Goal: Task Accomplishment & Management: Manage account settings

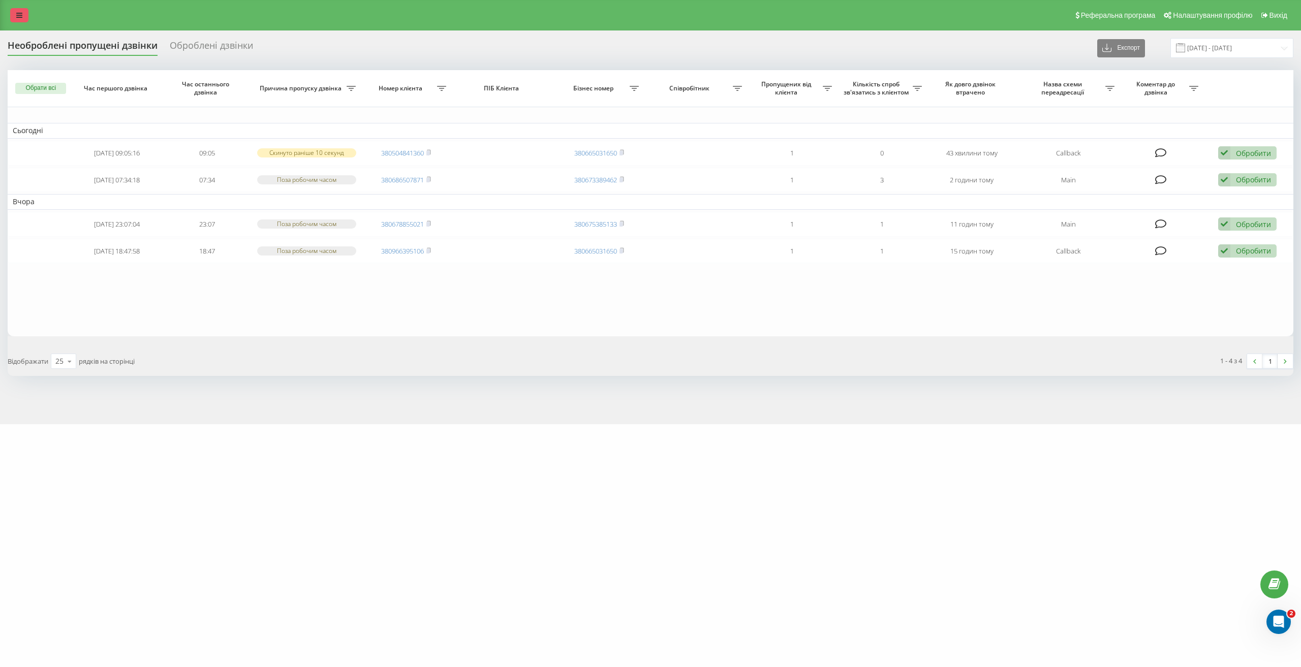
click at [22, 9] on link at bounding box center [19, 15] width 18 height 14
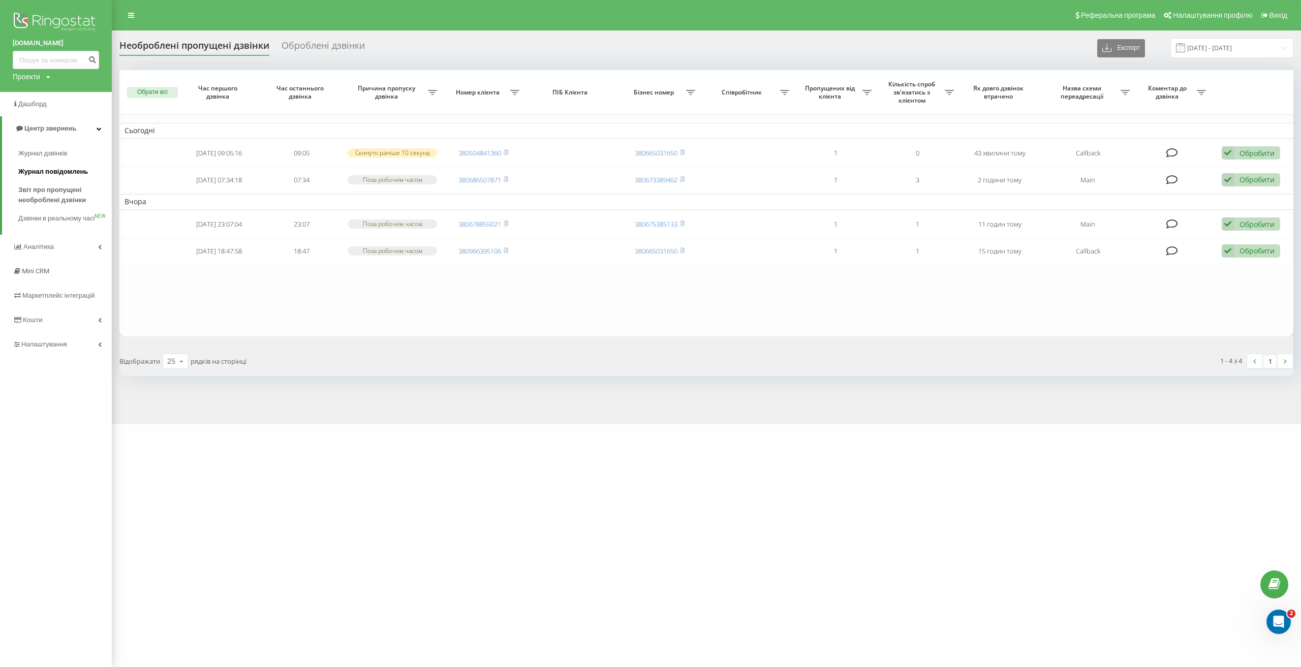
click at [81, 174] on span "Журнал повідомлень" at bounding box center [53, 172] width 70 height 10
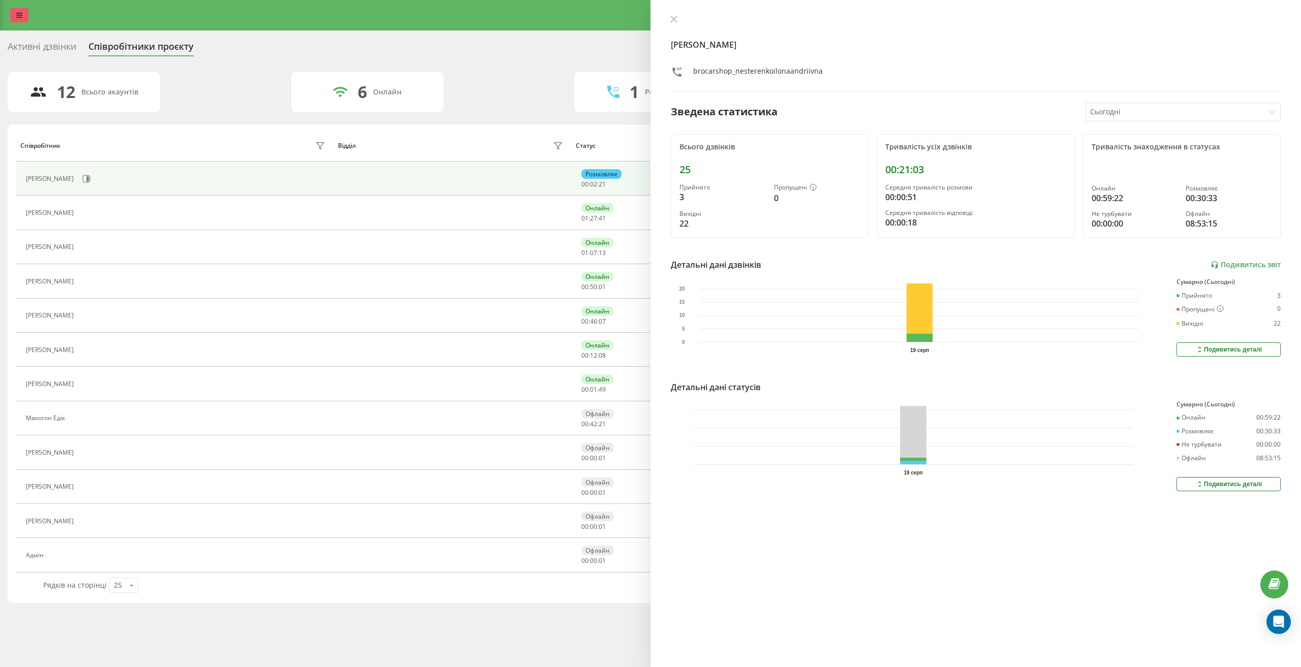
click at [22, 15] on icon at bounding box center [19, 15] width 6 height 7
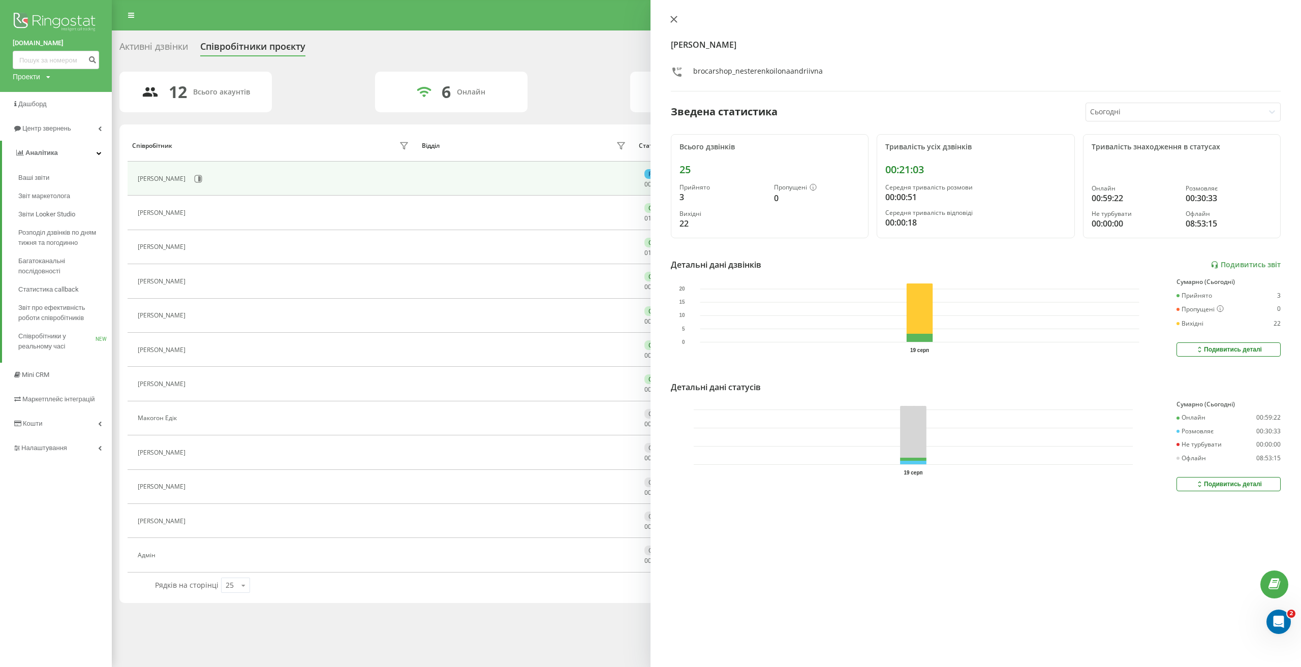
click at [672, 20] on icon at bounding box center [673, 19] width 7 height 7
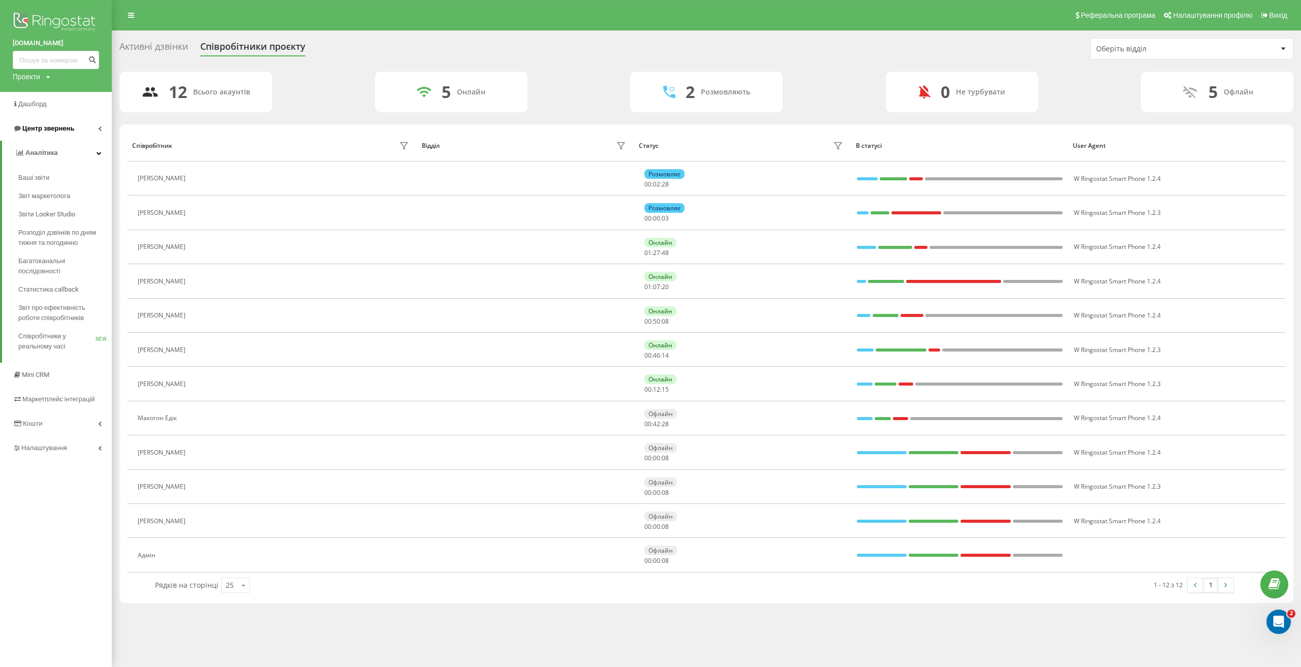
click at [58, 127] on span "Центр звернень" at bounding box center [48, 128] width 52 height 8
click at [64, 150] on span "Журнал дзвінків" at bounding box center [45, 153] width 54 height 10
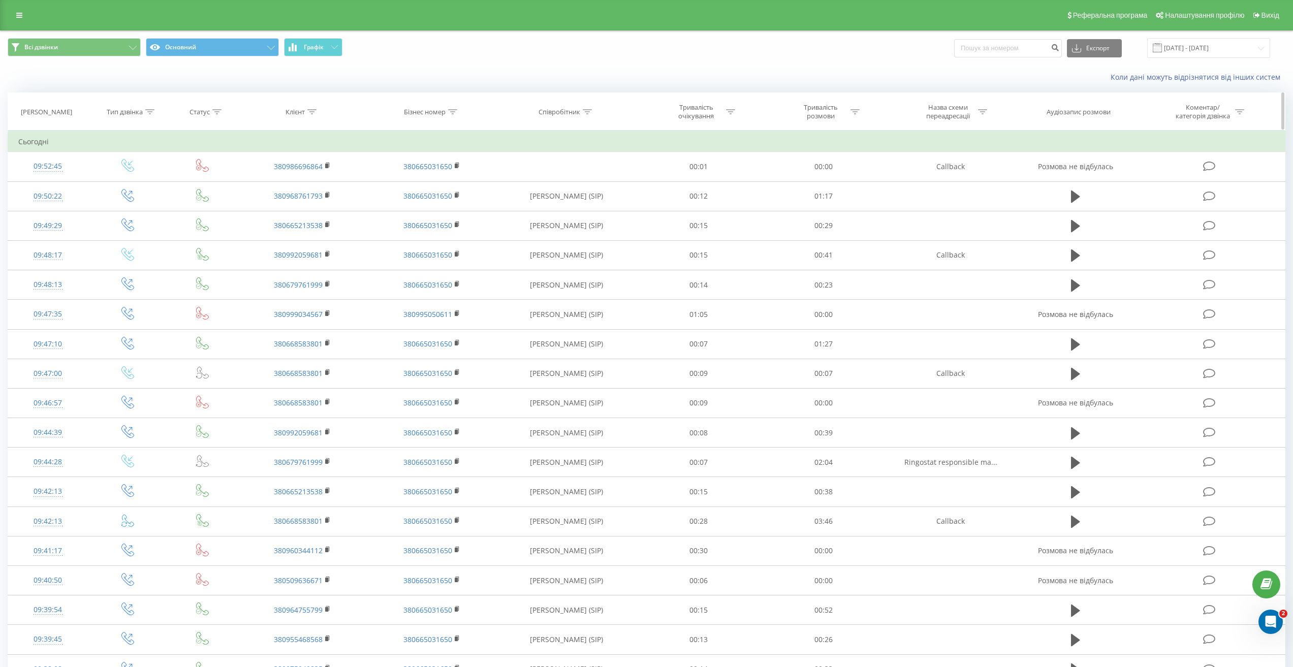
click at [315, 113] on icon at bounding box center [311, 111] width 9 height 5
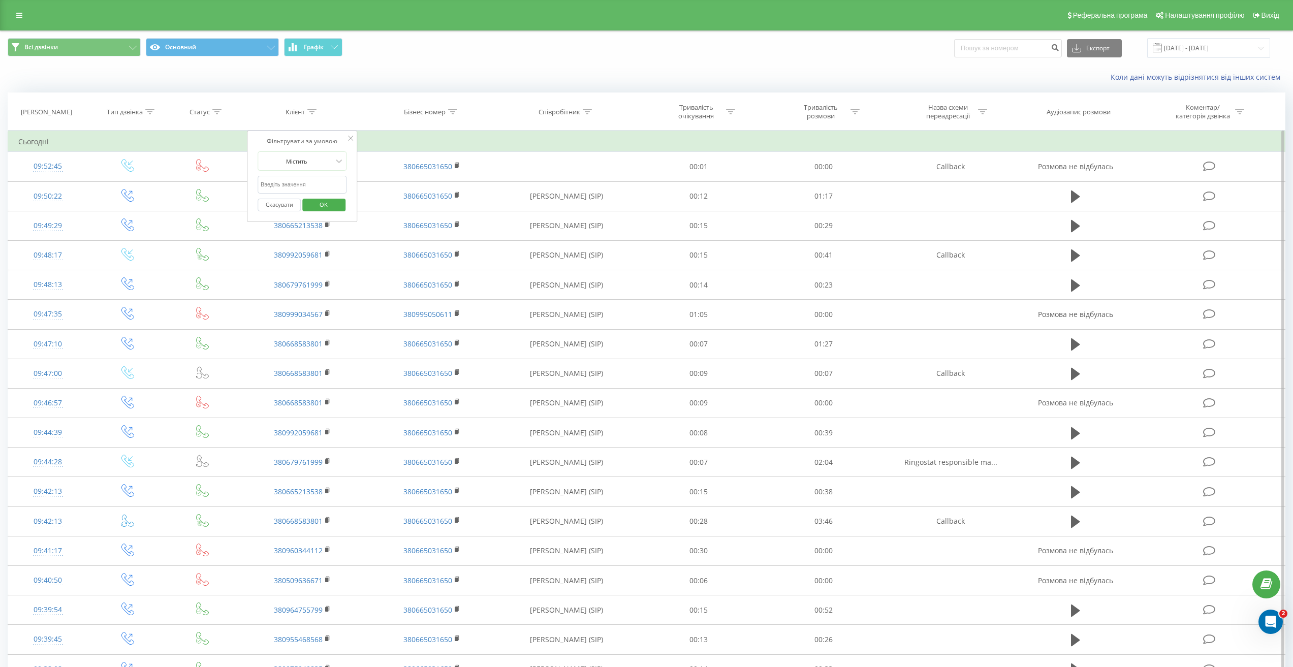
click at [310, 178] on input "text" at bounding box center [302, 185] width 89 height 18
paste input "0508680893"
click at [336, 197] on span "OK" at bounding box center [323, 205] width 28 height 16
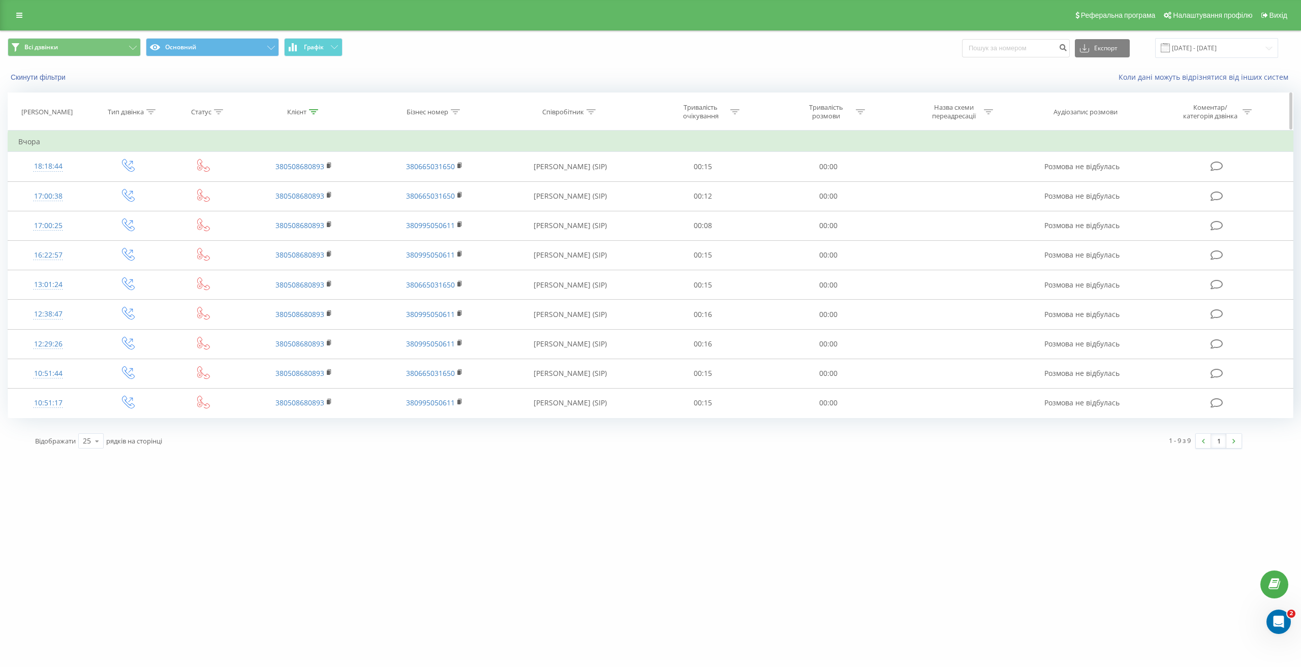
click at [313, 111] on icon at bounding box center [313, 111] width 9 height 5
drag, startPoint x: 307, startPoint y: 180, endPoint x: 255, endPoint y: 181, distance: 51.8
click at [249, 179] on div "Фільтрувати за умовою Містить 0508680893 Скасувати OK" at bounding box center [303, 176] width 111 height 91
paste input "0509636671"
click at [332, 206] on span "OK" at bounding box center [325, 205] width 28 height 16
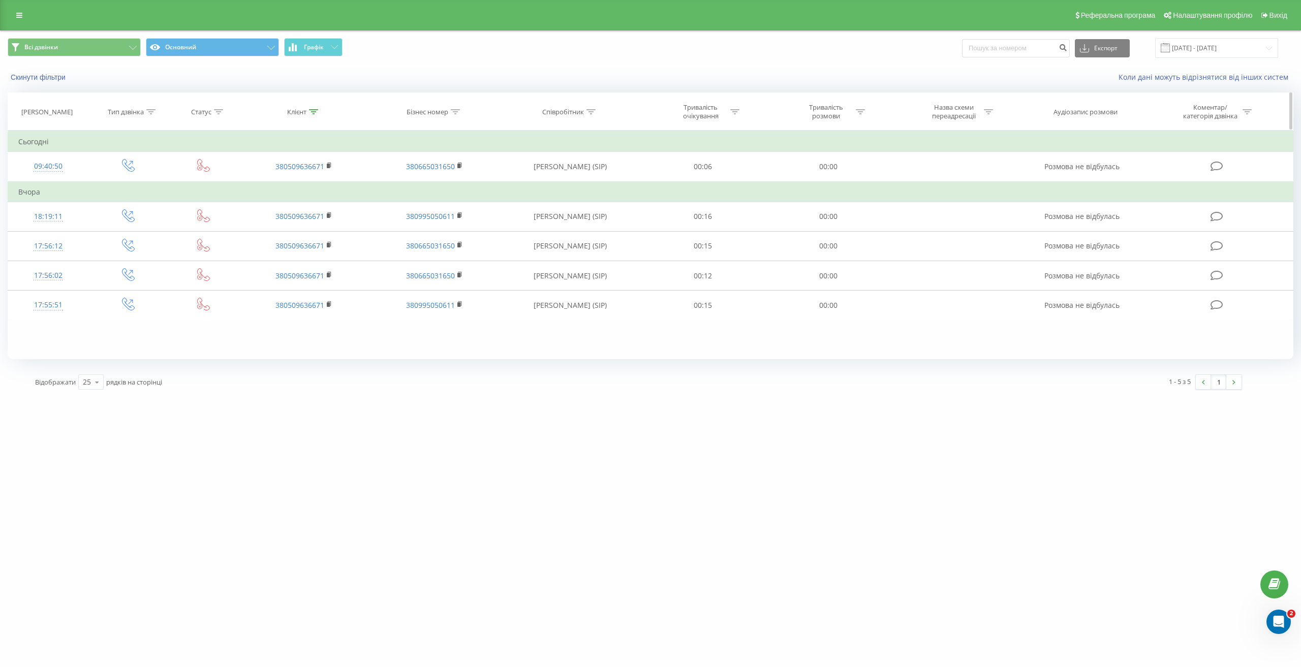
click at [316, 108] on div at bounding box center [313, 112] width 9 height 9
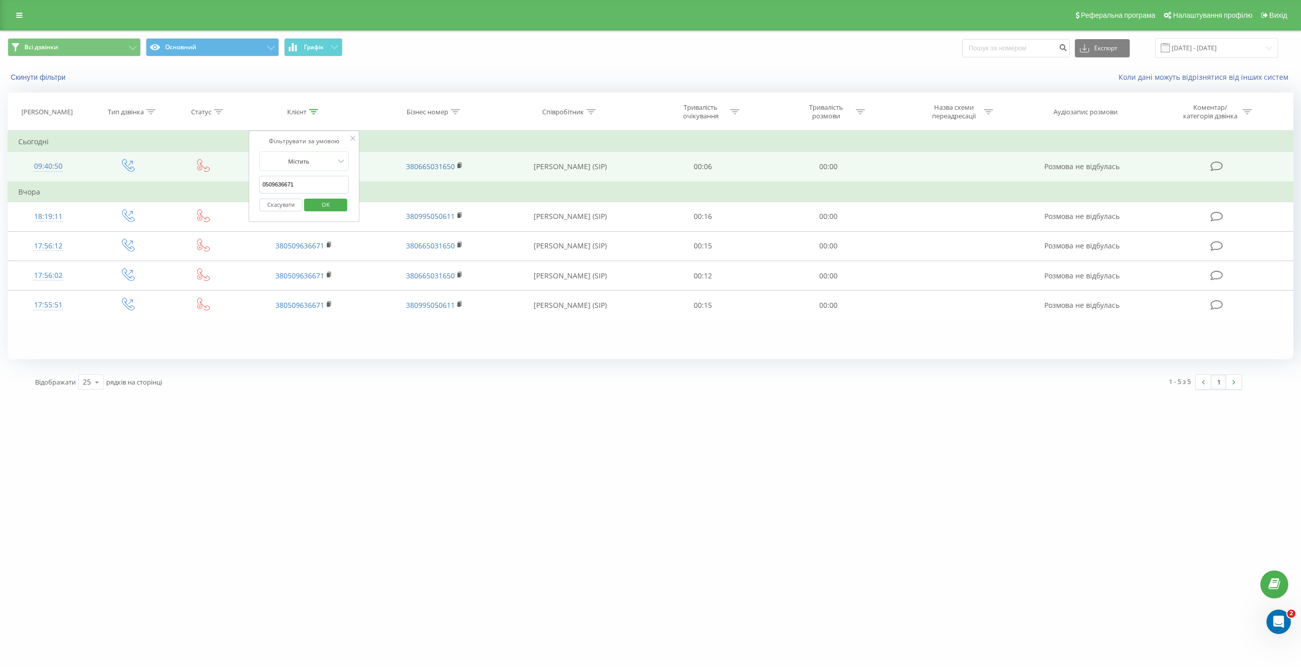
click at [232, 176] on table "Фільтрувати за умовою Дорівнює Введіть значення Скасувати OK Фільтрувати за умо…" at bounding box center [651, 226] width 1286 height 190
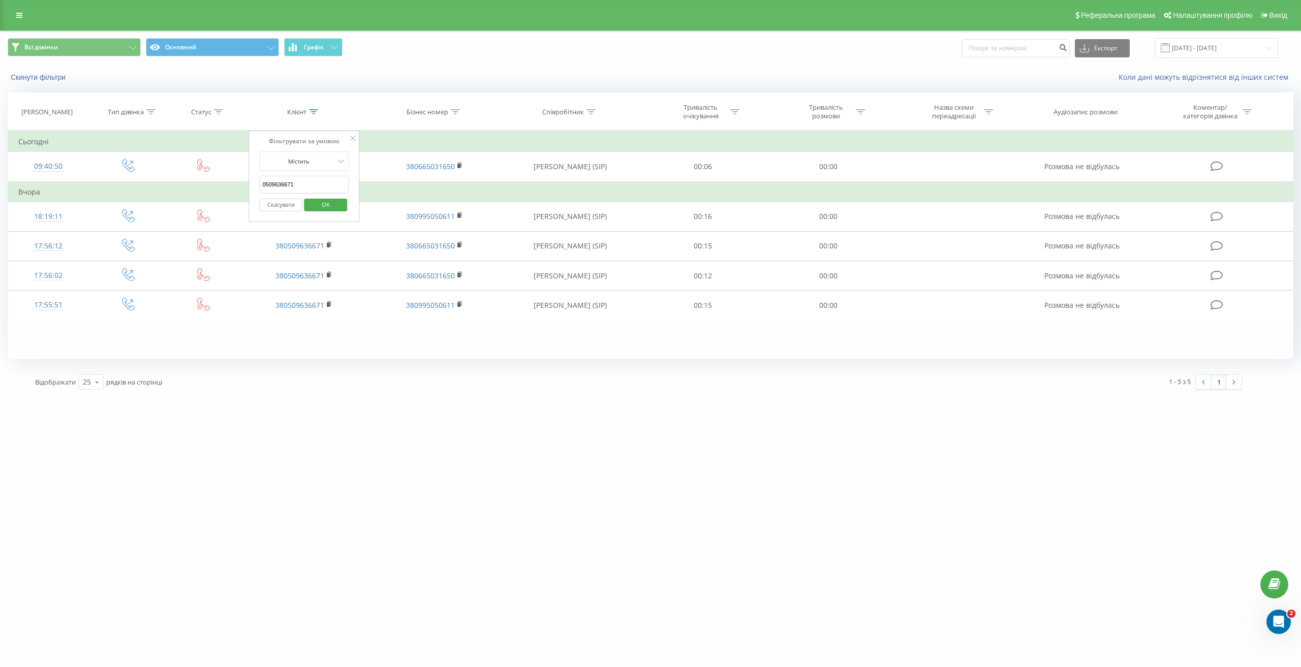
paste input "0960344112"
click at [338, 206] on span "OK" at bounding box center [325, 205] width 28 height 16
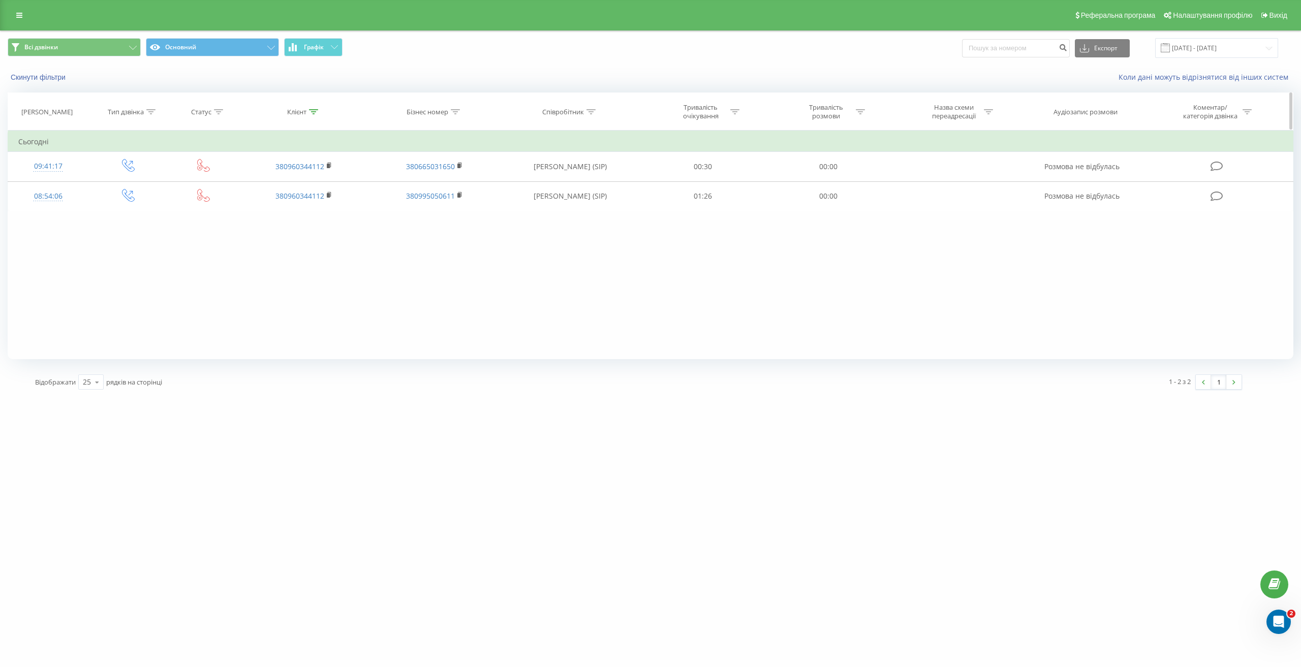
click at [310, 112] on icon at bounding box center [313, 111] width 9 height 5
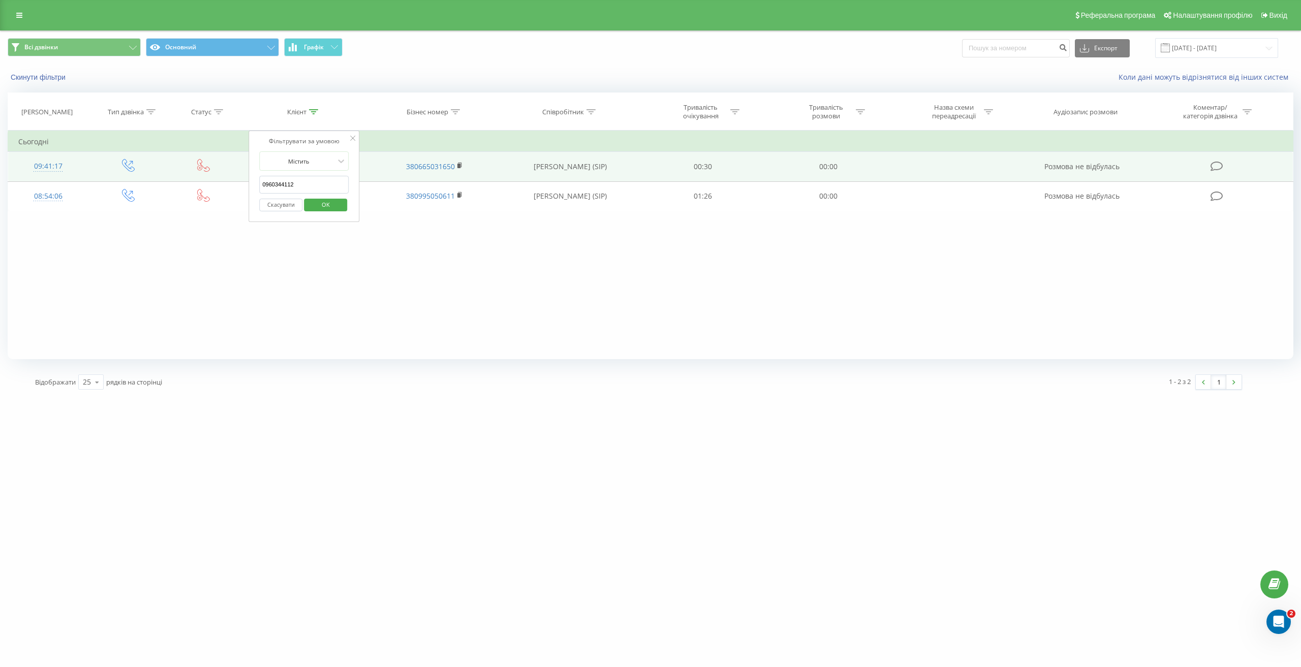
drag, startPoint x: 310, startPoint y: 179, endPoint x: 219, endPoint y: 173, distance: 91.7
click at [221, 174] on table "Фільтрувати за умовою Дорівнює Введіть значення Скасувати OK Фільтрувати за умо…" at bounding box center [651, 171] width 1286 height 81
paste input "(063) 705-34-49"
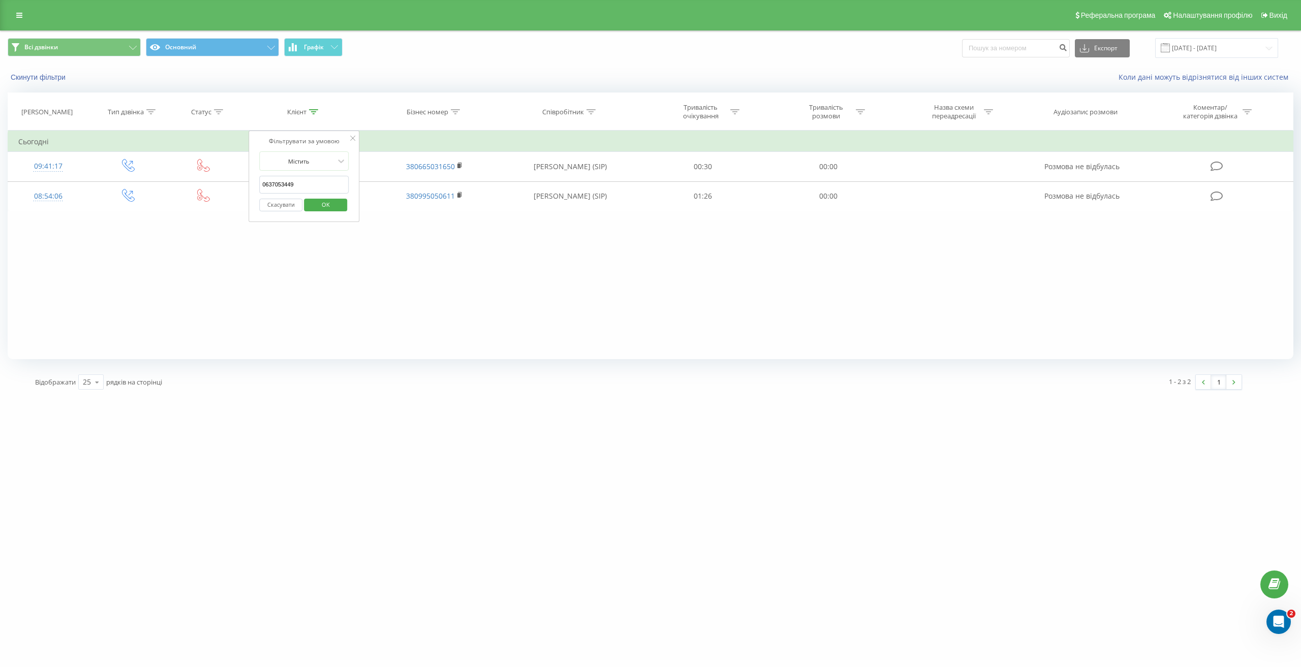
type input "0637053449"
click at [326, 203] on span "OK" at bounding box center [325, 205] width 28 height 16
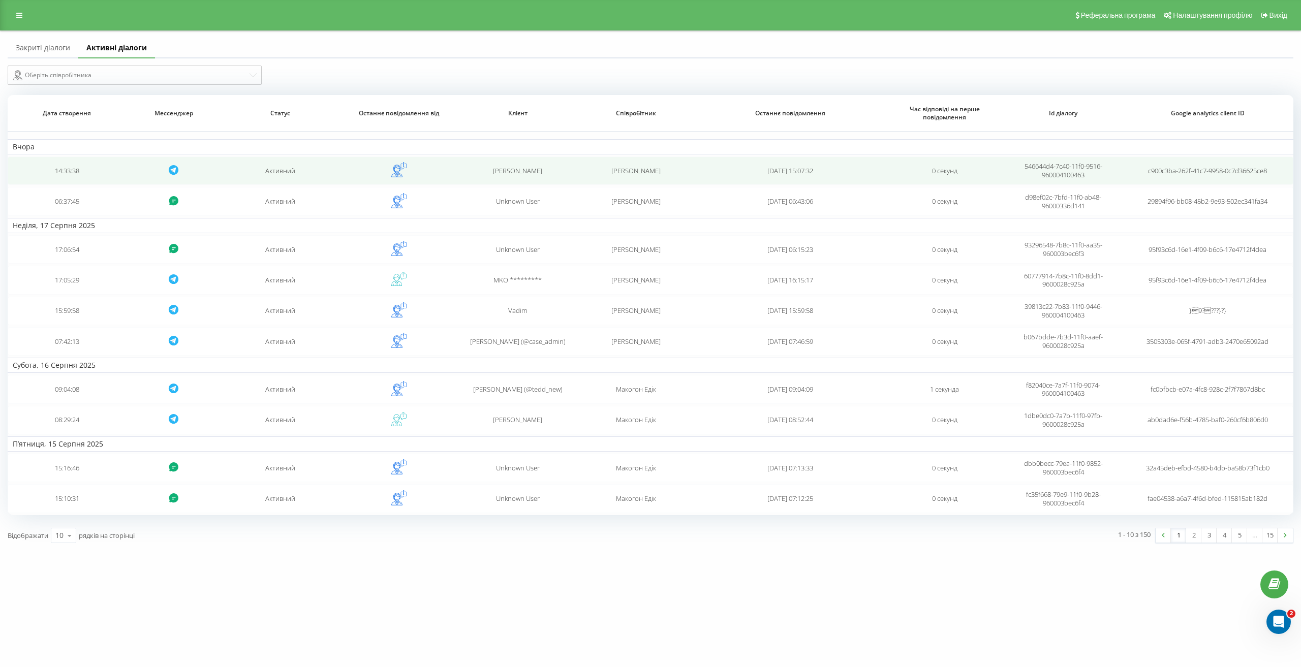
click at [290, 170] on td "Активний" at bounding box center [280, 171] width 118 height 28
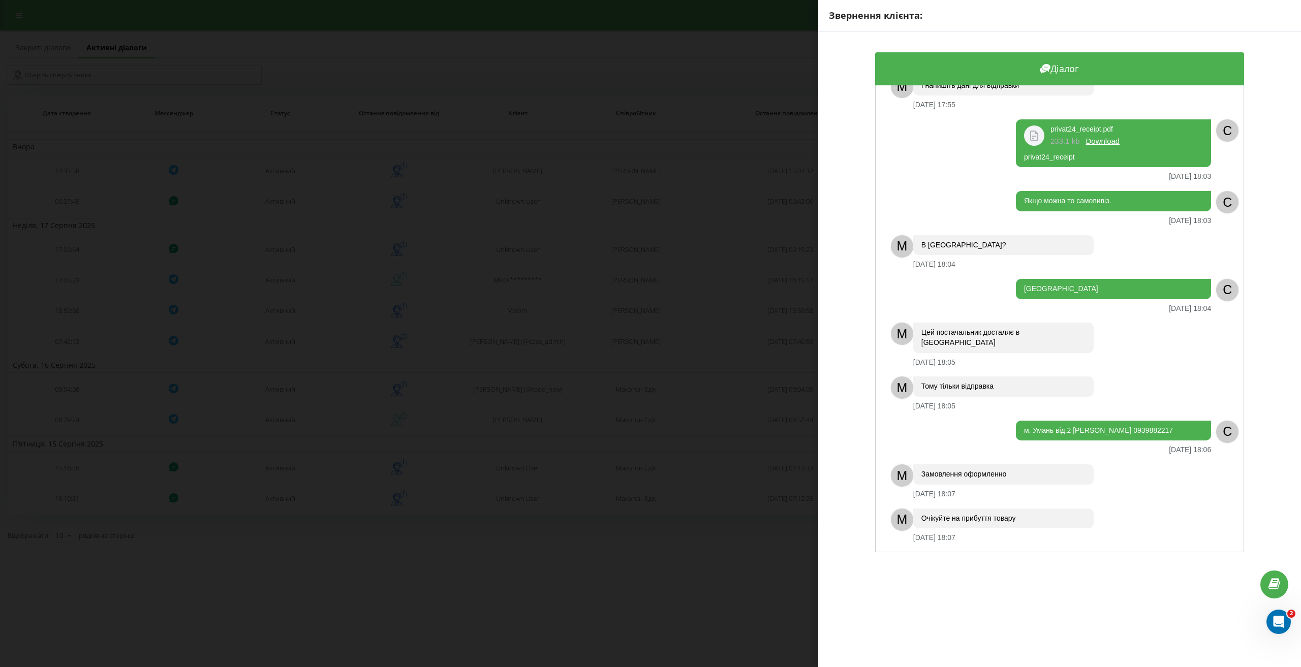
scroll to position [1179, 0]
click at [550, 597] on div "Звернення клієнта: Діалог M Доброго дня! Дякуємо за Ваше звернення. Наші менедж…" at bounding box center [650, 333] width 1301 height 667
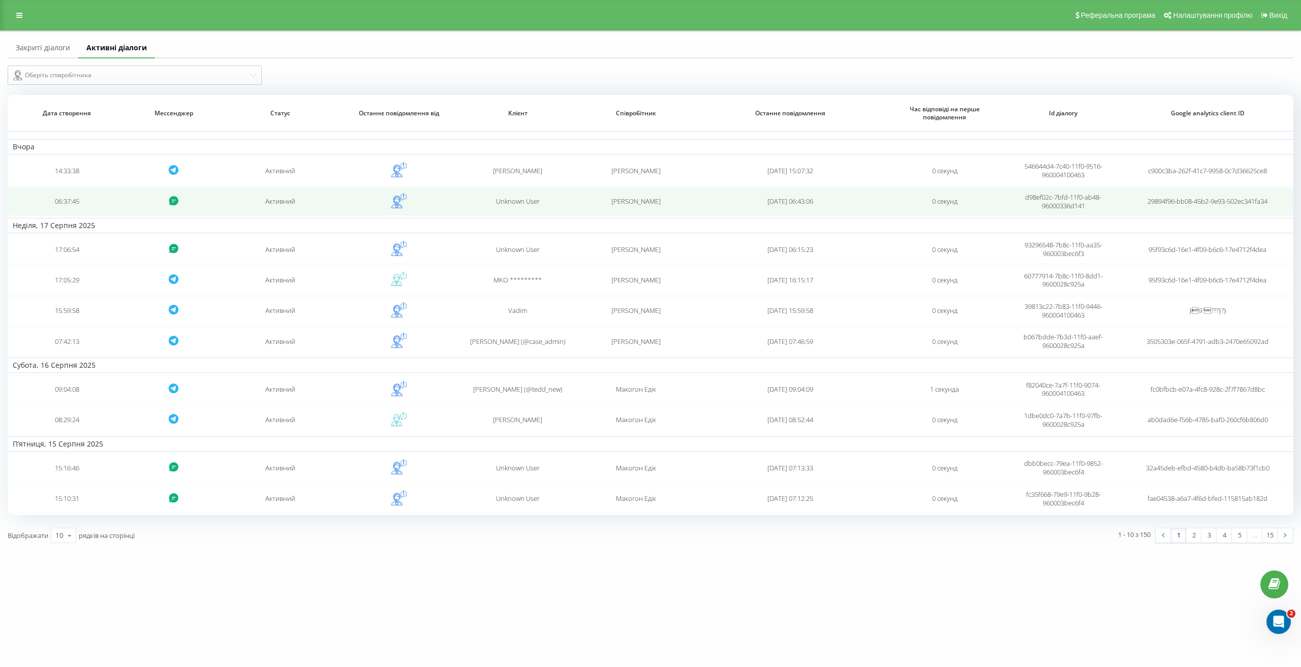
click at [474, 201] on div "Unknown User" at bounding box center [517, 201] width 108 height 9
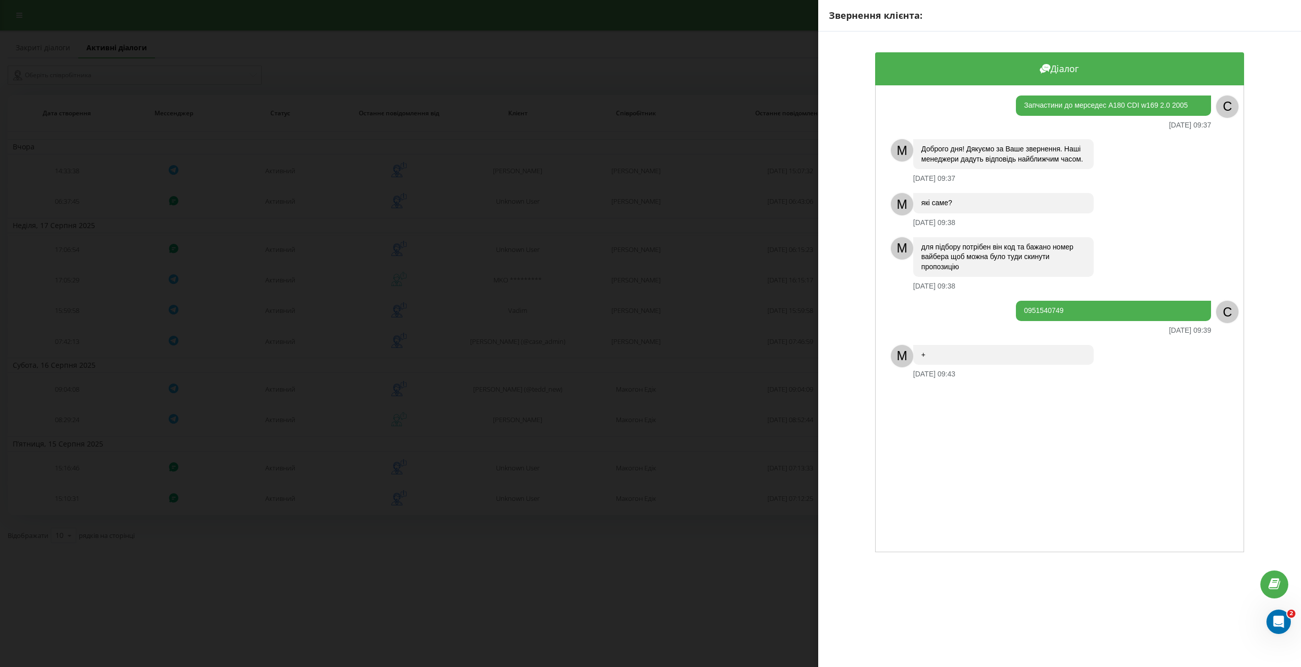
click at [612, 598] on div "Звернення клієнта: Діалог Запчастини до мерседес А180 CDI w169 2.0 2005 18.08.2…" at bounding box center [650, 333] width 1301 height 667
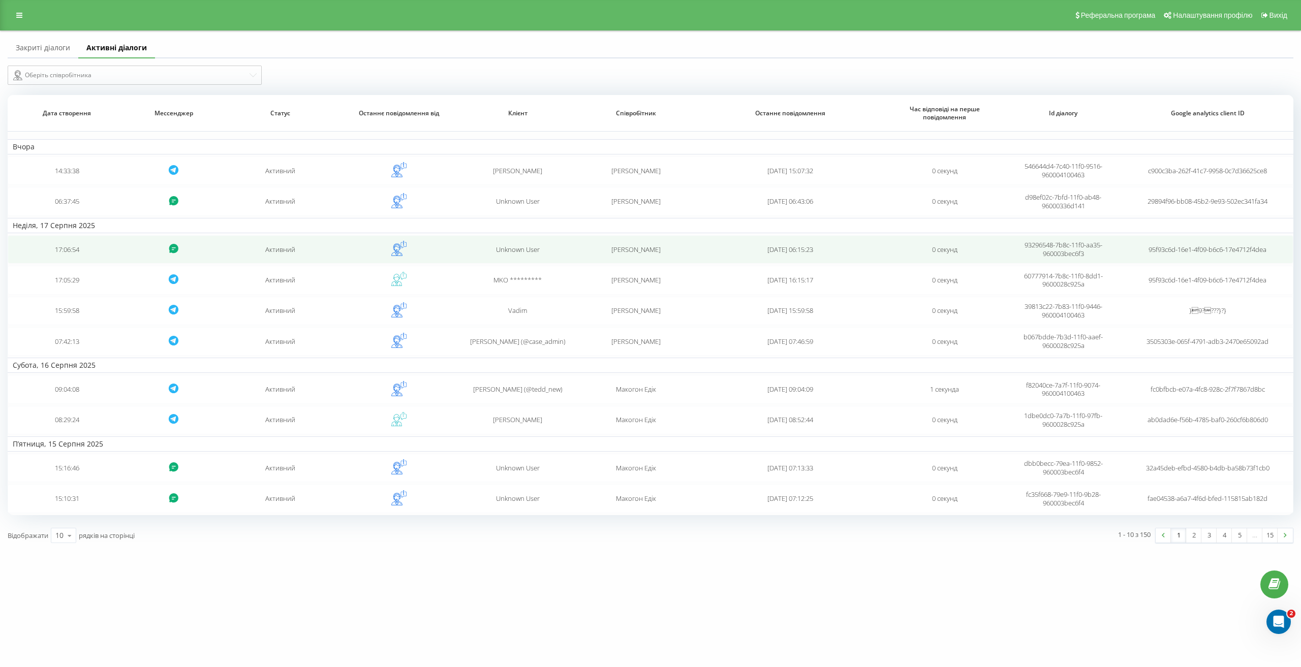
click at [468, 251] on div "Unknown User" at bounding box center [517, 249] width 108 height 9
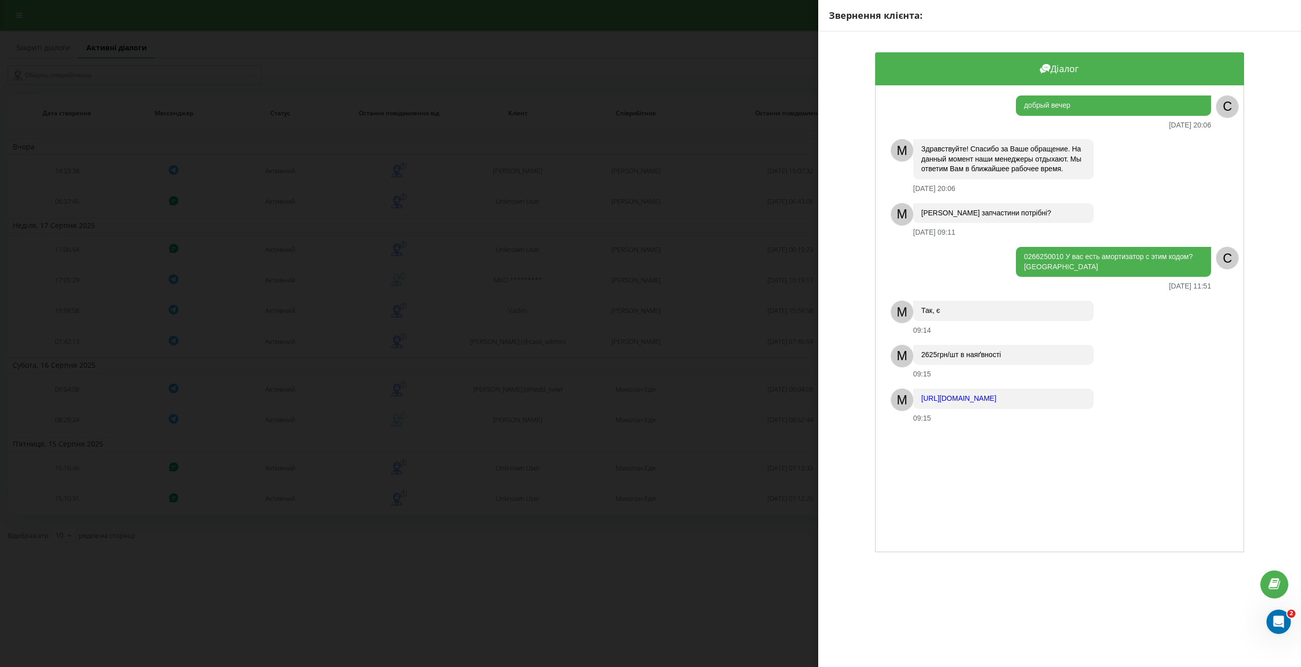
click at [537, 333] on div "Звернення клієнта: Діалог добрый вечер 17.08.2025 20:06 C M Здравствуйте! Спаси…" at bounding box center [650, 333] width 1301 height 667
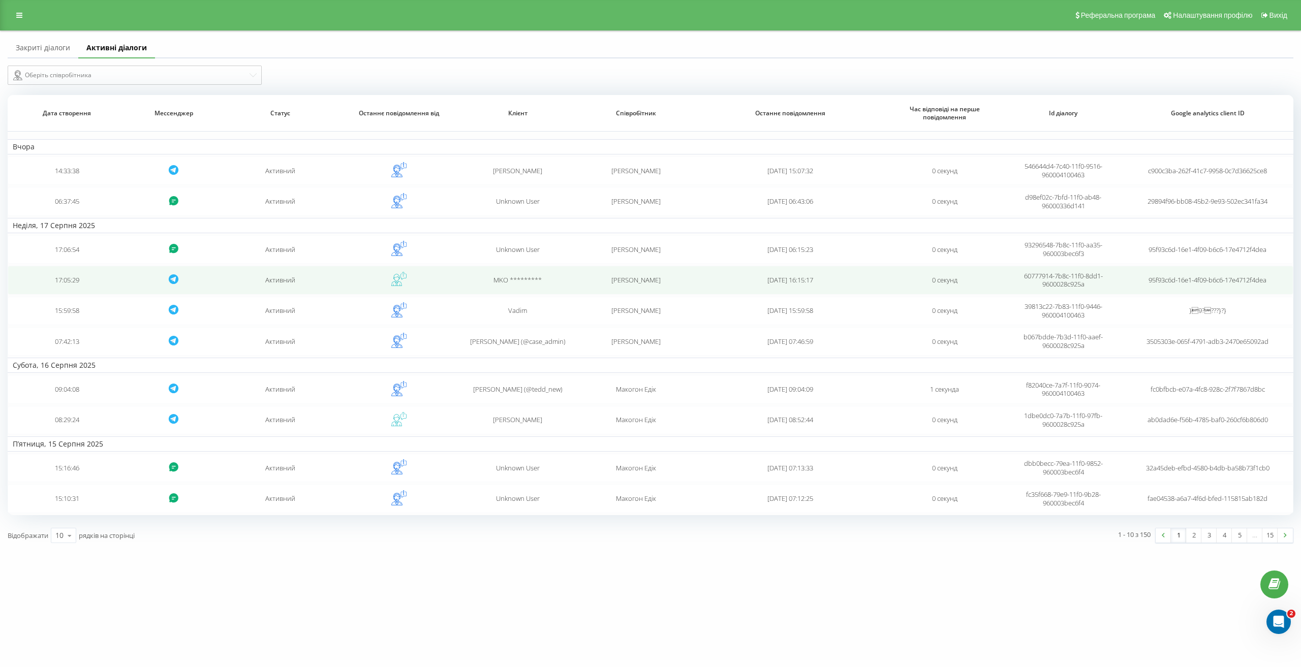
click at [460, 283] on td "MKO *********" at bounding box center [517, 280] width 118 height 28
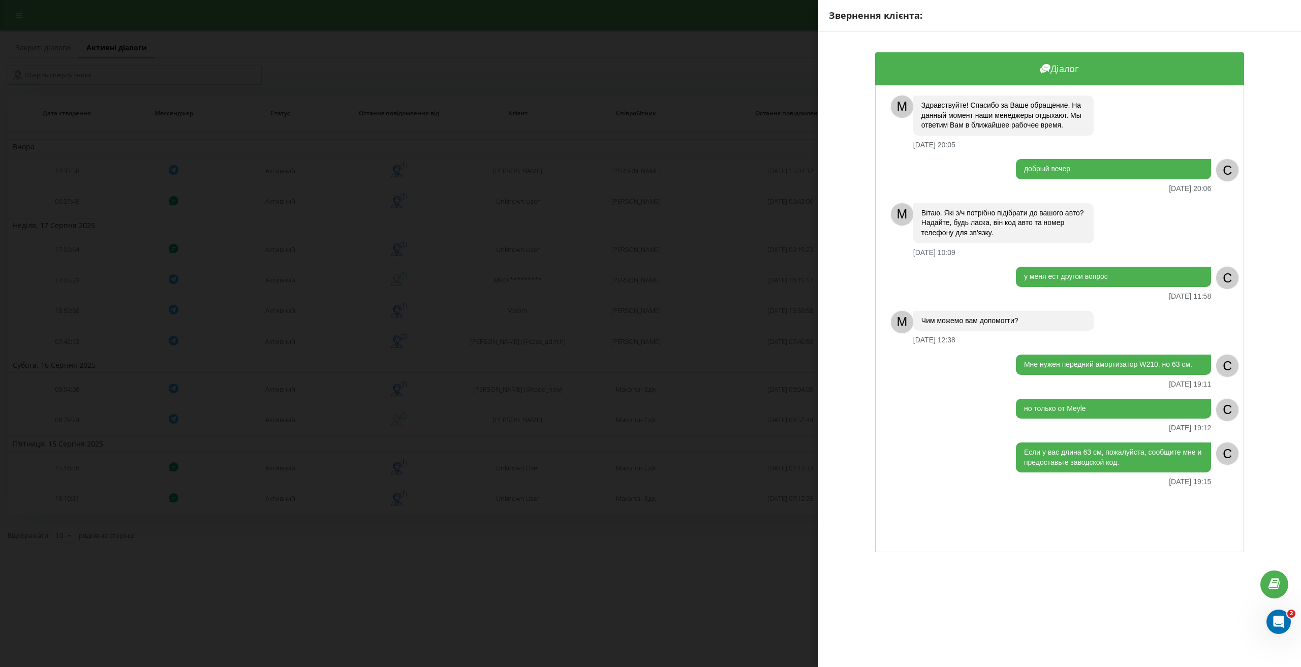
click at [462, 282] on div "Звернення клієнта: Діалог M Здравствуйте! Спасибо за Ваше обращение. На данный …" at bounding box center [650, 333] width 1301 height 667
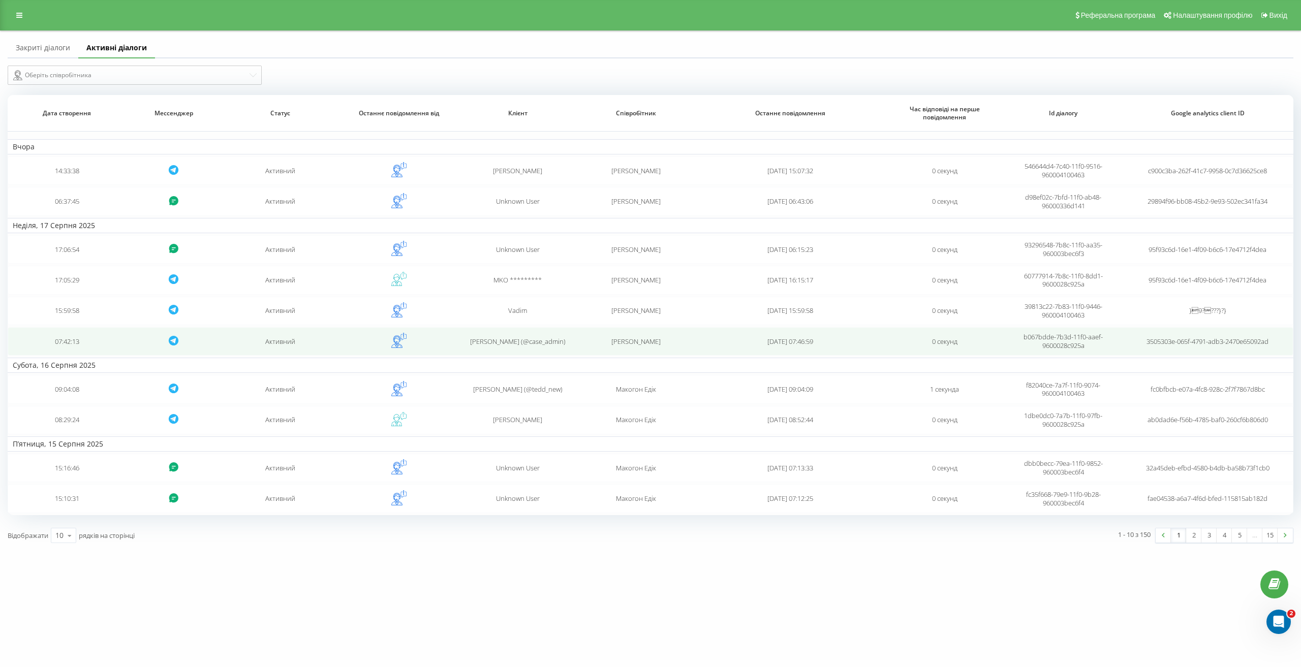
click at [567, 346] on div "Александр (@case_admin)" at bounding box center [517, 341] width 108 height 9
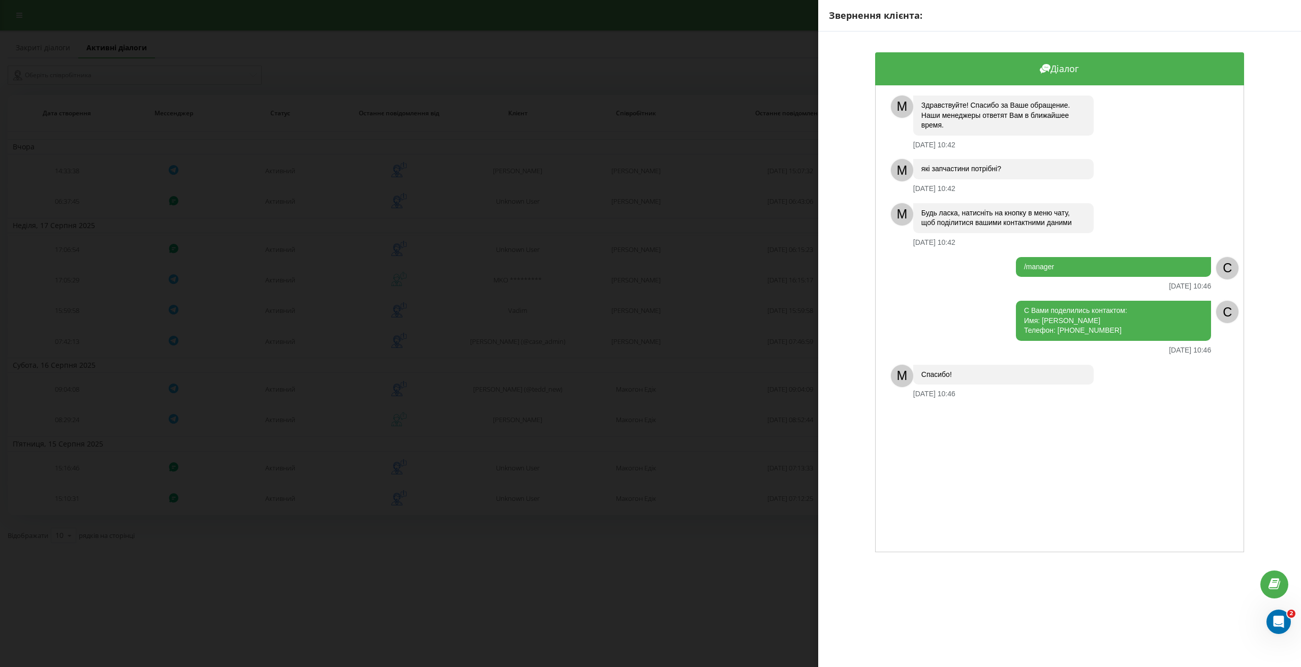
click at [574, 385] on div "Звернення клієнта: Діалог M Здравствуйте! Спасибо за Ваше обращение. Наши менед…" at bounding box center [650, 333] width 1301 height 667
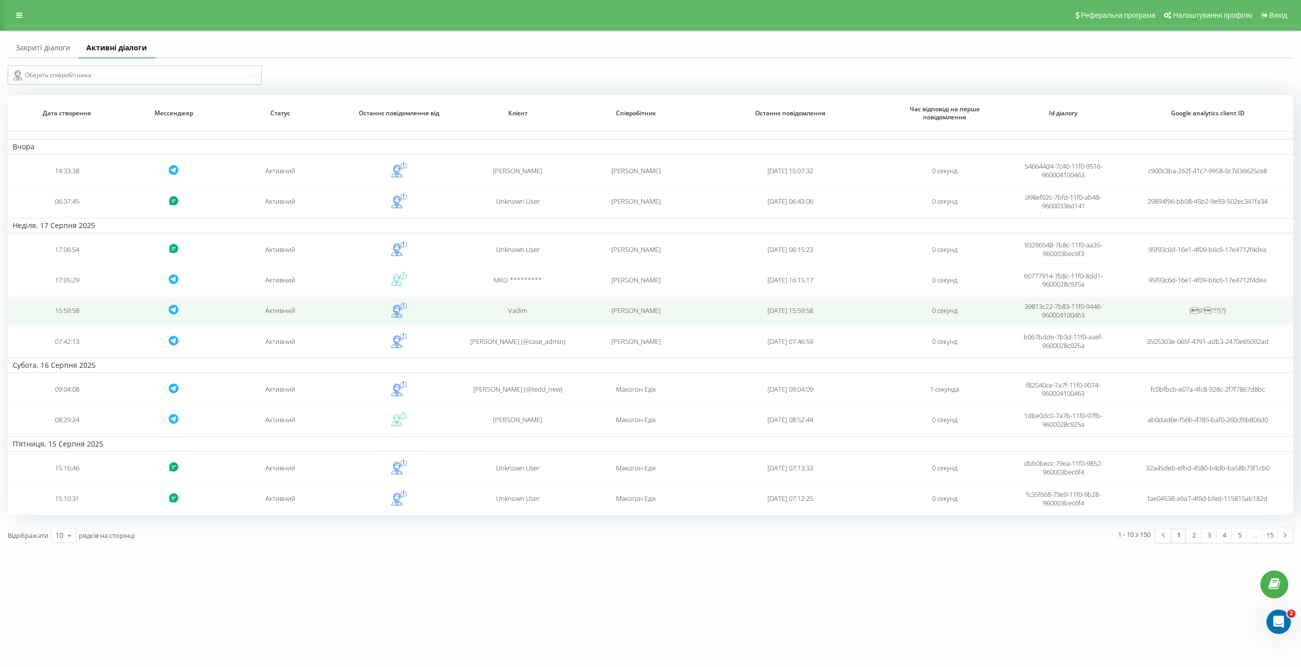
click at [572, 312] on div "Vadim" at bounding box center [517, 310] width 108 height 9
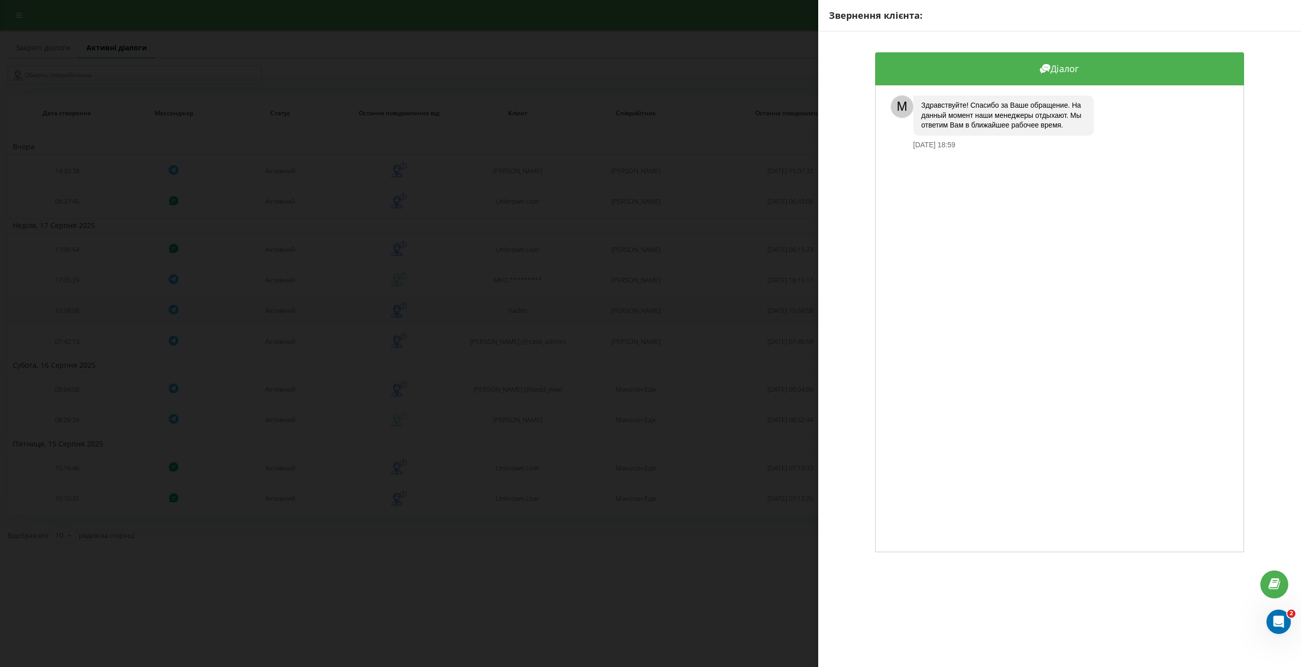
click at [572, 312] on div "Звернення клієнта: Діалог M Здравствуйте! Спасибо за Ваше обращение. На данный …" at bounding box center [650, 333] width 1301 height 667
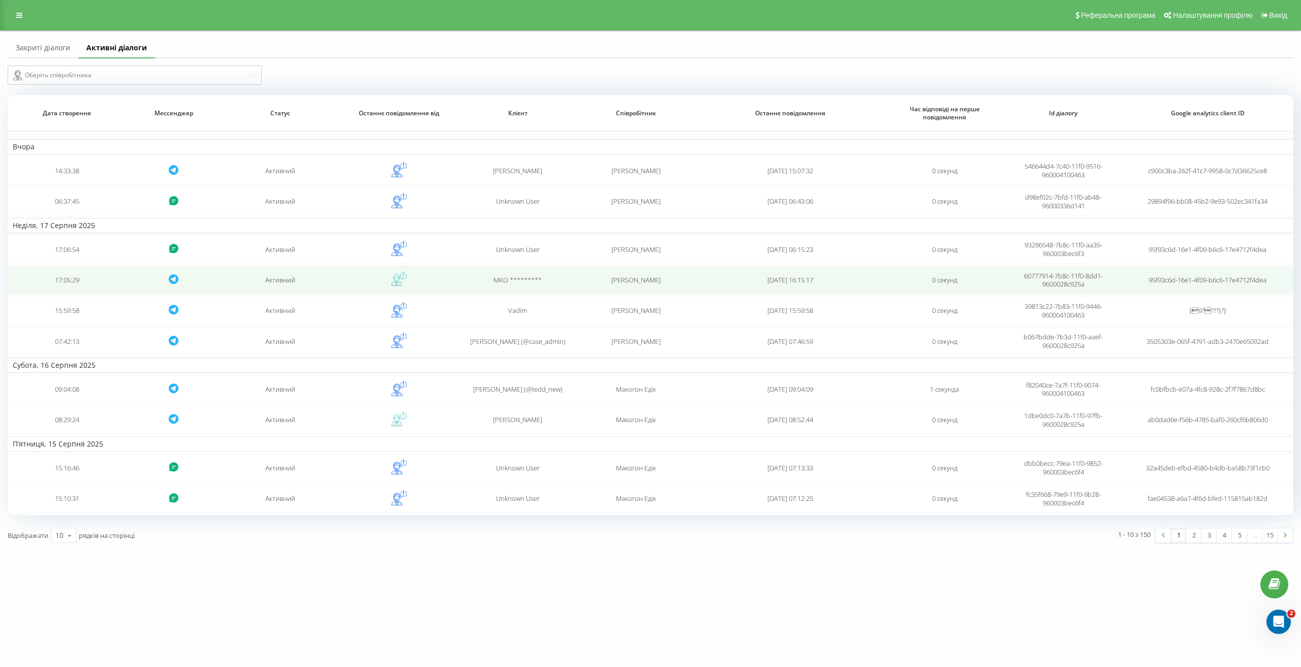
click at [561, 274] on td "MKO *********" at bounding box center [517, 280] width 118 height 28
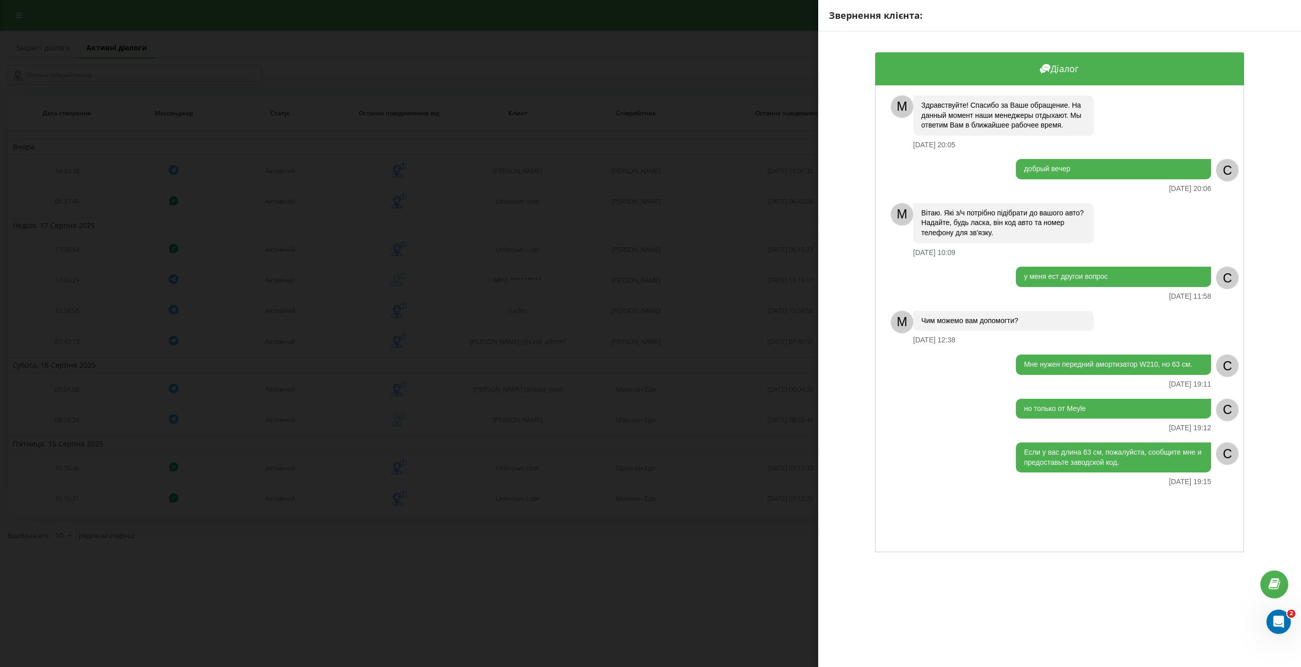
click at [566, 291] on div "Звернення клієнта: Діалог M Здравствуйте! Спасибо за Ваше обращение. На данный …" at bounding box center [650, 333] width 1301 height 667
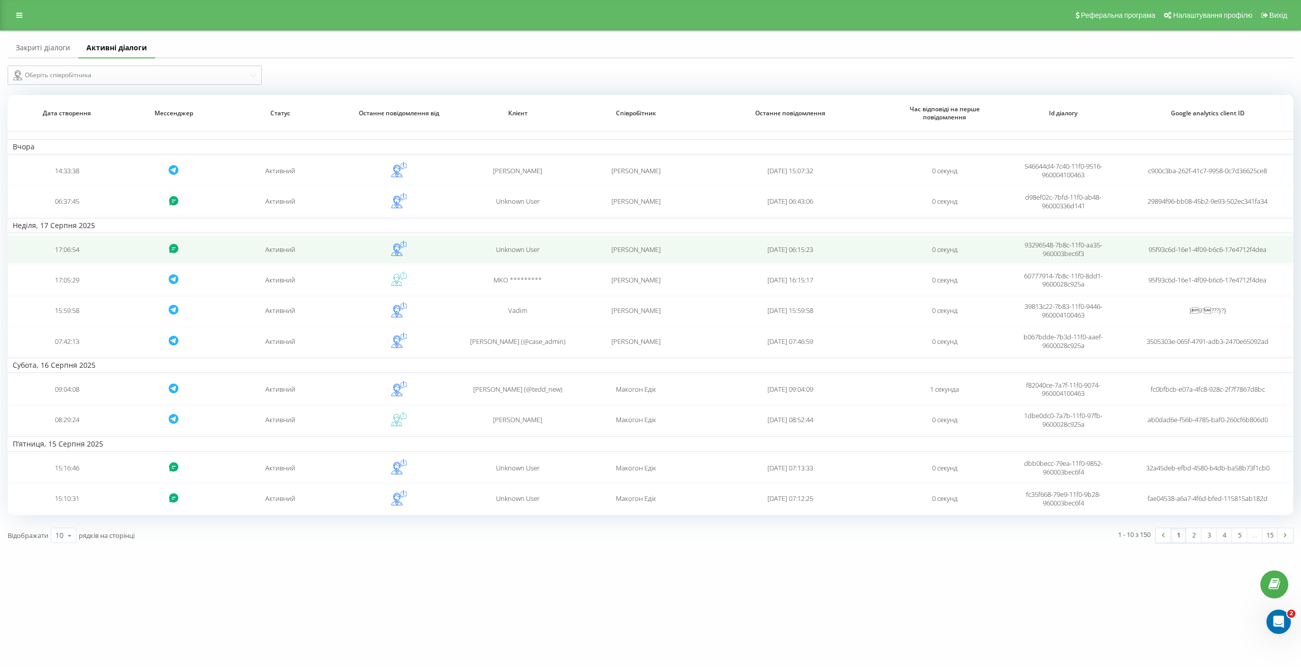
click at [569, 249] on div "Unknown User" at bounding box center [517, 249] width 108 height 9
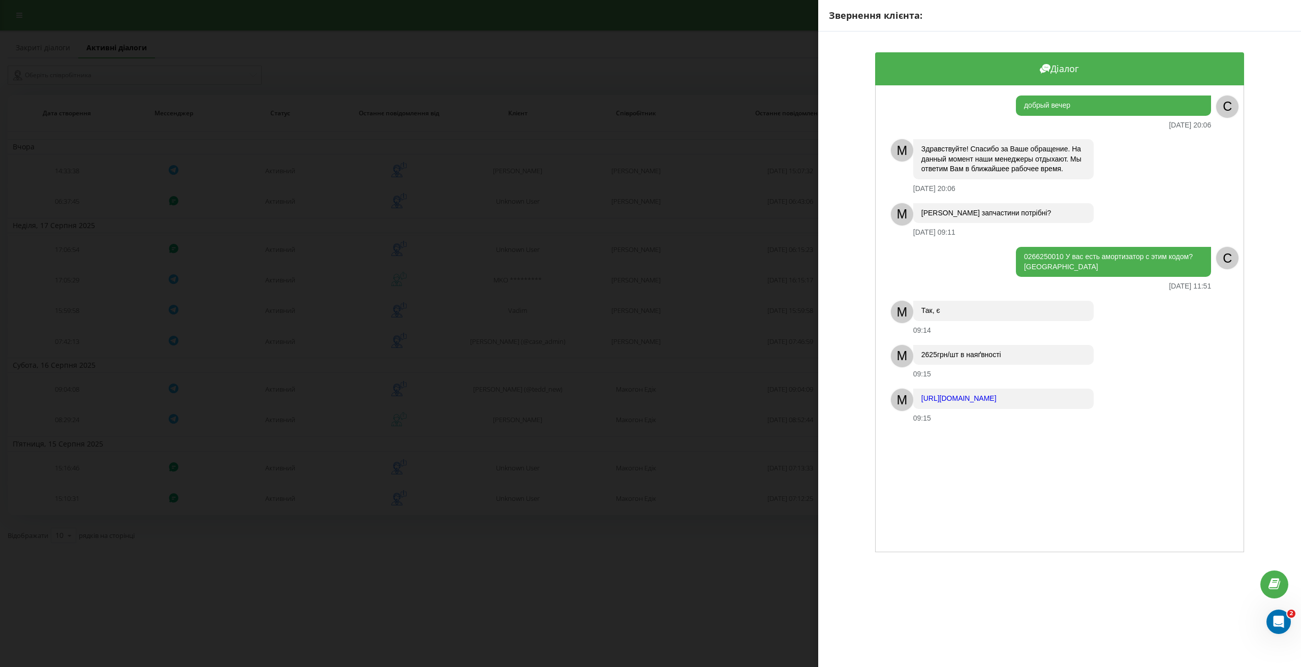
click at [588, 275] on div "Звернення клієнта: Діалог добрый вечер 17.08.2025 20:06 C M Здравствуйте! Спаси…" at bounding box center [650, 333] width 1301 height 667
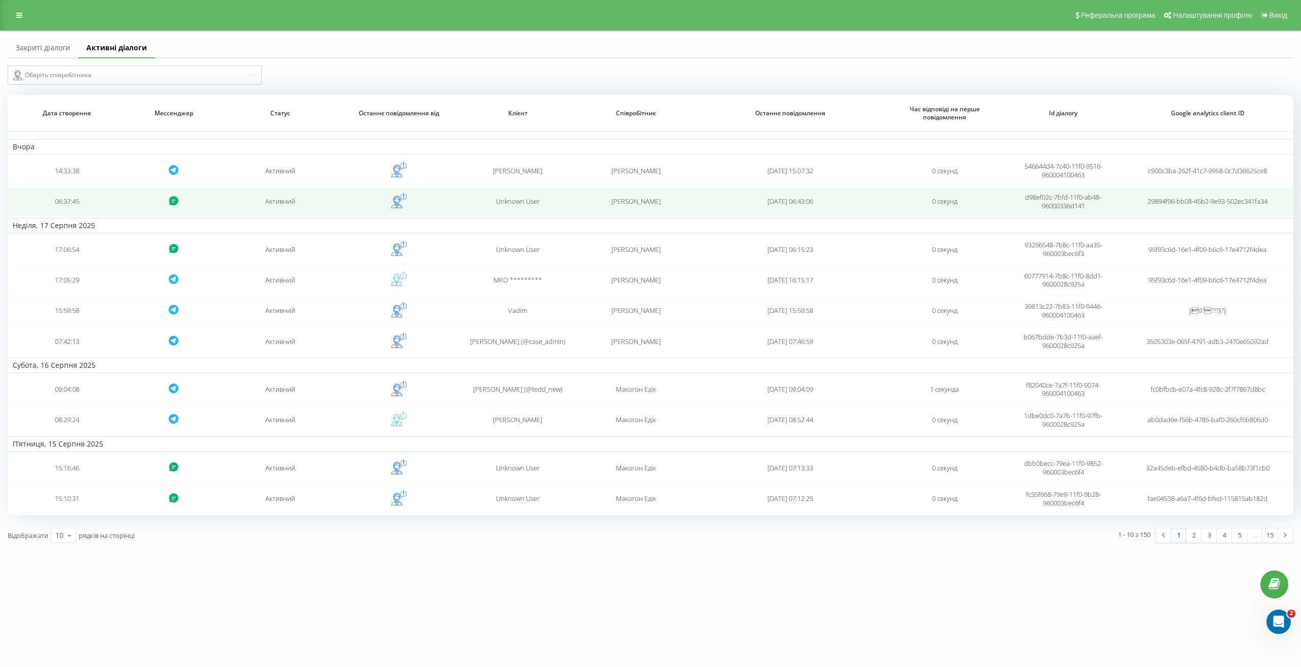
click at [567, 209] on td "Unknown User" at bounding box center [517, 201] width 118 height 28
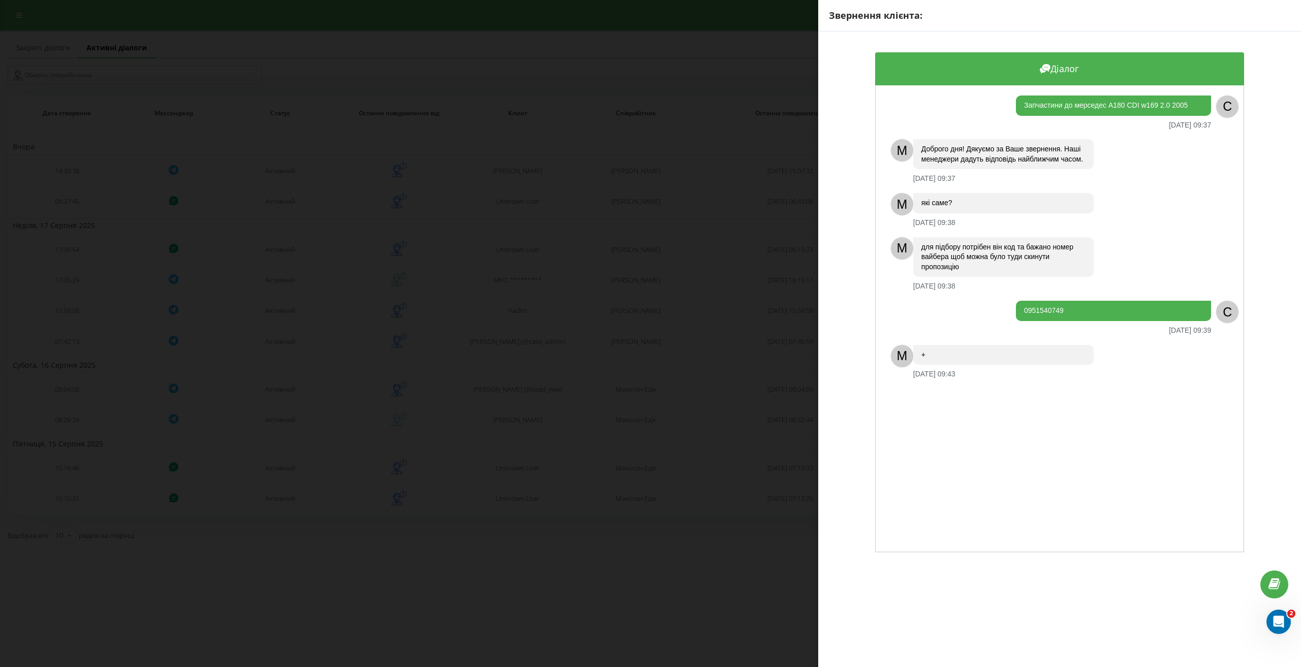
click at [583, 240] on div "Звернення клієнта: Діалог Запчастини до мерседес А180 CDI w169 2.0 2005 18.08.2…" at bounding box center [650, 333] width 1301 height 667
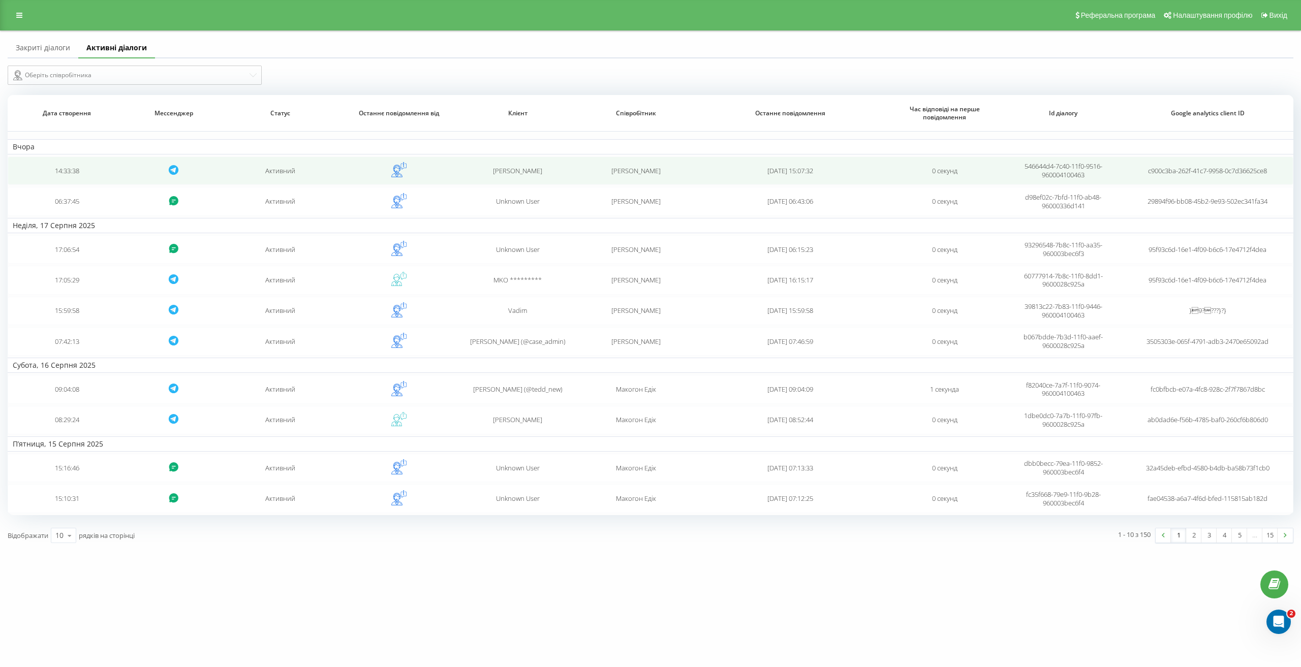
click at [588, 176] on td "[PERSON_NAME]" at bounding box center [636, 171] width 118 height 28
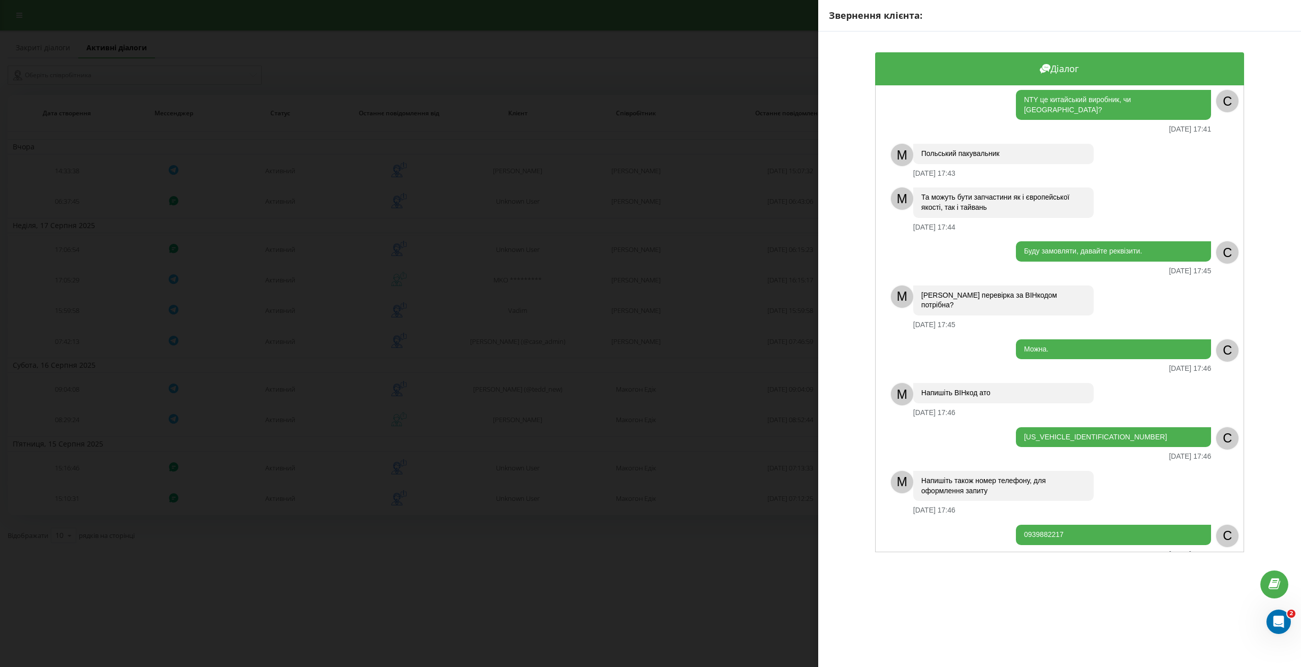
scroll to position [356, 0]
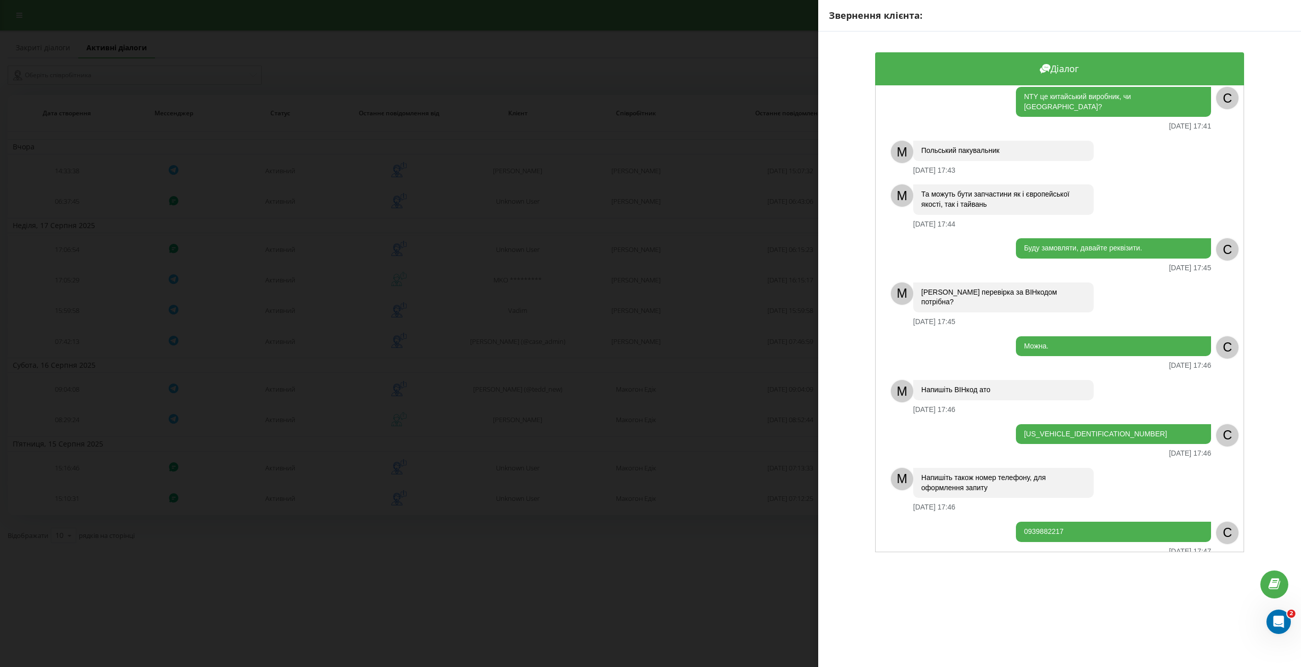
click at [613, 563] on div "Звернення клієнта: Діалог M Доброго дня! Дякуємо за Ваше звернення. Наші менедж…" at bounding box center [650, 333] width 1301 height 667
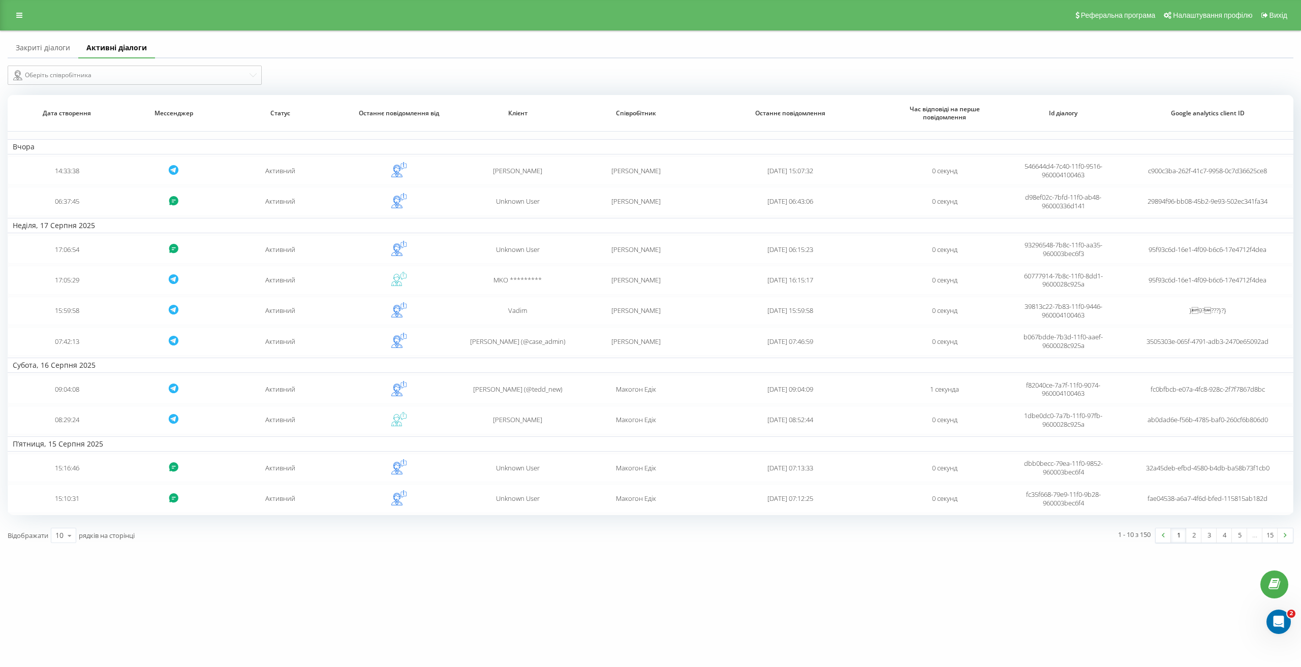
click at [20, 20] on link at bounding box center [19, 15] width 18 height 14
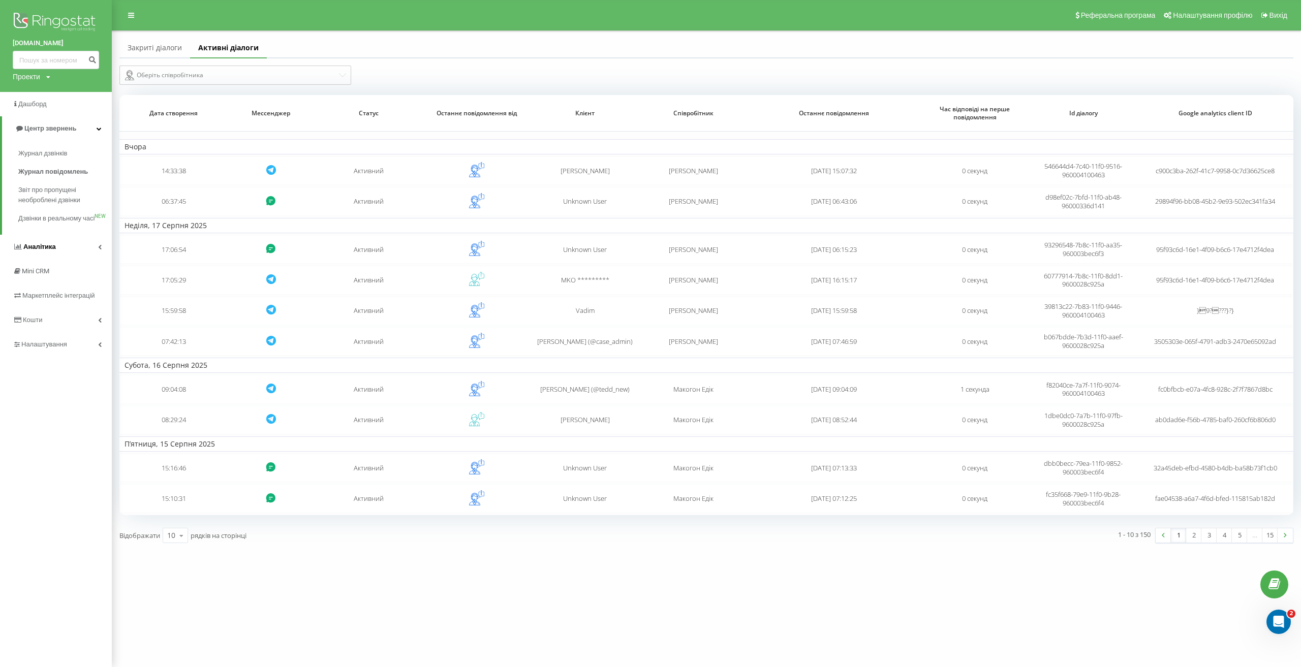
click at [81, 256] on link "Аналiтика" at bounding box center [56, 247] width 112 height 24
click at [81, 318] on span "Звіт про ефективність роботи співробітників" at bounding box center [62, 313] width 88 height 20
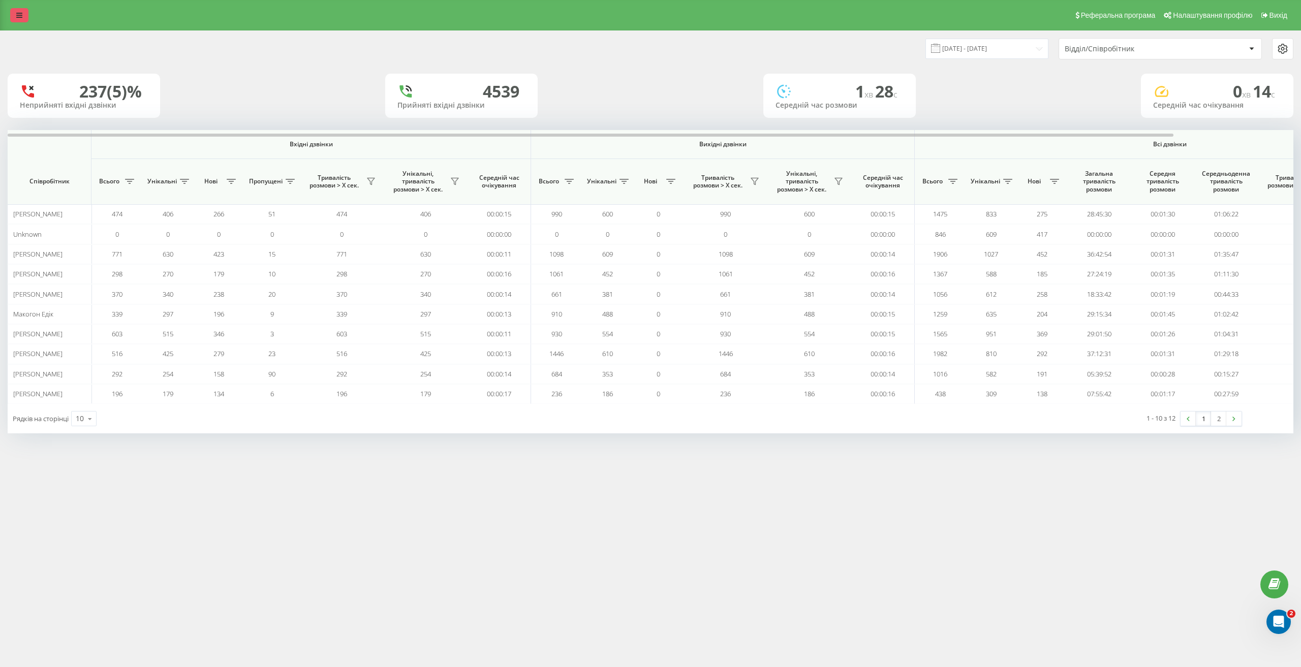
click at [16, 19] on link at bounding box center [19, 15] width 18 height 14
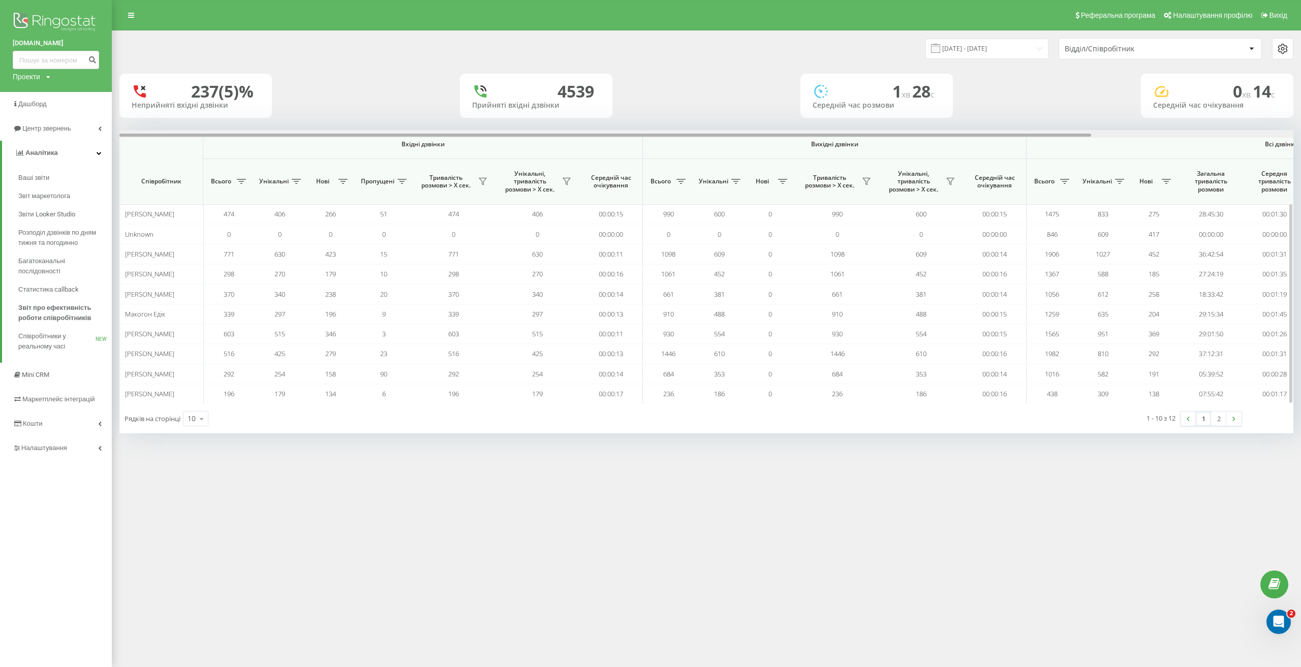
drag, startPoint x: 241, startPoint y: 135, endPoint x: 199, endPoint y: 134, distance: 42.7
click at [199, 134] on div at bounding box center [605, 135] width 972 height 3
click at [66, 136] on link "Центр звернень" at bounding box center [56, 128] width 112 height 24
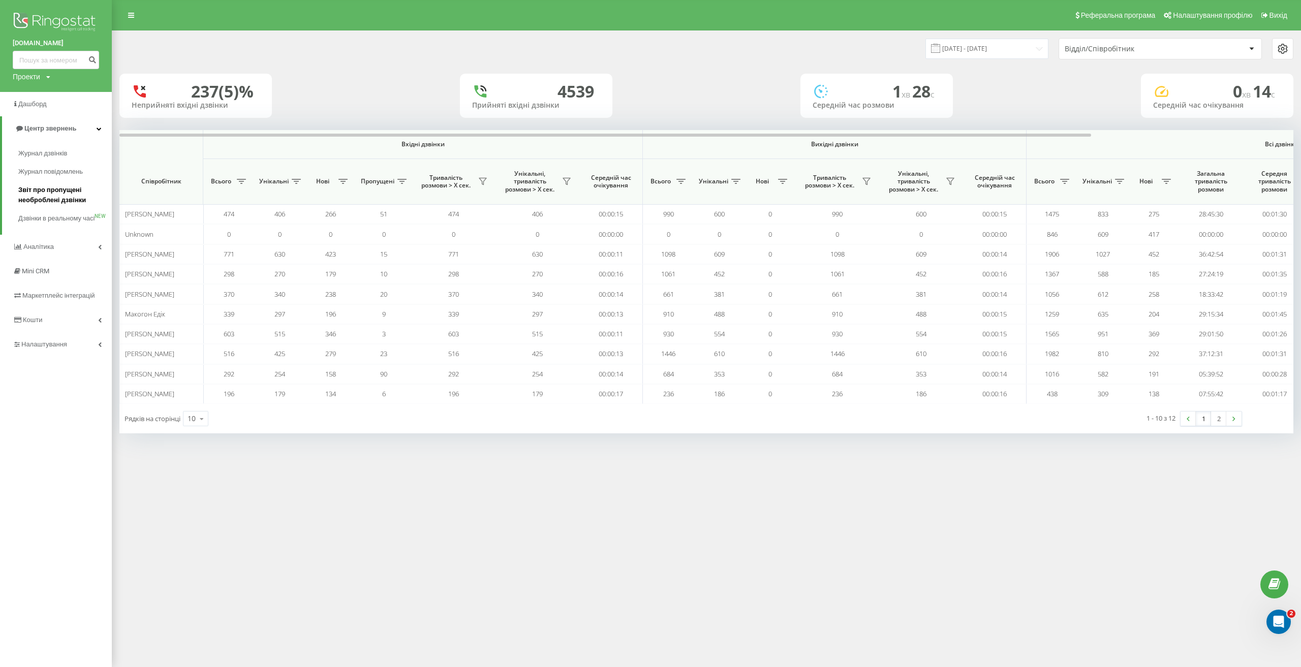
click at [73, 195] on span "Звіт про пропущені необроблені дзвінки" at bounding box center [62, 195] width 88 height 20
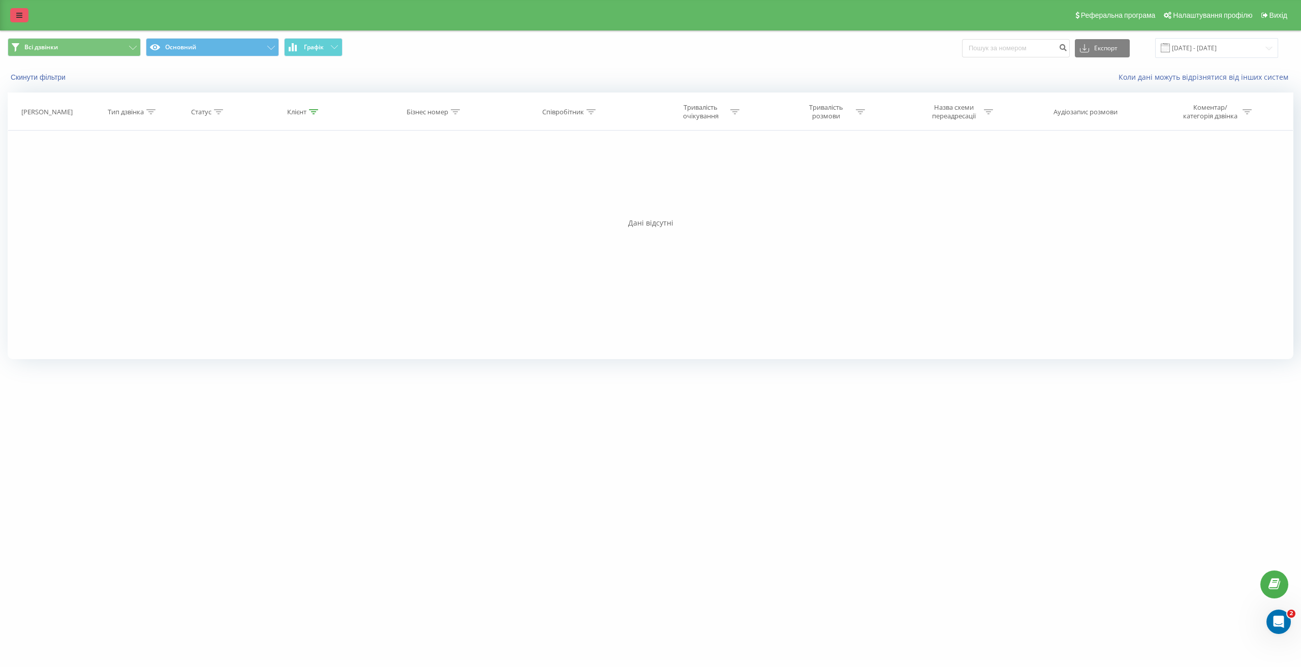
click at [20, 15] on icon at bounding box center [19, 15] width 6 height 7
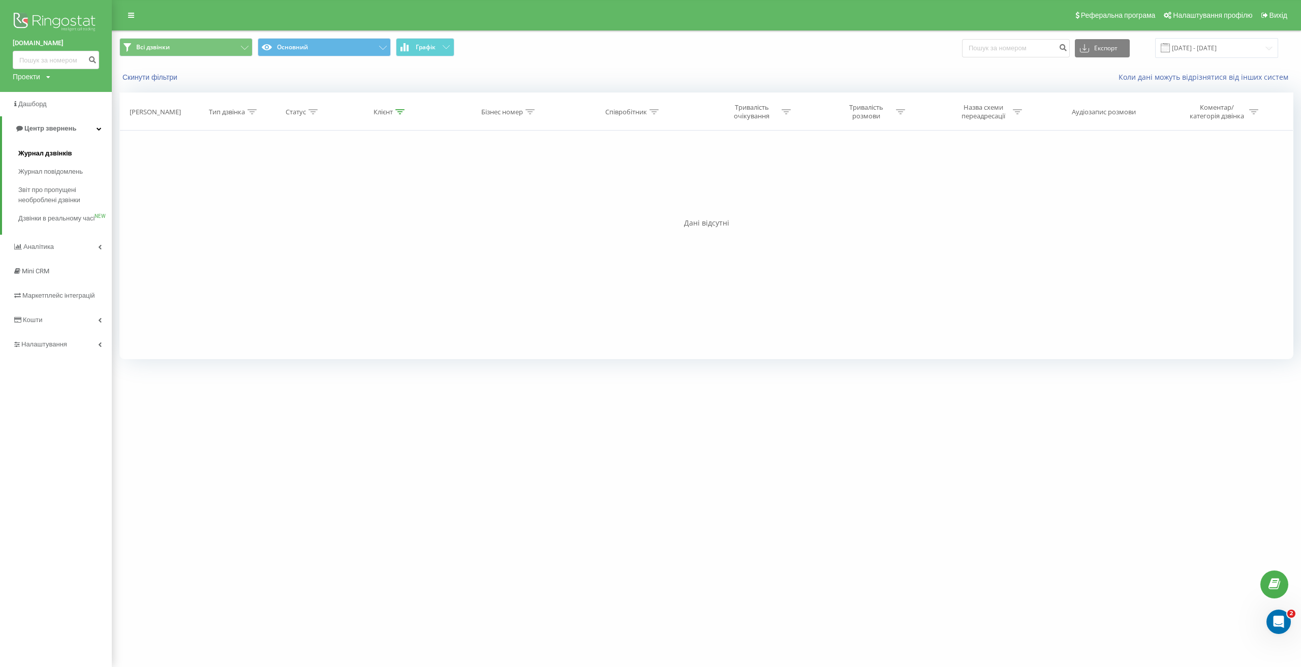
click at [58, 151] on span "Журнал дзвінків" at bounding box center [45, 153] width 54 height 10
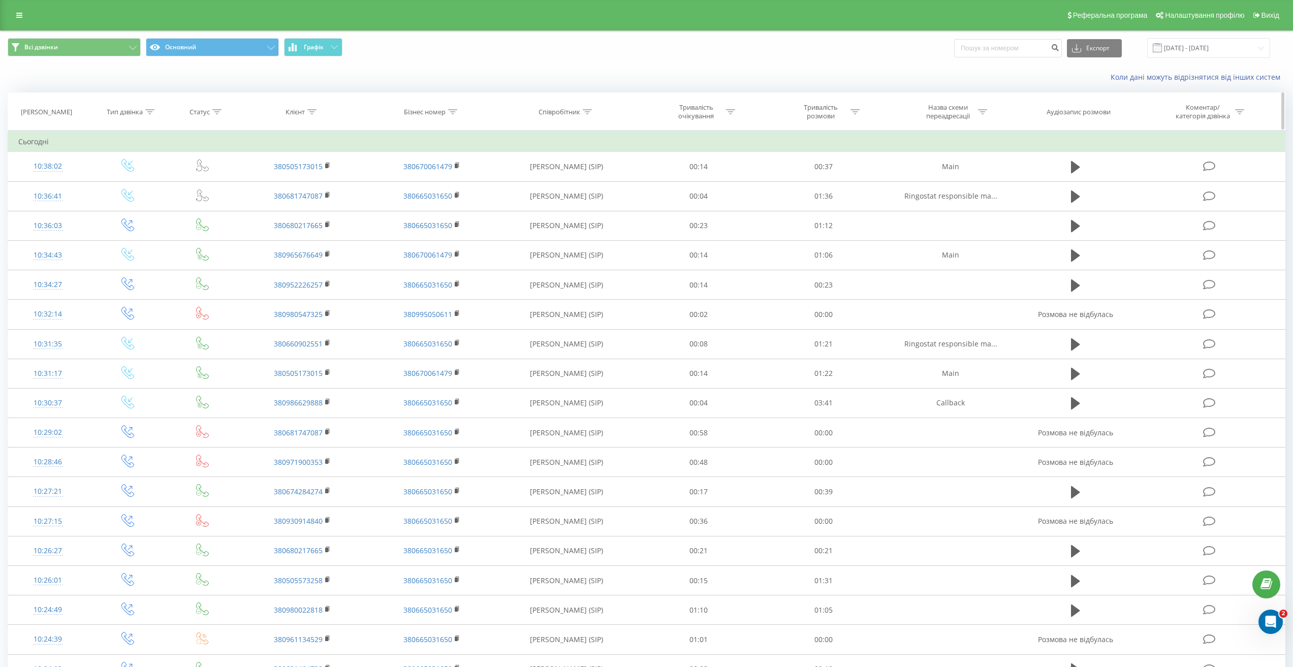
drag, startPoint x: 314, startPoint y: 115, endPoint x: 314, endPoint y: 123, distance: 8.6
click at [314, 114] on div at bounding box center [311, 112] width 9 height 9
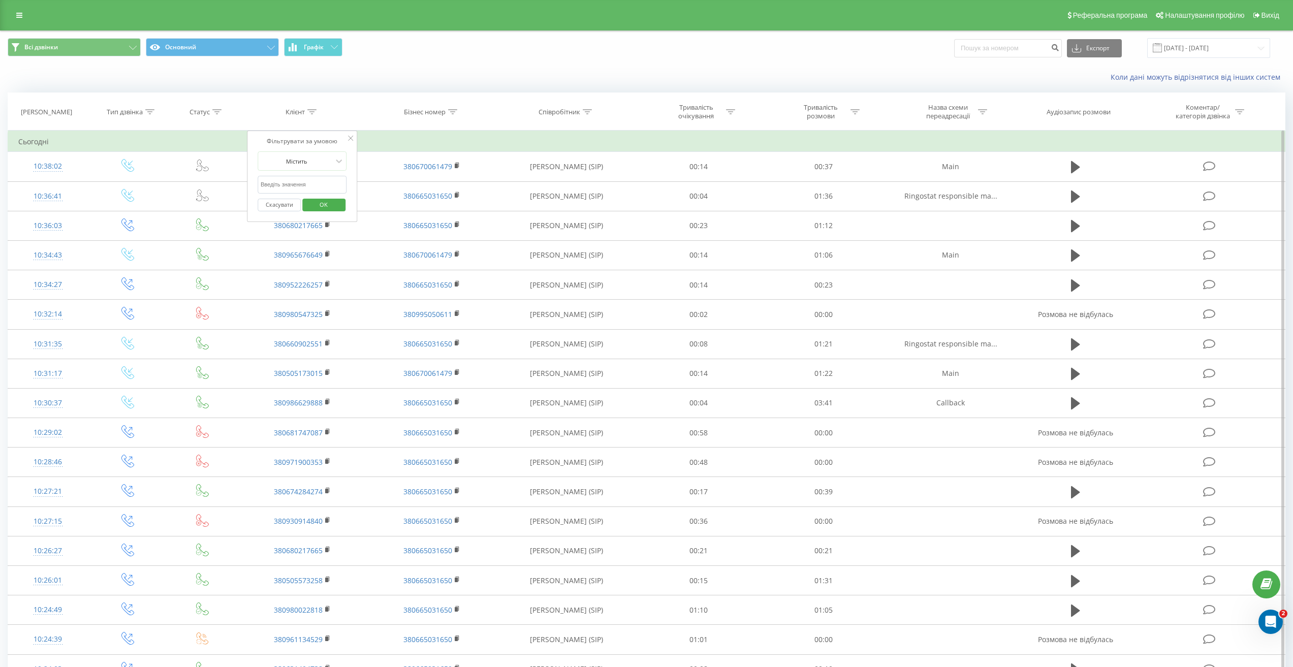
click at [300, 187] on input "text" at bounding box center [302, 185] width 89 height 18
paste input "(096) 807-35-13"
click at [330, 207] on span "OK" at bounding box center [323, 205] width 28 height 16
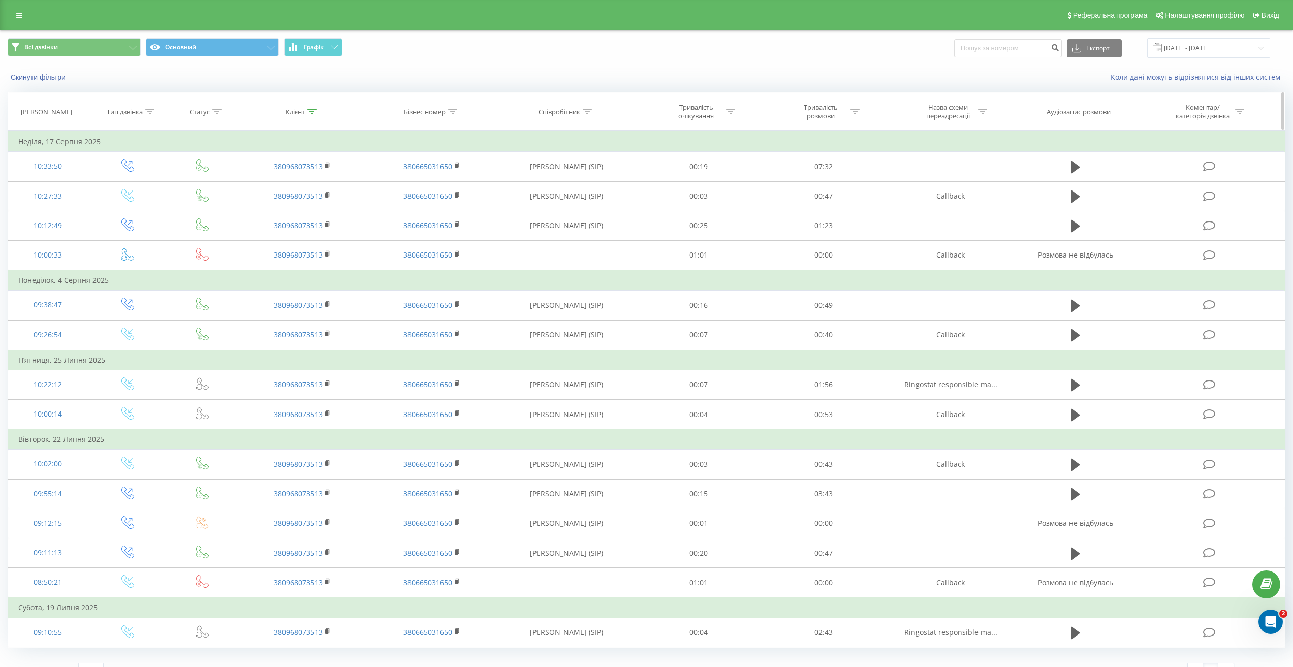
click at [310, 112] on icon at bounding box center [311, 111] width 9 height 5
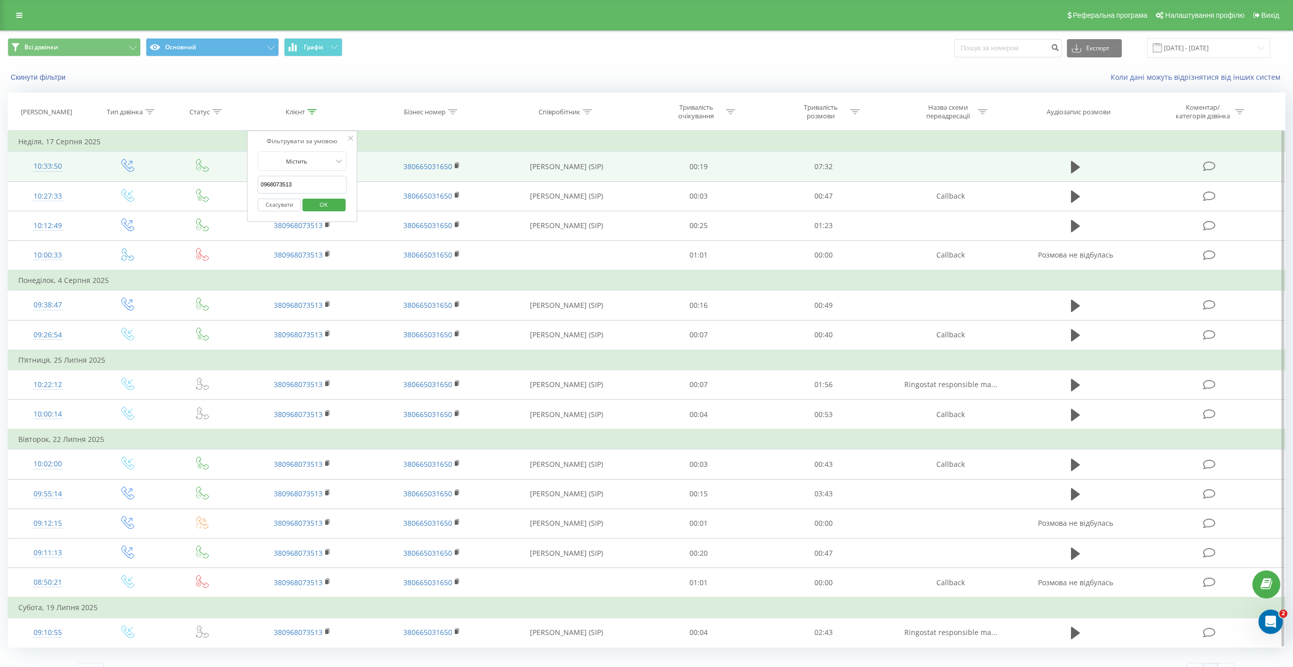
drag, startPoint x: 297, startPoint y: 182, endPoint x: 188, endPoint y: 173, distance: 109.6
click at [188, 173] on table "Фільтрувати за умовою Дорівнює Введіть значення Скасувати OK Фільтрувати за умо…" at bounding box center [647, 389] width 1278 height 517
paste input "662549880"
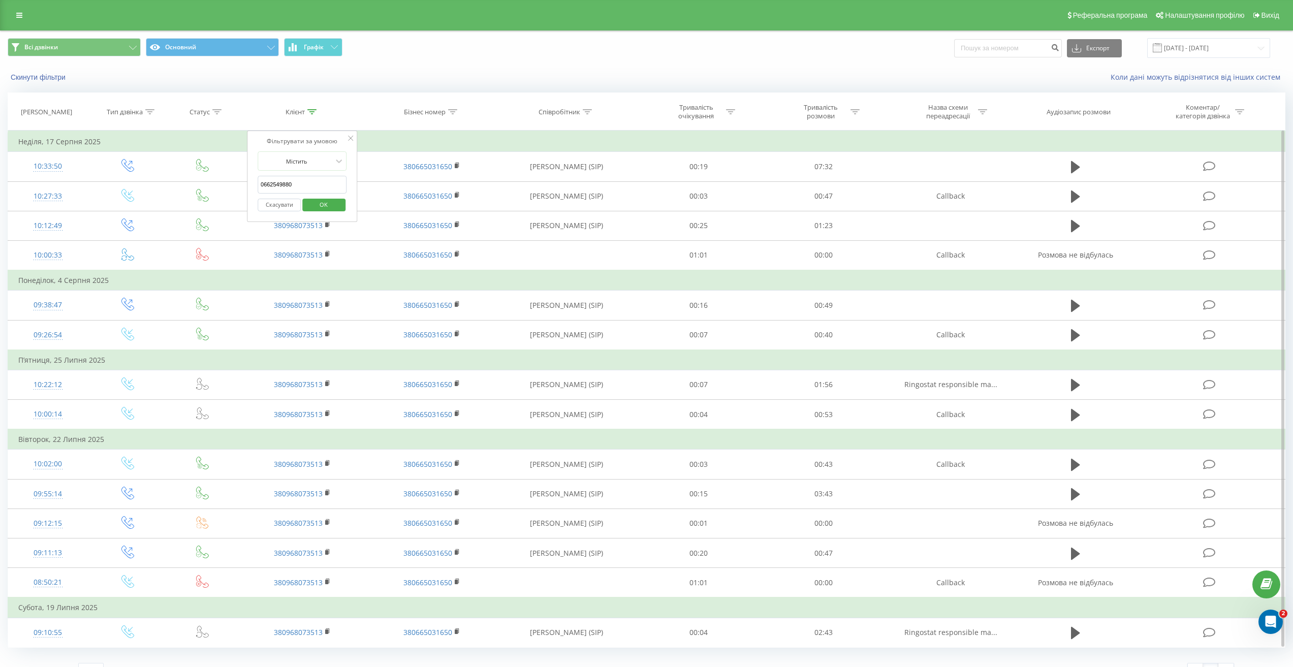
click at [329, 210] on span "OK" at bounding box center [323, 205] width 28 height 16
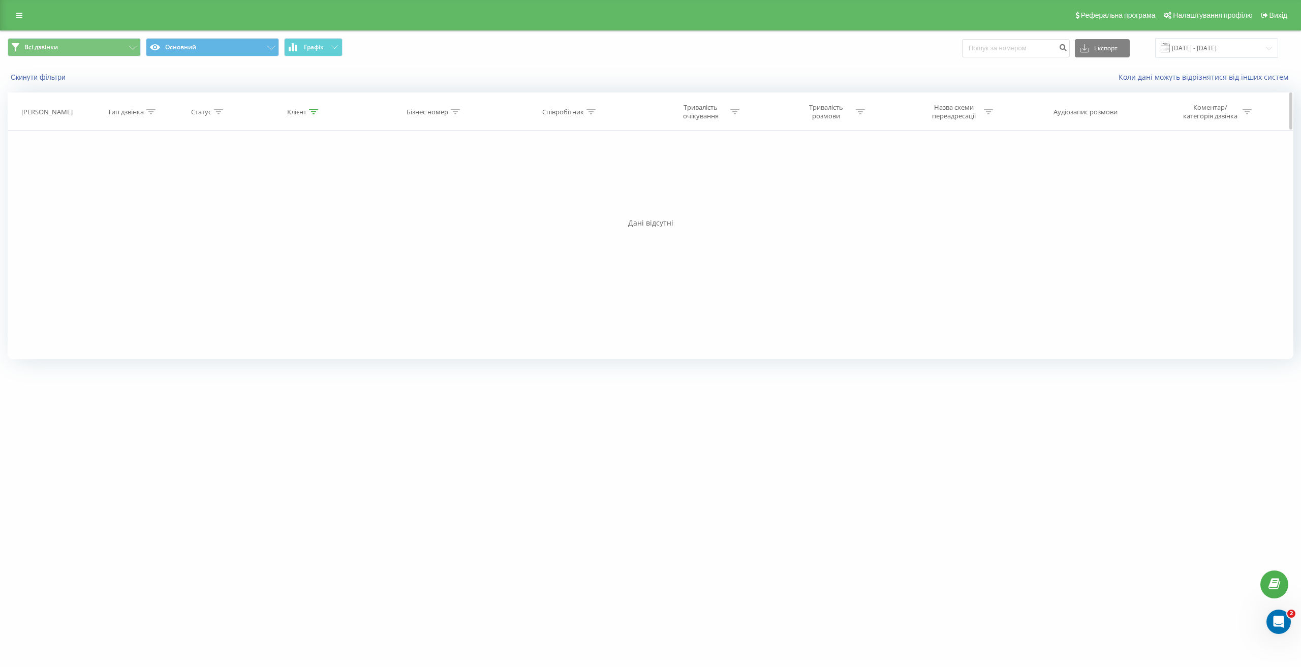
click at [311, 109] on icon at bounding box center [313, 111] width 9 height 5
drag, startPoint x: 214, startPoint y: 182, endPoint x: 110, endPoint y: 181, distance: 104.2
click at [125, 185] on div "Фільтрувати за умовою Дорівнює Введіть значення Скасувати OK Фільтрувати за умо…" at bounding box center [651, 245] width 1286 height 229
paste input "(098) 054-73-25"
click button "OK" at bounding box center [325, 205] width 43 height 13
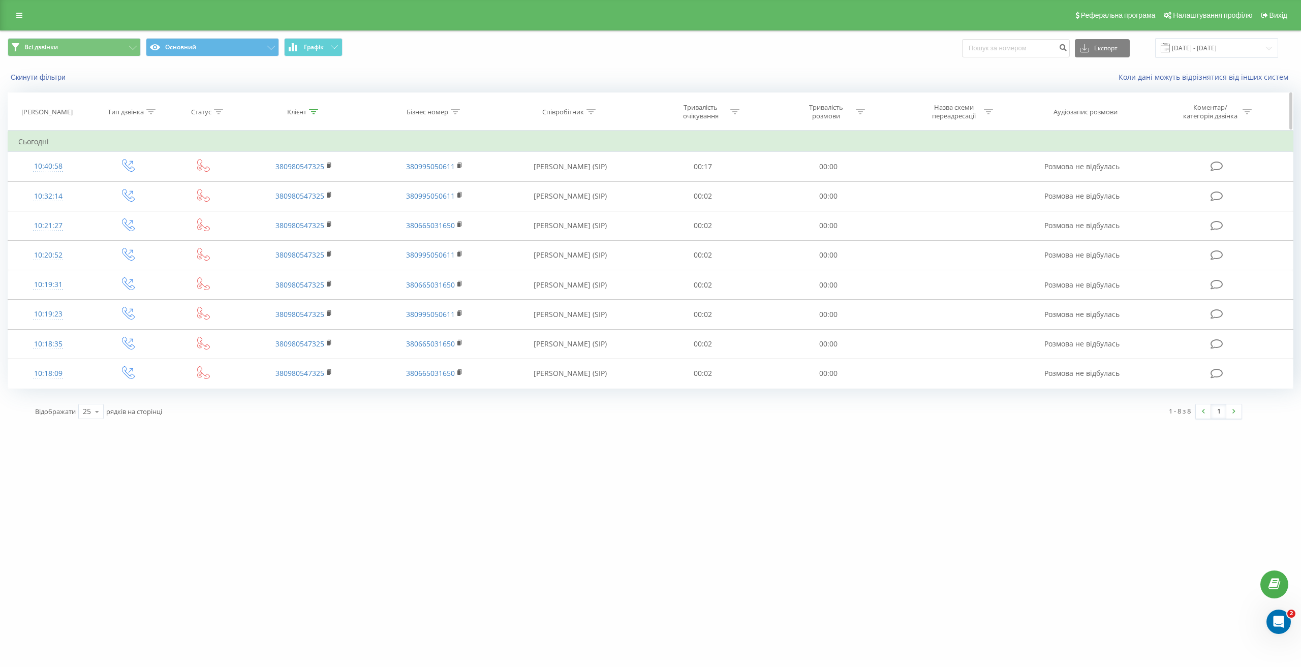
click at [311, 111] on icon at bounding box center [313, 111] width 9 height 5
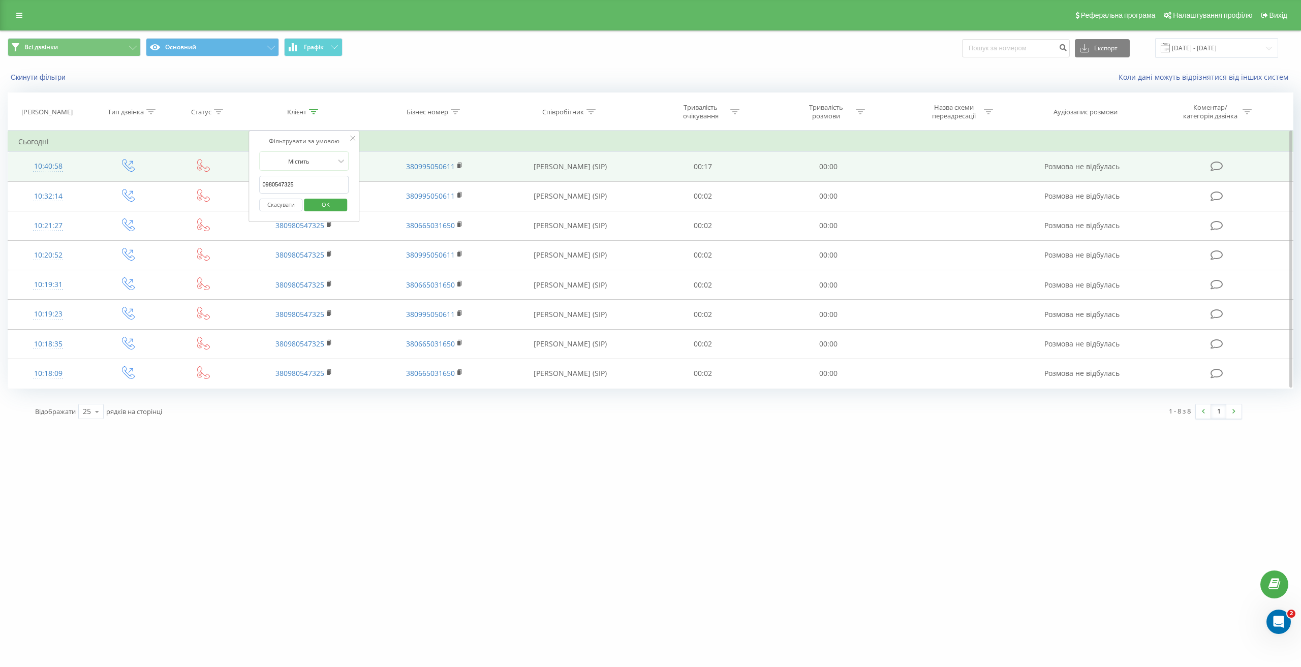
drag, startPoint x: 278, startPoint y: 176, endPoint x: 210, endPoint y: 172, distance: 68.2
click at [209, 172] on table "Фільтрувати за умовою Дорівнює Введіть значення Скасувати OK Фільтрувати за умо…" at bounding box center [651, 260] width 1286 height 258
type input "П"
drag, startPoint x: 280, startPoint y: 184, endPoint x: 223, endPoint y: 180, distance: 57.1
click at [222, 180] on table "Фільтрувати за умовою Дорівнює Введіть значення Скасувати OK Фільтрувати за умо…" at bounding box center [651, 260] width 1286 height 258
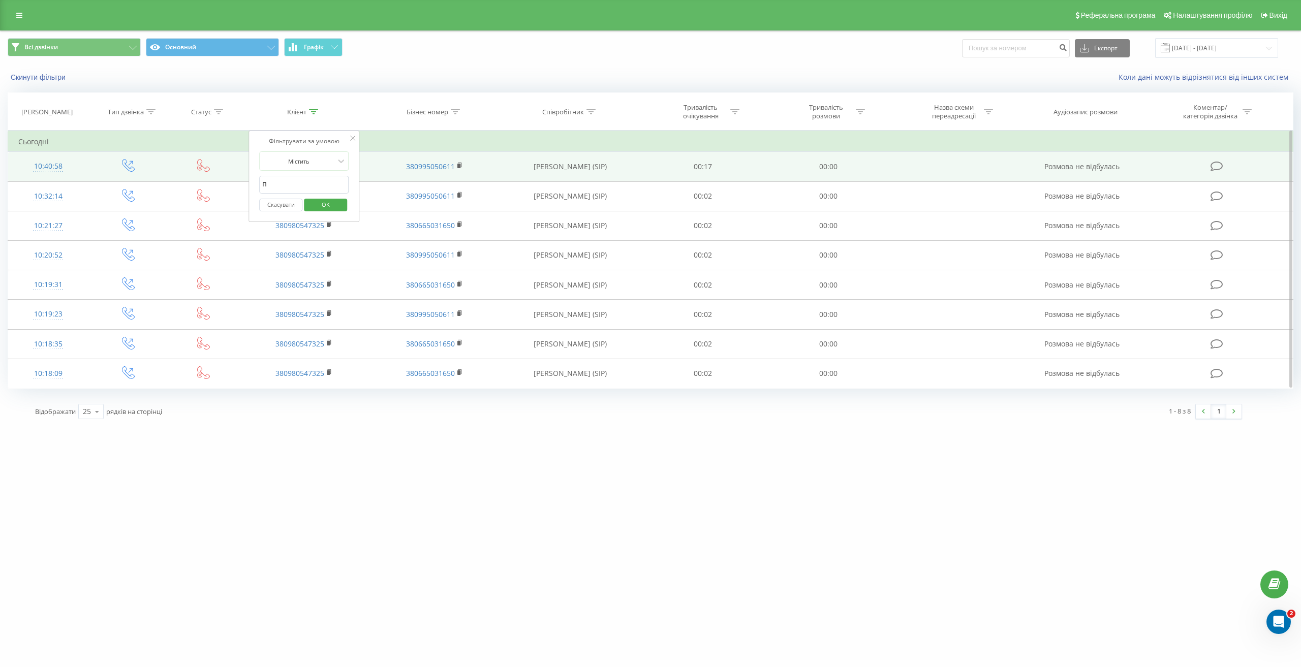
paste input "text"
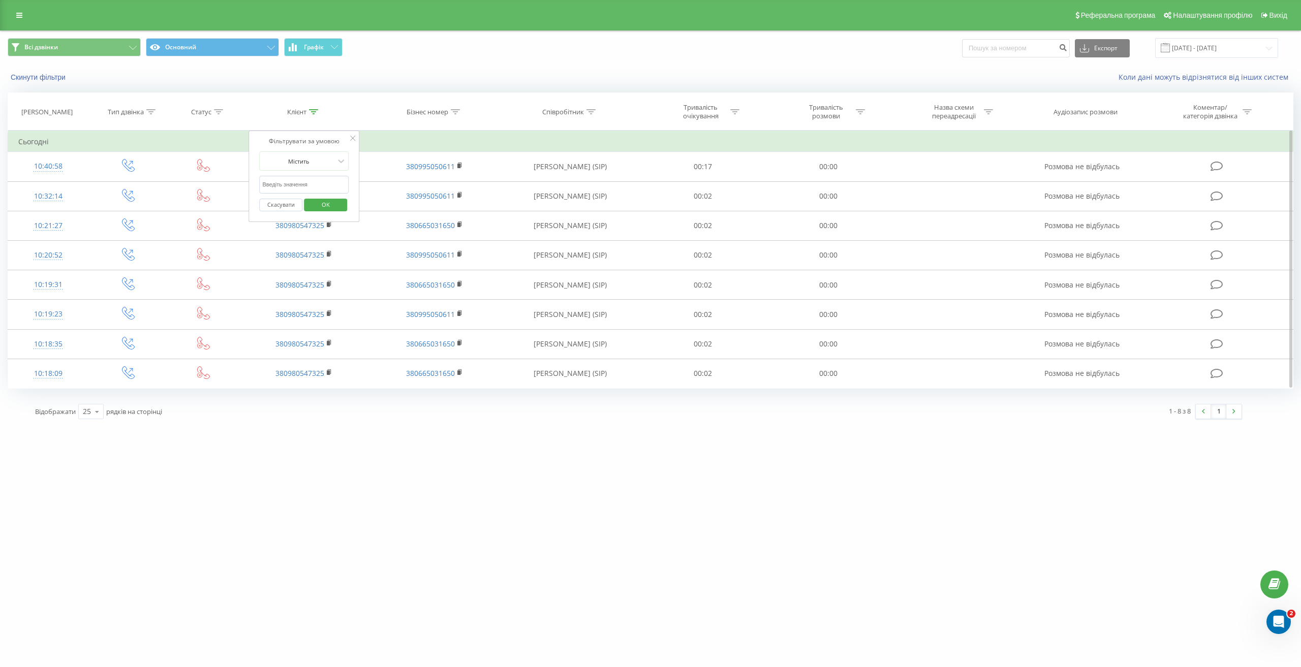
paste input "0662549880"
type input "0662549880"
click at [332, 202] on span "OK" at bounding box center [325, 205] width 28 height 16
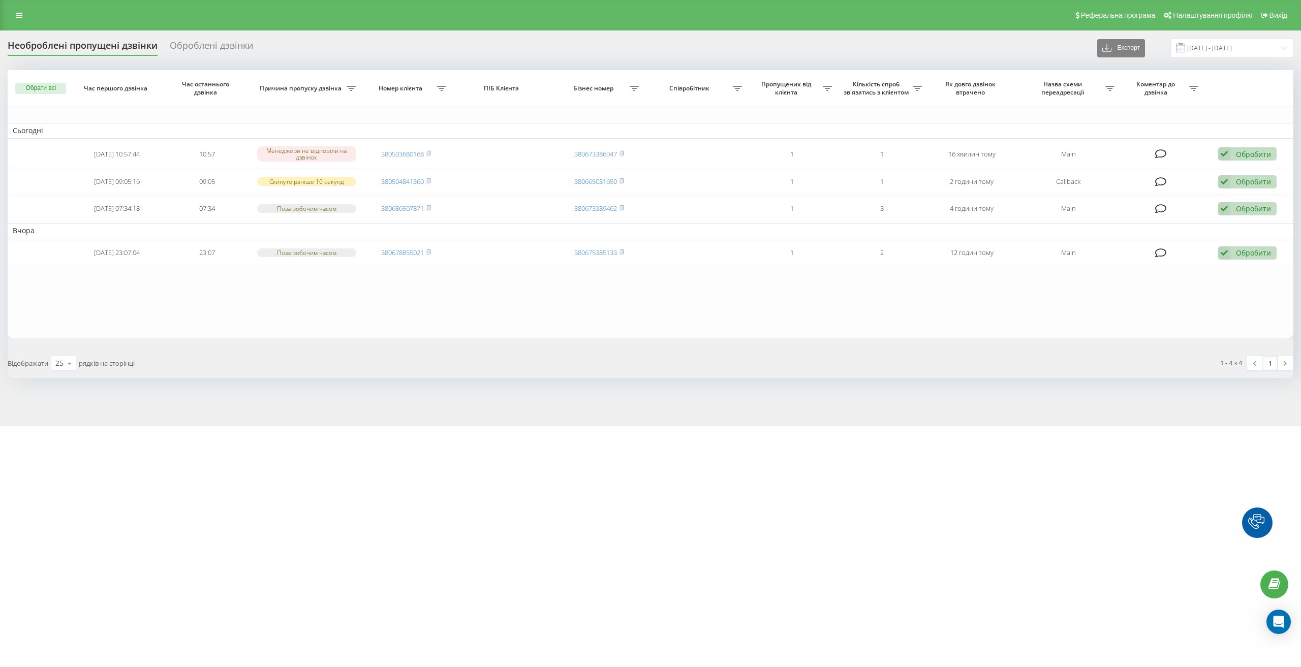
click at [21, 15] on icon at bounding box center [19, 15] width 6 height 7
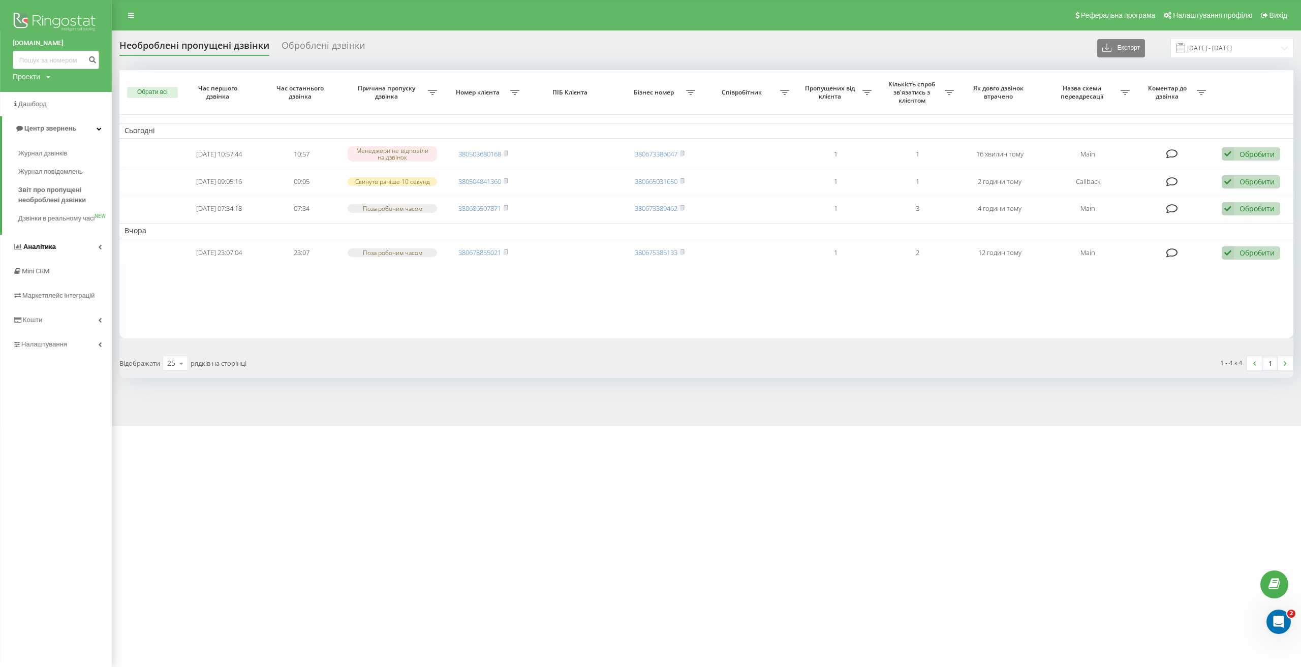
click at [65, 259] on link "Аналiтика" at bounding box center [56, 247] width 112 height 24
click at [75, 314] on span "Звіт про ефективність роботи співробітників" at bounding box center [62, 313] width 88 height 20
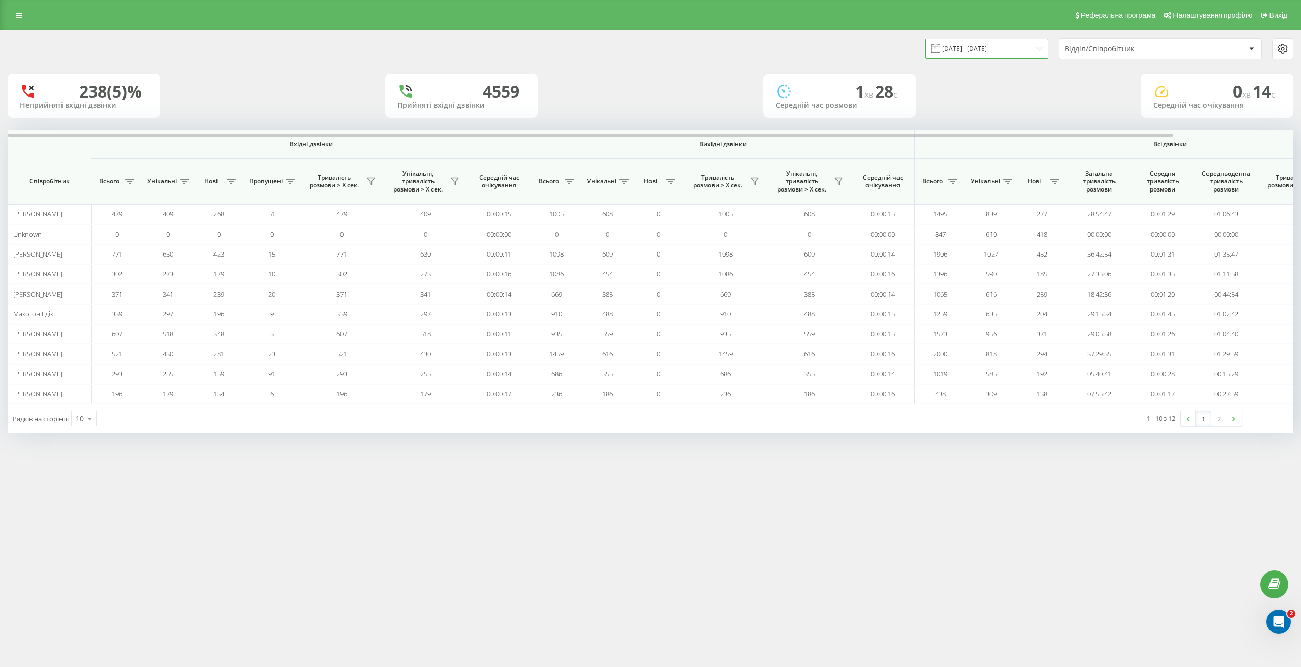
click at [1025, 44] on input "[DATE] - [DATE]" at bounding box center [986, 49] width 123 height 20
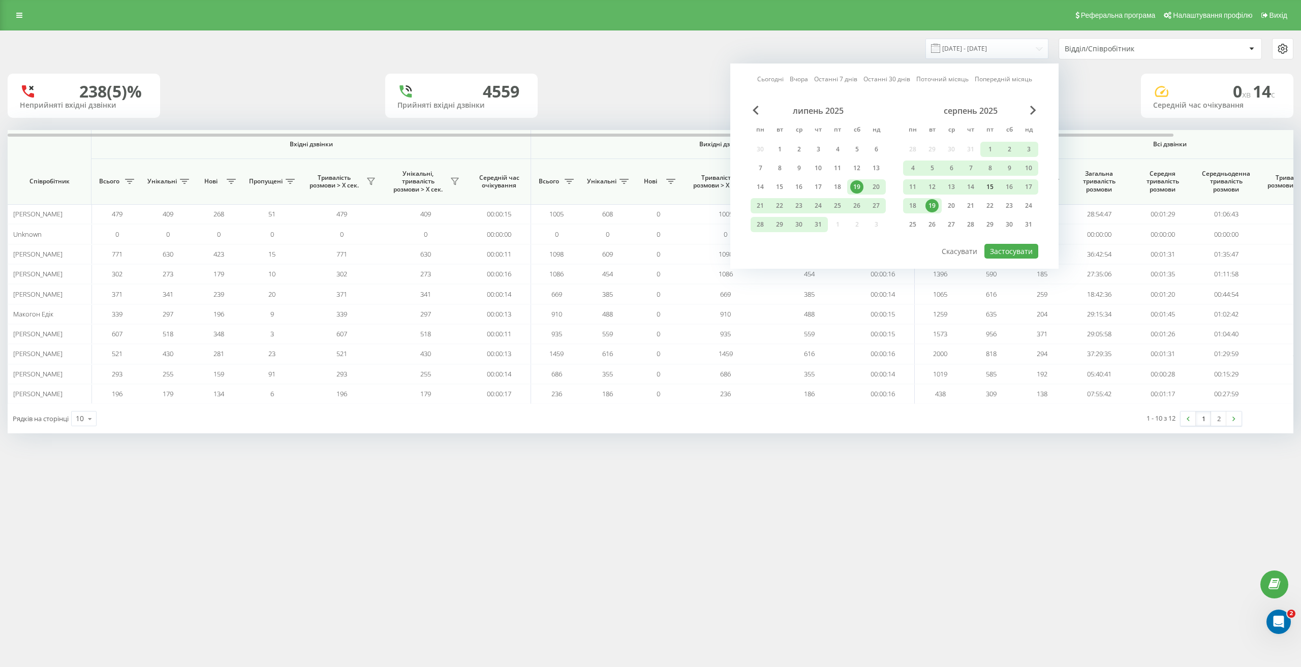
click at [994, 190] on div "15" at bounding box center [989, 186] width 13 height 13
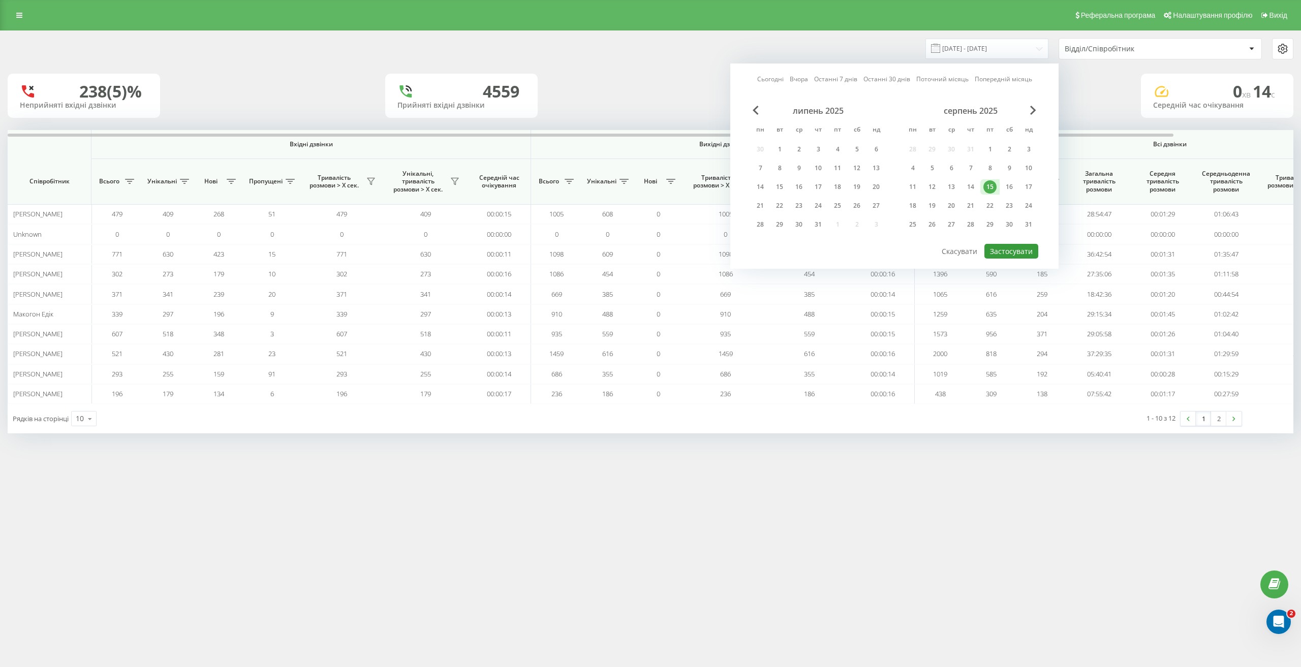
click at [1005, 248] on button "Застосувати" at bounding box center [1011, 251] width 54 height 15
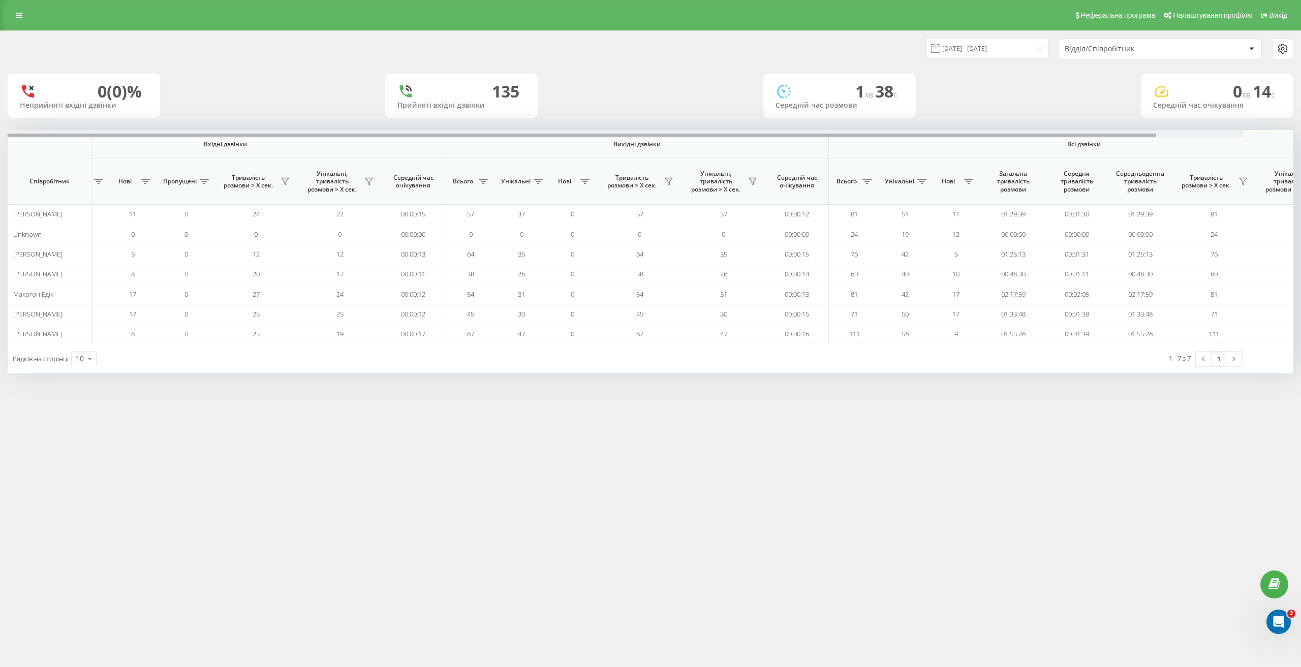
scroll to position [0, 132]
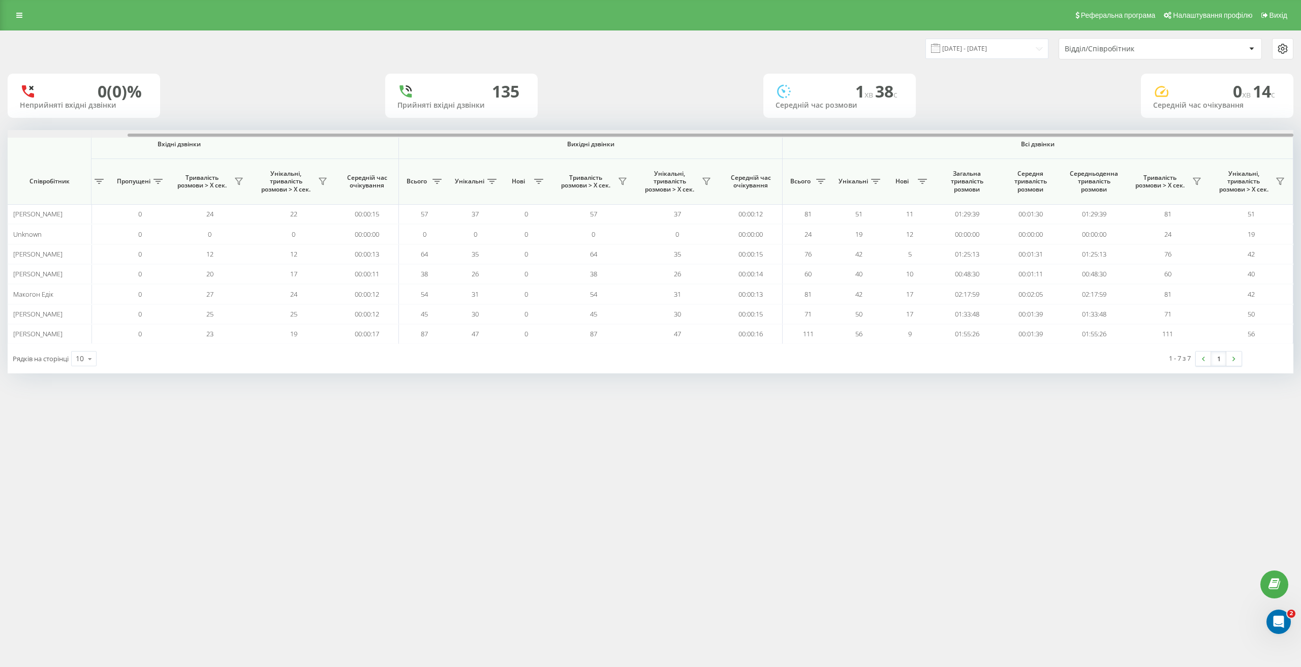
drag, startPoint x: 584, startPoint y: 134, endPoint x: 984, endPoint y: 164, distance: 401.0
click at [984, 164] on div "Вхідні дзвінки Вихідні дзвінки Всі дзвінки Співробітник Всього Унікальні Нові П…" at bounding box center [651, 237] width 1286 height 214
drag, startPoint x: 404, startPoint y: 136, endPoint x: 565, endPoint y: 175, distance: 165.1
click at [565, 175] on div "Вхідні дзвінки Вихідні дзвінки Всі дзвінки Співробітник Всього Унікальні Нові П…" at bounding box center [651, 237] width 1286 height 214
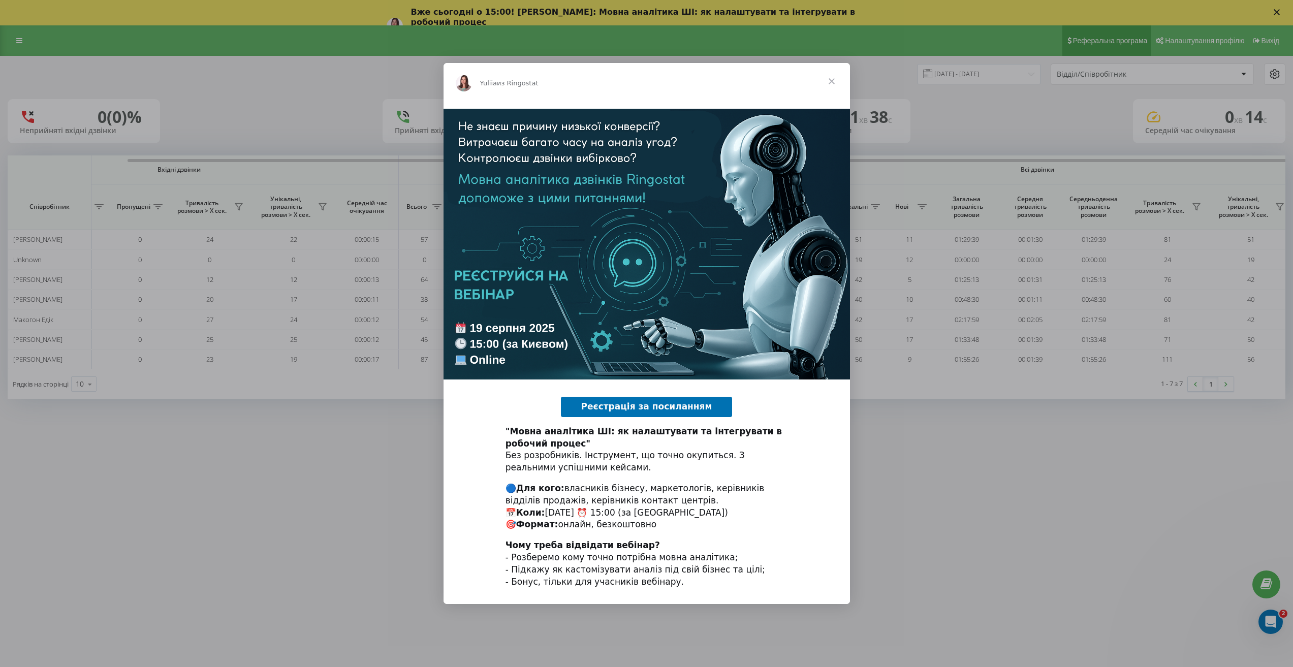
scroll to position [0, 0]
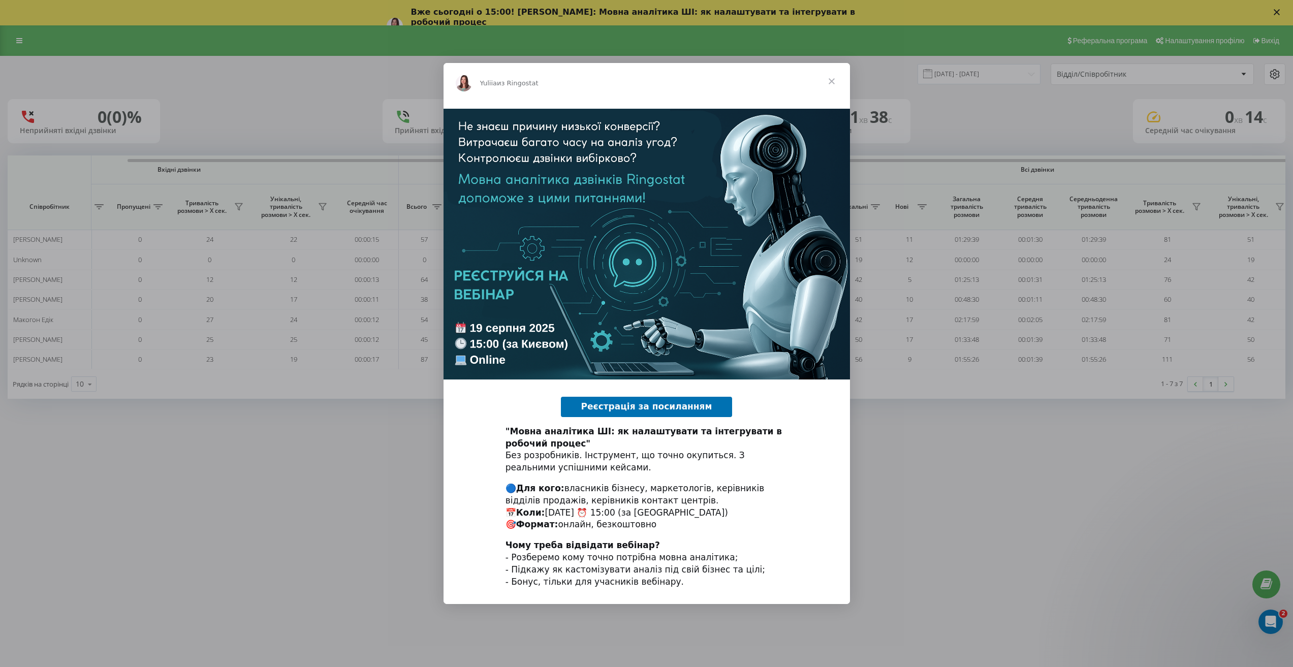
click at [830, 84] on span "Закрыть" at bounding box center [832, 81] width 37 height 37
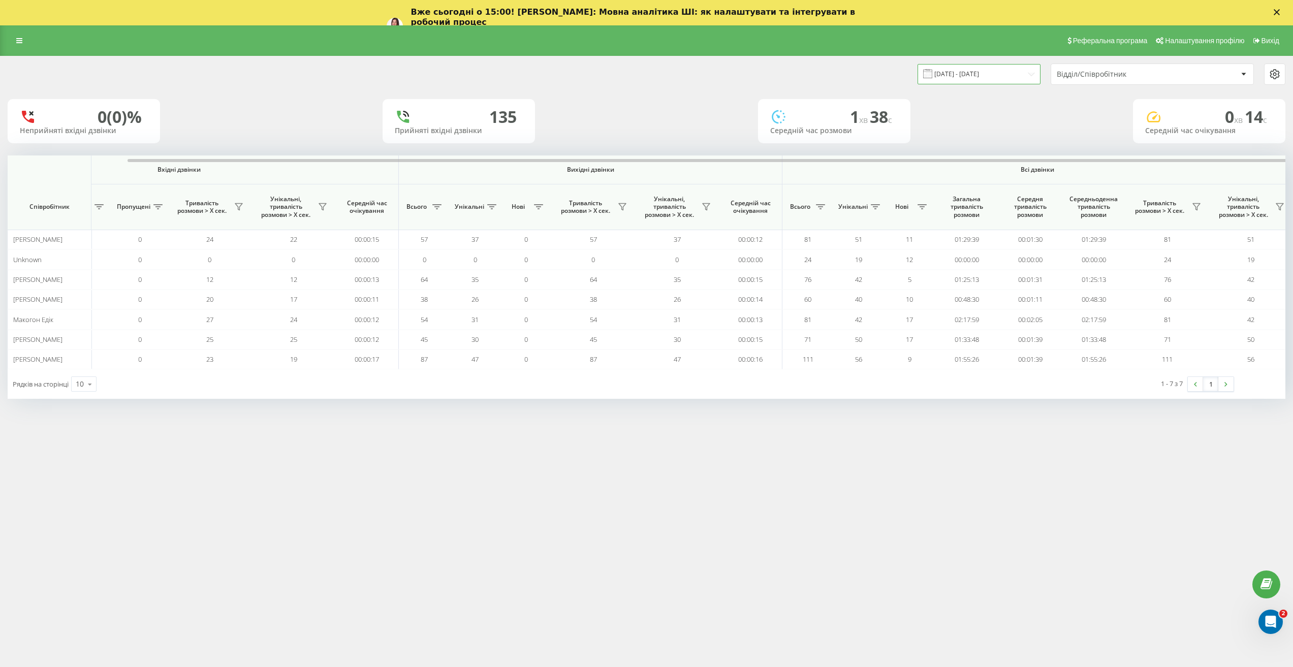
click at [977, 71] on input "15.08.2025 - 15.08.2025" at bounding box center [979, 74] width 123 height 20
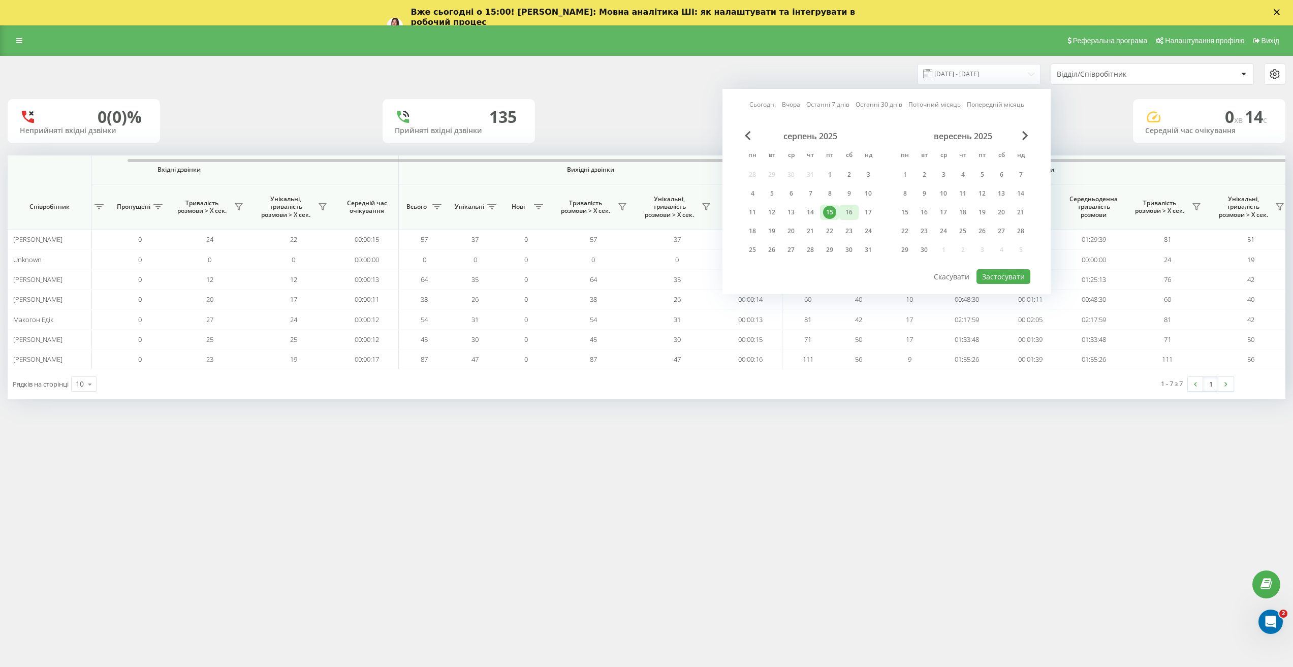
click at [855, 210] on div "16" at bounding box center [848, 212] width 13 height 13
click at [872, 214] on div "17" at bounding box center [868, 212] width 13 height 13
click at [1018, 272] on button "Застосувати" at bounding box center [1004, 276] width 54 height 15
type input "16.08.2025 - 17.08.2025"
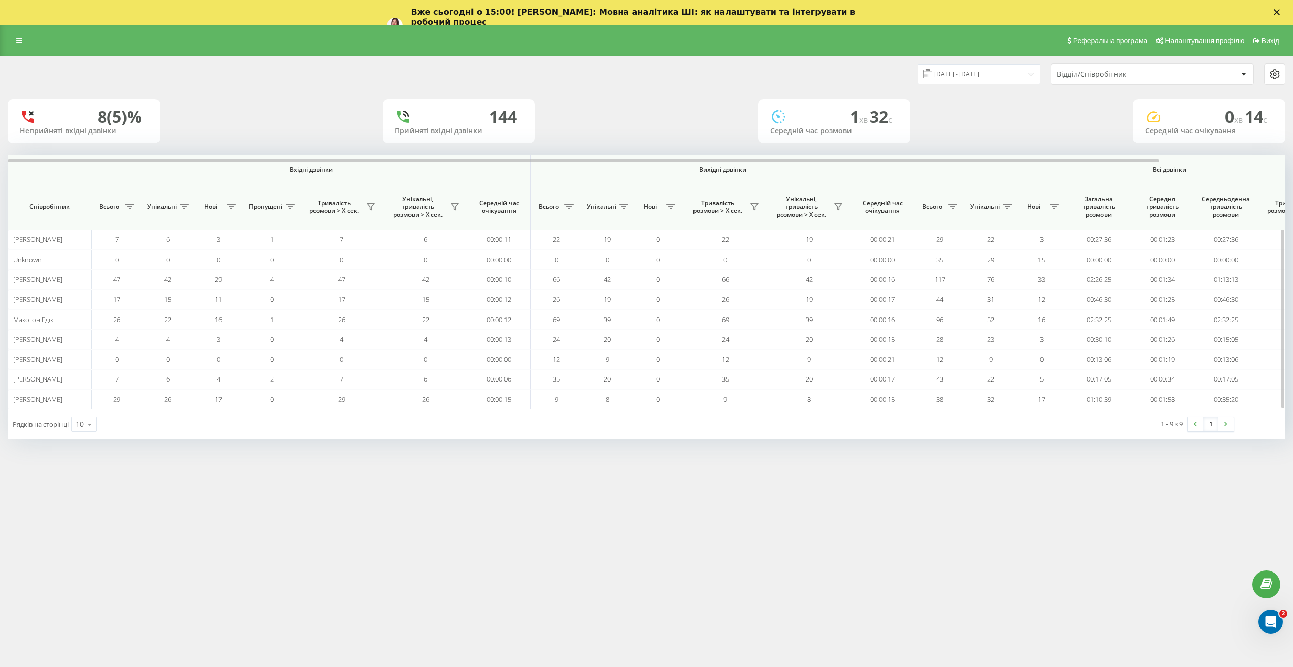
scroll to position [0, 140]
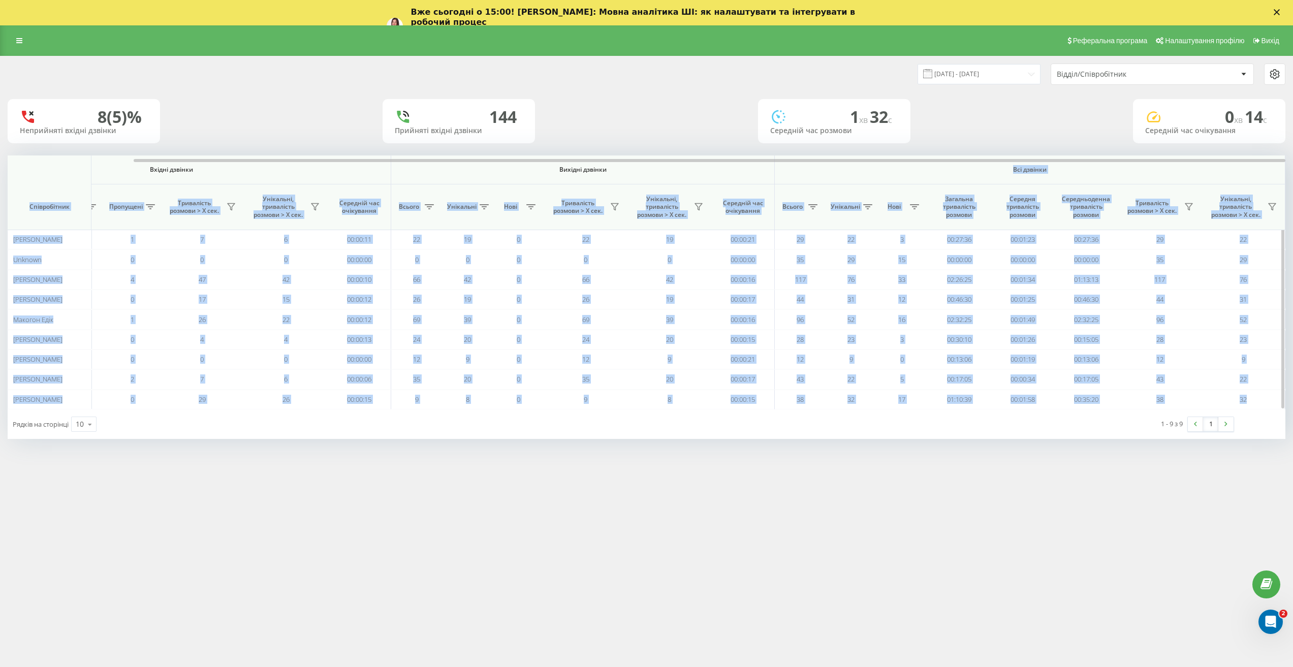
drag, startPoint x: 856, startPoint y: 163, endPoint x: 962, endPoint y: 167, distance: 105.8
click at [962, 167] on div "Вхідні дзвінки Вихідні дзвінки Всі дзвінки Співробітник Всього Унікальні Нові П…" at bounding box center [647, 282] width 1278 height 254
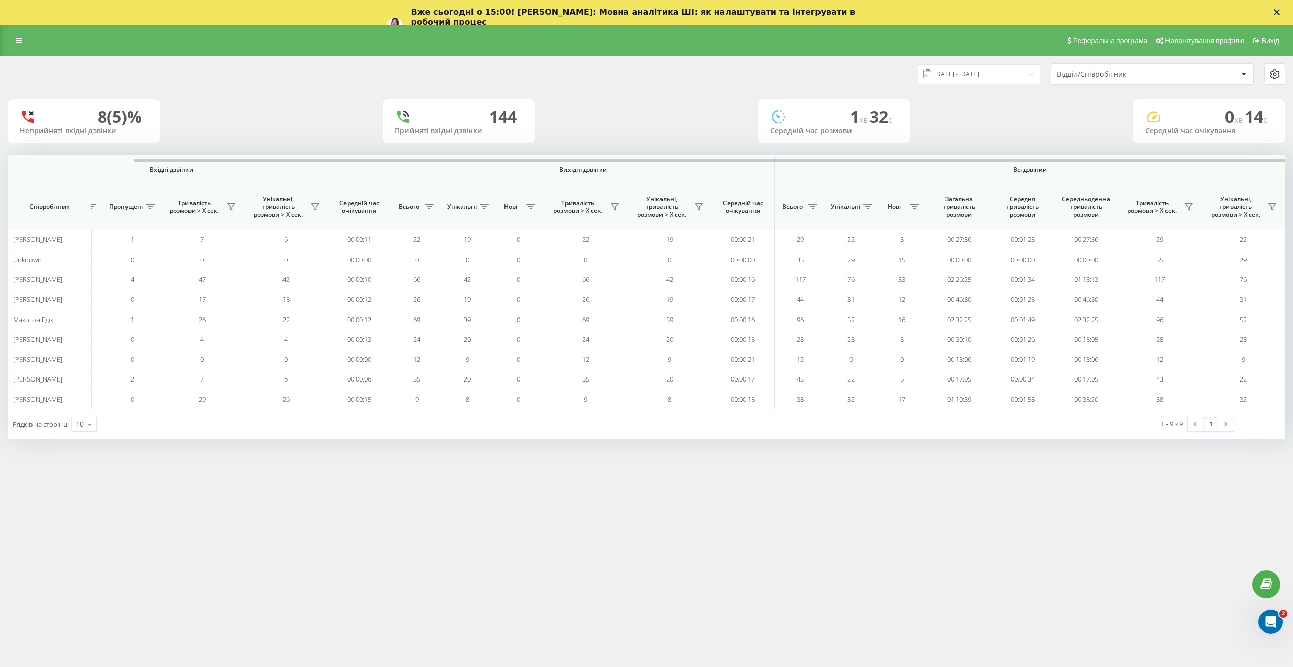
click at [634, 484] on div "Реферальна програма Налаштування профілю Вихід 16.08.2025 - 17.08.2025 Відділ/С…" at bounding box center [646, 358] width 1293 height 667
drag, startPoint x: 271, startPoint y: 160, endPoint x: 770, endPoint y: 204, distance: 500.9
click at [768, 203] on div "Вхідні дзвінки Вихідні дзвінки Всі дзвінки Співробітник Всього Унікальні Нові П…" at bounding box center [647, 282] width 1278 height 254
click at [17, 42] on icon at bounding box center [19, 40] width 6 height 7
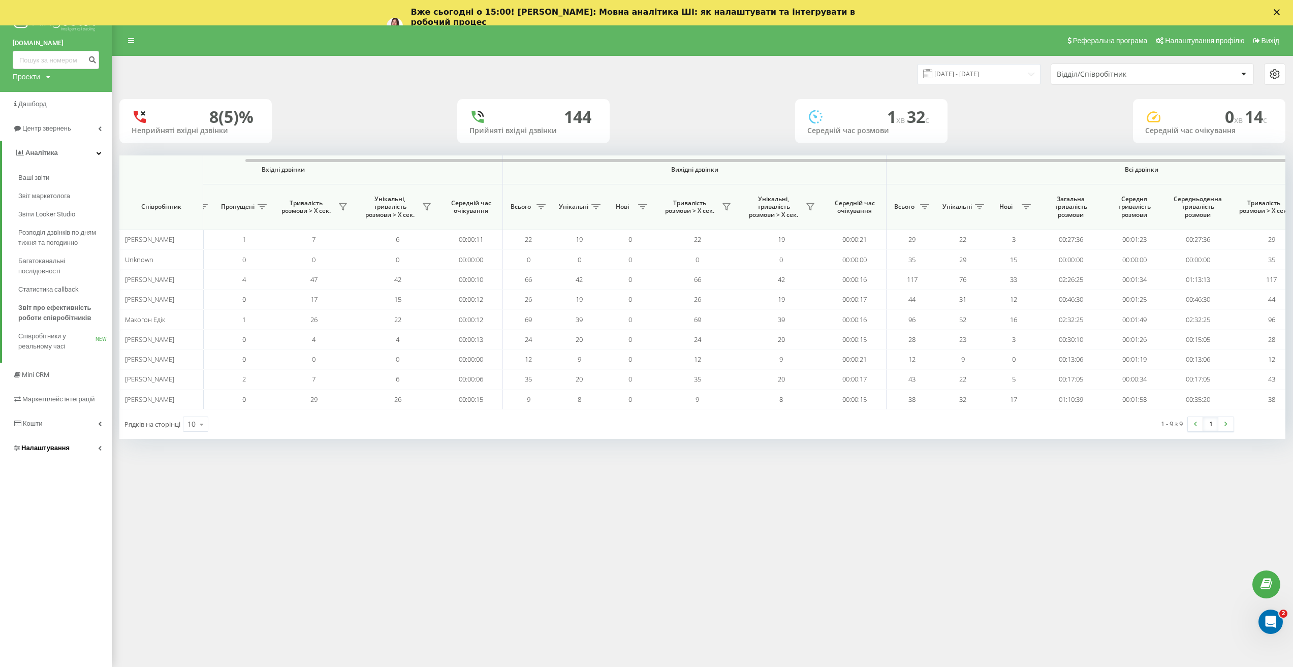
click at [57, 451] on span "Налаштування" at bounding box center [45, 448] width 48 height 8
click at [67, 248] on span "Налаштування" at bounding box center [47, 250] width 48 height 8
click at [64, 251] on span "Налаштування" at bounding box center [45, 250] width 48 height 8
click at [69, 276] on span "Загальні налаштування" at bounding box center [65, 283] width 76 height 20
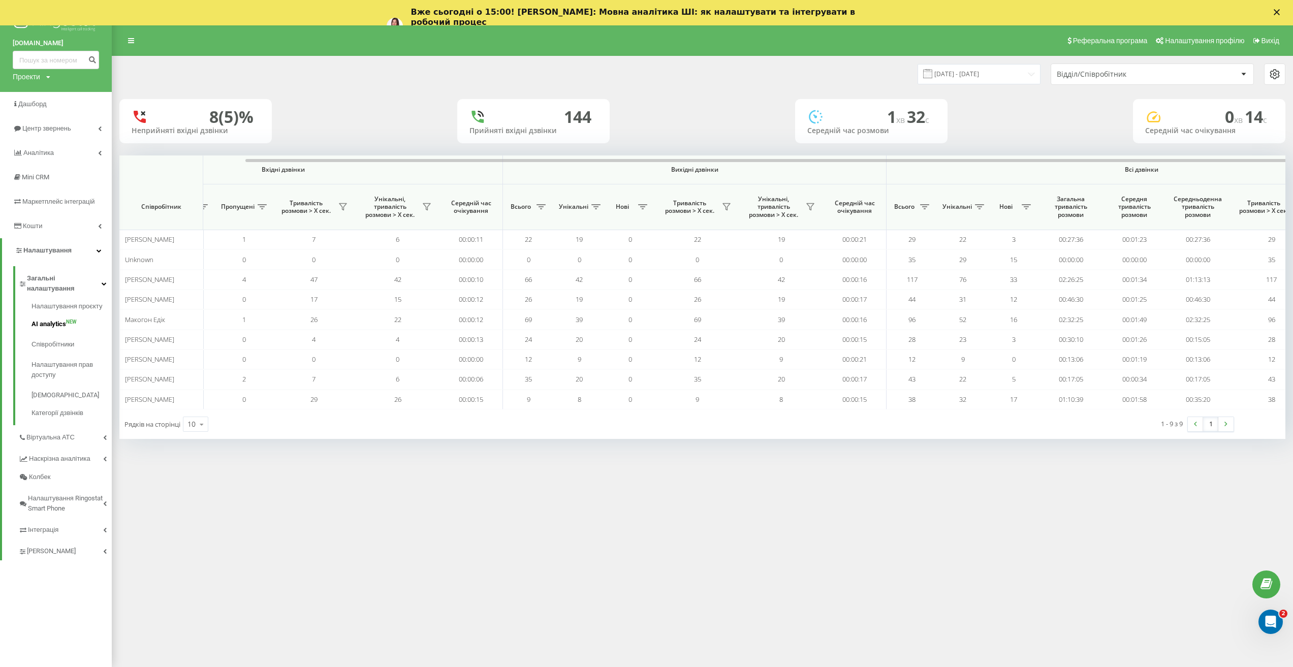
click at [64, 319] on span "AI analytics" at bounding box center [49, 324] width 35 height 10
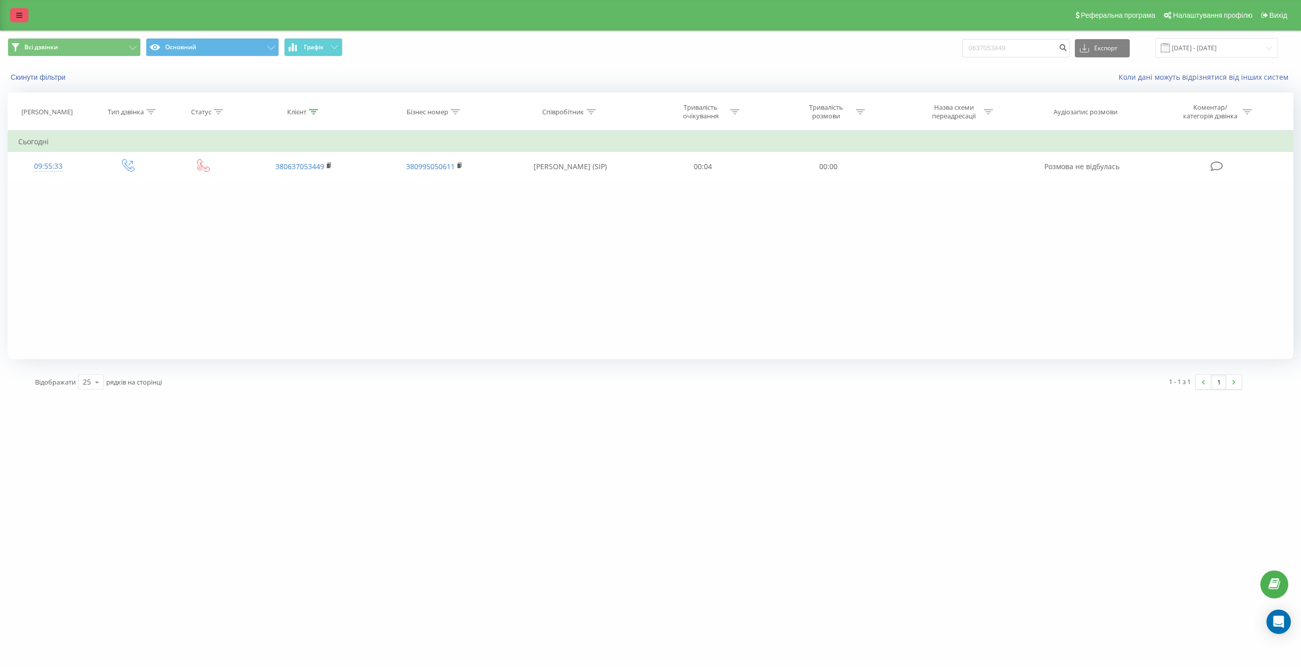
click at [18, 17] on icon at bounding box center [19, 15] width 6 height 7
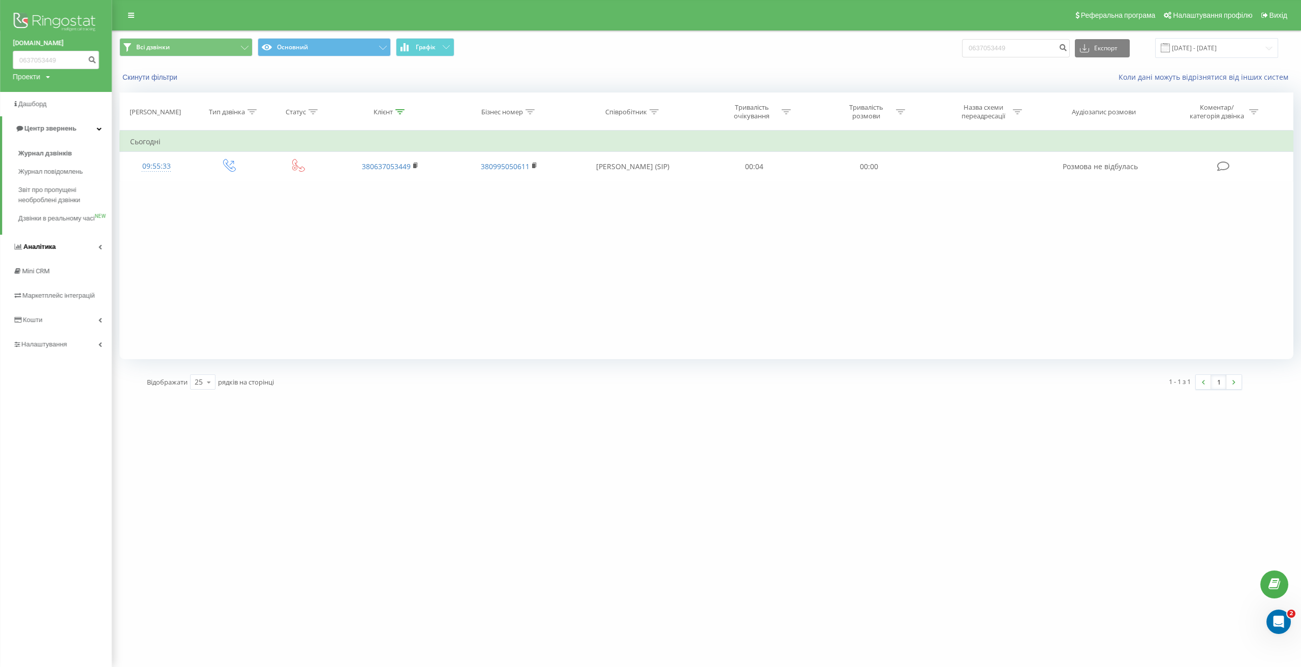
click at [71, 254] on link "Аналiтика" at bounding box center [56, 247] width 112 height 24
click at [64, 312] on span "Звіт про ефективність роботи співробітників" at bounding box center [62, 313] width 88 height 20
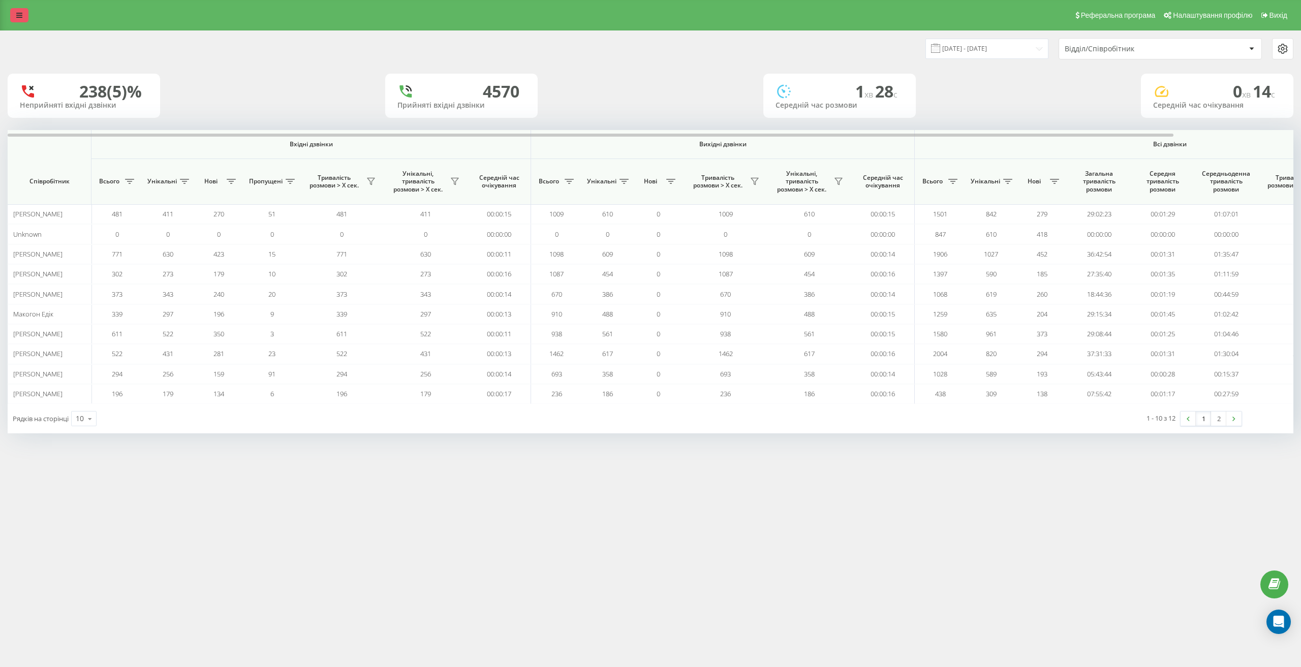
click at [18, 15] on icon at bounding box center [19, 15] width 6 height 7
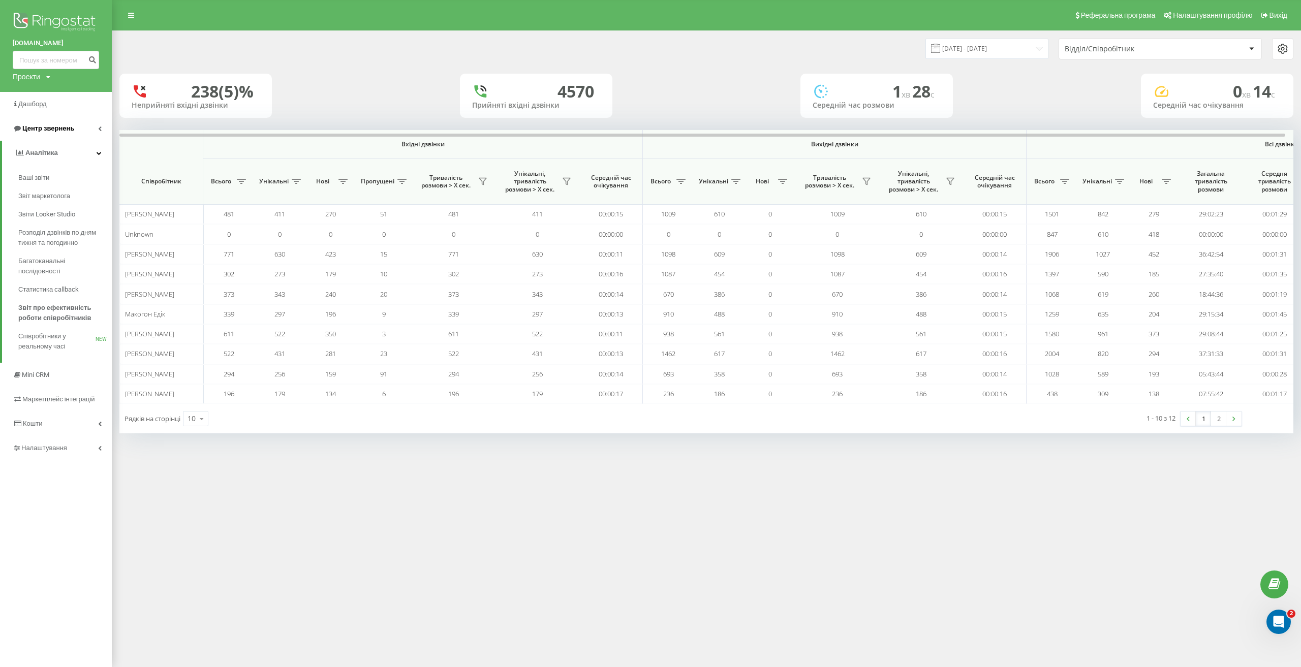
click at [53, 131] on span "Центр звернень" at bounding box center [48, 128] width 52 height 8
click at [74, 190] on span "Звіт про пропущені необроблені дзвінки" at bounding box center [62, 195] width 88 height 20
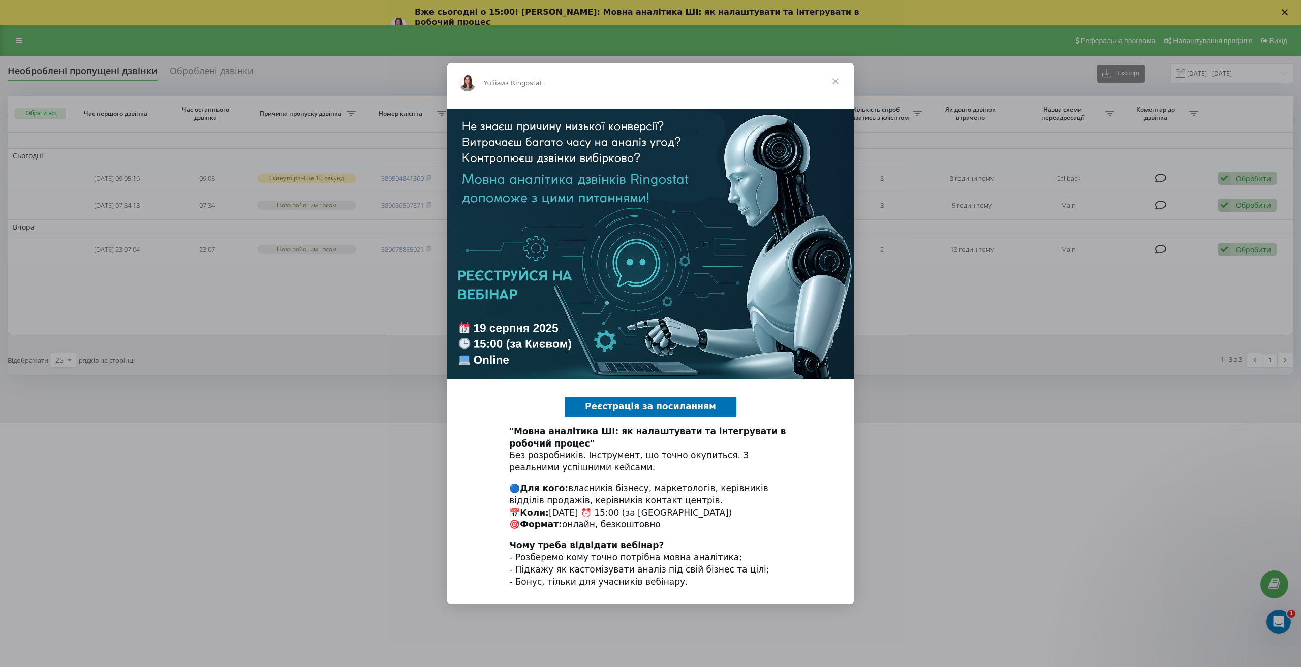
click at [836, 78] on span "Закрыть" at bounding box center [835, 81] width 37 height 37
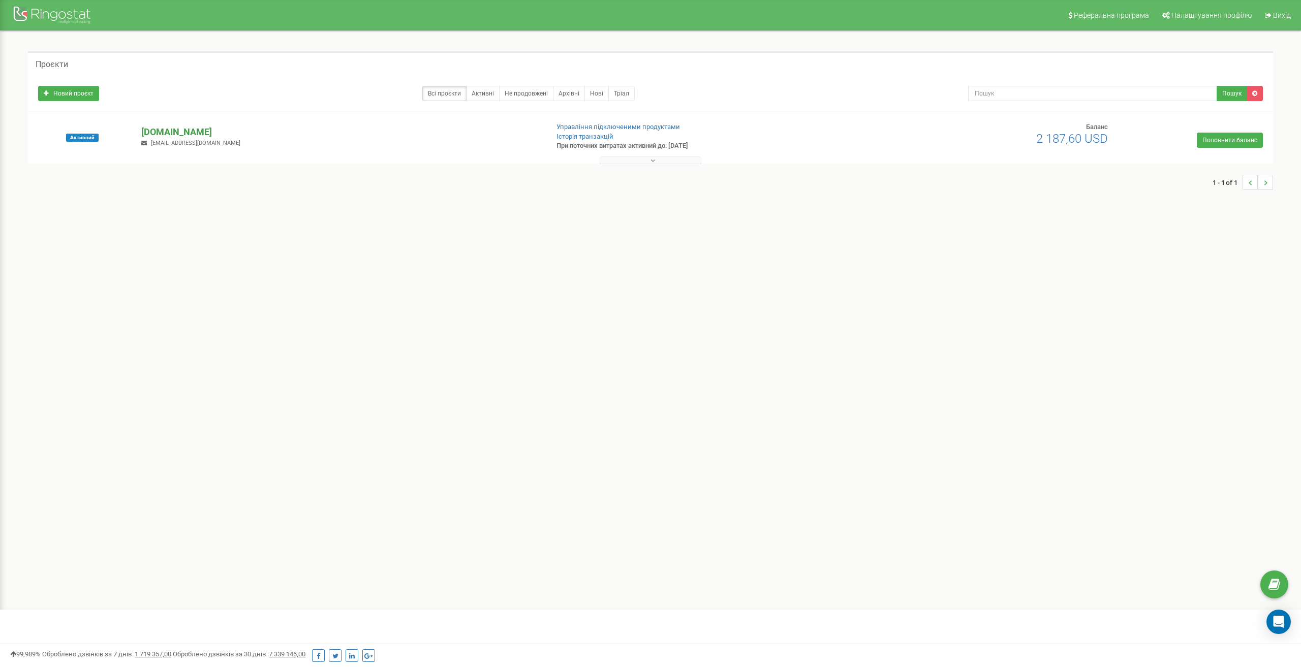
click at [162, 131] on p "[DOMAIN_NAME]" at bounding box center [340, 132] width 398 height 13
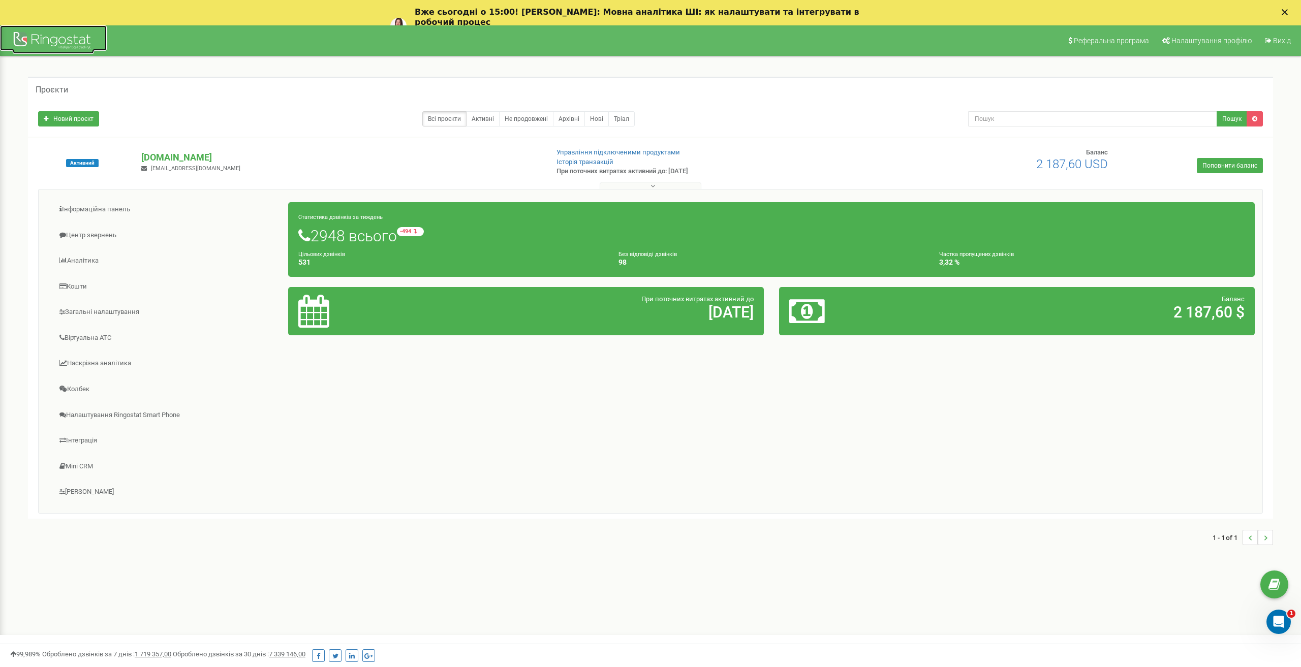
click at [20, 35] on div at bounding box center [53, 41] width 81 height 24
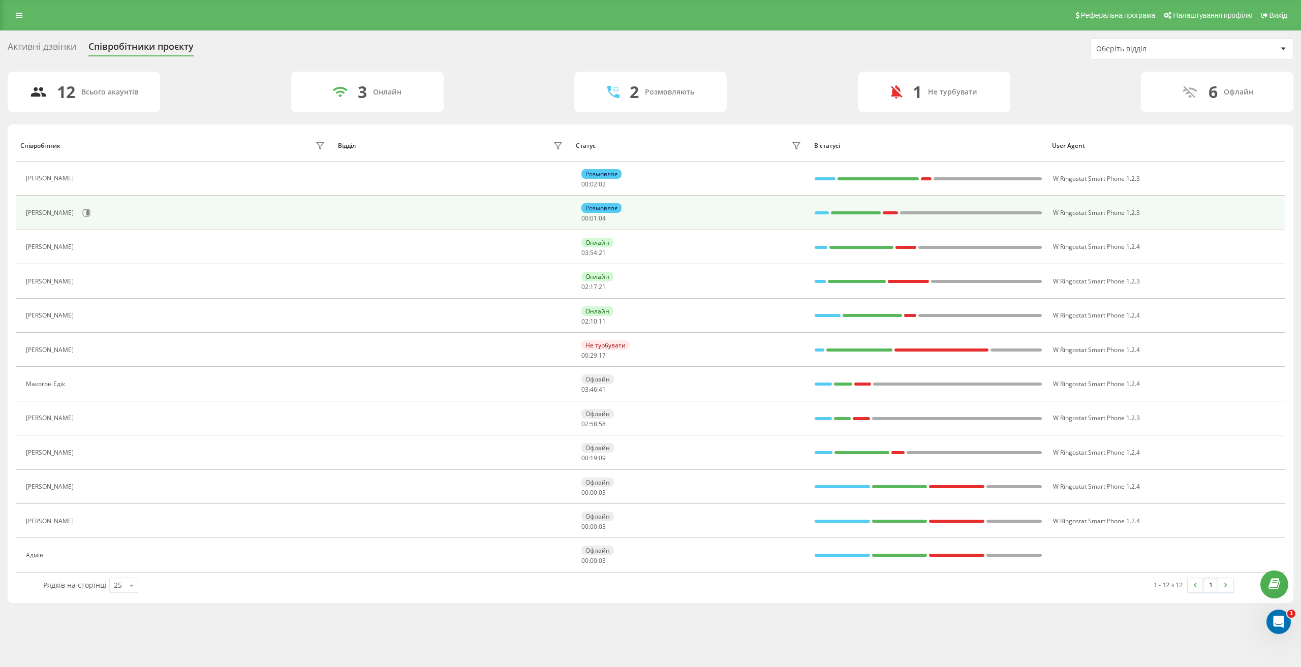
click at [89, 226] on tbody "[PERSON_NAME] Розмовляє 00 : 02 : 02 W Ringostat Smart Phone 1.2.3 [PERSON_NAME…" at bounding box center [650, 367] width 1269 height 411
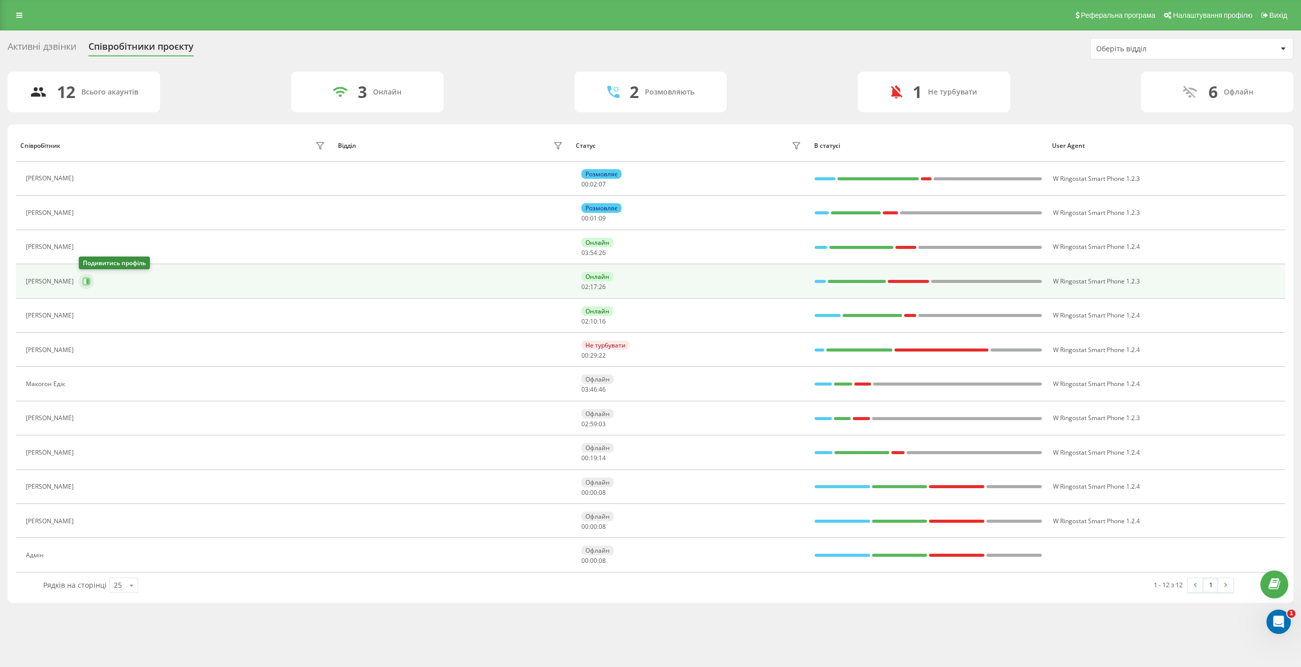
click at [87, 279] on icon at bounding box center [87, 281] width 3 height 5
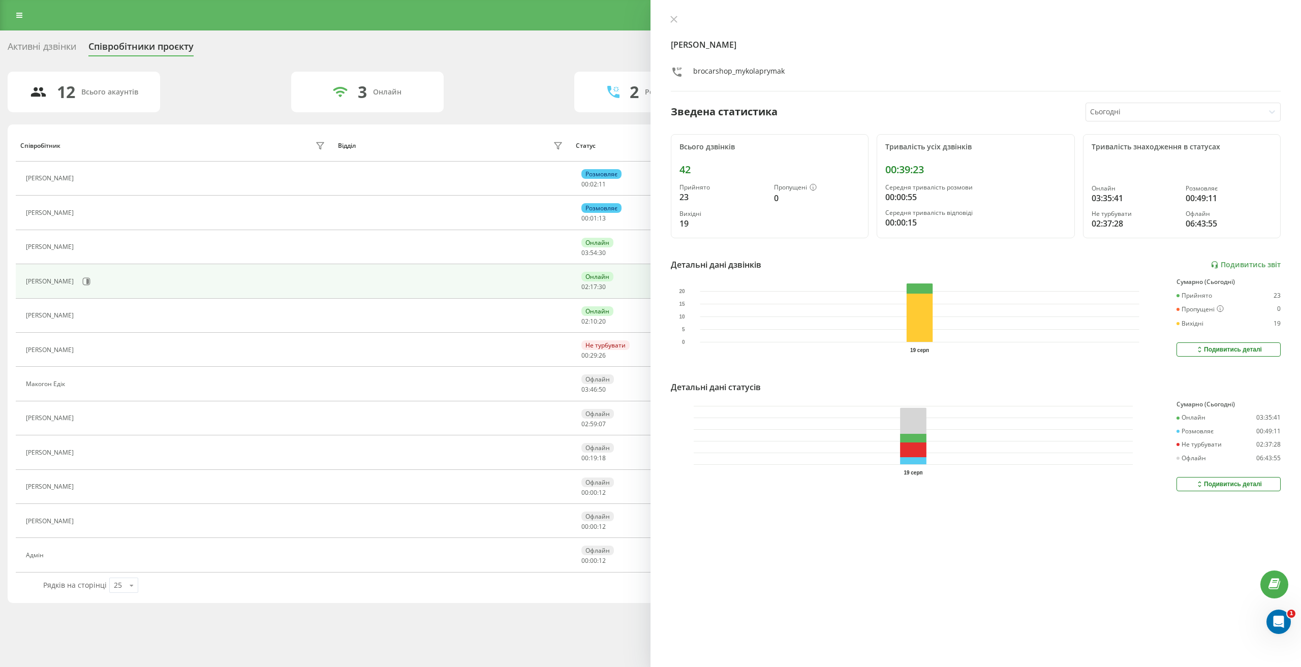
drag, startPoint x: 1130, startPoint y: 104, endPoint x: 1136, endPoint y: 117, distance: 15.0
click at [1130, 104] on div "Сьогодні" at bounding box center [1175, 112] width 178 height 18
click at [1147, 170] on div "Останні 7 днів" at bounding box center [1183, 163] width 194 height 16
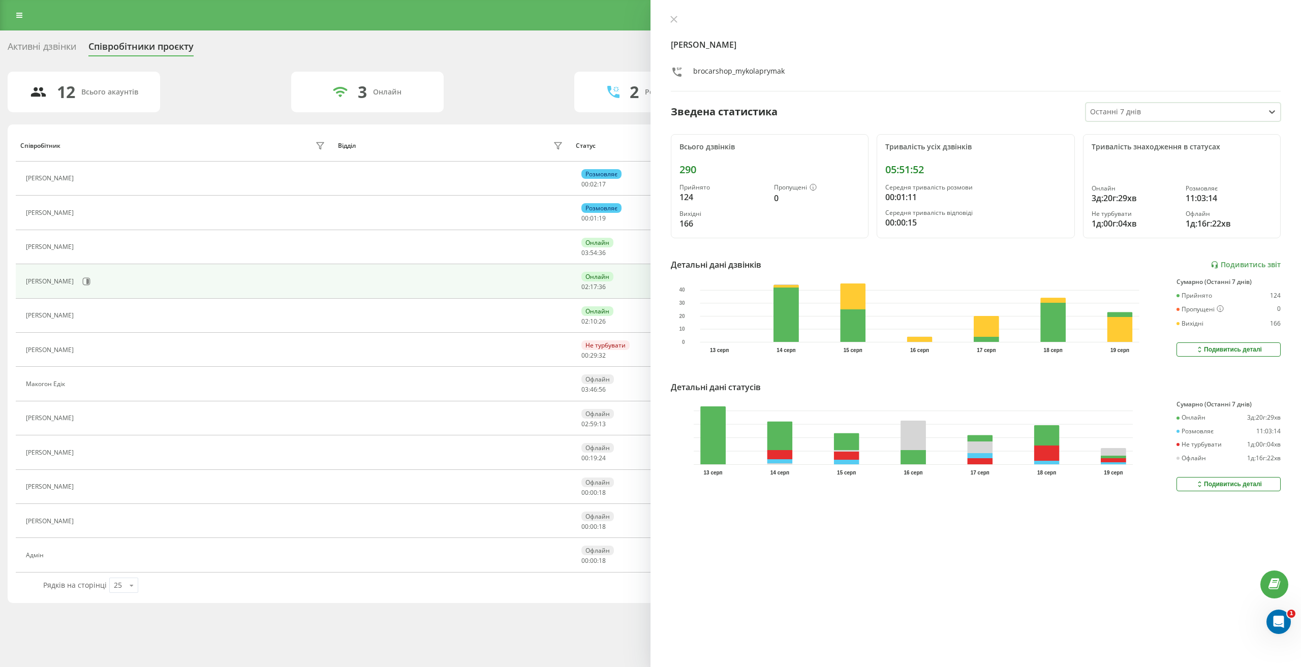
click at [1209, 487] on div "Подивитись деталі" at bounding box center [1228, 484] width 67 height 8
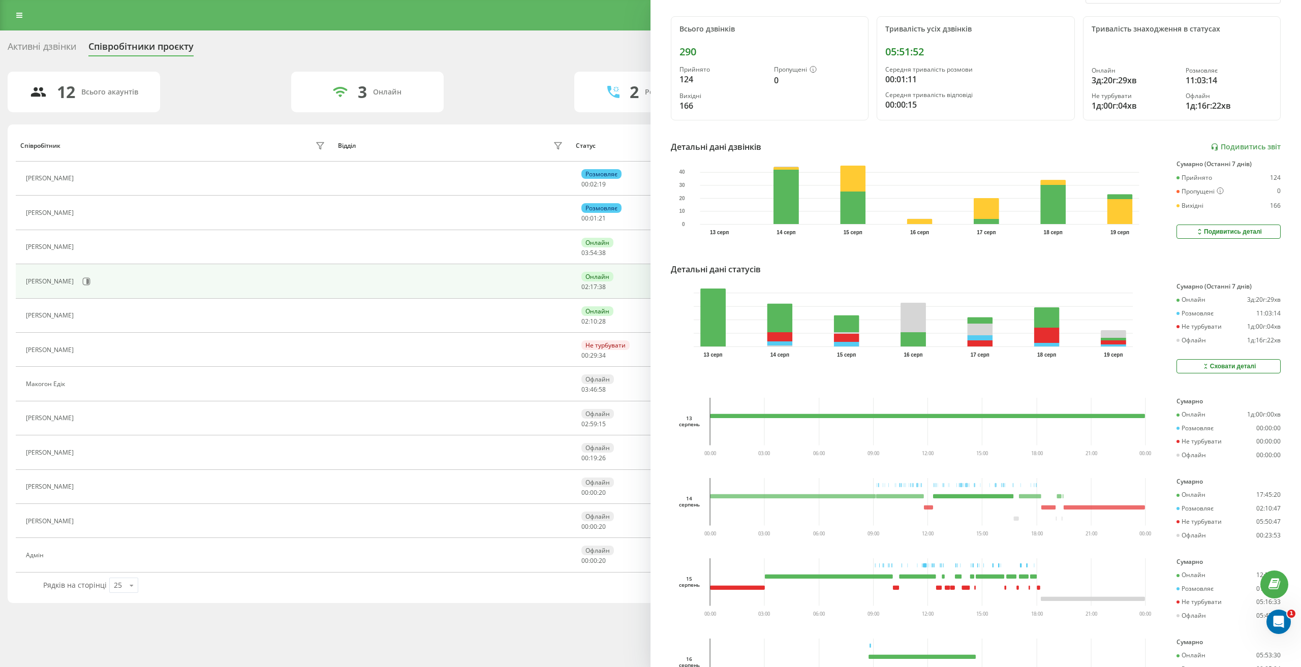
scroll to position [152, 0]
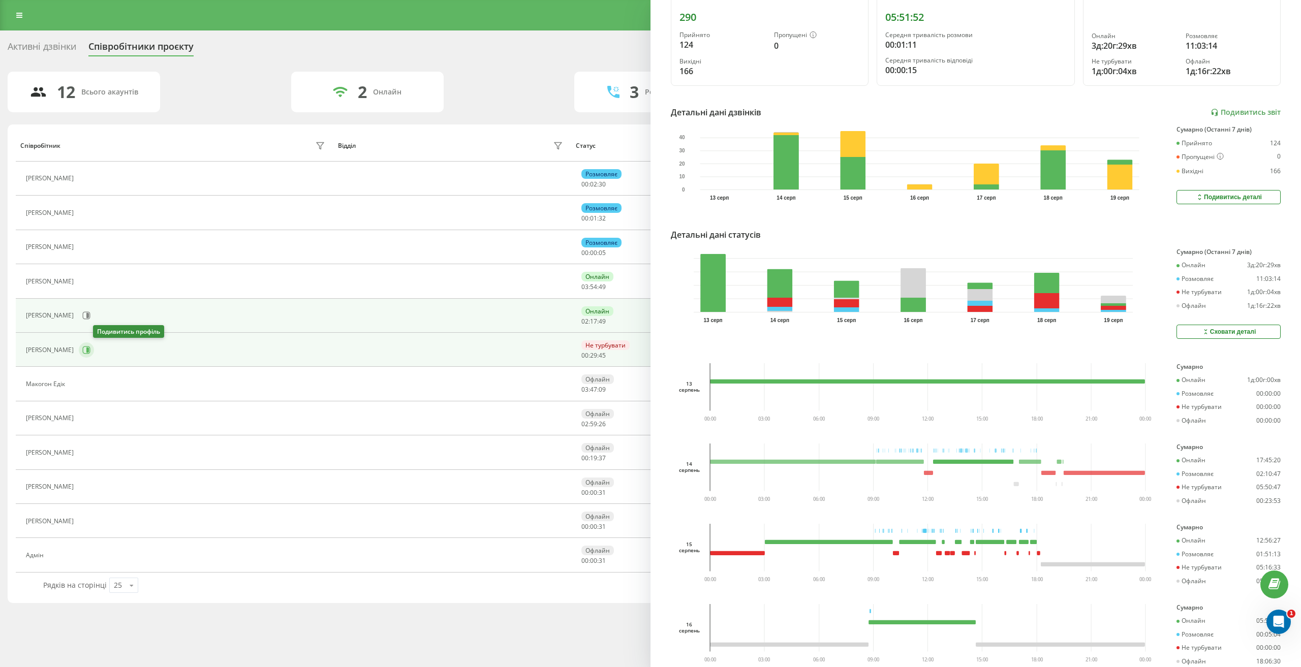
click at [89, 348] on icon at bounding box center [87, 350] width 3 height 5
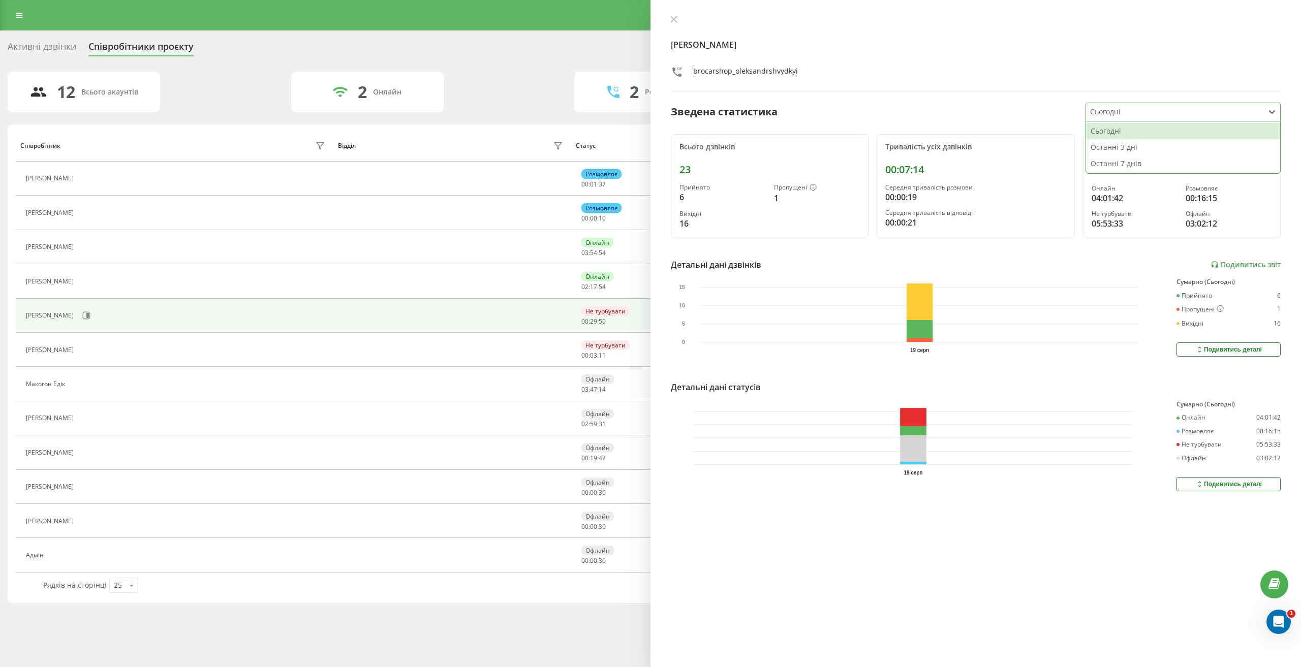
click at [1110, 109] on div at bounding box center [1175, 112] width 170 height 12
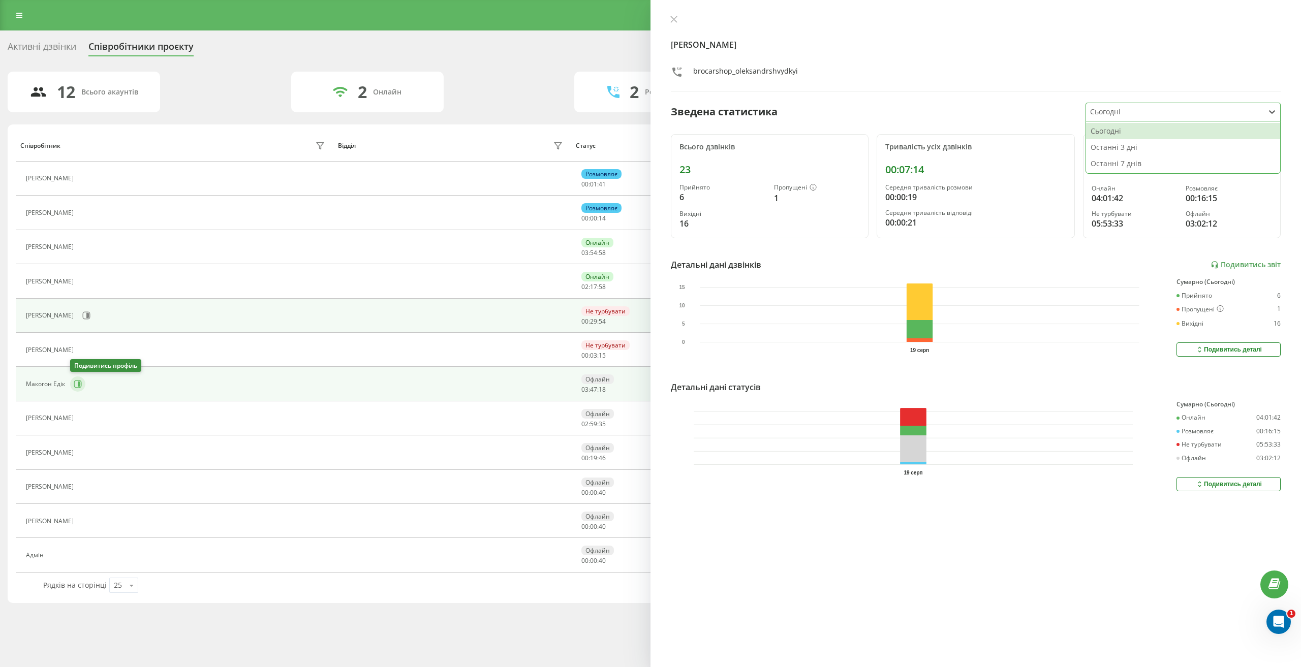
click at [79, 379] on button at bounding box center [77, 384] width 15 height 15
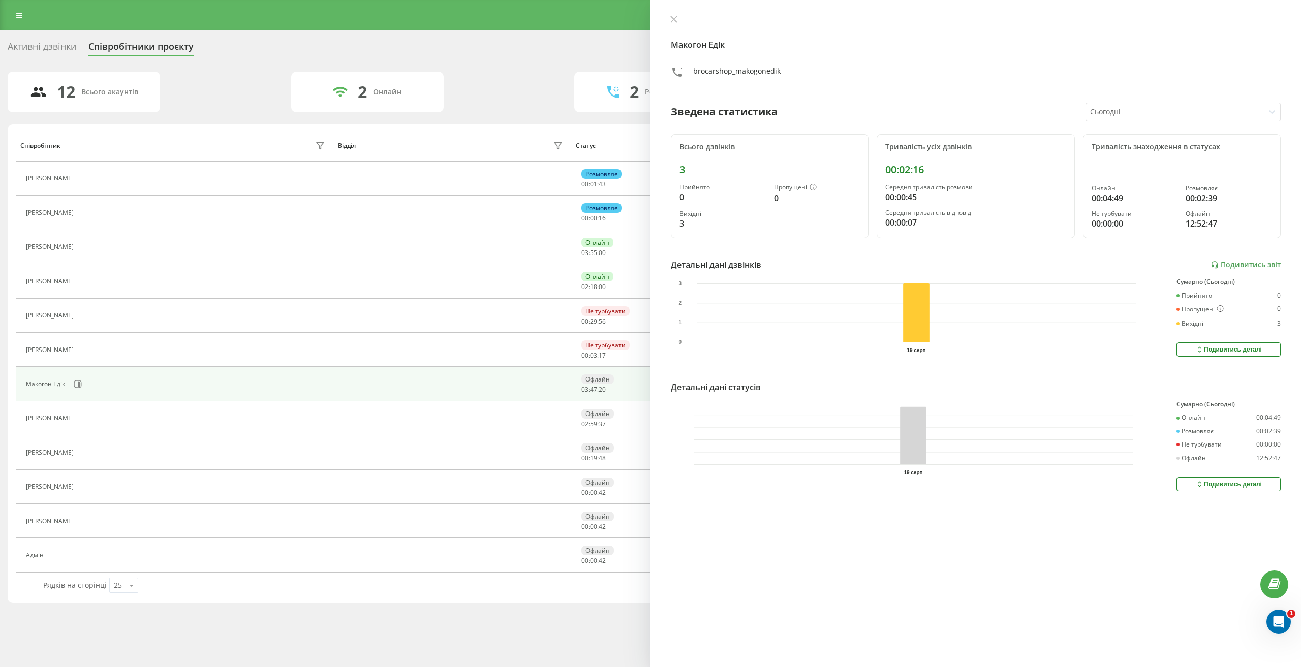
click at [1157, 108] on div at bounding box center [1175, 112] width 170 height 12
click at [1141, 170] on div "Останні 7 днів" at bounding box center [1183, 163] width 194 height 16
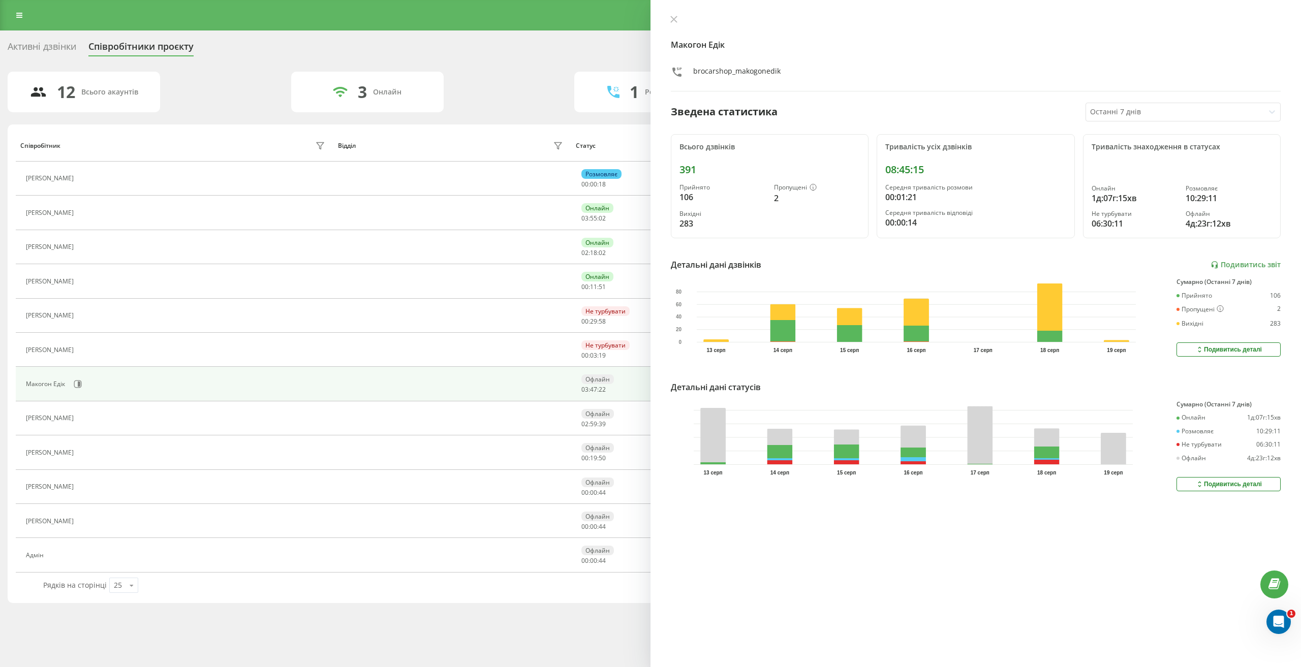
click at [1206, 484] on div "Подивитись деталі" at bounding box center [1228, 484] width 67 height 8
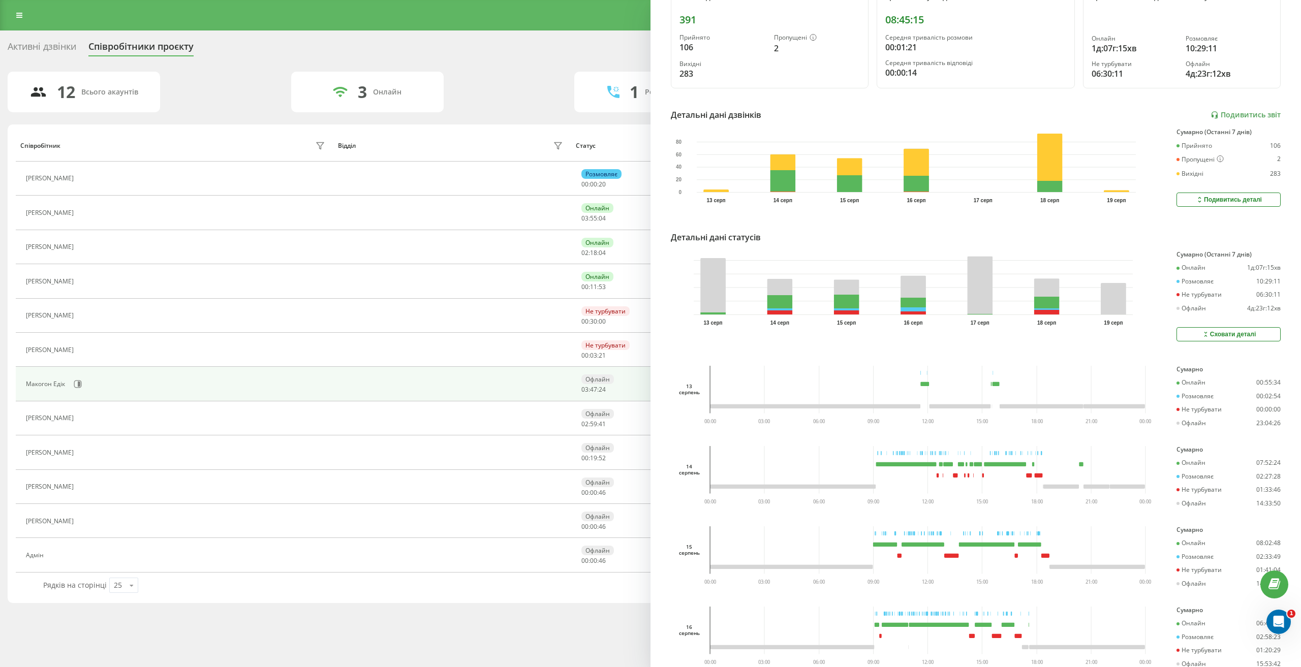
scroll to position [152, 0]
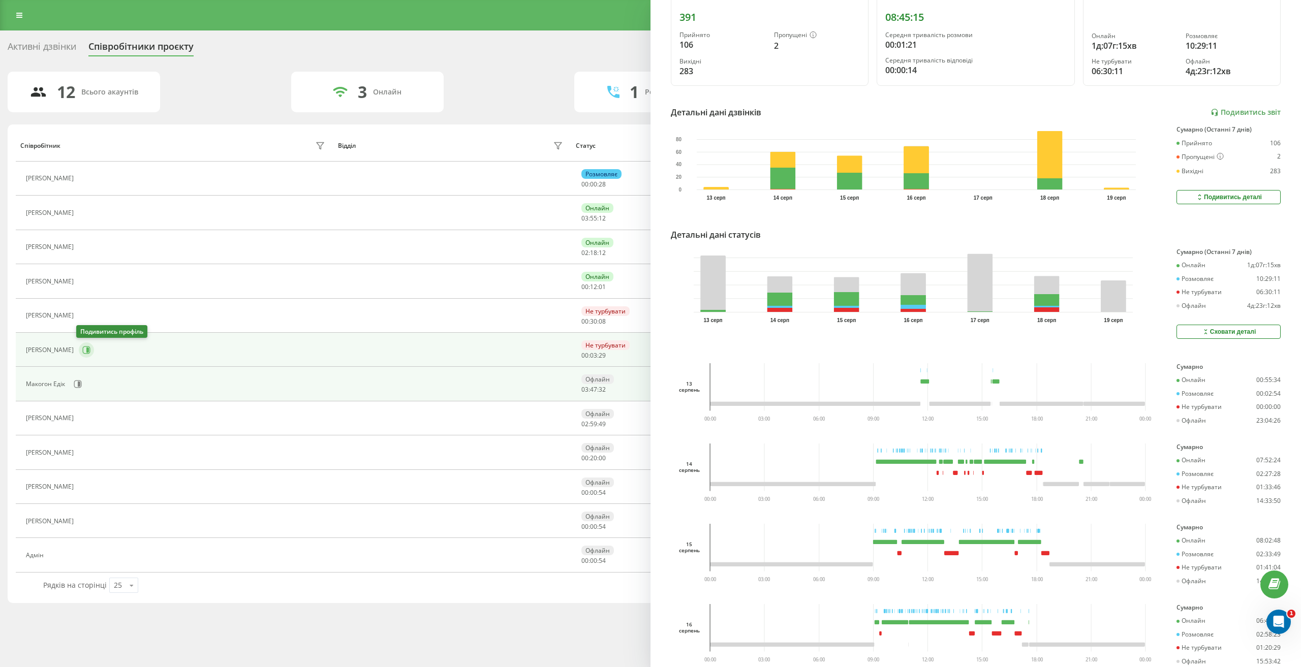
click at [85, 353] on icon at bounding box center [86, 350] width 8 height 8
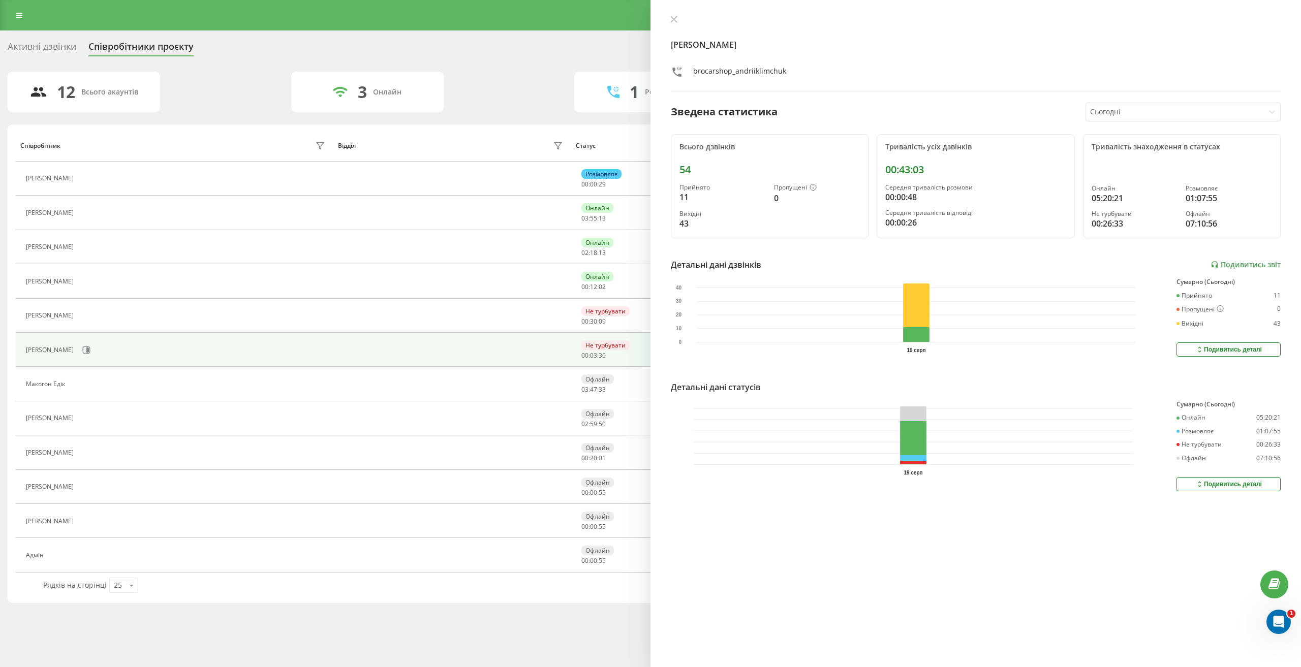
click at [1137, 108] on div at bounding box center [1175, 112] width 170 height 12
click at [1160, 166] on div "Останні 7 днів" at bounding box center [1183, 163] width 194 height 16
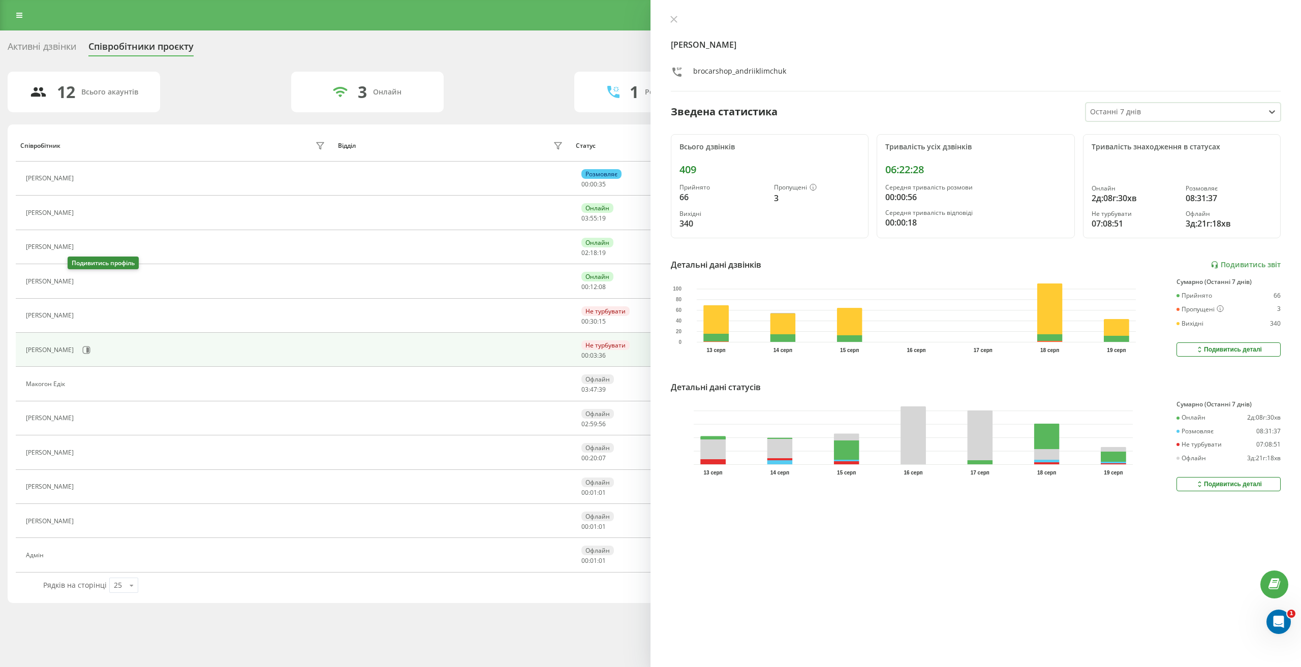
click at [81, 282] on icon at bounding box center [85, 282] width 8 height 8
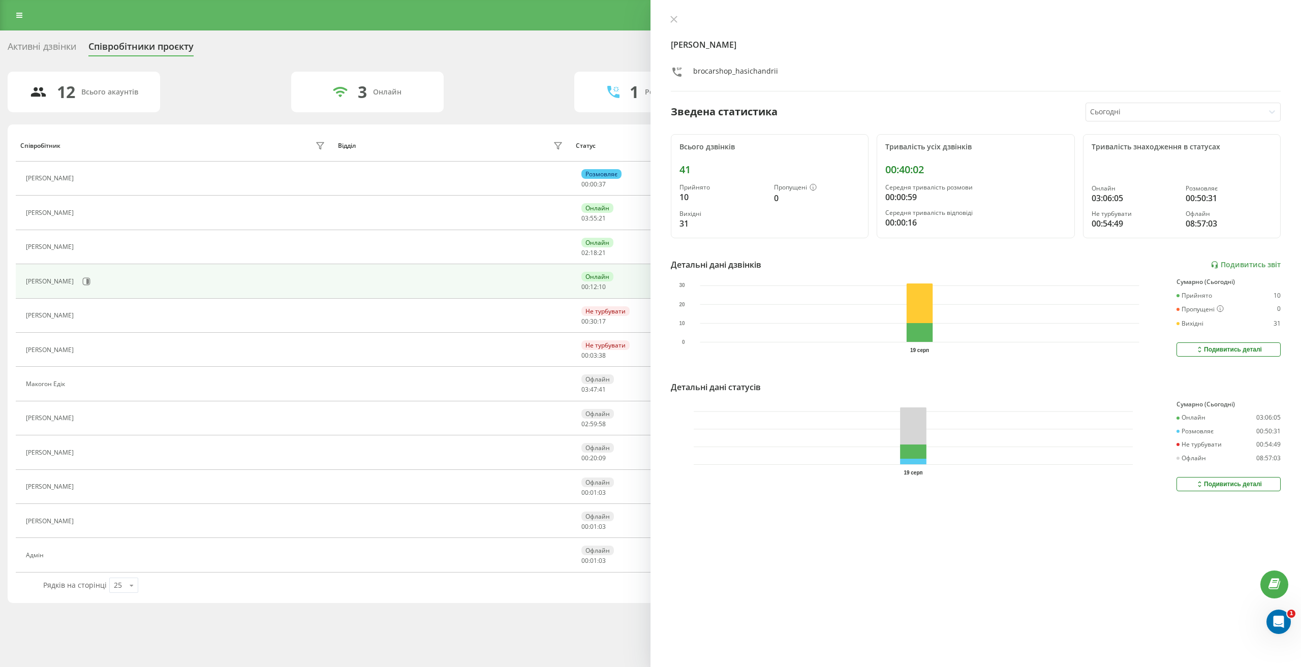
click at [1217, 485] on div "Подивитись деталі" at bounding box center [1228, 484] width 67 height 8
click at [1125, 105] on div "Сьогодні" at bounding box center [1175, 112] width 178 height 18
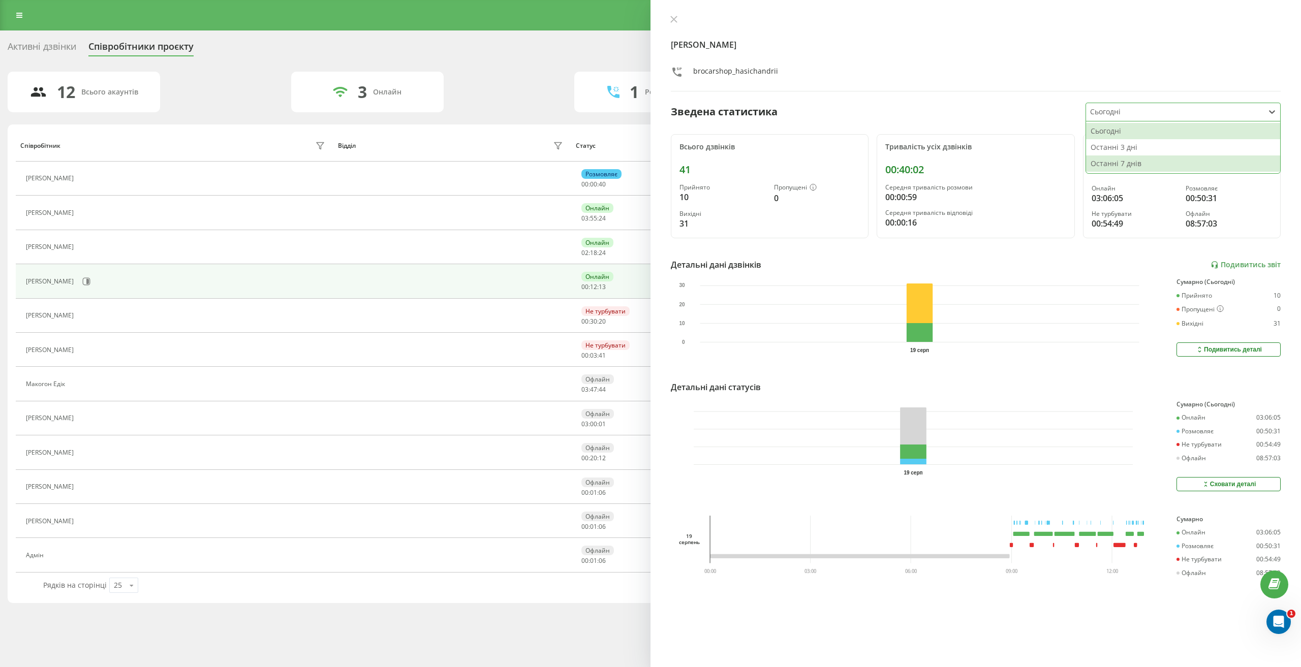
click at [1137, 161] on div "Останні 7 днів" at bounding box center [1183, 163] width 194 height 16
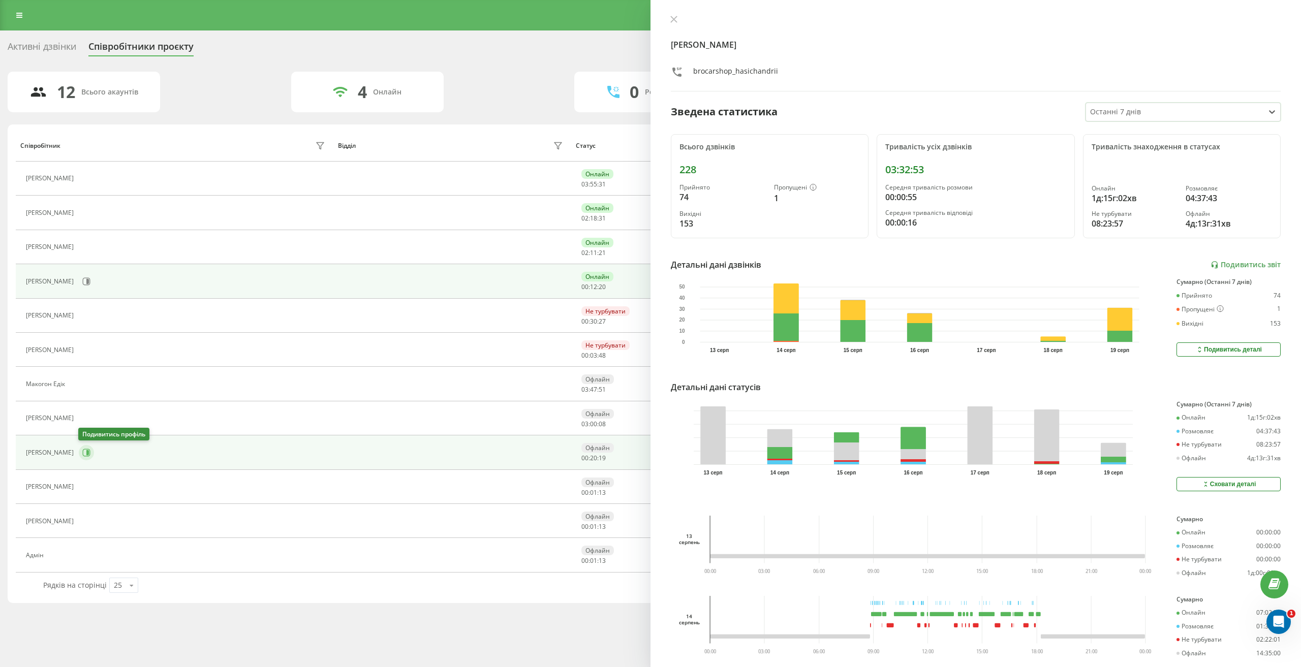
click at [84, 455] on icon at bounding box center [86, 453] width 8 height 8
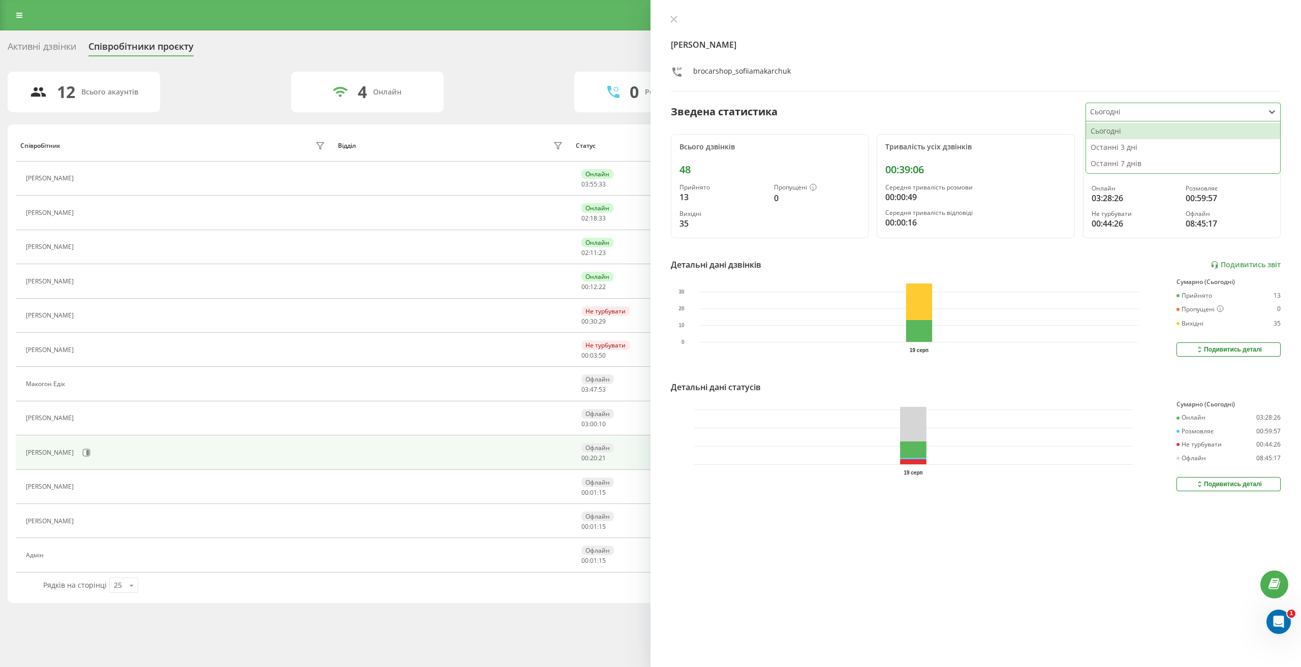
click at [1118, 111] on div at bounding box center [1175, 112] width 170 height 12
click at [1120, 159] on div "Останні 7 днів" at bounding box center [1183, 163] width 194 height 16
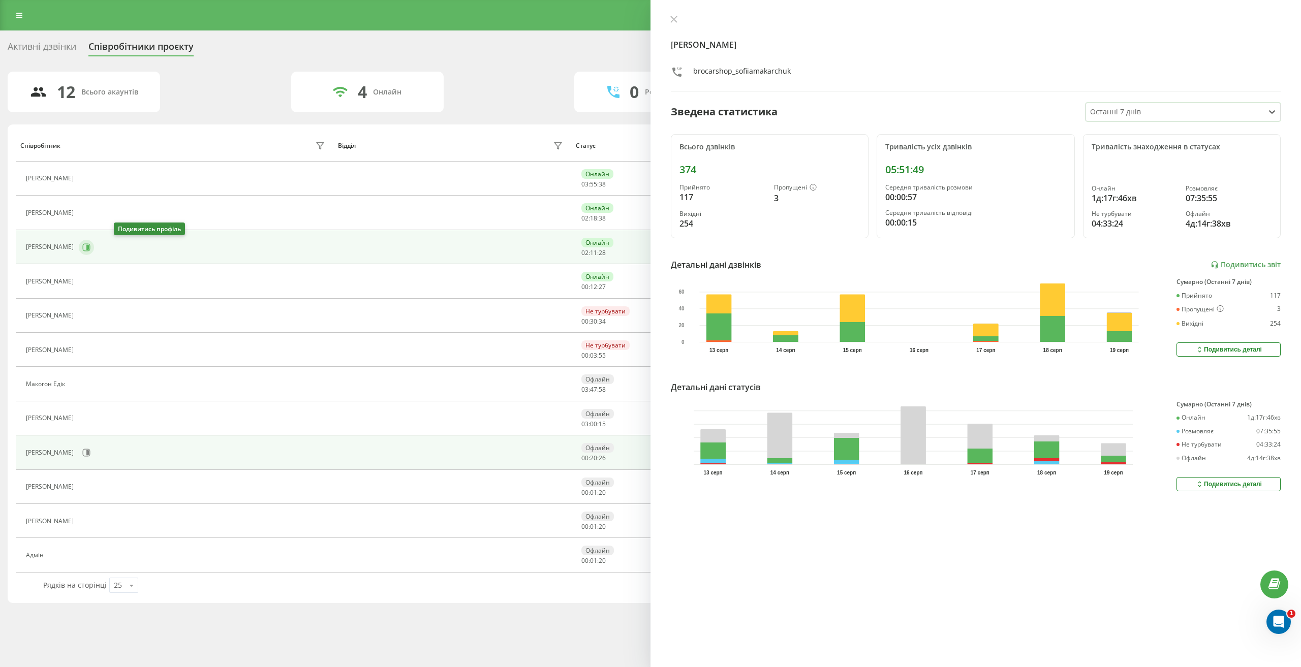
click at [90, 244] on icon at bounding box center [87, 247] width 8 height 8
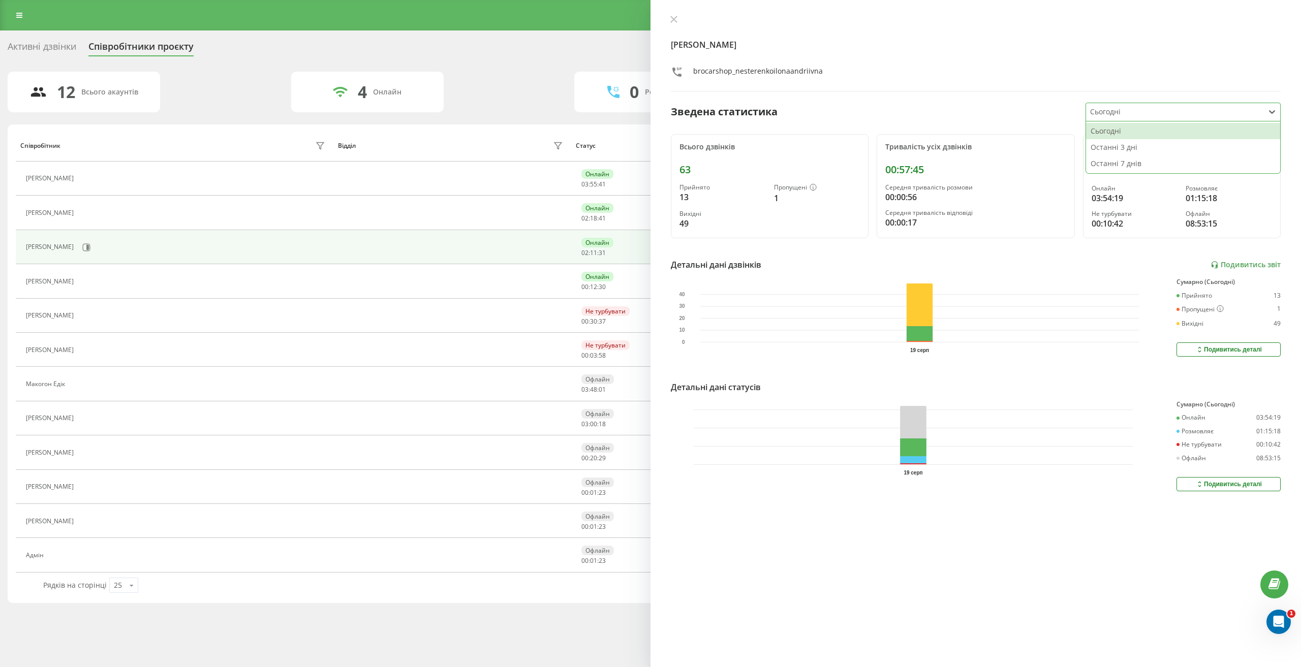
click at [1153, 111] on div at bounding box center [1175, 112] width 170 height 12
click at [1154, 160] on div "Останні 7 днів" at bounding box center [1183, 163] width 194 height 16
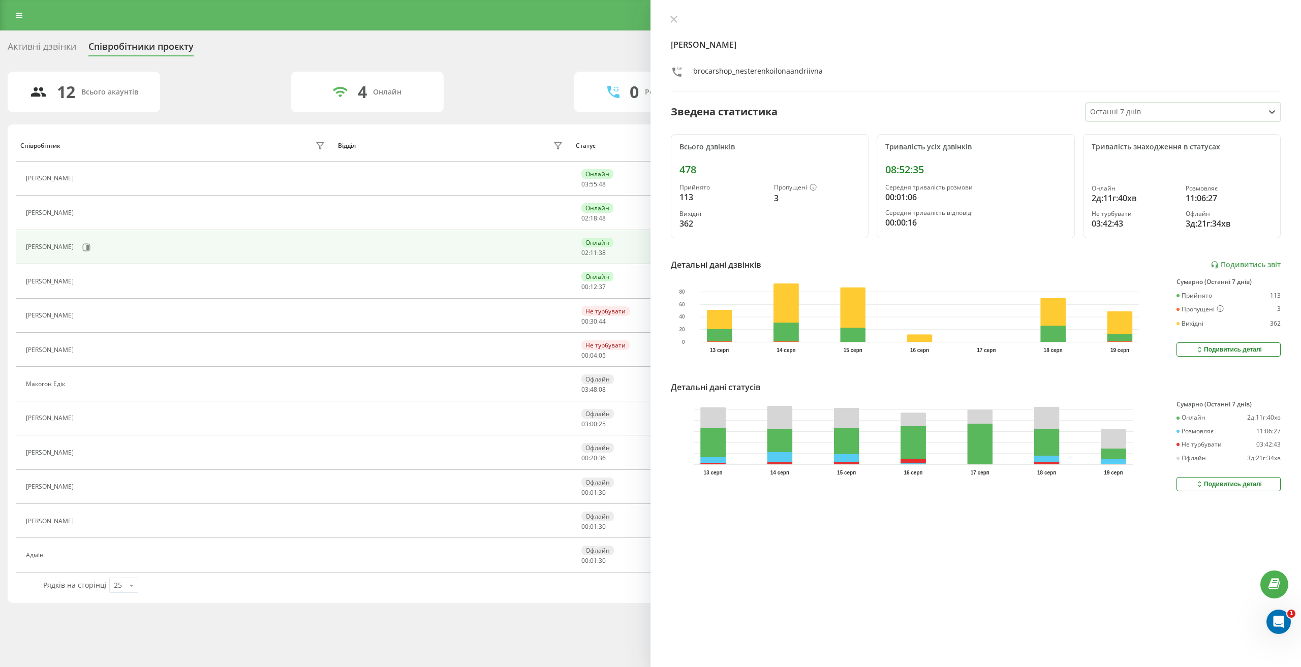
click at [859, 539] on div "Нестеренко Ілона Андріївна brocarshop_nesterenkoilonaandriivna Зведена статисти…" at bounding box center [975, 333] width 650 height 667
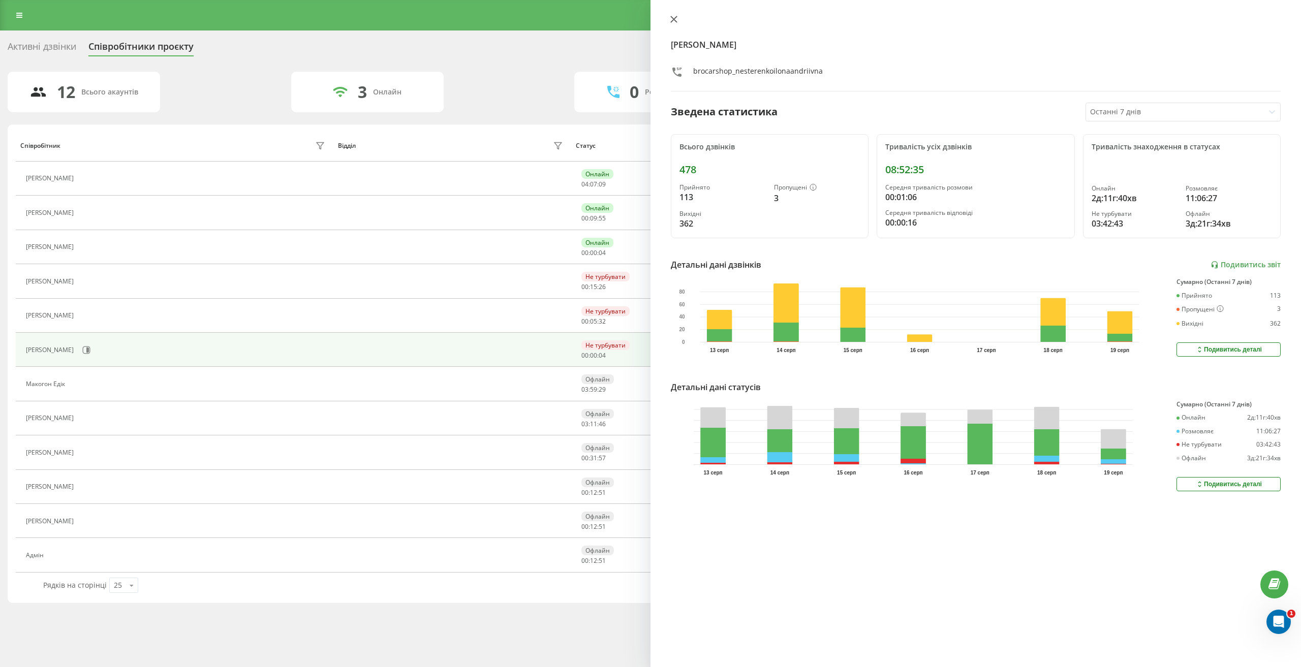
click at [673, 19] on icon at bounding box center [674, 19] width 6 height 6
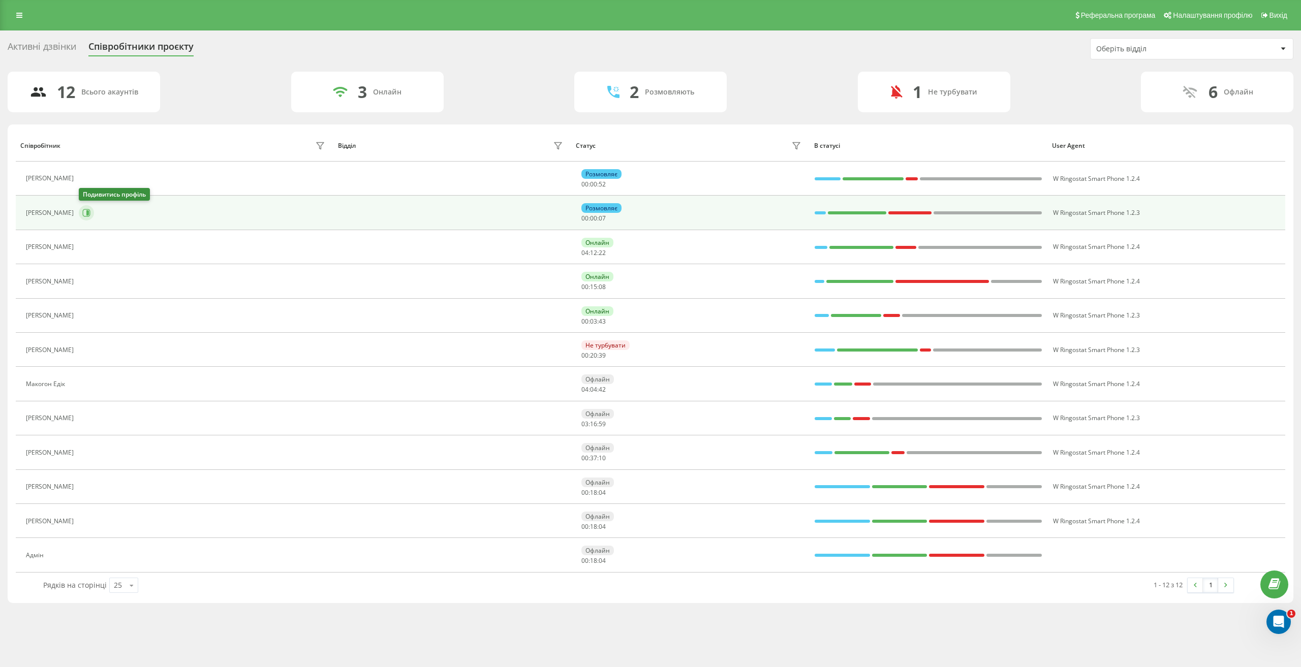
click at [91, 213] on button at bounding box center [86, 212] width 15 height 15
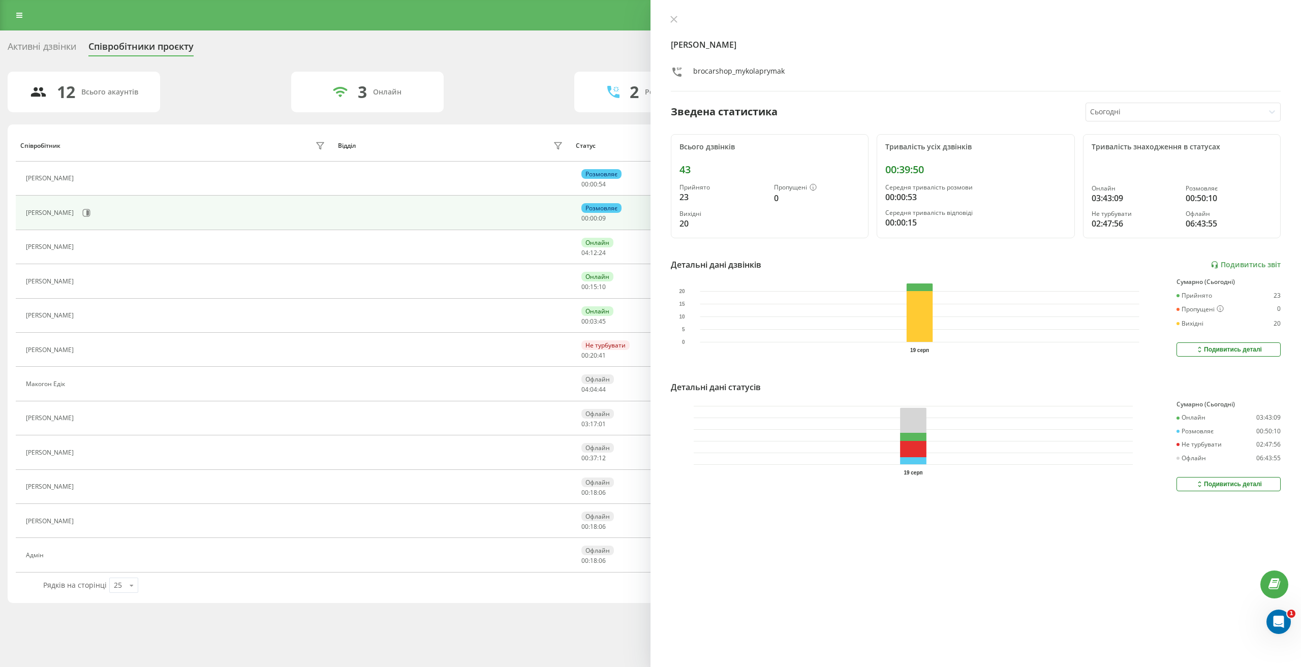
click at [1174, 112] on div at bounding box center [1175, 112] width 170 height 12
click at [1154, 164] on div "Останні 7 днів" at bounding box center [1183, 163] width 194 height 16
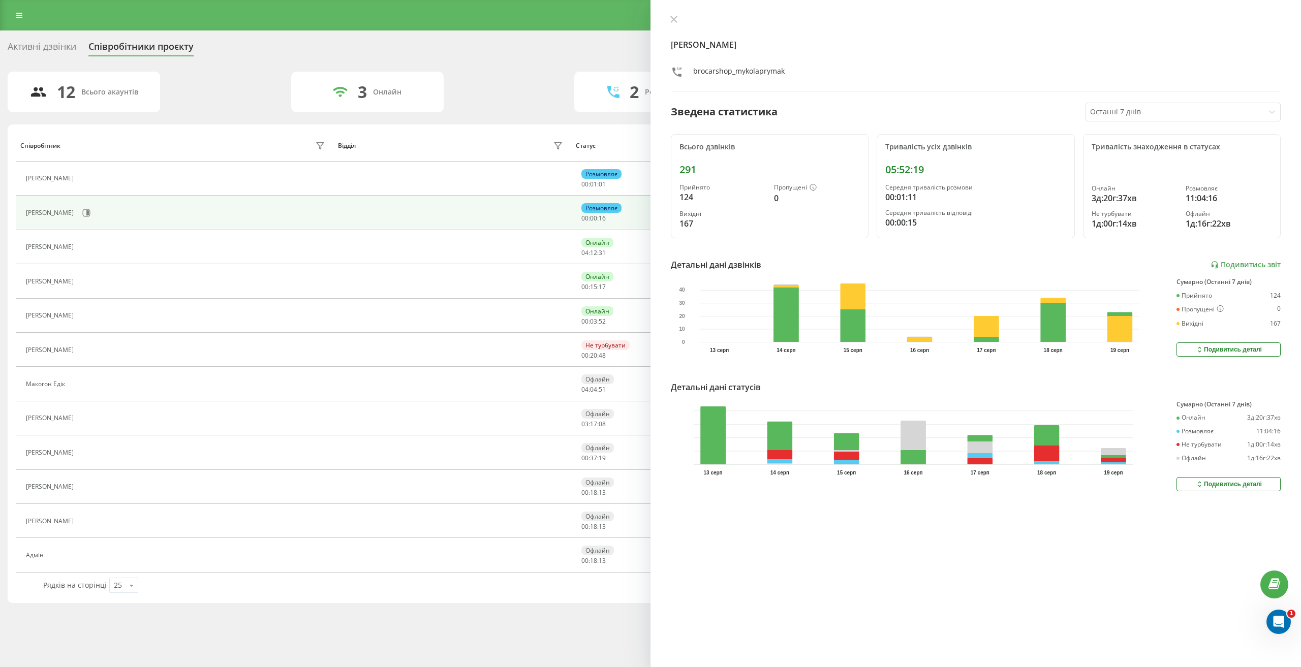
click at [1264, 482] on button "Подивитись деталі" at bounding box center [1228, 484] width 104 height 14
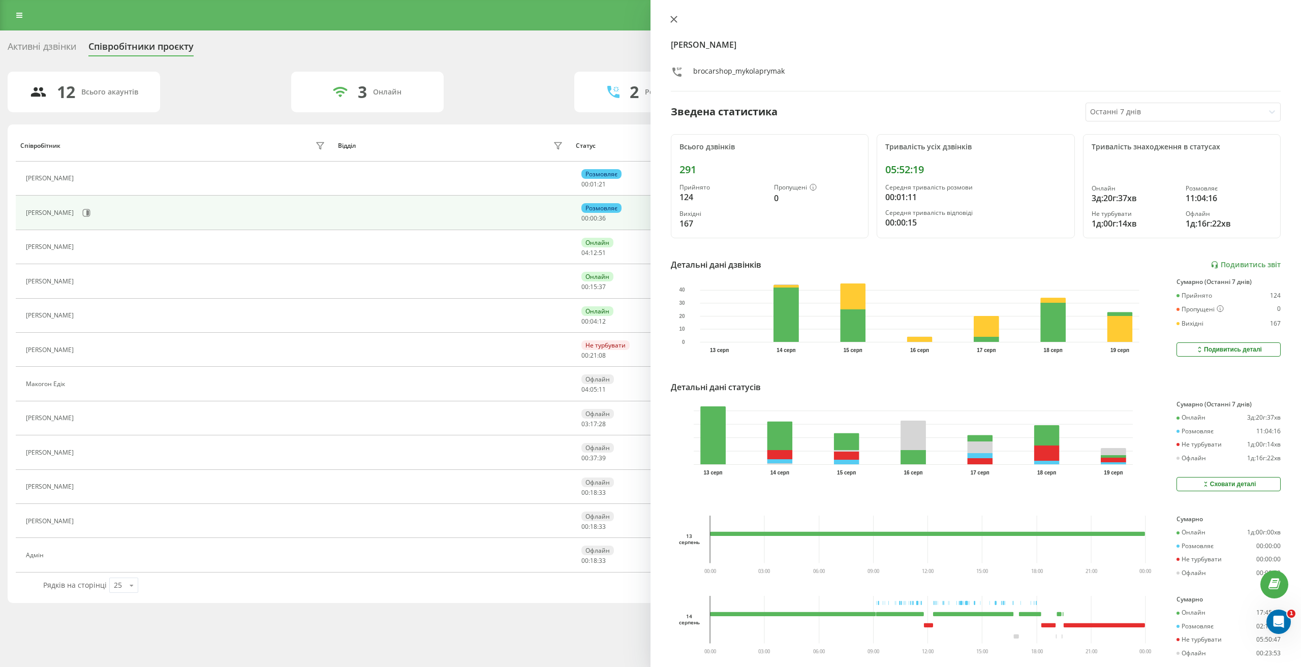
click at [673, 20] on icon at bounding box center [674, 19] width 6 height 6
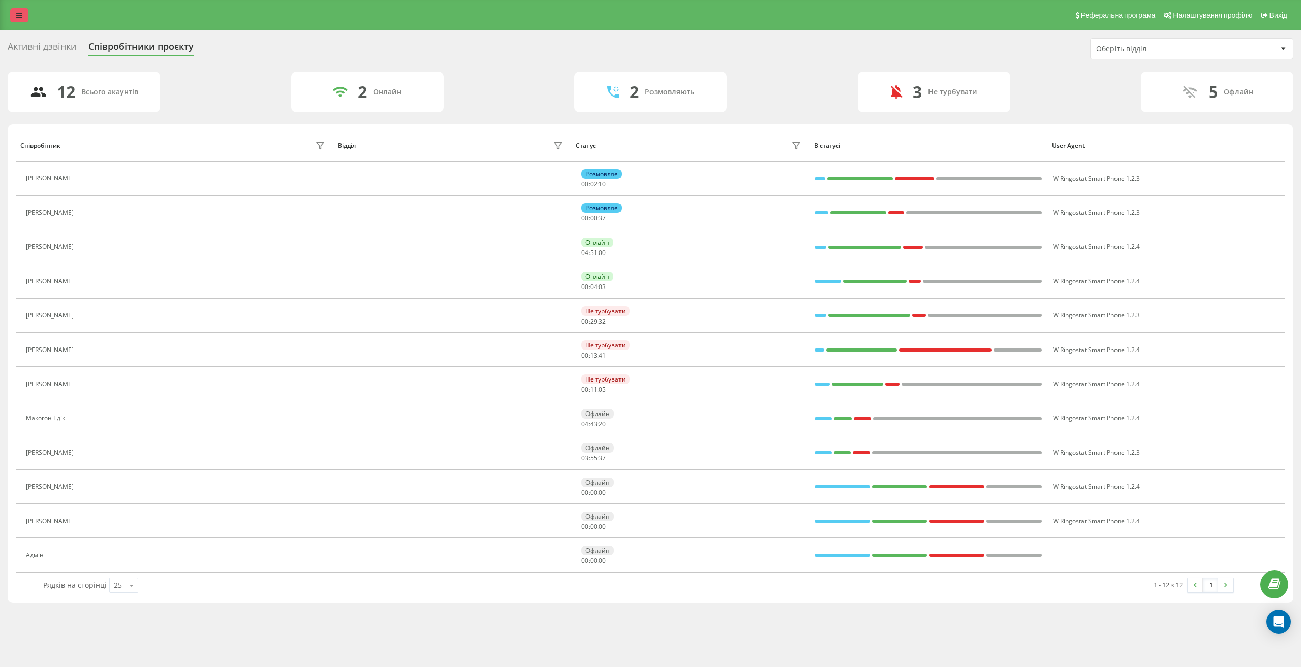
click at [16, 14] on icon at bounding box center [19, 15] width 6 height 7
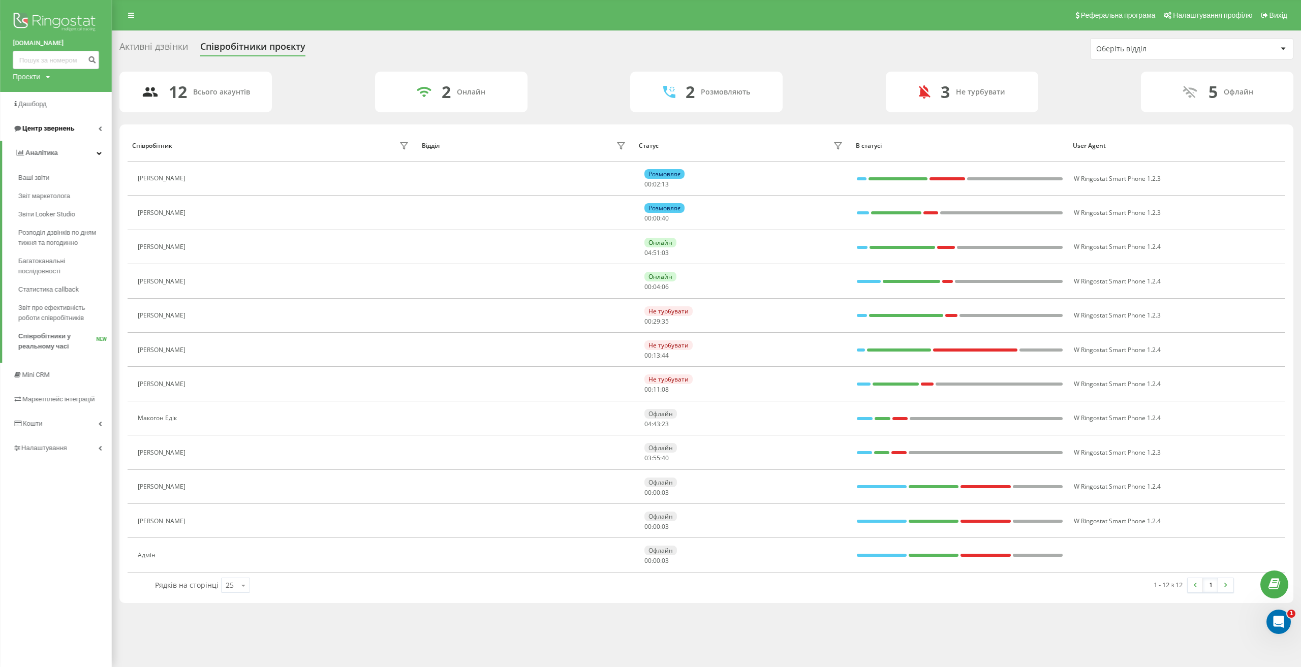
click at [91, 128] on link "Центр звернень" at bounding box center [56, 128] width 112 height 24
click at [68, 153] on span "Журнал дзвінків" at bounding box center [45, 153] width 54 height 10
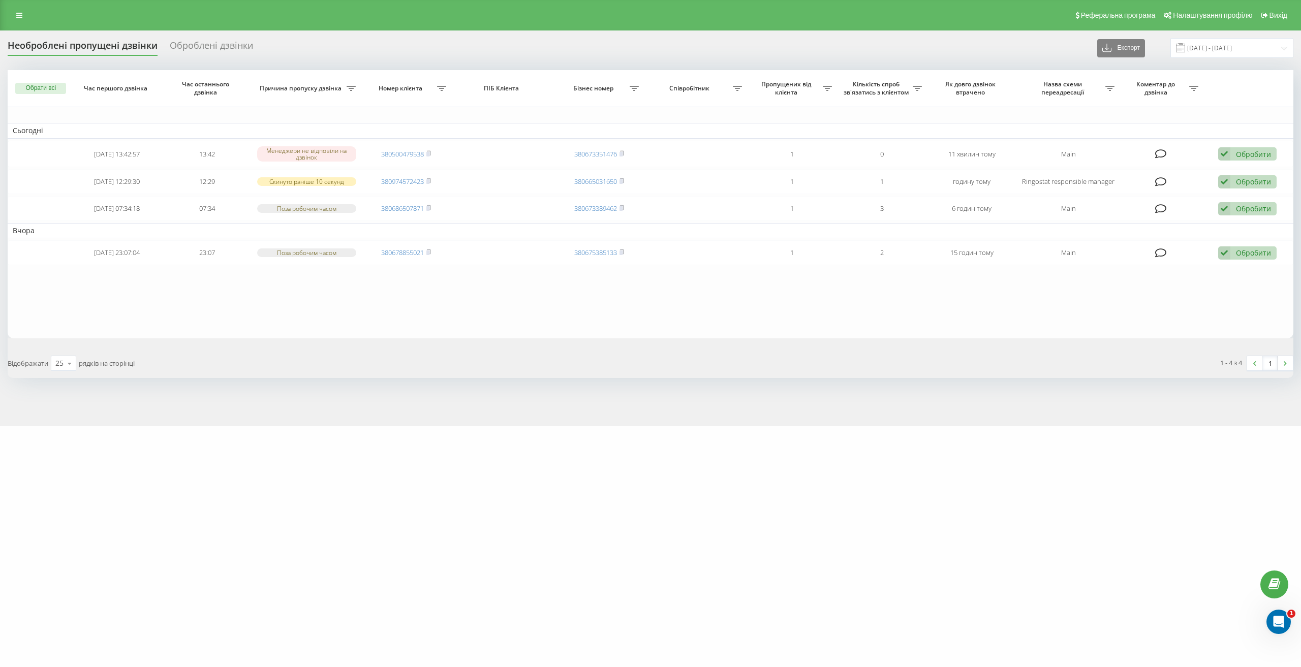
click at [64, 46] on div "Необроблені пропущені дзвінки" at bounding box center [83, 48] width 150 height 16
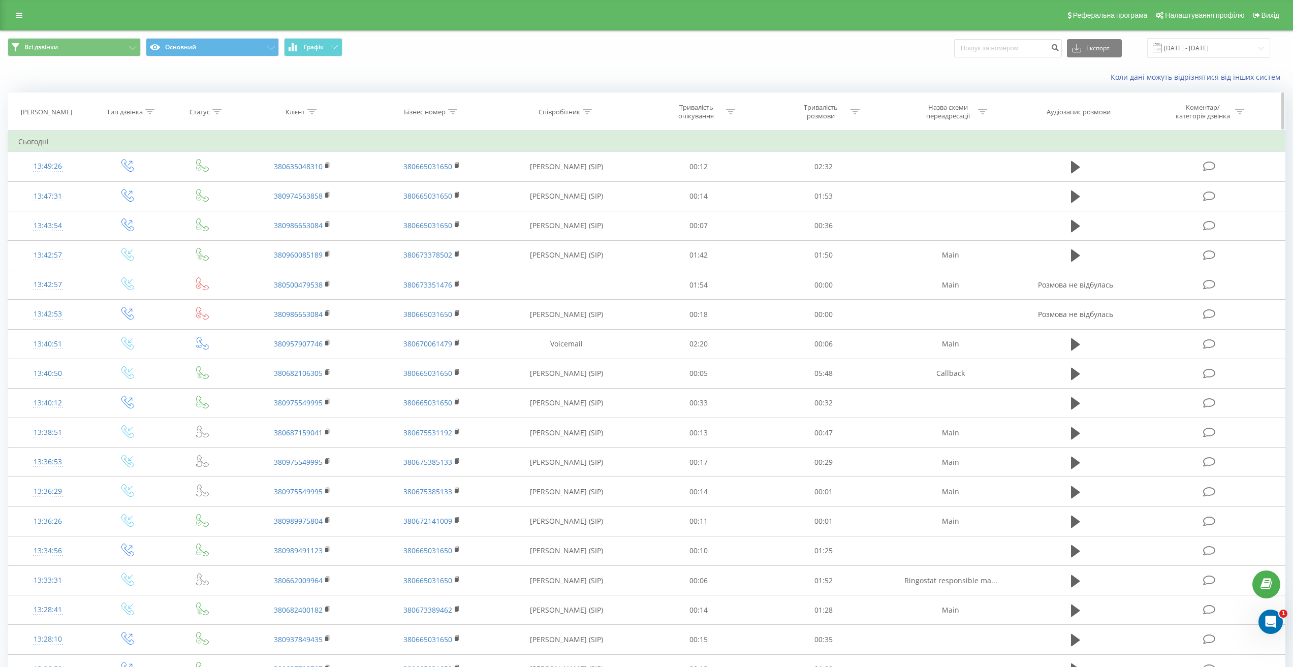
click at [310, 112] on icon at bounding box center [311, 111] width 9 height 5
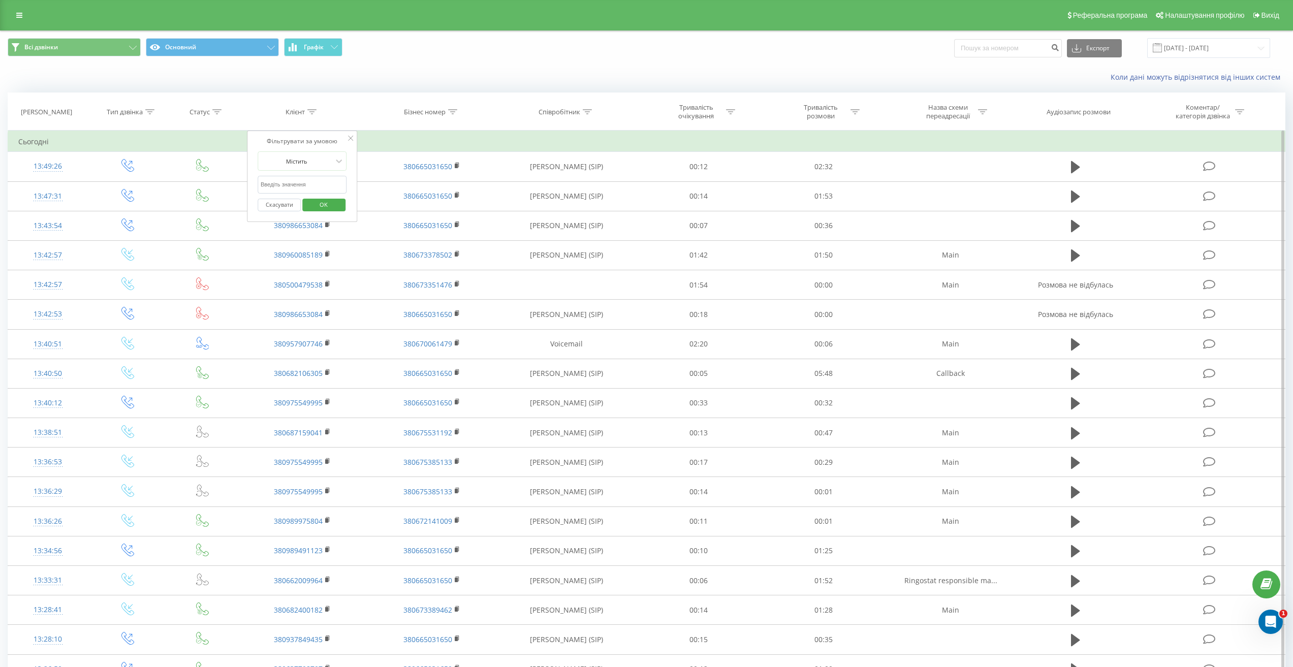
click at [300, 186] on input "text" at bounding box center [302, 185] width 89 height 18
paste input "[PHONE_NUMBER]"
type input "0980547325"
click at [336, 205] on span "OK" at bounding box center [323, 205] width 28 height 16
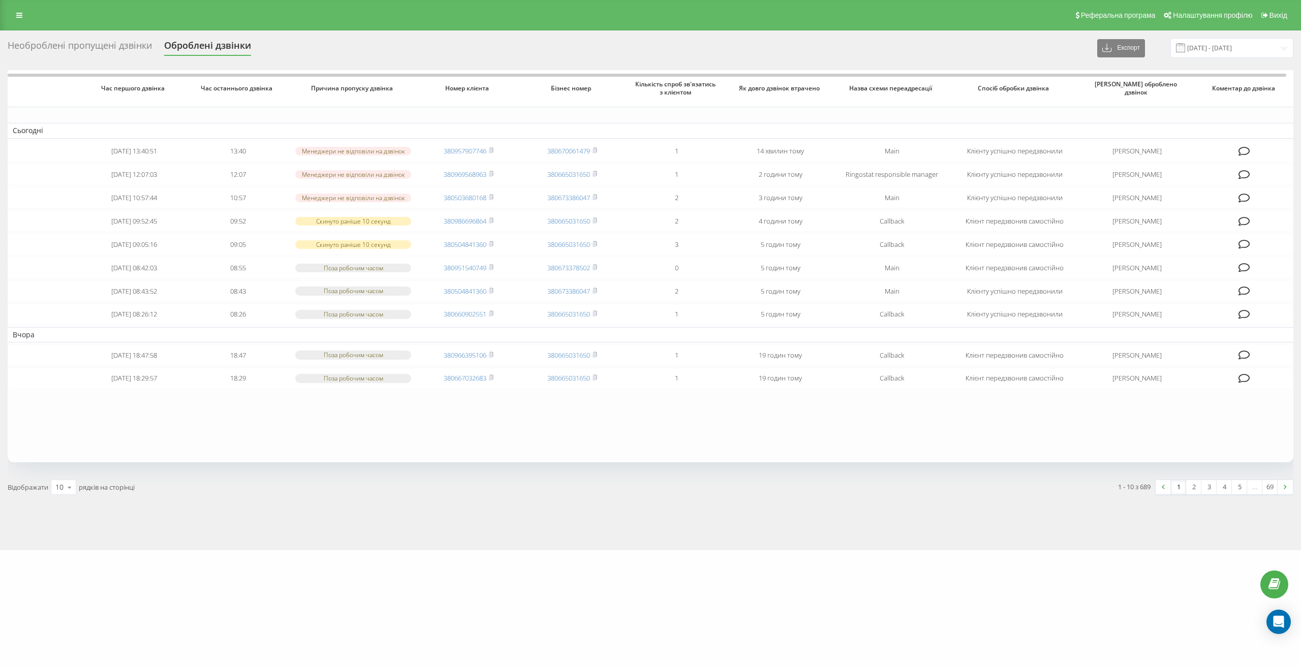
click at [84, 39] on div "Необроблені пропущені дзвінки Оброблені дзвінки Експорт .csv .xlsx [DATE] - [DA…" at bounding box center [651, 48] width 1286 height 20
click at [91, 50] on div "Необроблені пропущені дзвінки" at bounding box center [80, 48] width 144 height 16
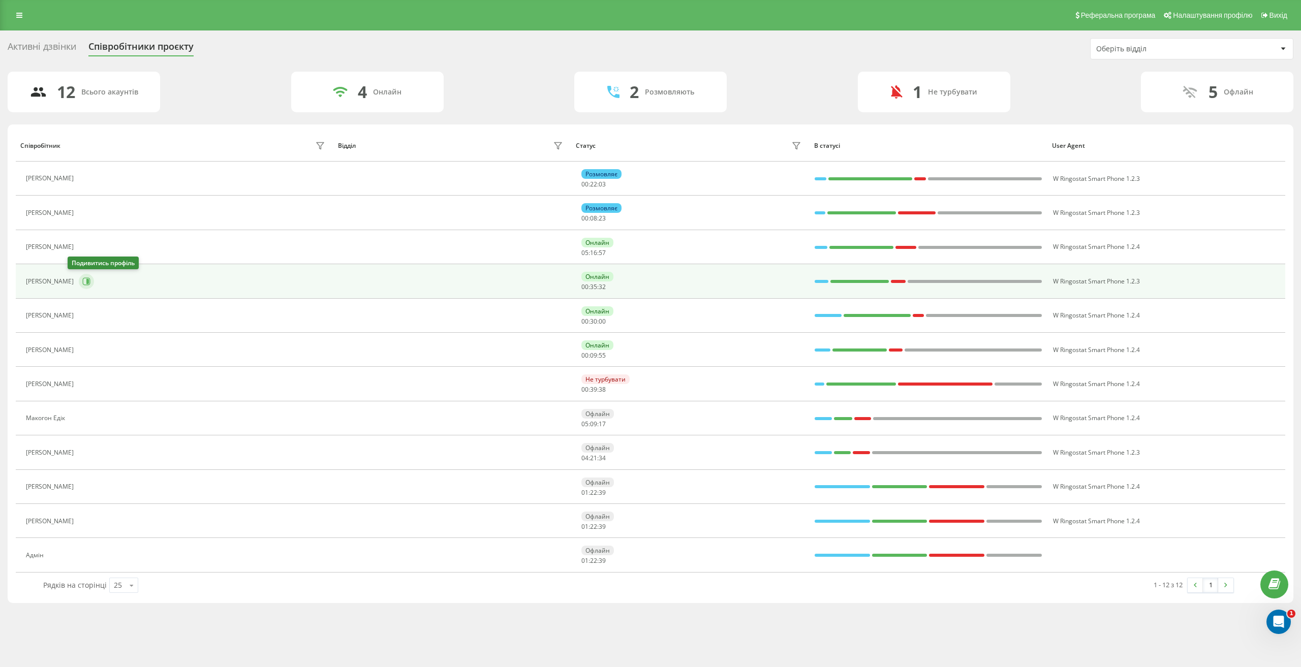
click at [86, 284] on icon at bounding box center [87, 281] width 3 height 5
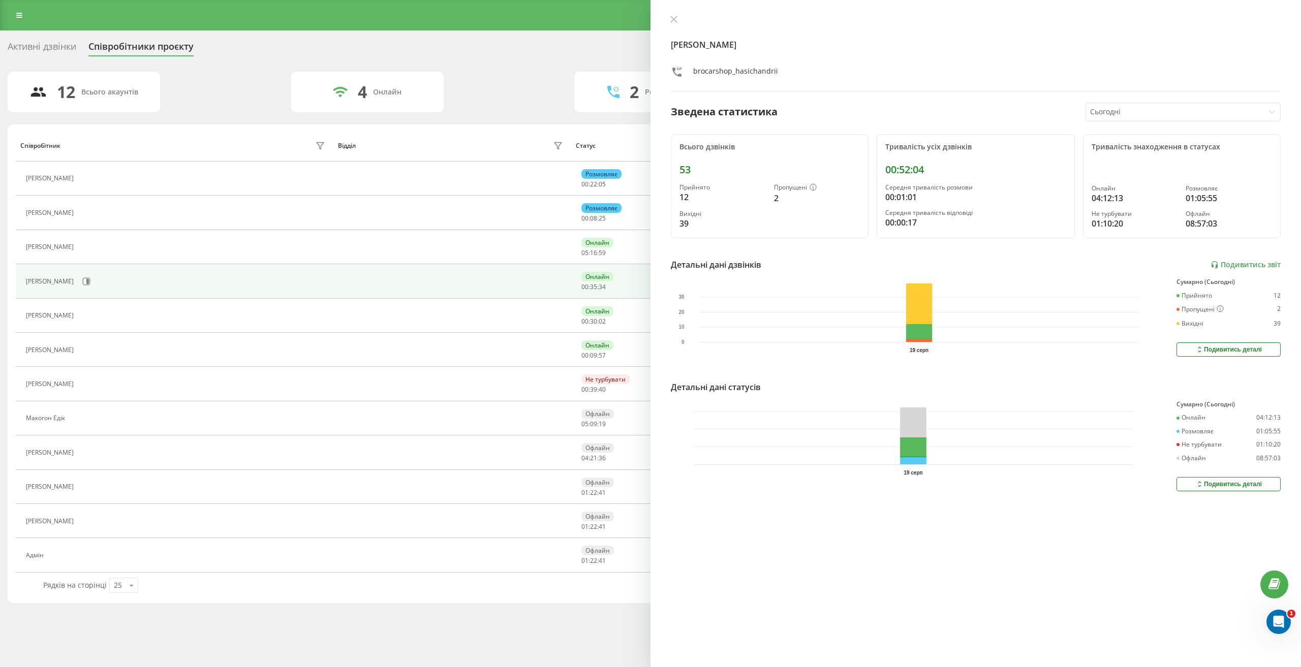
click at [1160, 106] on div at bounding box center [1175, 112] width 170 height 12
click at [1151, 159] on div "Останні 7 днів" at bounding box center [1183, 163] width 194 height 16
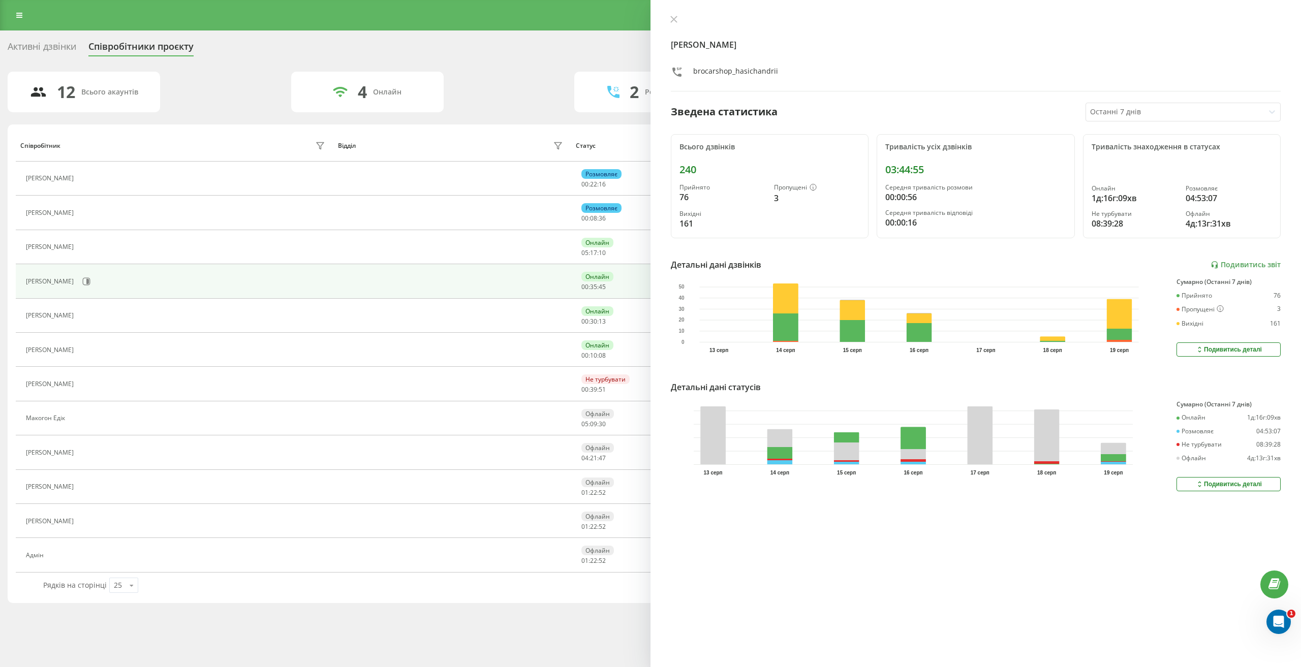
click at [1208, 491] on div "Гасіч Андрій brocarshop_hasichandrii Зведена статистика Останні 7 днів Всього д…" at bounding box center [975, 333] width 650 height 667
click at [1212, 486] on div "Подивитись деталі" at bounding box center [1228, 484] width 67 height 8
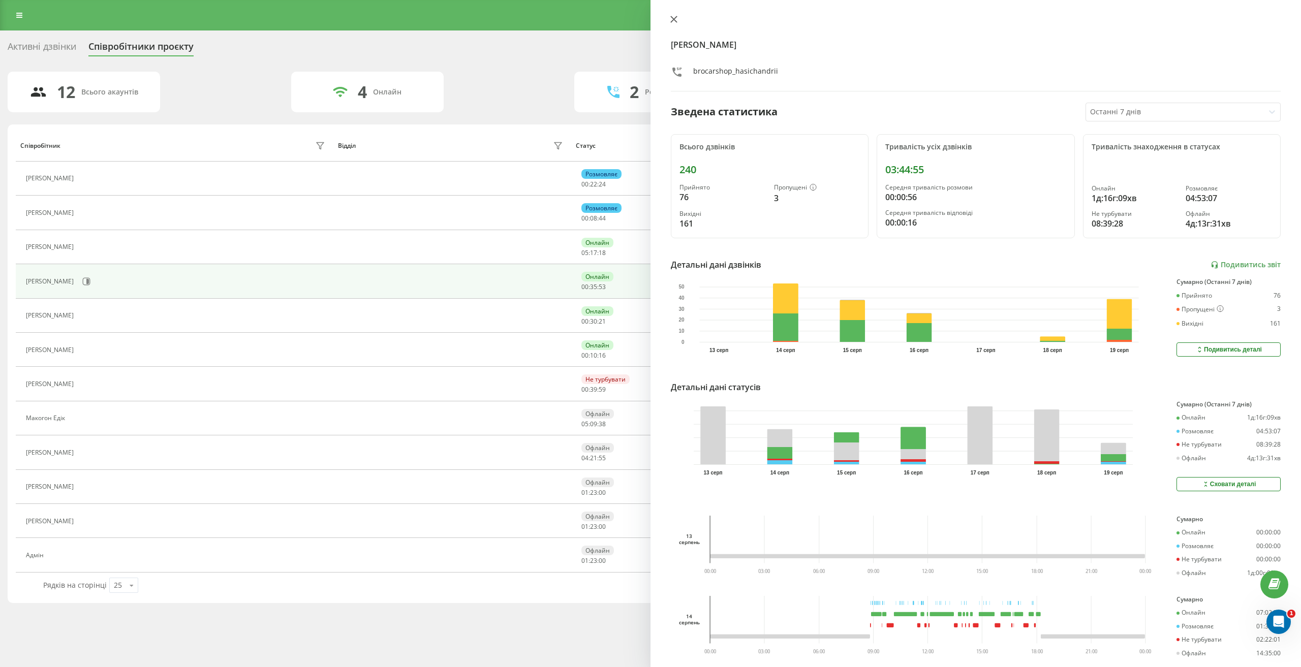
click at [673, 17] on icon at bounding box center [673, 19] width 7 height 7
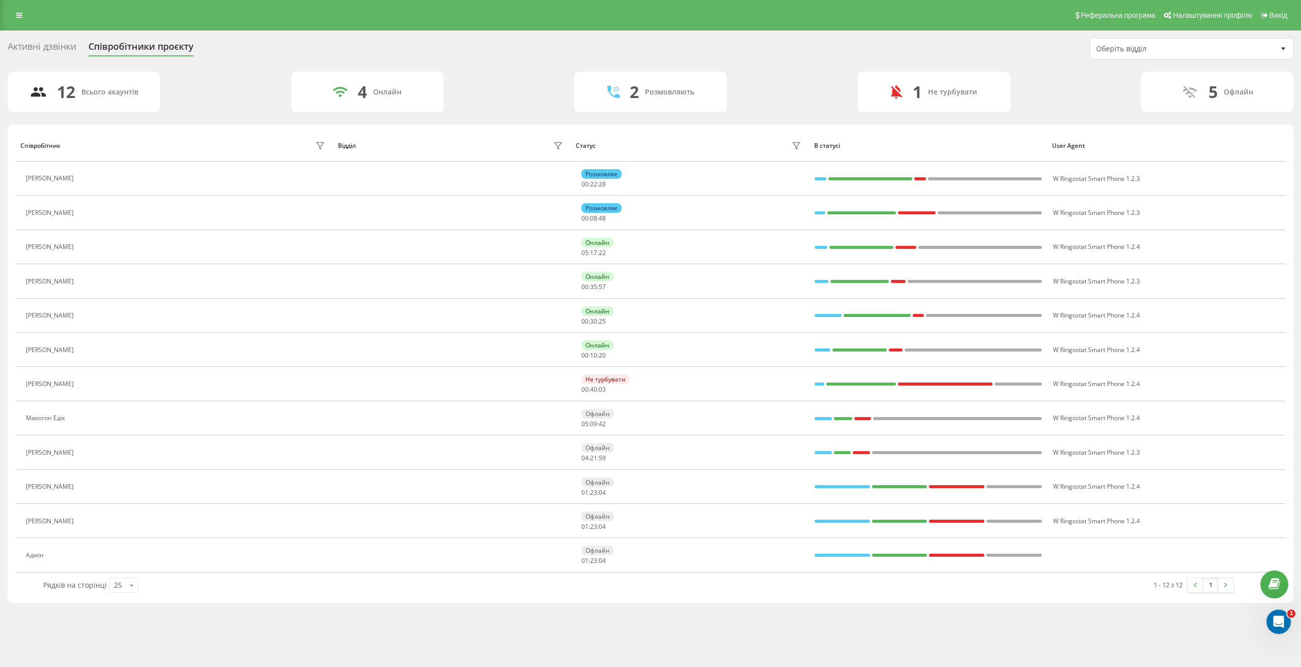
drag, startPoint x: 740, startPoint y: 607, endPoint x: 726, endPoint y: 609, distance: 13.8
click at [736, 609] on div "Активні дзвінки Співробітники проєкту Оберіть відділ 12 Всього акаунтів 4 Онлай…" at bounding box center [650, 320] width 1301 height 580
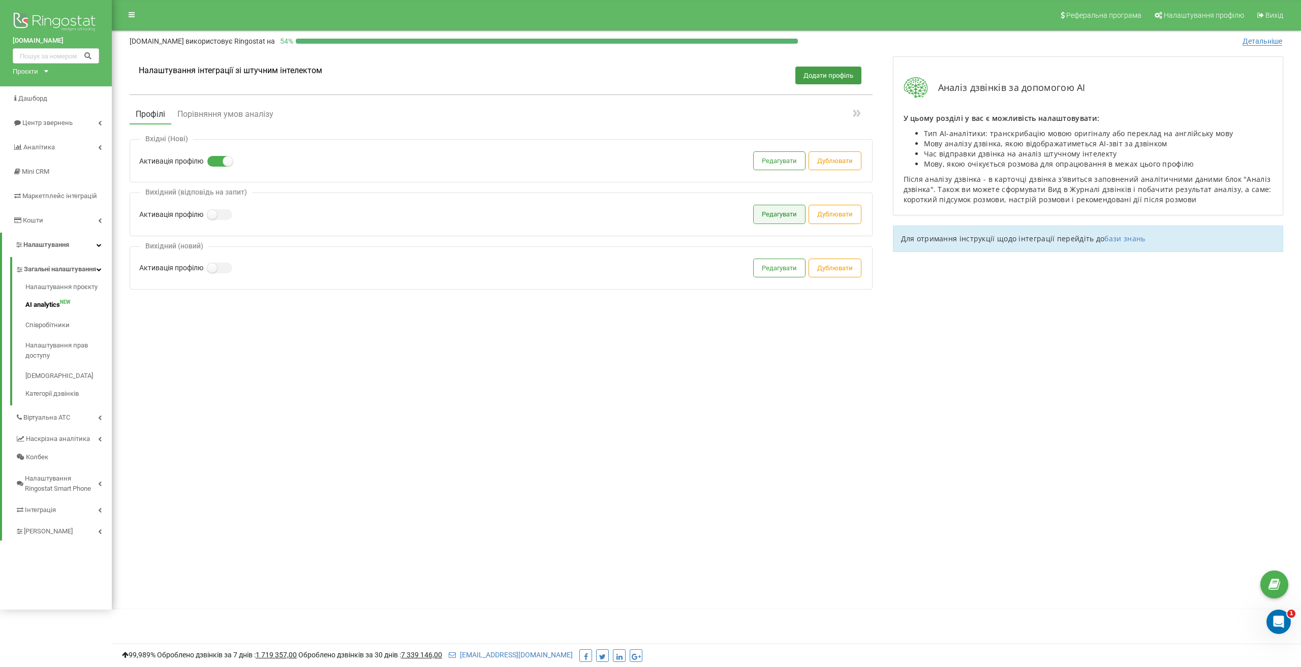
click at [770, 219] on button "Редагувати" at bounding box center [779, 214] width 51 height 18
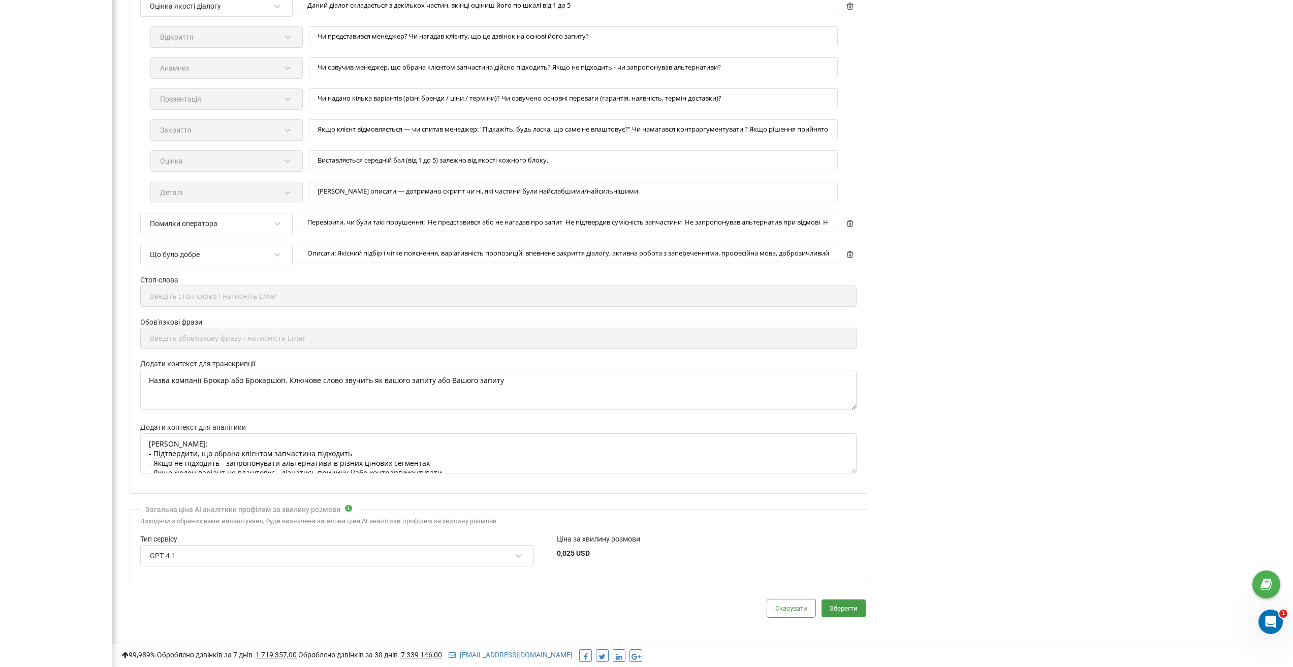
scroll to position [647, 0]
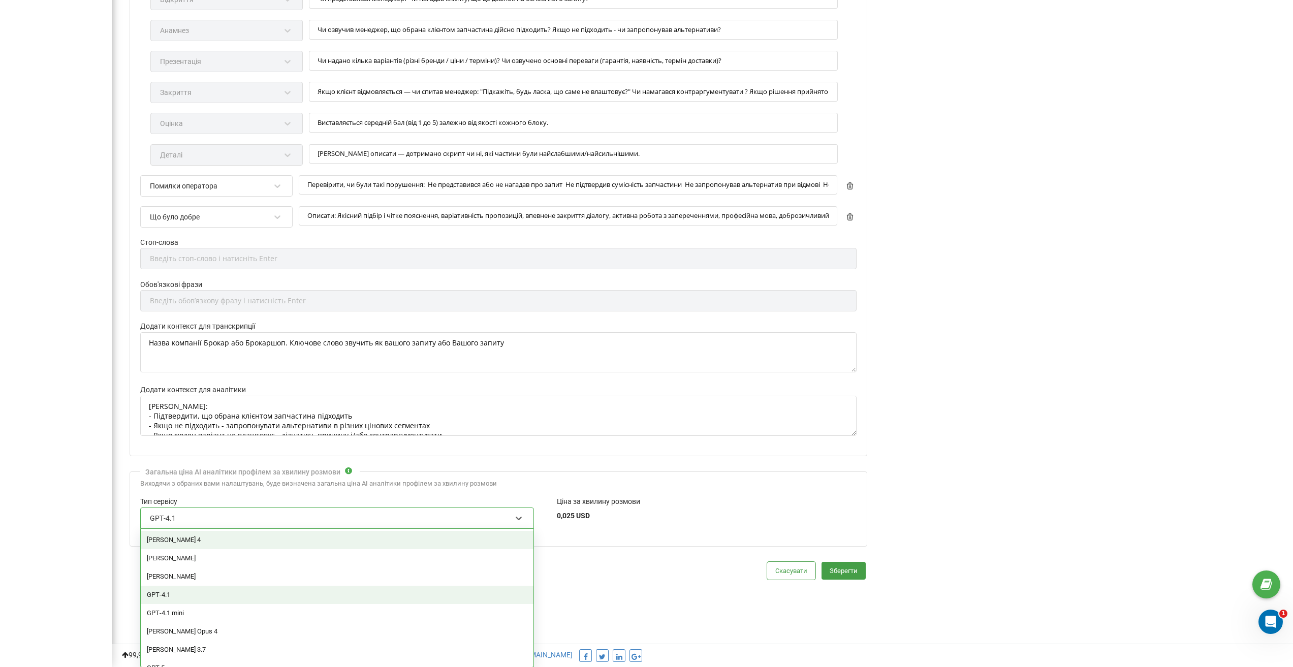
click at [255, 514] on div "GPT‑4.1" at bounding box center [330, 518] width 363 height 17
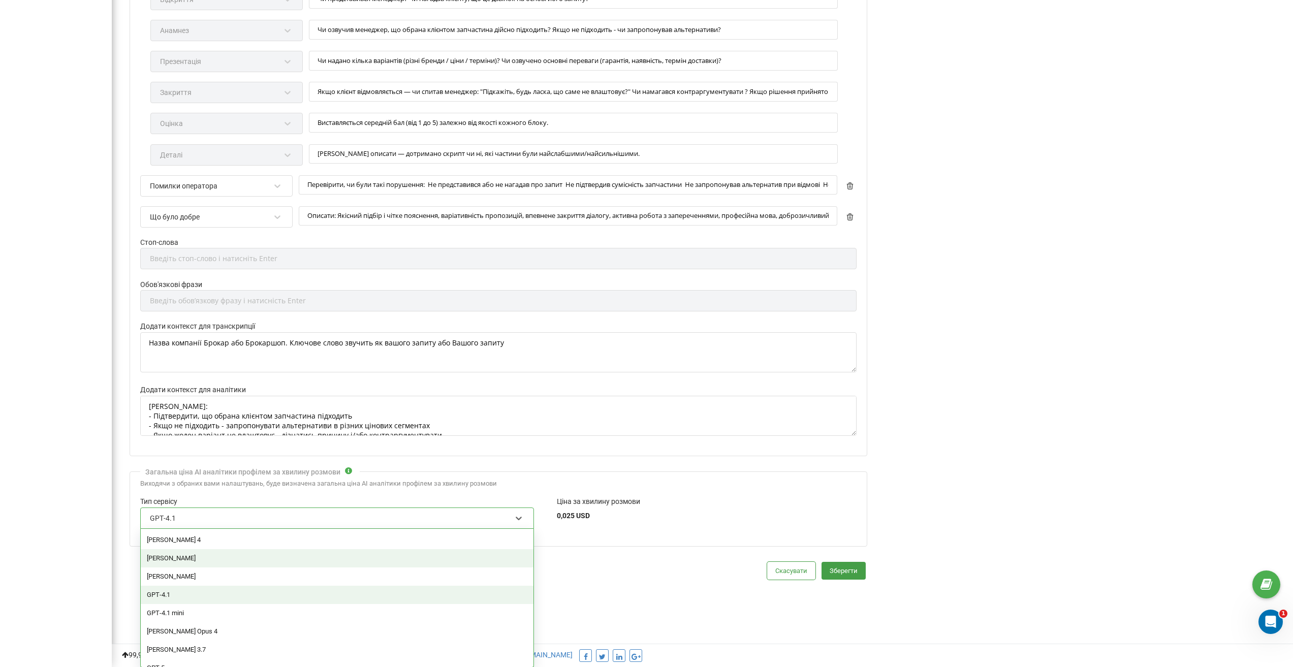
click at [191, 560] on div "[PERSON_NAME]" at bounding box center [337, 558] width 393 height 18
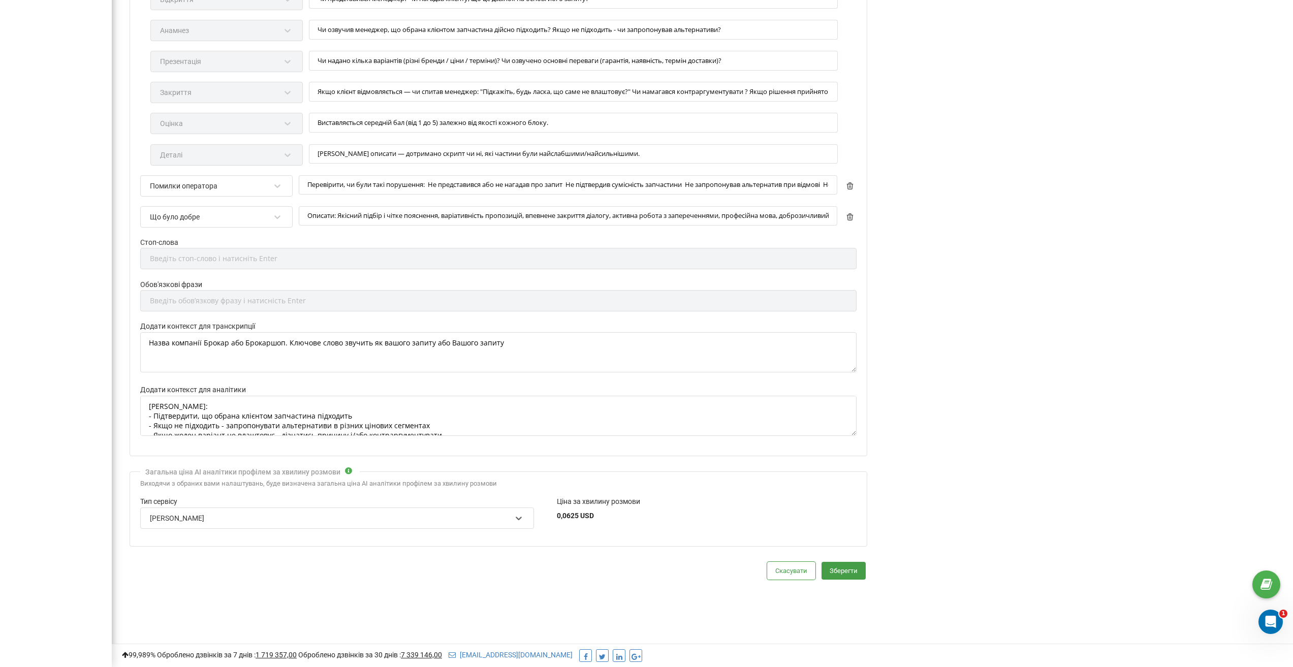
click at [315, 498] on label "Тип сервісу" at bounding box center [337, 501] width 394 height 11
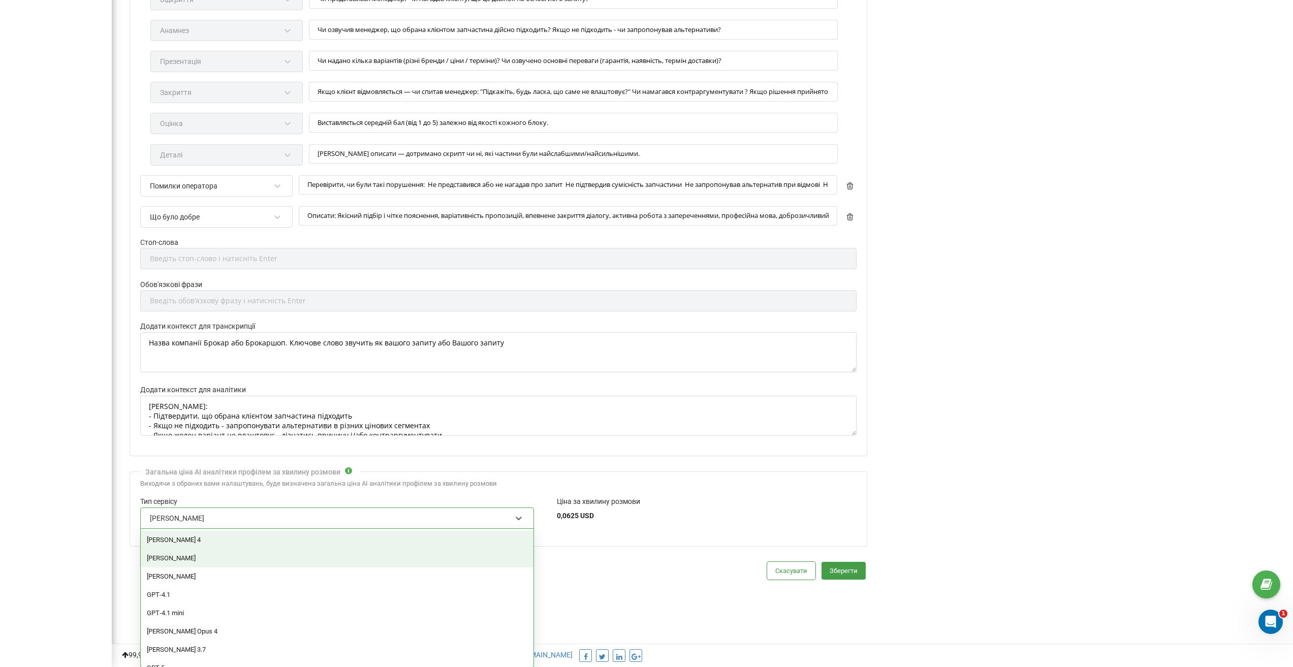
click at [323, 517] on div "Claude Opus" at bounding box center [330, 518] width 363 height 17
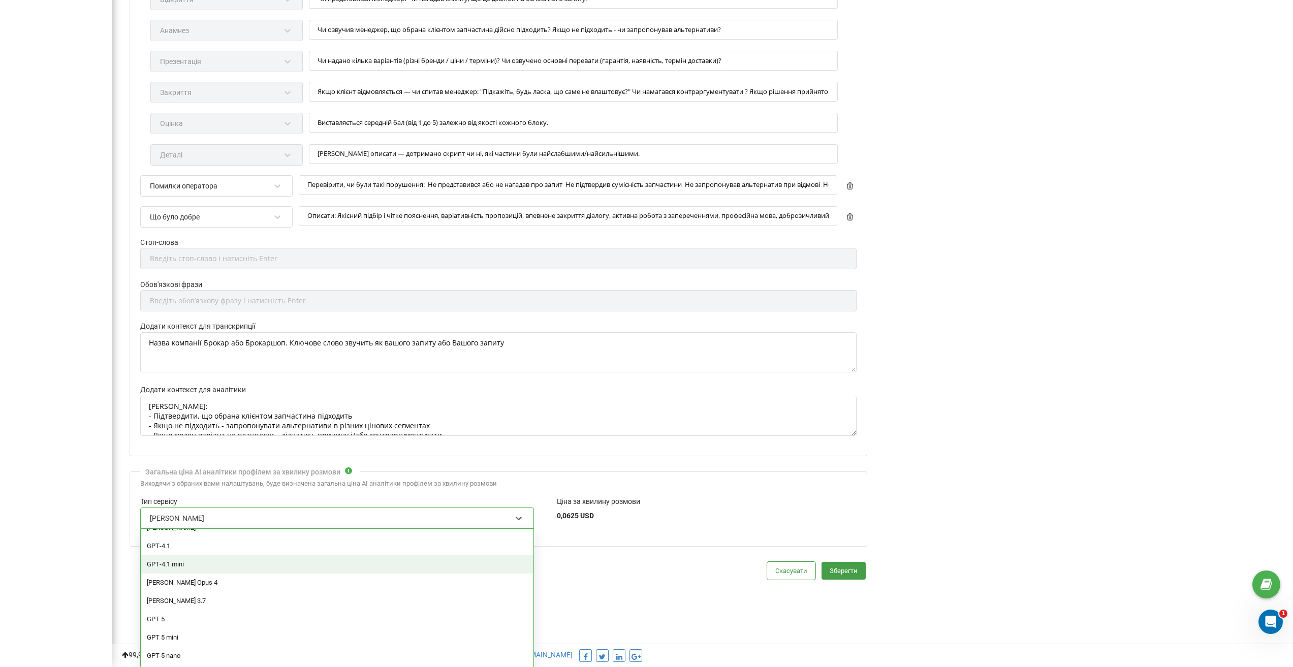
scroll to position [0, 0]
click at [223, 610] on div "GPT‑4.1 mini" at bounding box center [337, 613] width 393 height 18
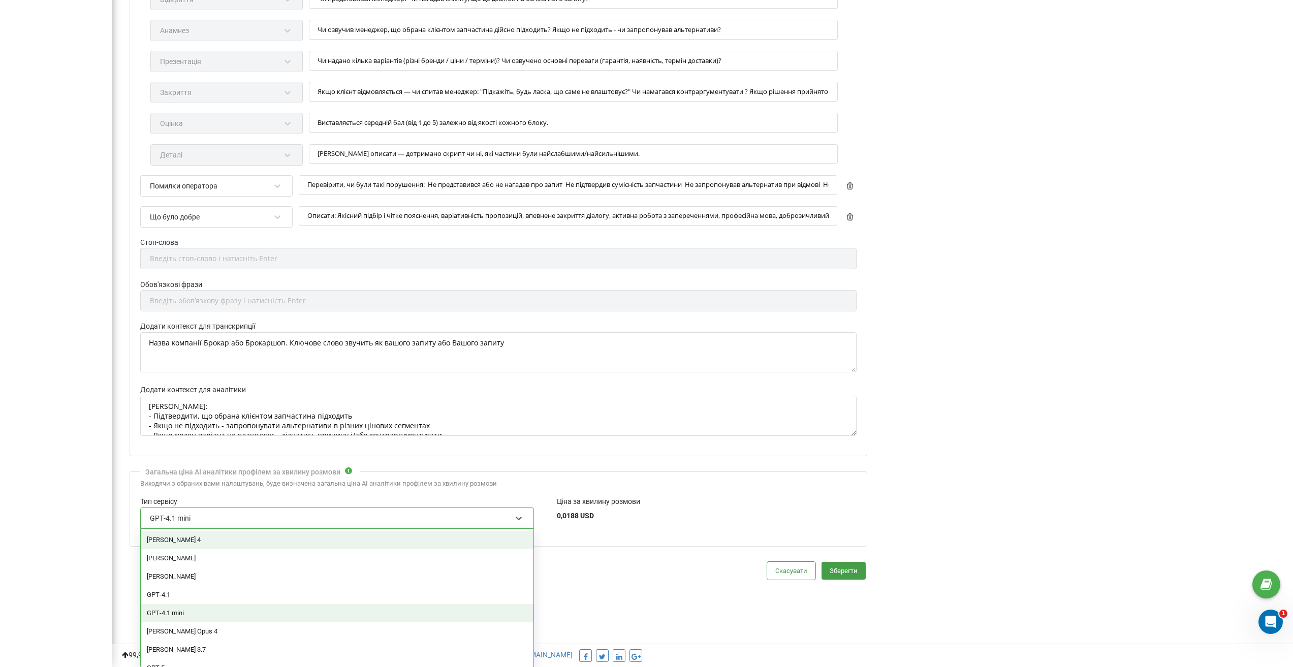
click at [295, 512] on div "GPT‑4.1 mini" at bounding box center [330, 518] width 363 height 17
click at [233, 598] on div "GPT‑4.1" at bounding box center [337, 595] width 393 height 18
click at [307, 520] on div "GPT‑4.1" at bounding box center [330, 518] width 363 height 17
click at [223, 539] on div "Claude Sonnet 4" at bounding box center [337, 540] width 393 height 18
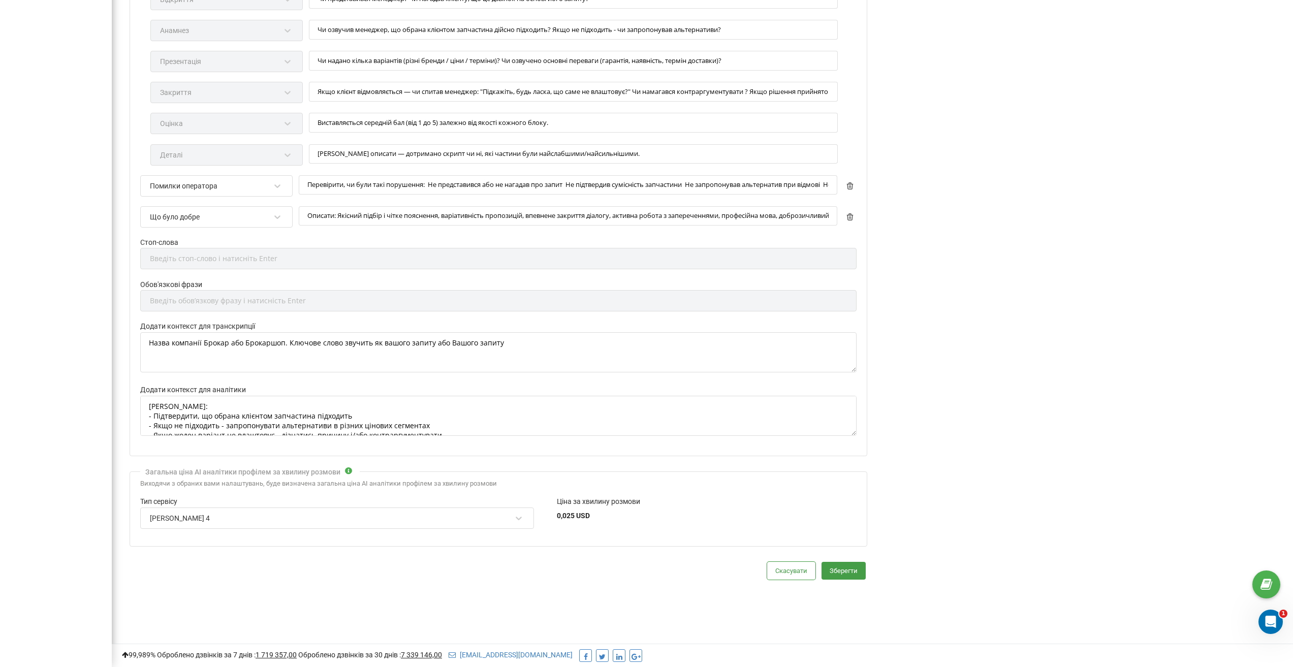
click at [308, 506] on label "Тип сервісу" at bounding box center [337, 501] width 394 height 11
click at [302, 520] on div "Claude Sonnet 4" at bounding box center [330, 518] width 363 height 17
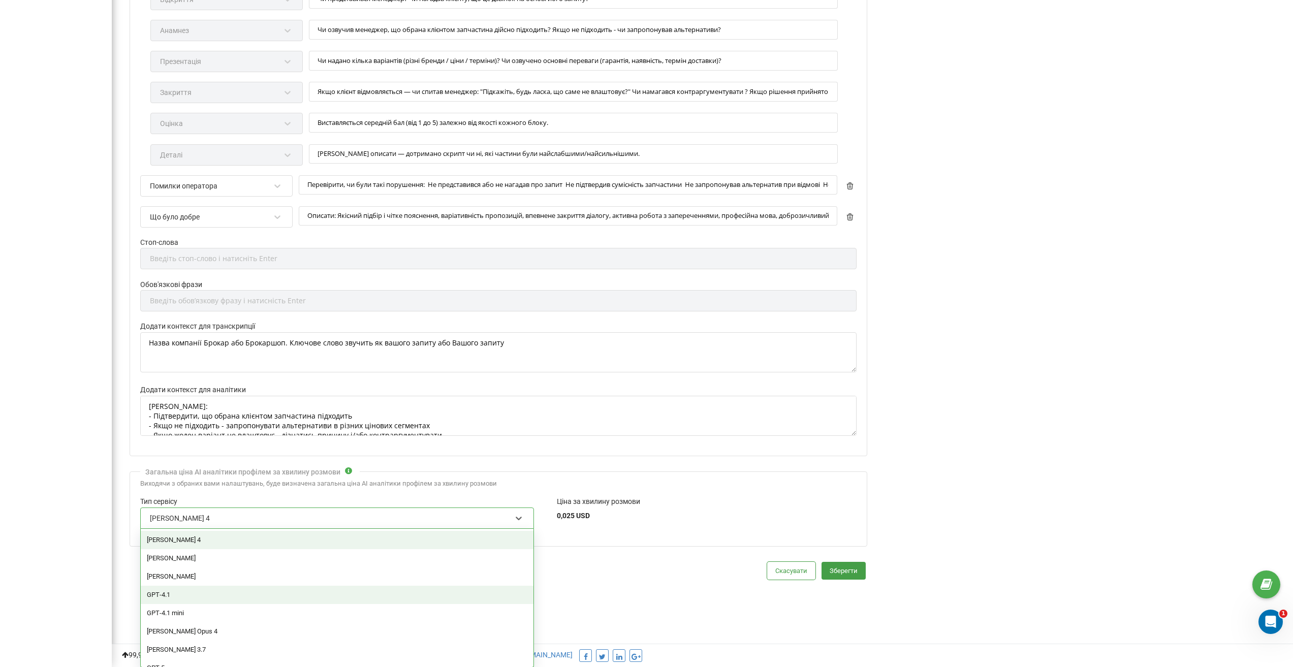
click at [222, 596] on div "GPT‑4.1" at bounding box center [337, 595] width 393 height 18
click at [286, 512] on div "GPT‑4.1" at bounding box center [330, 518] width 363 height 17
click at [275, 542] on div "Claude Sonnet 4" at bounding box center [337, 540] width 393 height 18
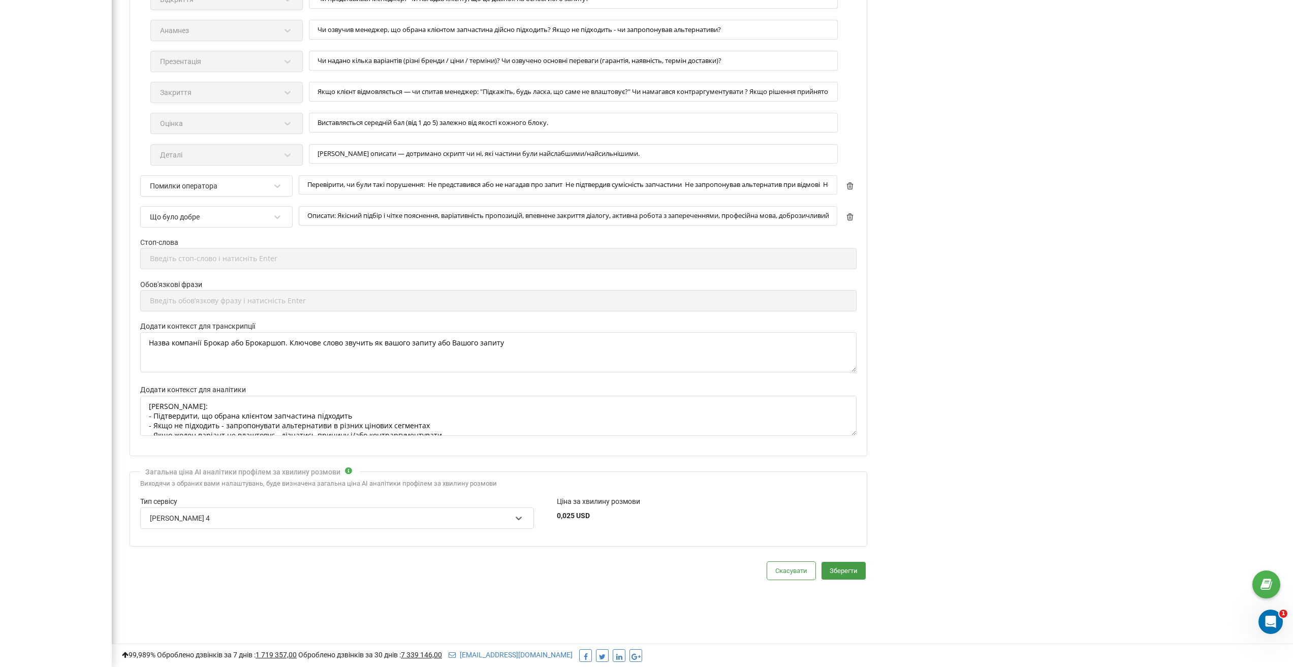
click at [265, 522] on div "Claude Sonnet 4" at bounding box center [330, 518] width 363 height 17
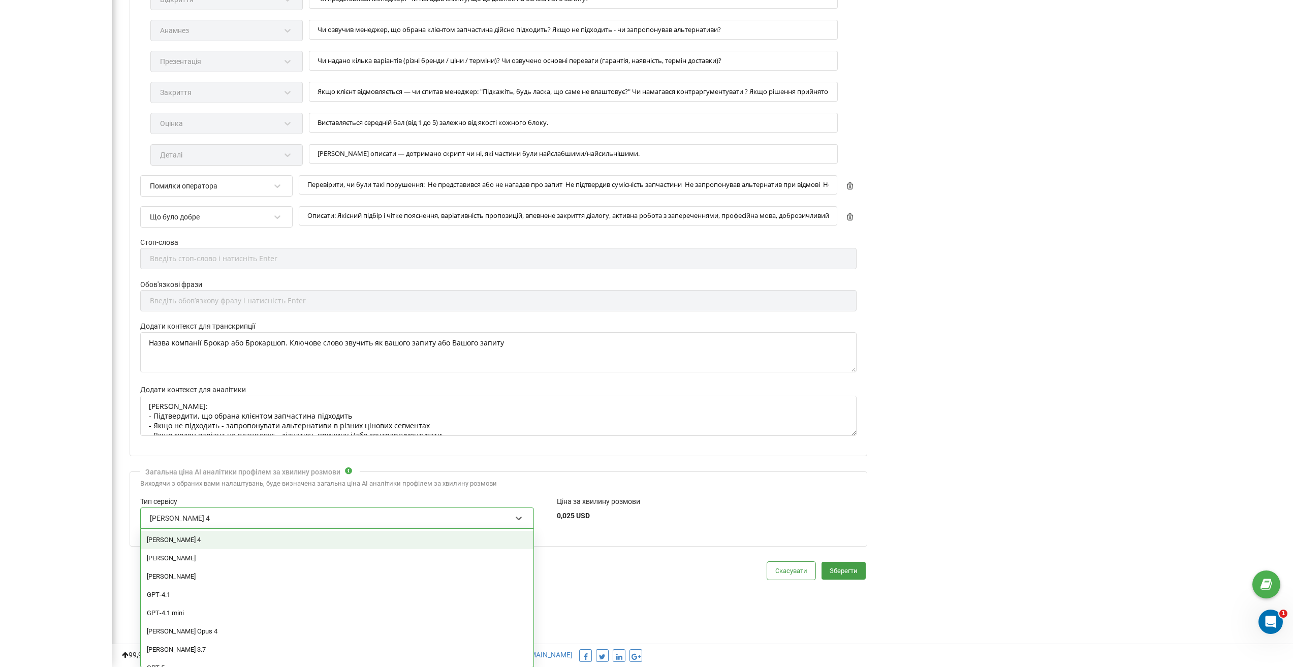
click at [269, 542] on div "[PERSON_NAME] 4" at bounding box center [337, 540] width 393 height 18
click at [443, 524] on div "[PERSON_NAME] 4" at bounding box center [330, 518] width 363 height 17
click at [717, 609] on div "Редагування профілю Активація профілю Назва профілю * Вихідний (відповідь на за…" at bounding box center [702, 33] width 1166 height 1267
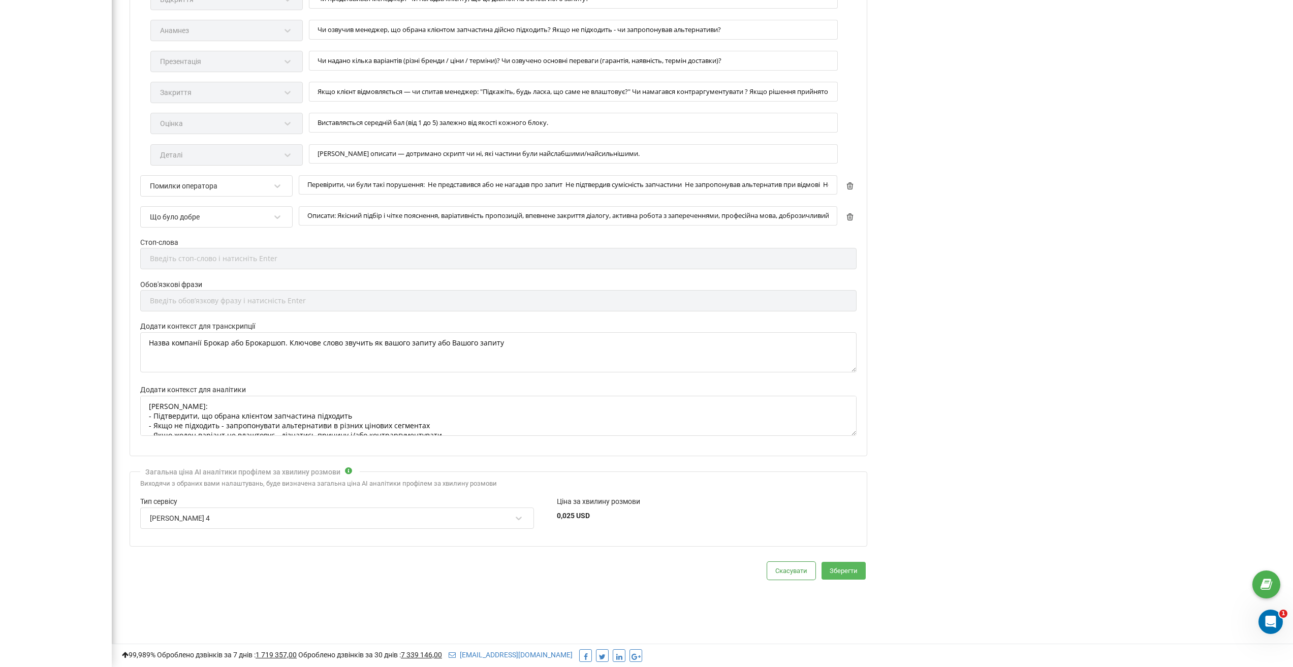
click at [850, 570] on button "Зберегти" at bounding box center [844, 571] width 44 height 18
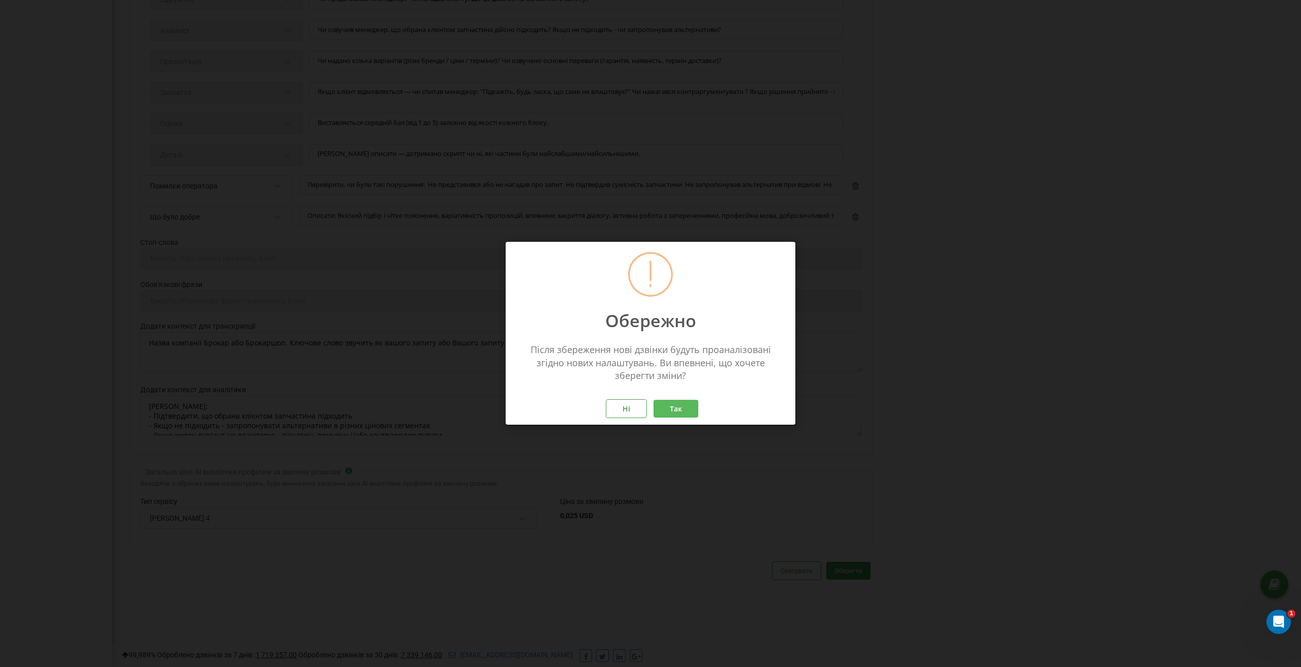
click at [680, 409] on button "Так" at bounding box center [675, 409] width 45 height 18
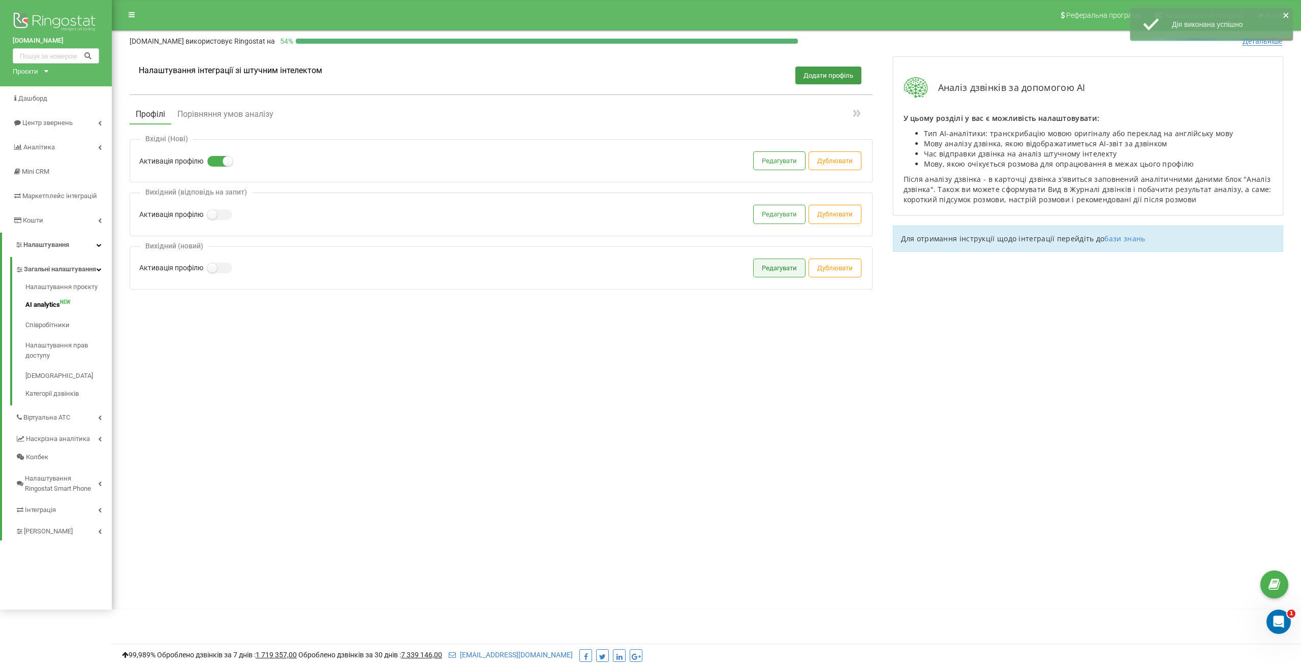
click at [774, 268] on button "Редагувати" at bounding box center [779, 268] width 51 height 18
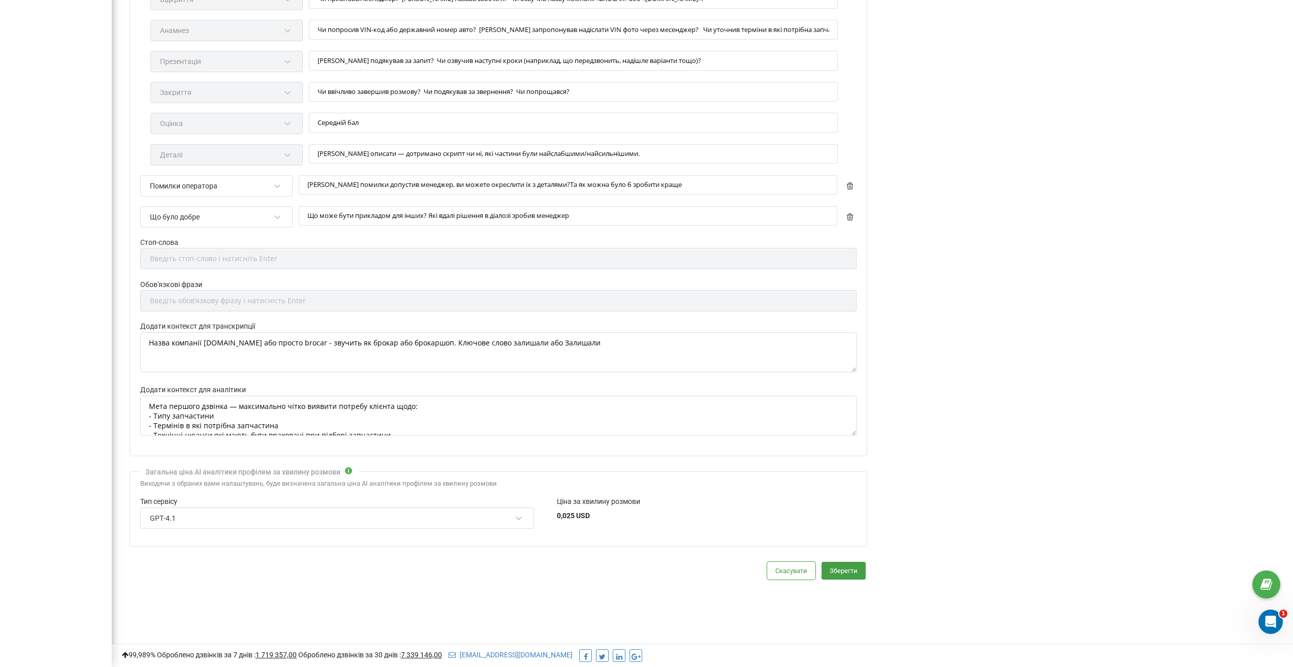
scroll to position [647, 0]
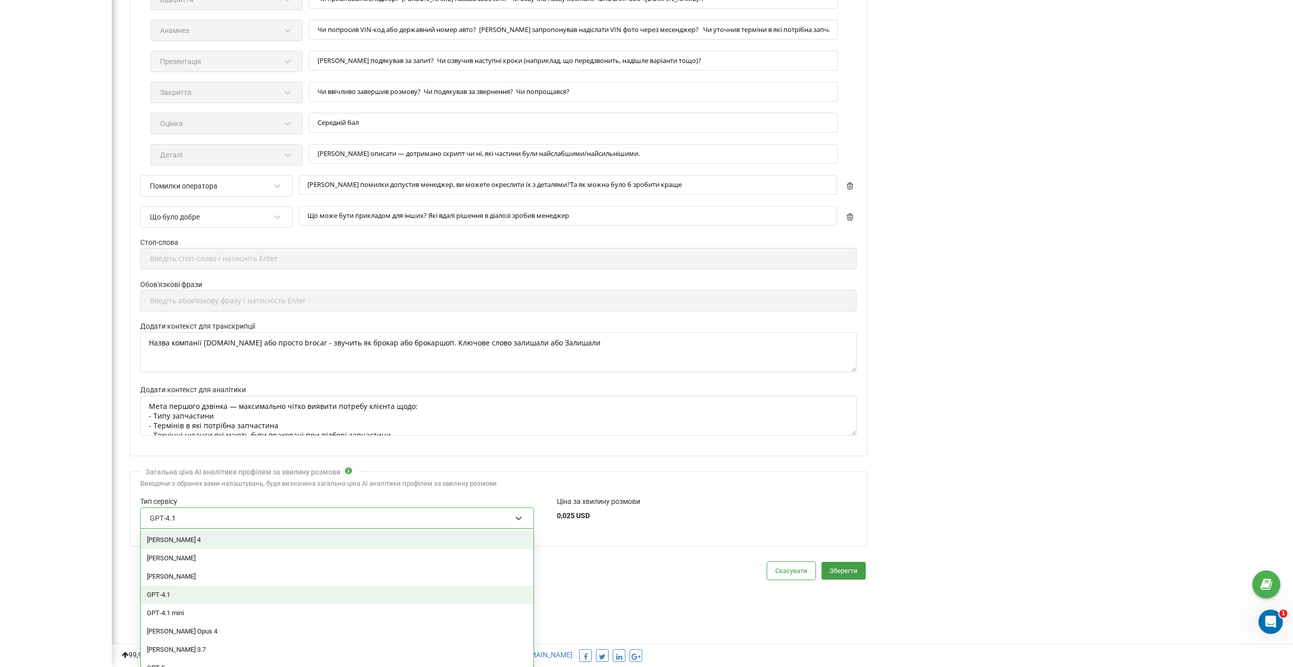
click at [319, 517] on div "GPT‑4.1" at bounding box center [330, 518] width 363 height 17
click at [296, 541] on div "[PERSON_NAME] 4" at bounding box center [337, 540] width 393 height 18
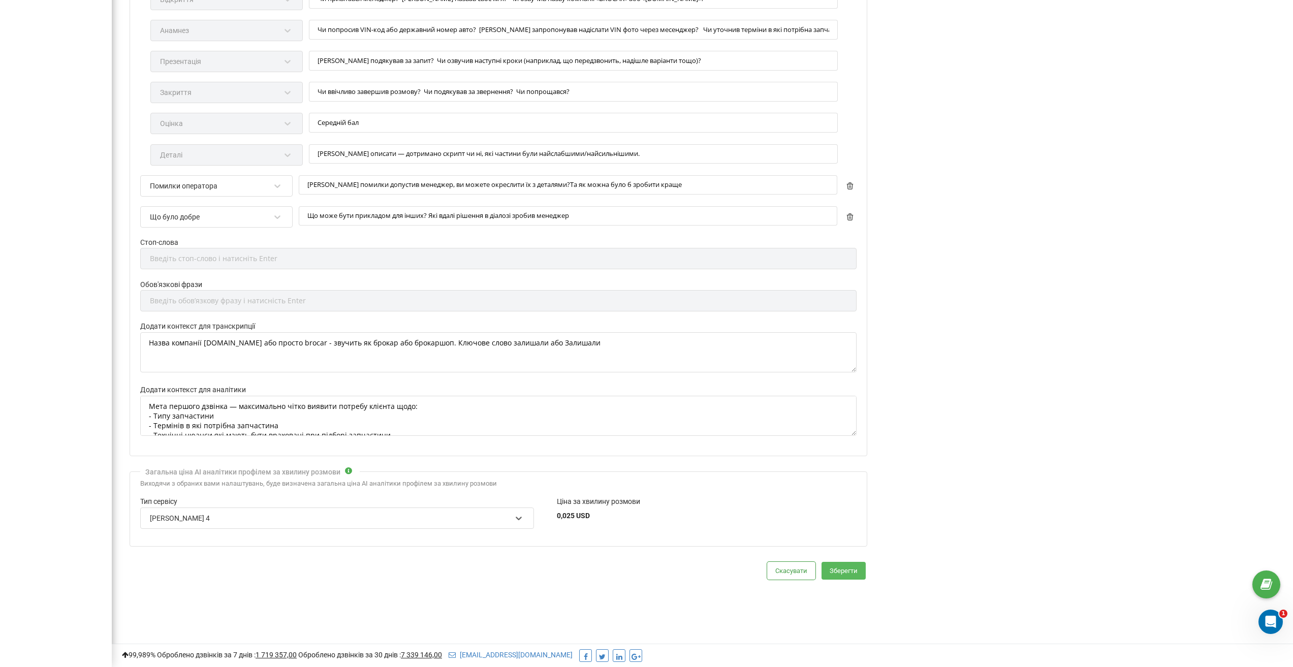
click at [852, 570] on button "Зберегти" at bounding box center [844, 571] width 44 height 18
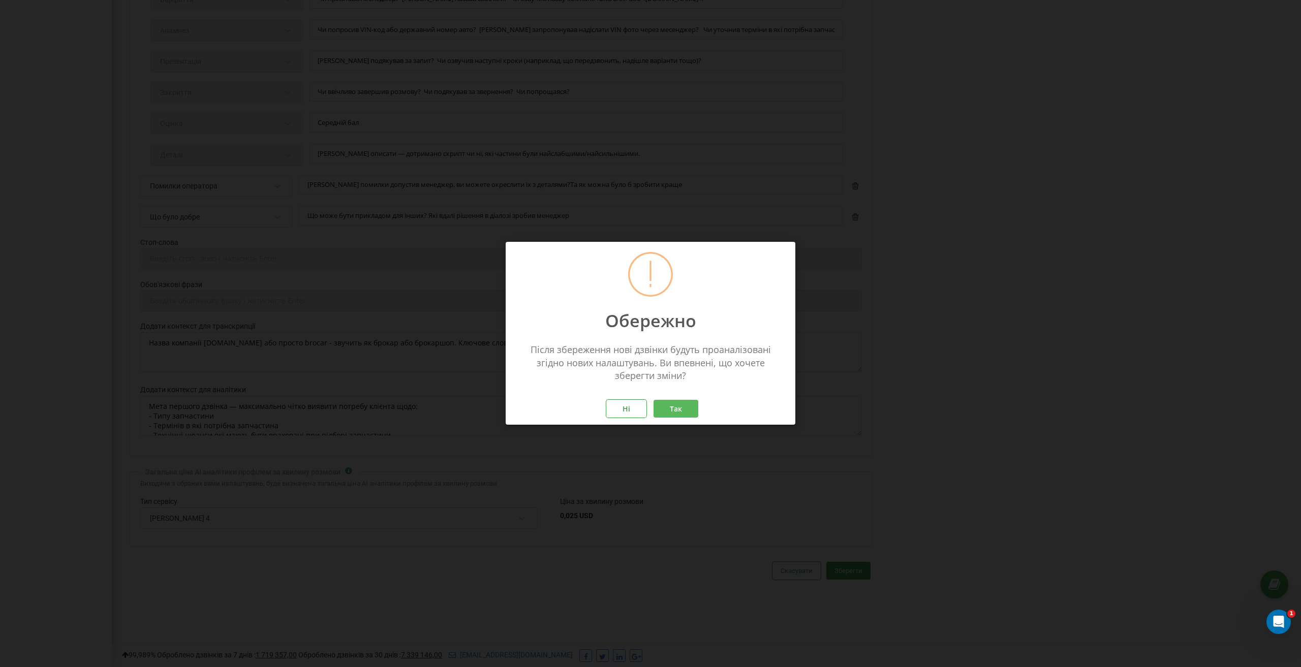
click at [685, 410] on button "Так" at bounding box center [675, 409] width 45 height 18
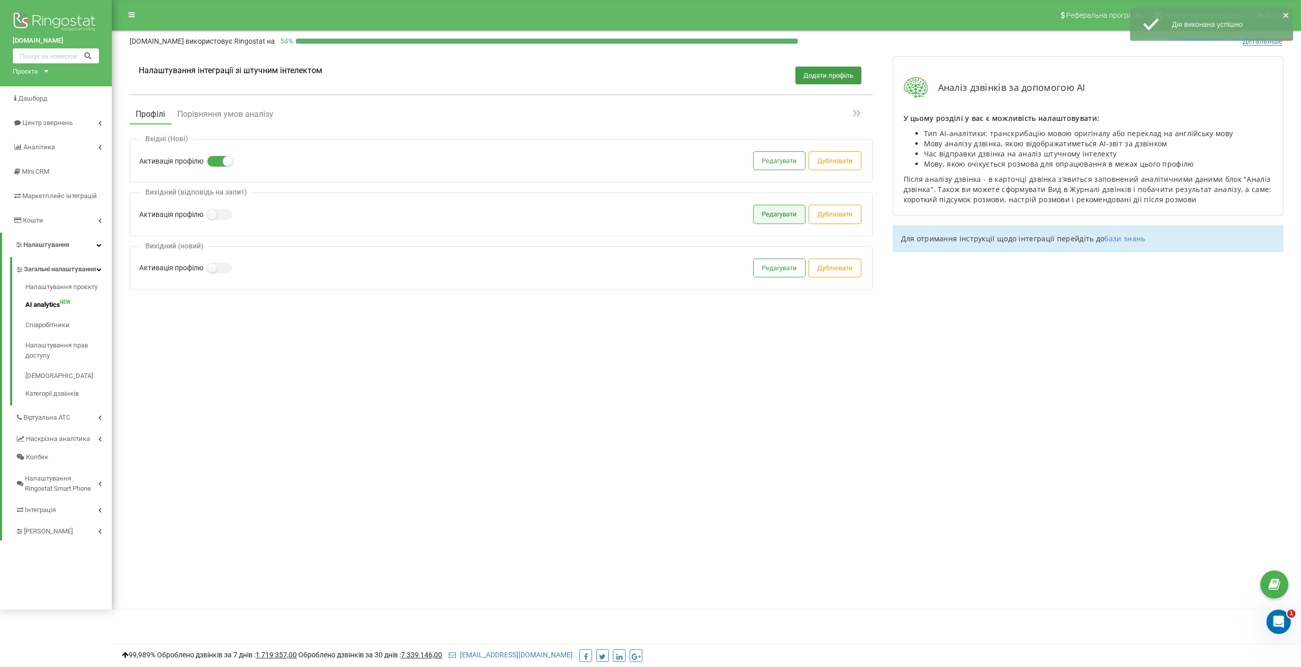
click at [767, 213] on button "Редагувати" at bounding box center [779, 214] width 51 height 18
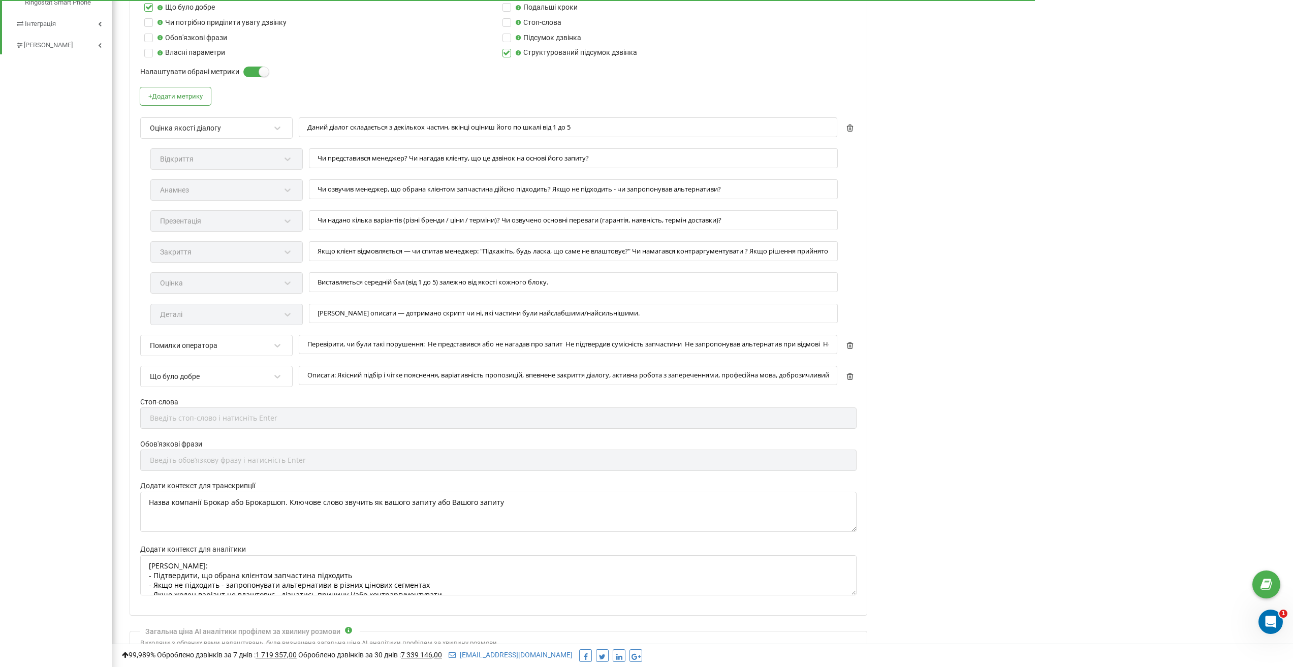
scroll to position [647, 0]
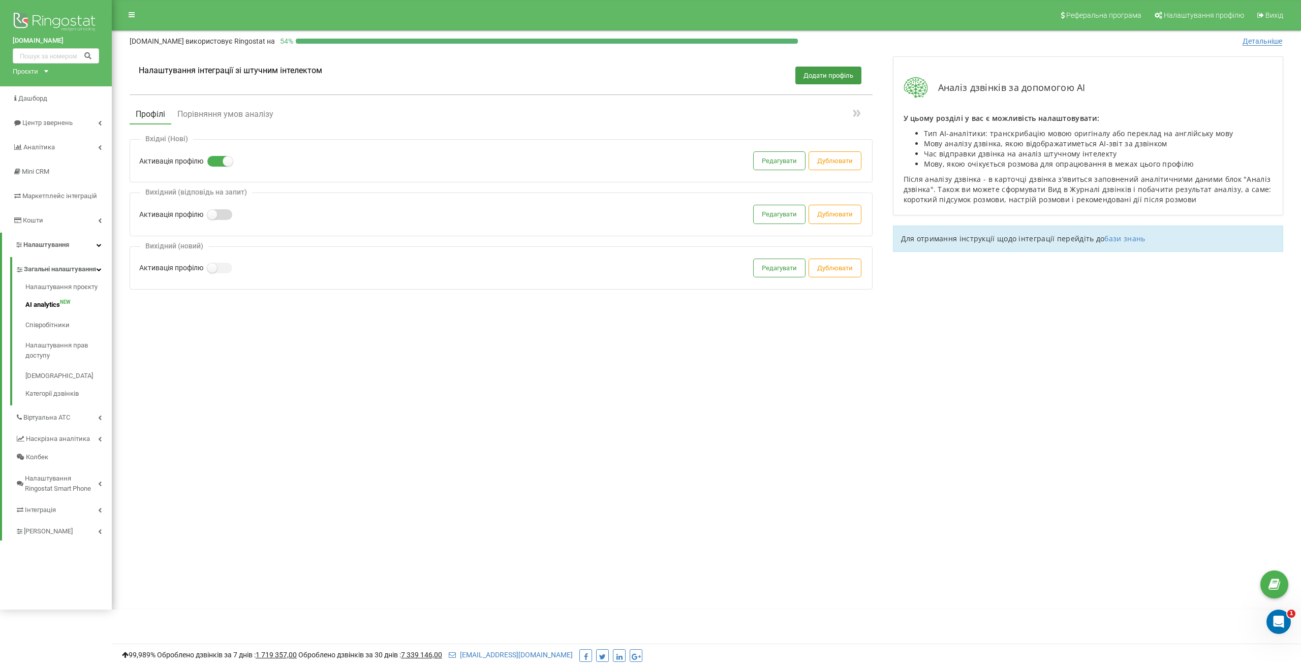
click at [216, 210] on label at bounding box center [211, 209] width 9 height 1
click at [0, 0] on input "Активація профілю" at bounding box center [0, 0] width 0 height 0
click at [216, 264] on label at bounding box center [211, 263] width 9 height 1
click at [0, 0] on input "Активація профілю" at bounding box center [0, 0] width 0 height 0
click at [771, 214] on button "Редагувати" at bounding box center [779, 214] width 51 height 18
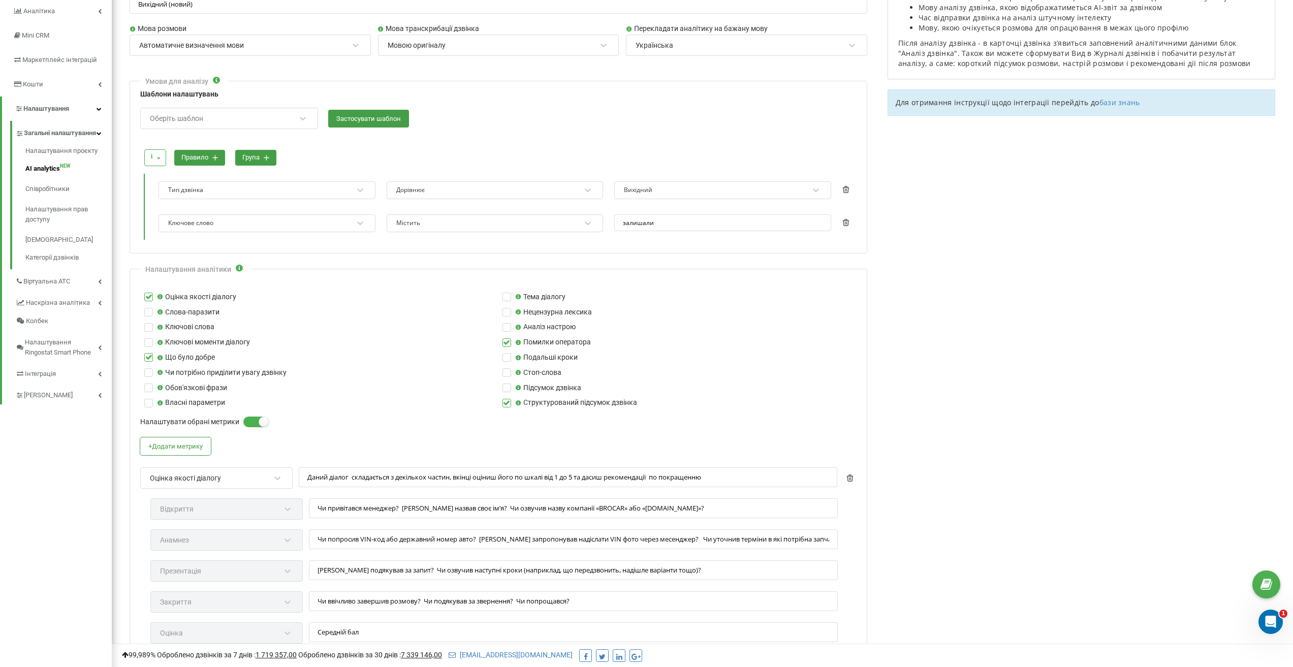
scroll to position [130, 0]
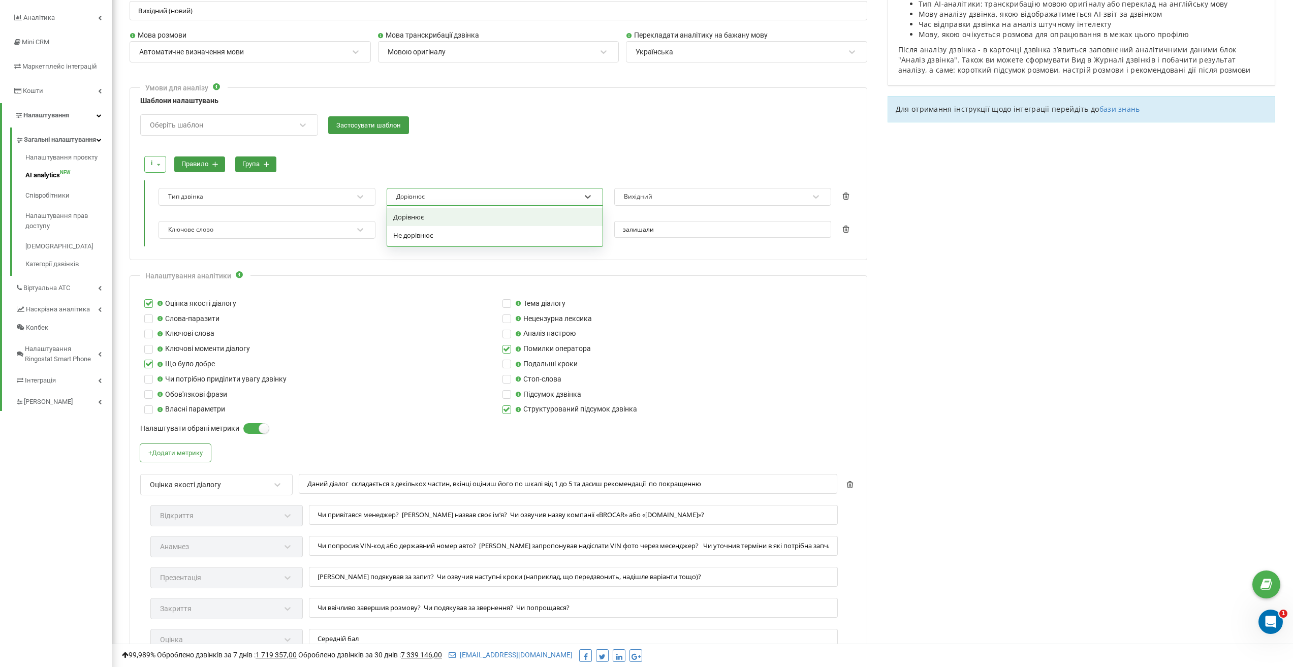
click at [556, 199] on div "Дорівнює" at bounding box center [488, 197] width 186 height 14
click at [1072, 268] on div "Аналіз дзвінків за допомогою AI У цьому розділі у вас є можливість налаштовуват…" at bounding box center [1082, 550] width 408 height 1267
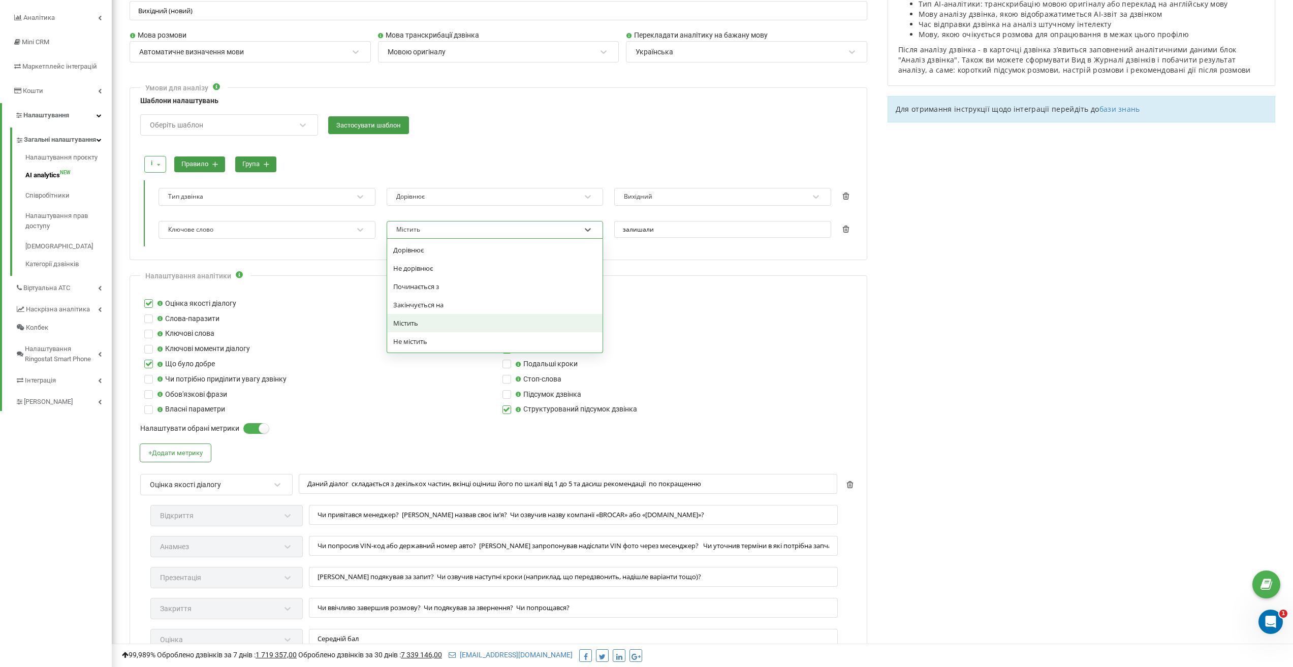
click at [488, 238] on div "option Містить focused, 5 of 6. 6 results available. Use Up and Down to choose …" at bounding box center [495, 230] width 217 height 18
click at [1059, 358] on div "Аналіз дзвінків за допомогою AI У цьому розділі у вас є можливість налаштовуват…" at bounding box center [1082, 550] width 408 height 1267
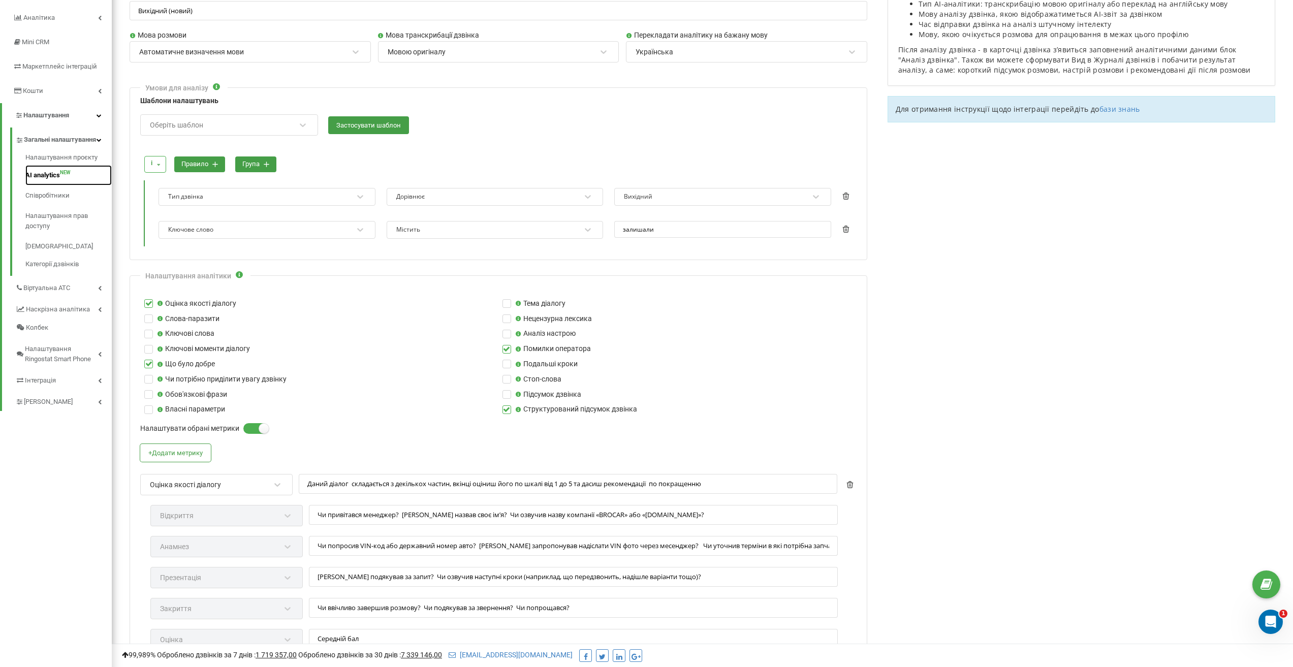
click at [42, 185] on link "AI analytics NEW" at bounding box center [68, 175] width 86 height 20
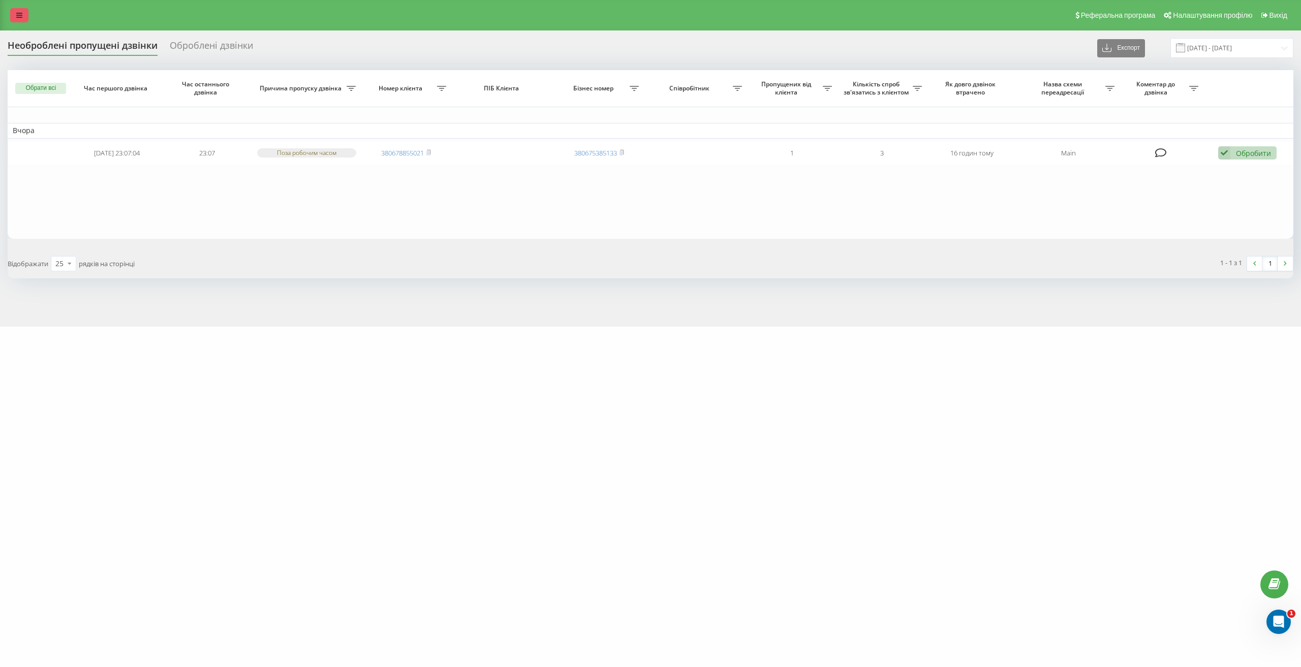
click at [16, 12] on icon at bounding box center [19, 15] width 6 height 7
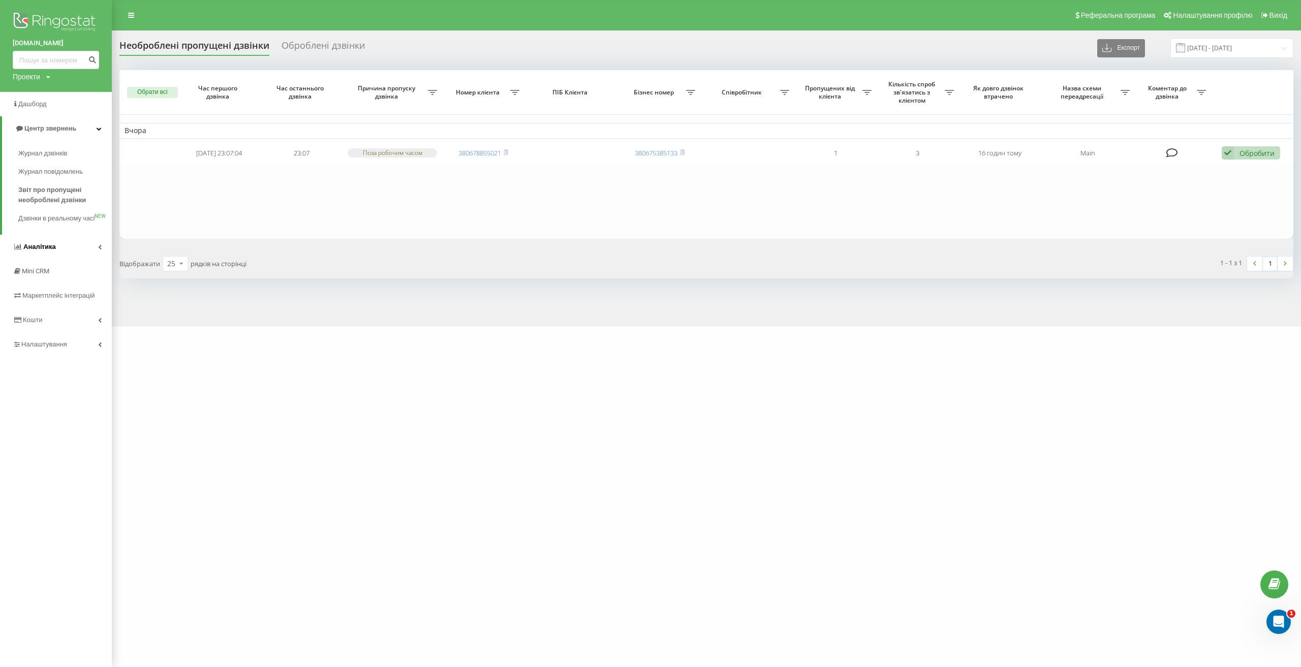
click at [60, 259] on link "Аналiтика" at bounding box center [56, 247] width 112 height 24
click at [330, 219] on table "Вчора [DATE] 23:07:04 23:07 Поза робочим часом 380678855021 380675385133 1 3 16…" at bounding box center [706, 154] width 1174 height 168
click at [368, 369] on div "[DOMAIN_NAME] Проекти [DOMAIN_NAME] Дашборд Центр звернень Аналiтика Ваші звіти…" at bounding box center [650, 333] width 1301 height 667
click at [69, 451] on link "Налаштування" at bounding box center [56, 448] width 112 height 24
click at [77, 248] on link "Налаштування" at bounding box center [57, 250] width 110 height 24
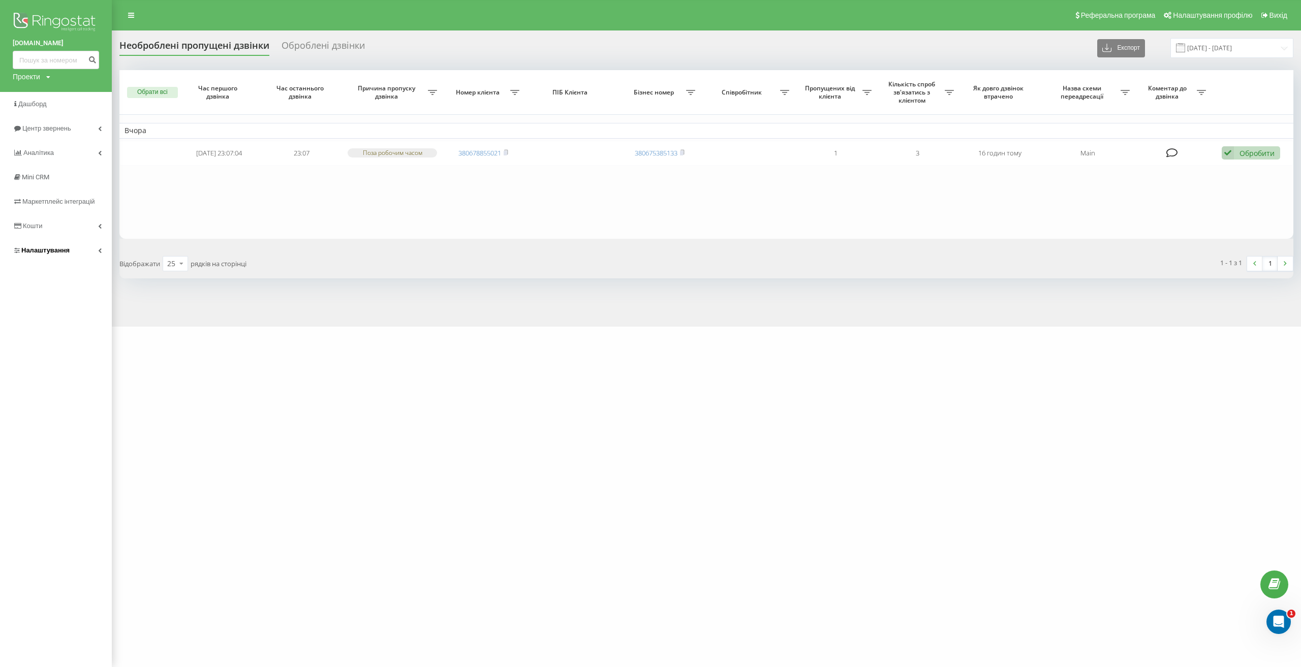
click at [77, 248] on link "Налаштування" at bounding box center [56, 250] width 112 height 24
click at [72, 283] on span "Загальні налаштування" at bounding box center [65, 283] width 76 height 20
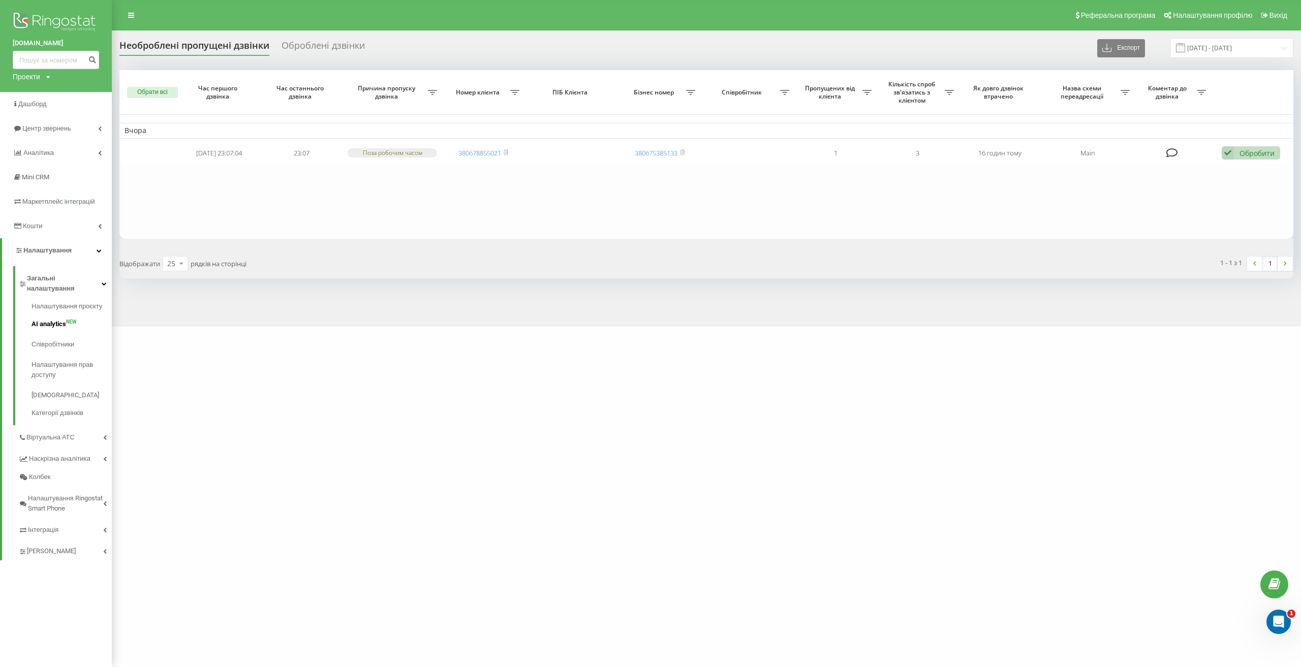
click at [56, 319] on span "AI analytics" at bounding box center [49, 324] width 35 height 10
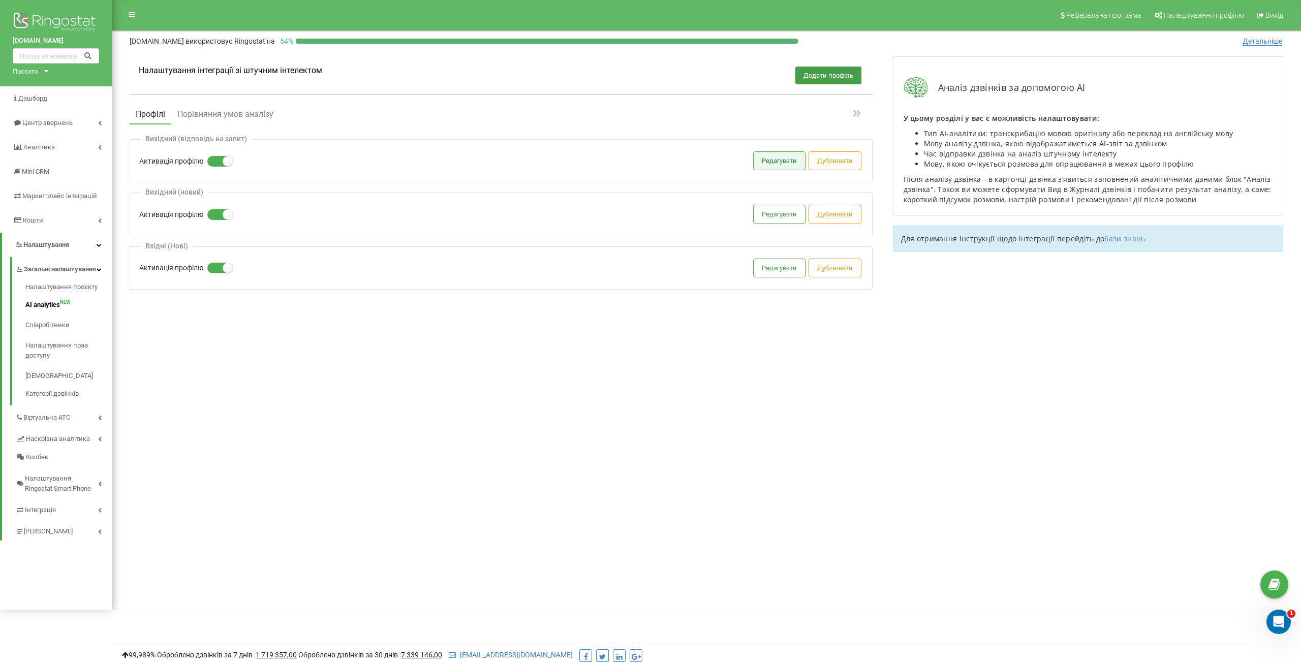
click at [775, 163] on button "Редагувати" at bounding box center [779, 161] width 51 height 18
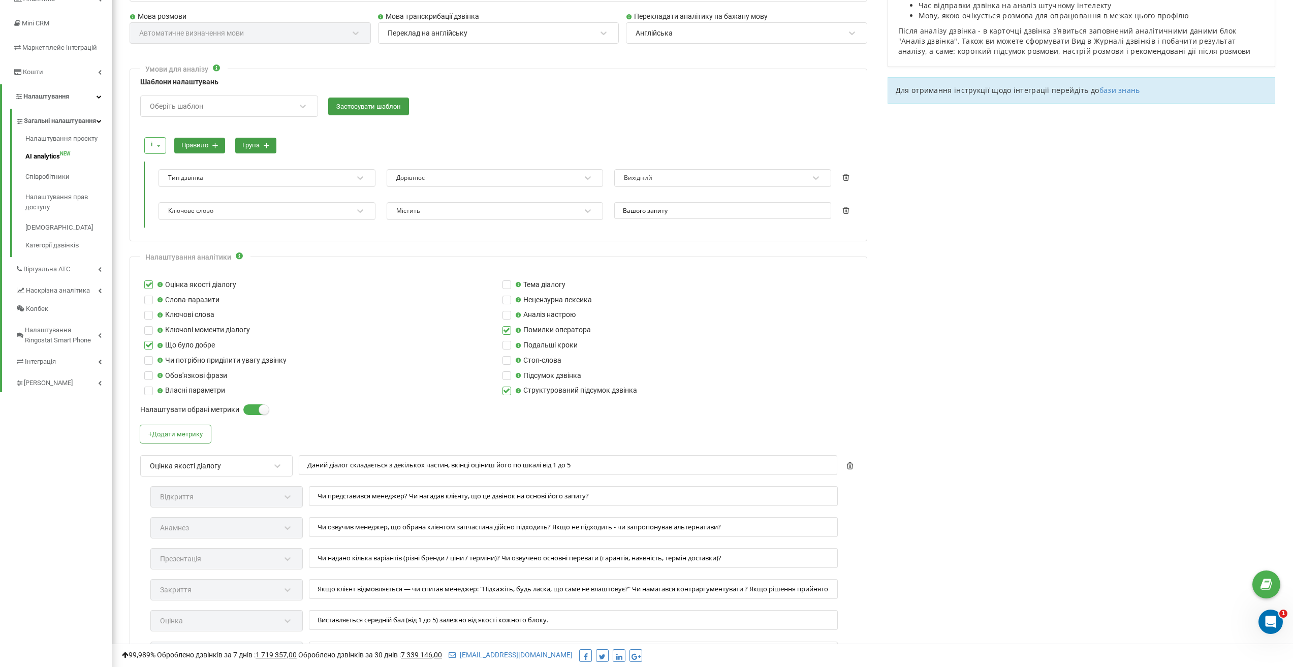
scroll to position [152, 0]
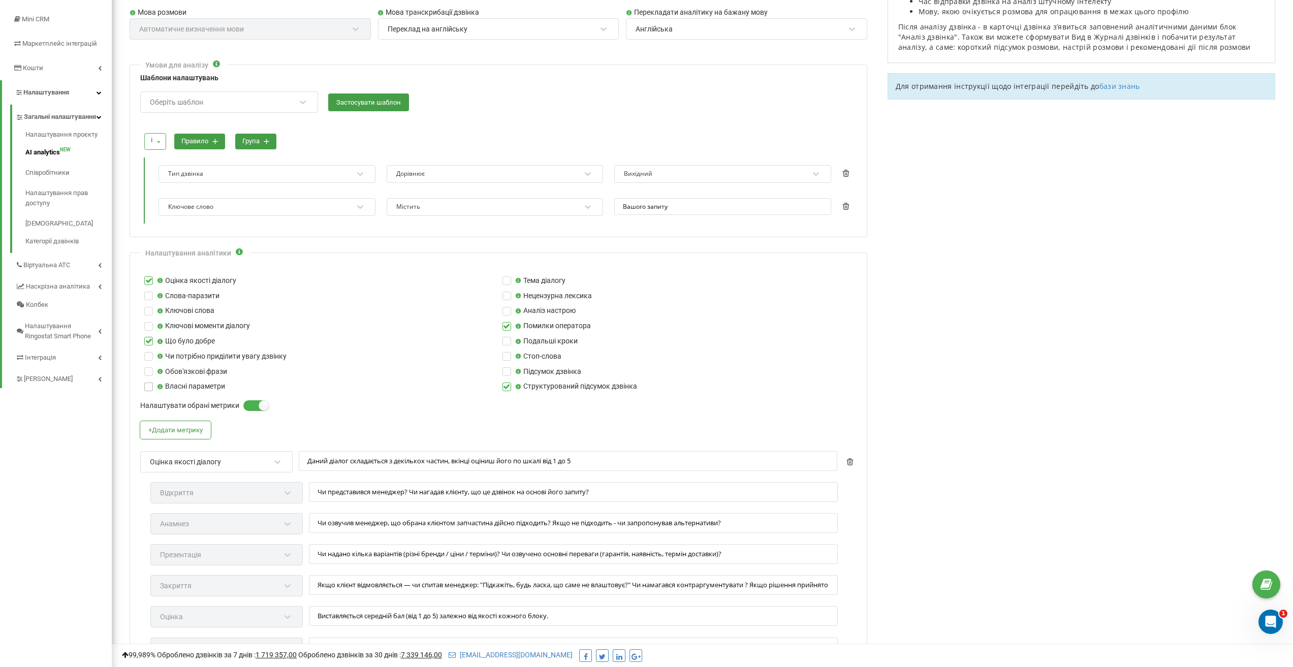
click at [152, 383] on label at bounding box center [148, 383] width 9 height 0
click at [0, 0] on input "Власні параметри" at bounding box center [0, 0] width 0 height 0
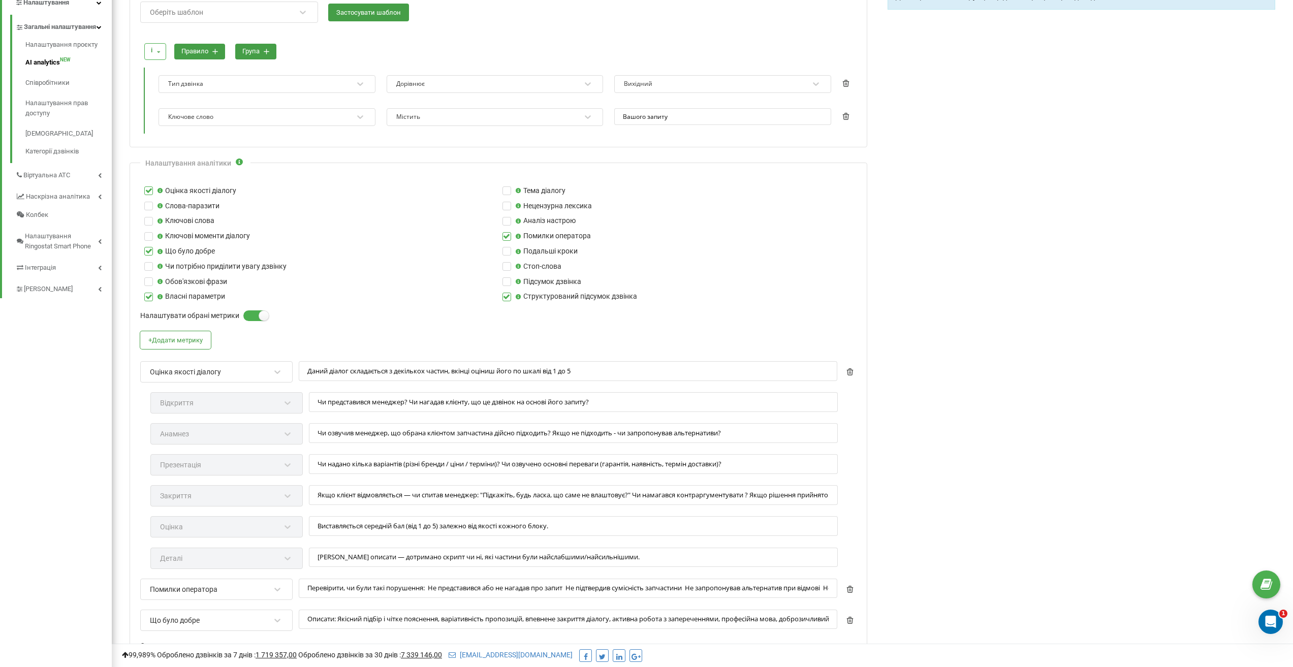
scroll to position [240, 0]
click at [147, 295] on label at bounding box center [148, 295] width 9 height 0
click at [0, 0] on input "Власні параметри" at bounding box center [0, 0] width 0 height 0
click at [151, 295] on label at bounding box center [148, 295] width 9 height 0
click at [0, 0] on input "Власні параметри" at bounding box center [0, 0] width 0 height 0
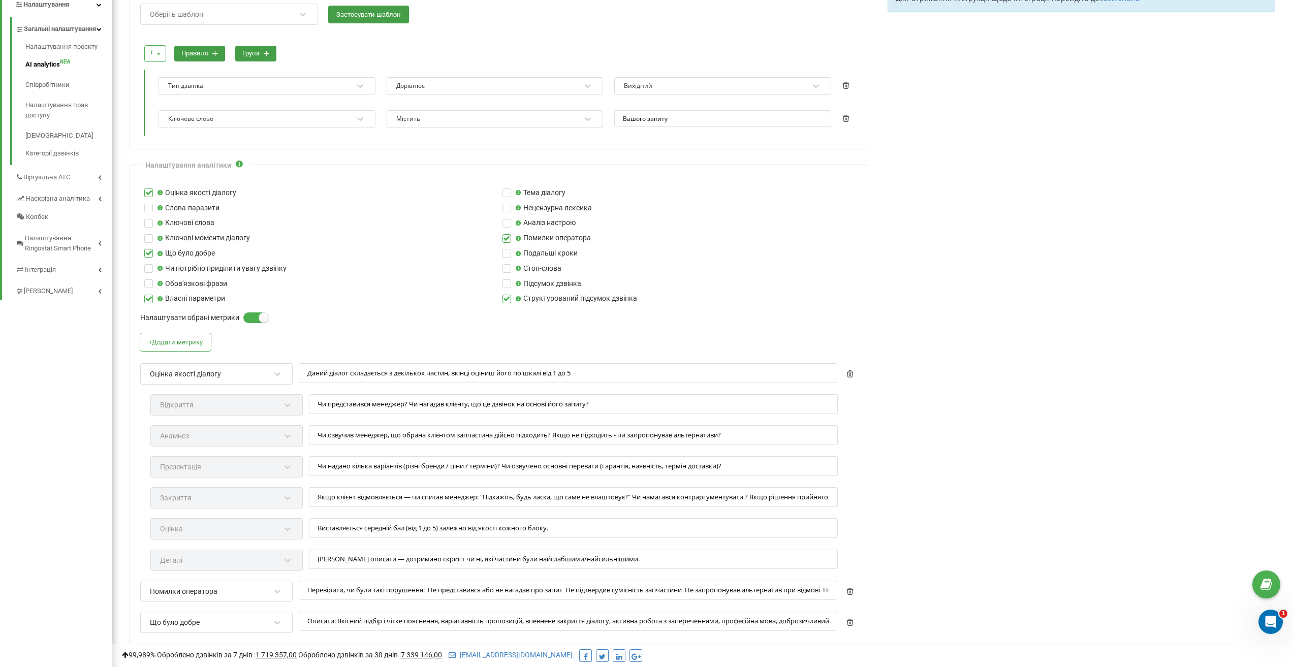
click at [151, 295] on label at bounding box center [148, 295] width 9 height 0
click at [0, 0] on input "Власні параметри" at bounding box center [0, 0] width 0 height 0
click at [151, 295] on label at bounding box center [148, 295] width 9 height 0
click at [0, 0] on input "Власні параметри" at bounding box center [0, 0] width 0 height 0
click at [150, 295] on label at bounding box center [148, 295] width 9 height 0
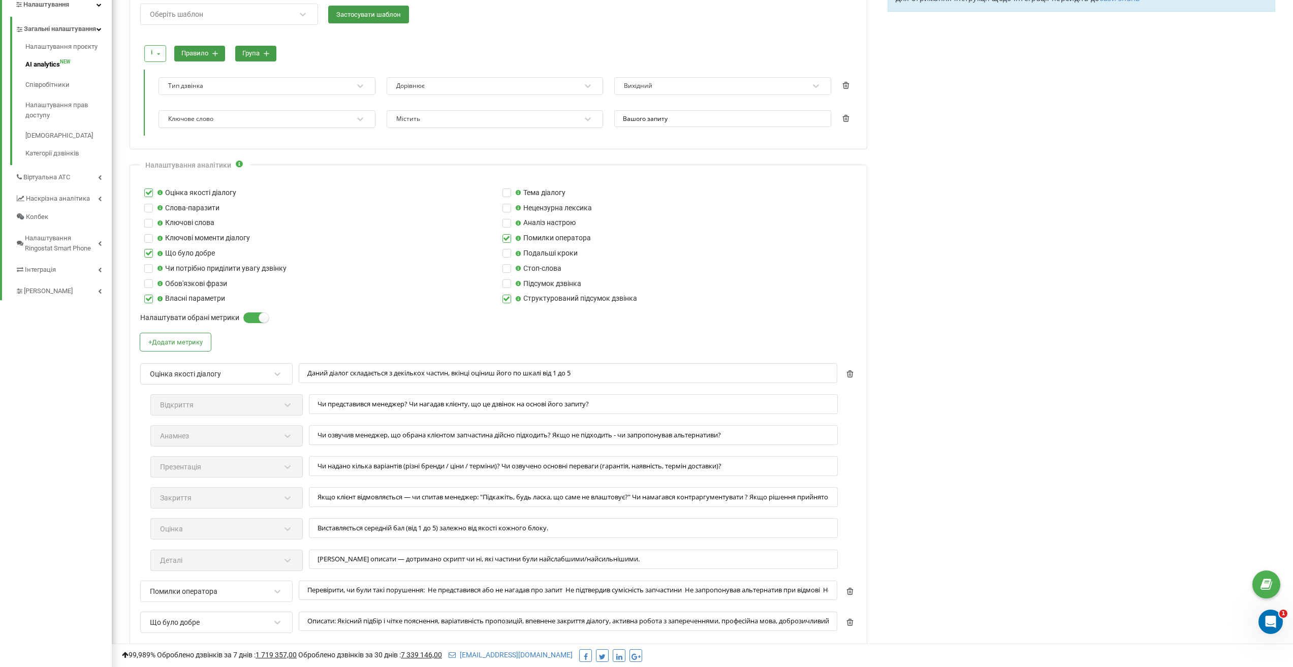
click at [0, 0] on input "Власні параметри" at bounding box center [0, 0] width 0 height 0
click at [150, 295] on label at bounding box center [148, 295] width 9 height 0
click at [0, 0] on input "Власні параметри" at bounding box center [0, 0] width 0 height 0
click at [150, 295] on label at bounding box center [148, 295] width 9 height 0
click at [0, 0] on input "Власні параметри" at bounding box center [0, 0] width 0 height 0
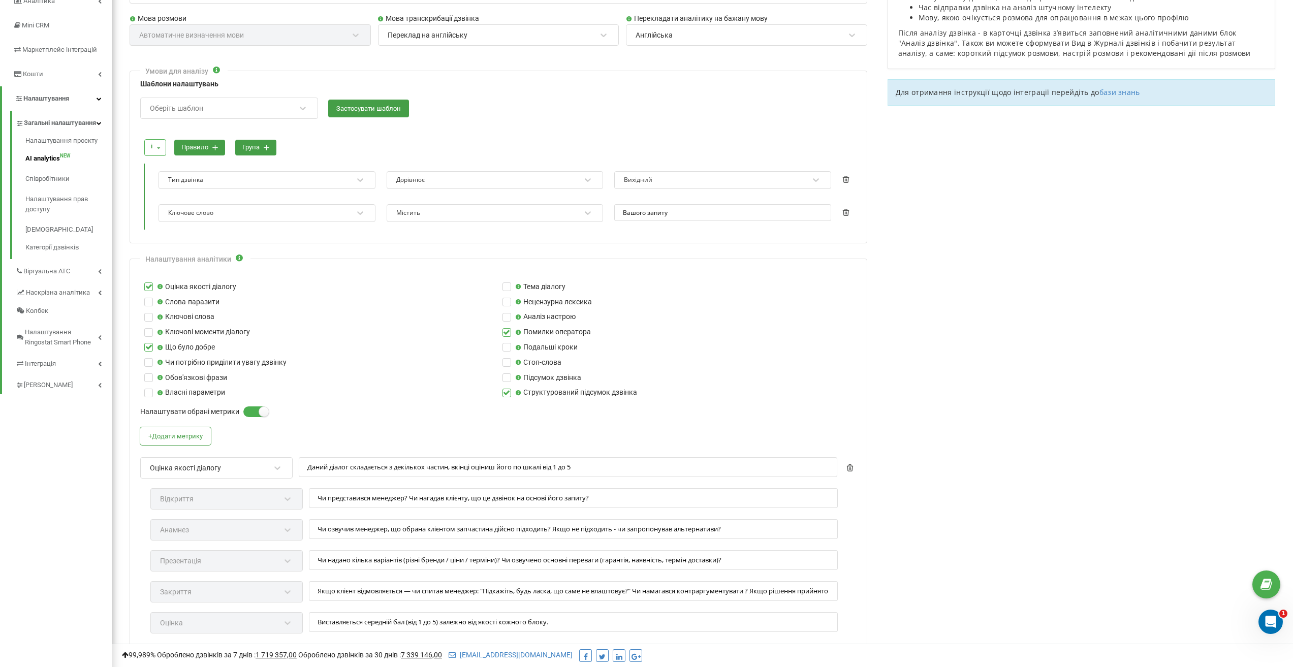
scroll to position [139, 0]
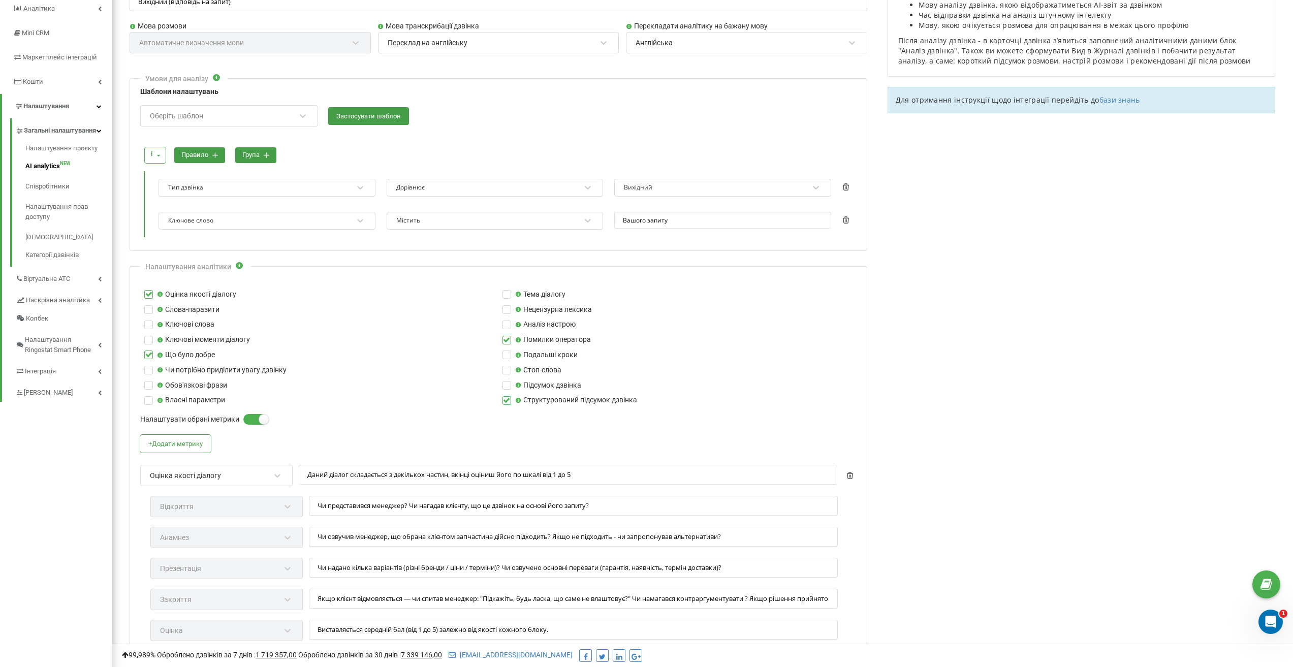
click at [212, 156] on button "правило" at bounding box center [199, 155] width 51 height 16
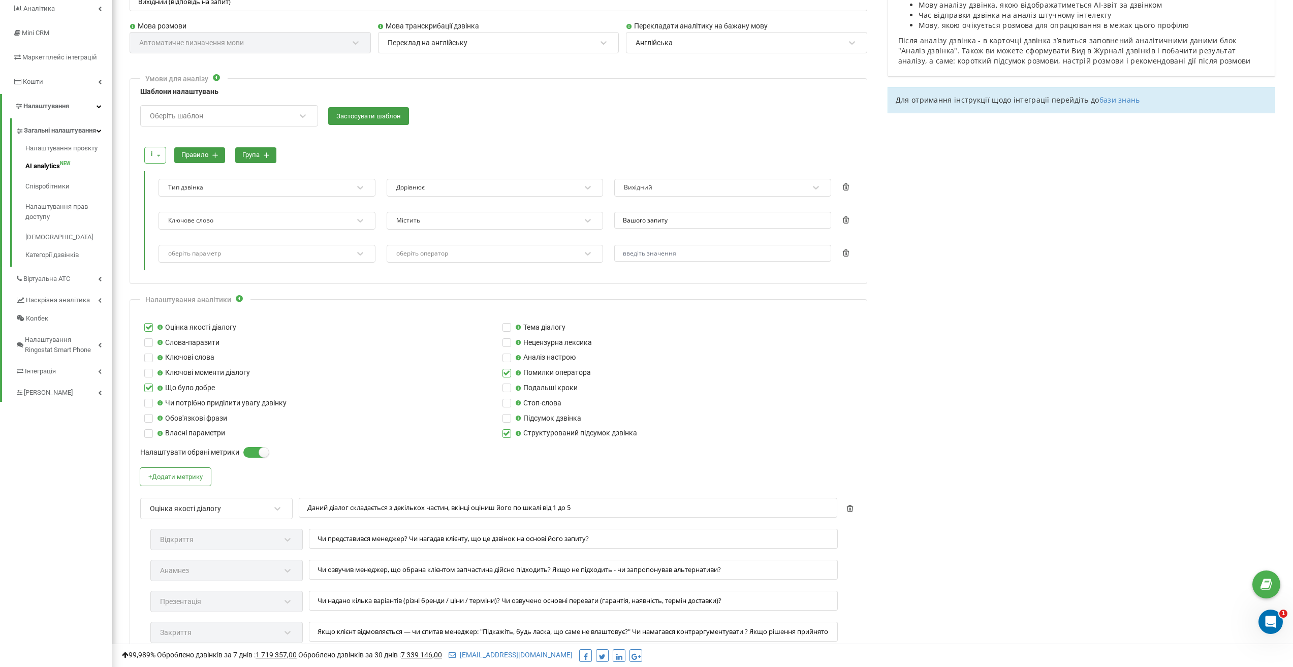
click at [259, 160] on button "група" at bounding box center [255, 155] width 41 height 16
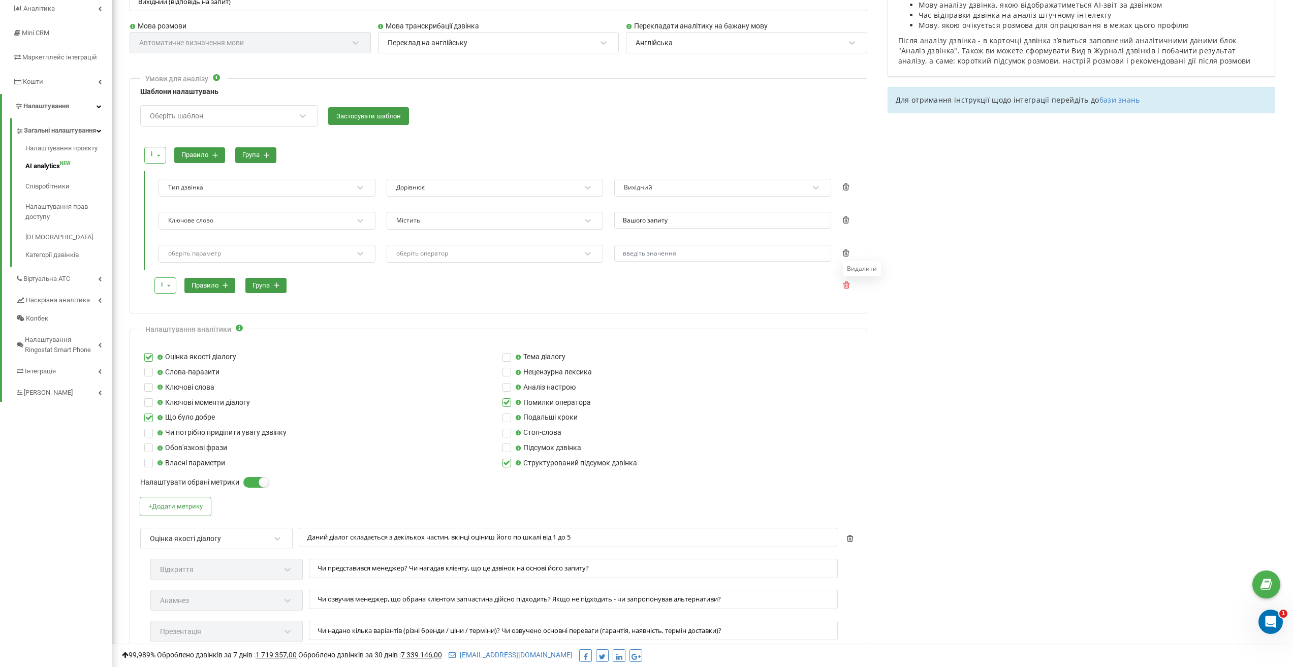
click at [845, 287] on icon at bounding box center [846, 285] width 7 height 7
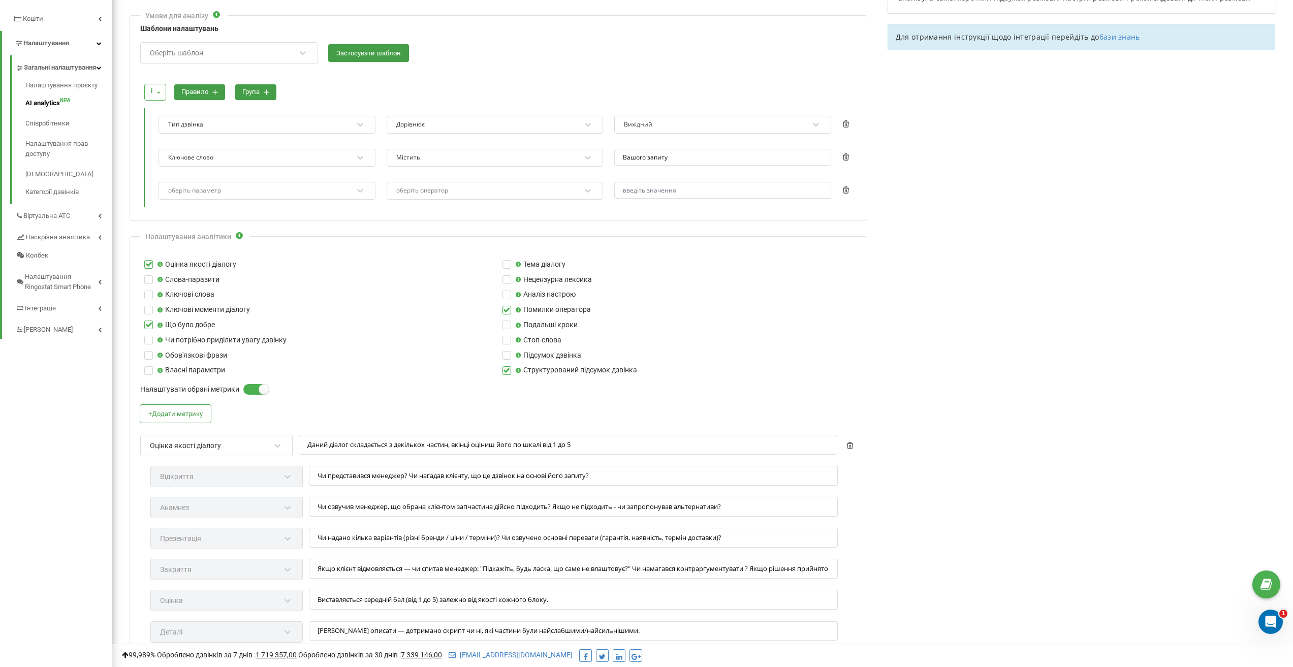
scroll to position [203, 0]
click at [226, 182] on div "оберіть параметр" at bounding box center [260, 189] width 186 height 14
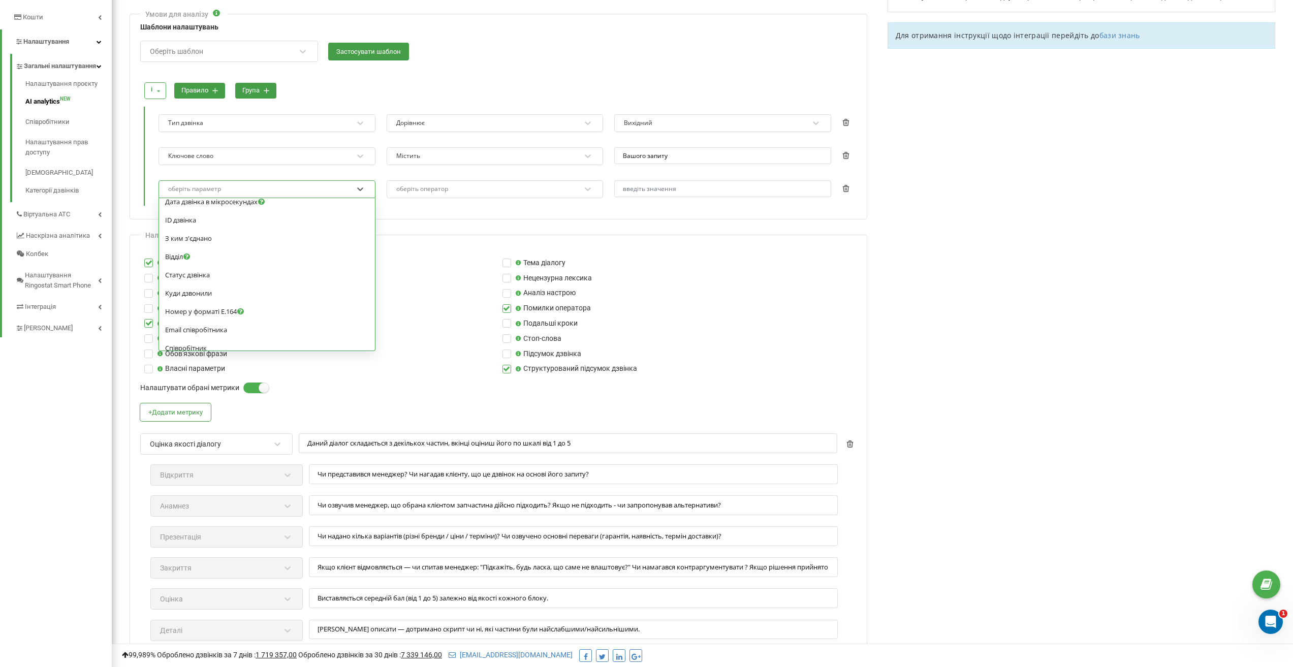
scroll to position [559, 0]
click at [282, 320] on div "Співробітник" at bounding box center [267, 316] width 204 height 9
click at [418, 191] on div "оберіть оператор" at bounding box center [422, 189] width 52 height 6
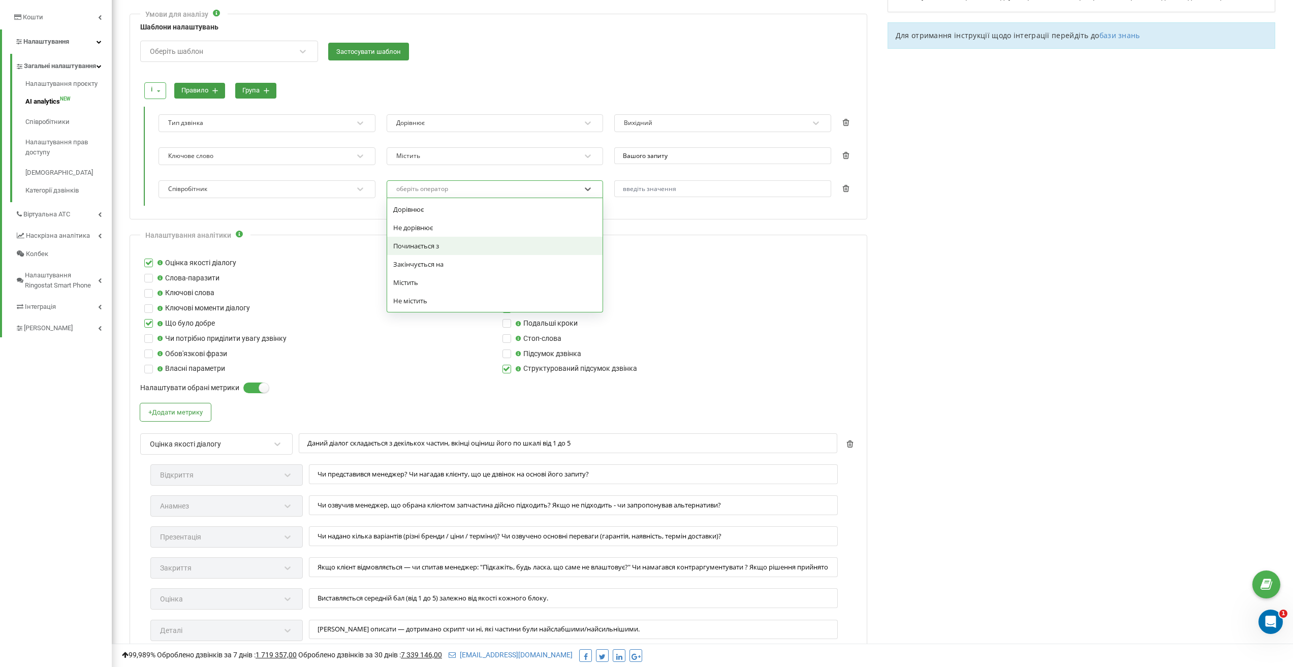
click at [311, 211] on div "Умови для аналізу Шаблони налаштувань Оберіть шаблон Застосувати шаблон і і або…" at bounding box center [499, 116] width 738 height 205
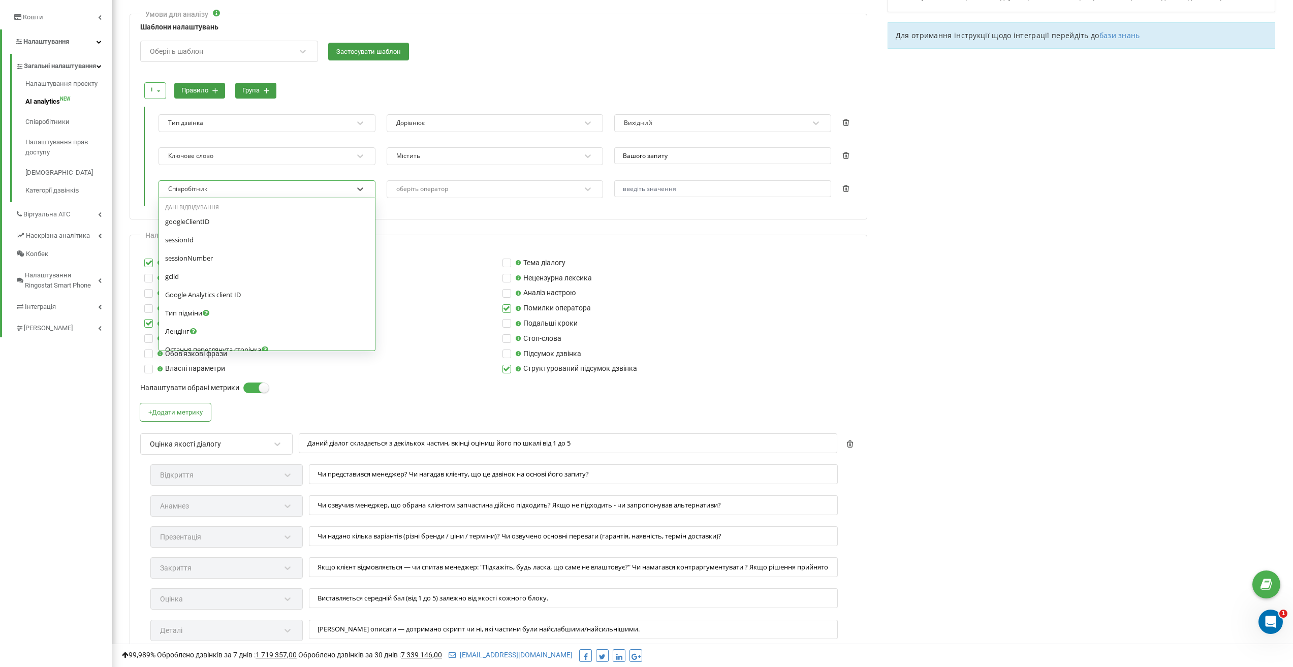
click at [322, 186] on div "Співробітник" at bounding box center [260, 189] width 186 height 14
click at [874, 205] on div "Редагування профілю Активація профілю Назва профілю * Вихідний (відповідь на за…" at bounding box center [498, 454] width 758 height 1223
click at [849, 186] on icon at bounding box center [845, 188] width 7 height 7
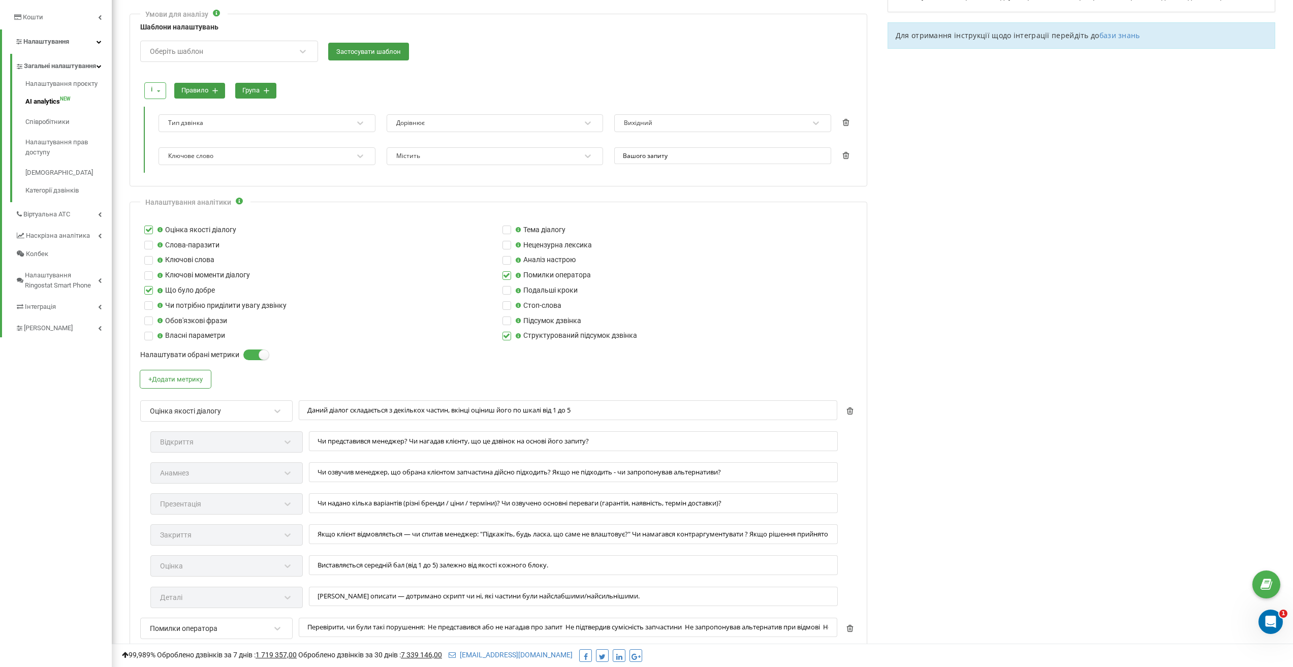
click at [450, 153] on div "Містить" at bounding box center [488, 156] width 186 height 14
click at [663, 155] on input "Вашого запиту" at bounding box center [722, 155] width 217 height 17
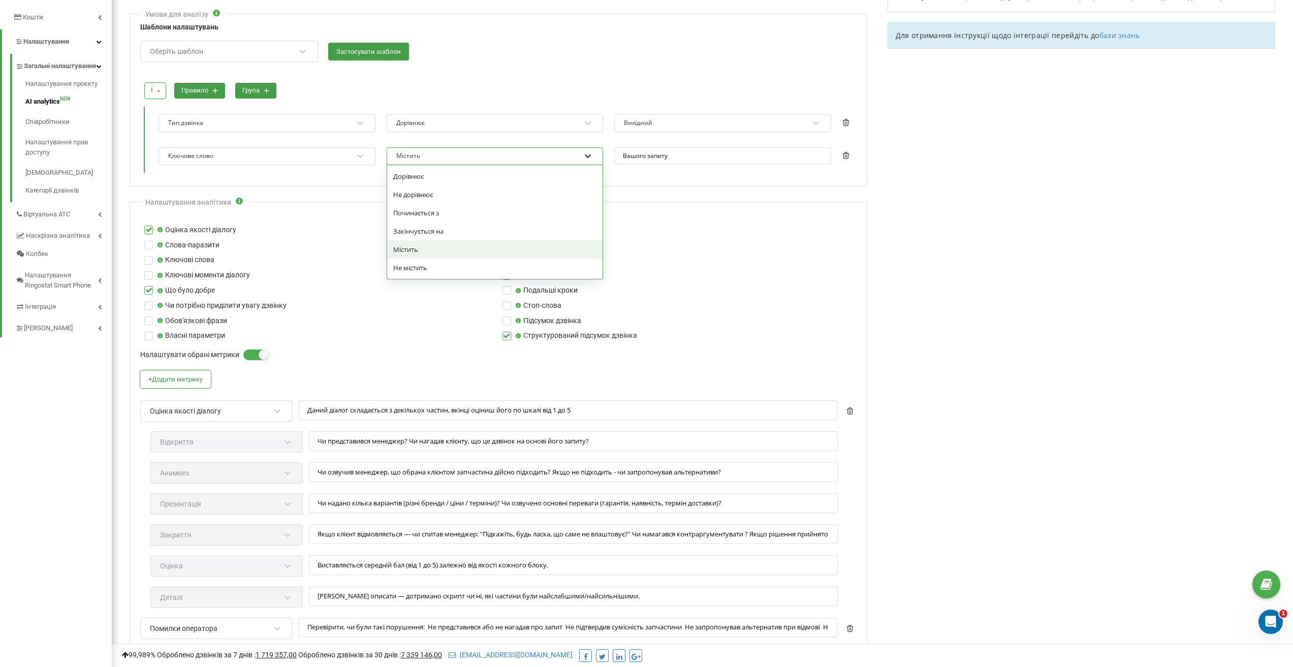
click at [589, 157] on icon at bounding box center [588, 156] width 10 height 10
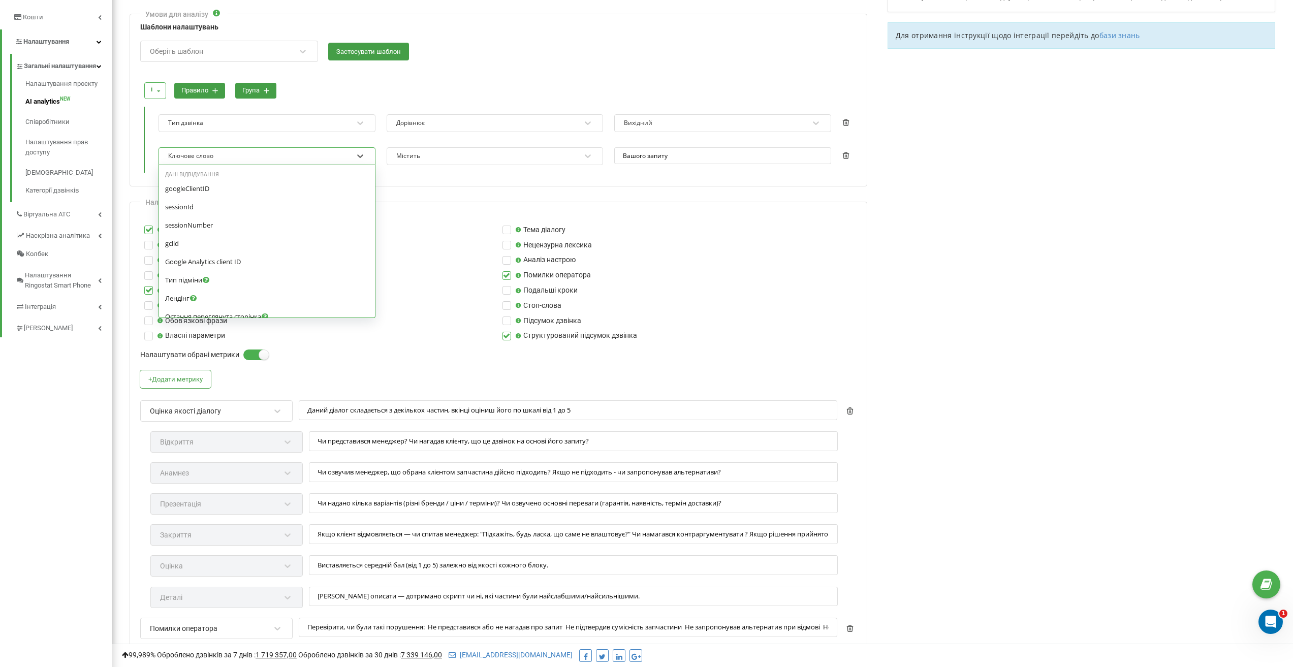
scroll to position [179, 0]
click at [227, 154] on div "Ключове слово" at bounding box center [260, 156] width 186 height 14
click at [273, 247] on div "Повторний дзвінок" at bounding box center [267, 244] width 204 height 9
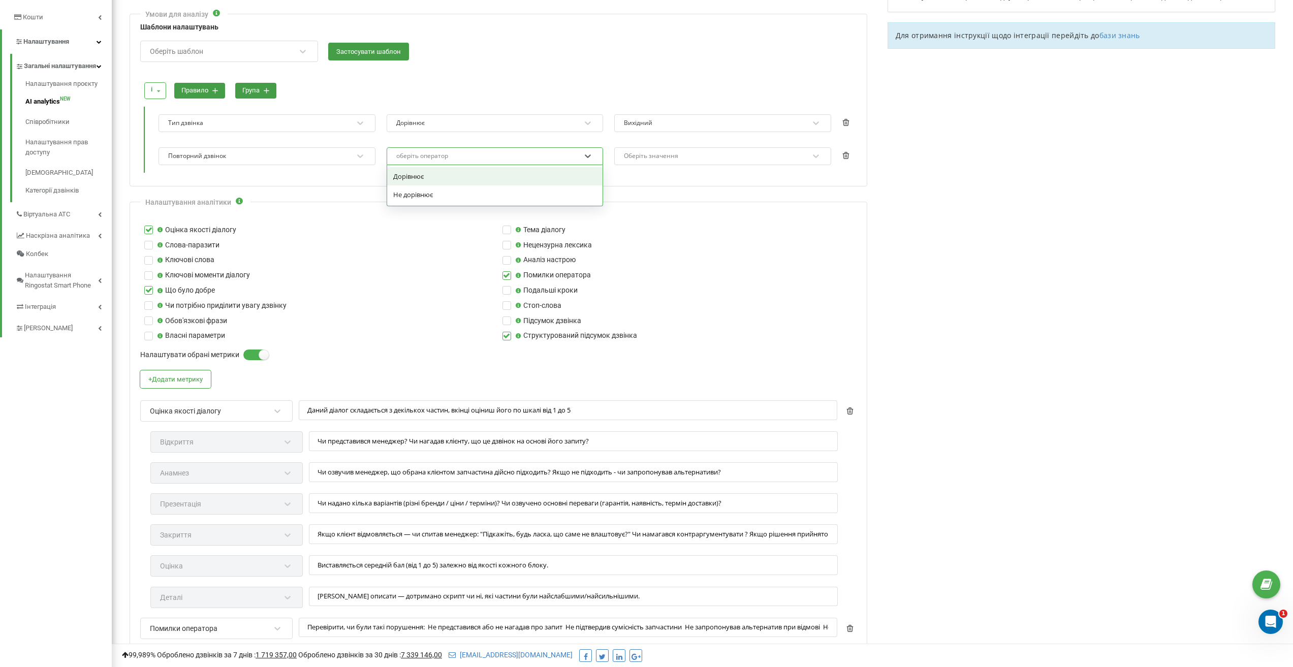
click at [463, 153] on div "оберіть оператор" at bounding box center [488, 156] width 186 height 14
drag, startPoint x: 462, startPoint y: 175, endPoint x: 643, endPoint y: 159, distance: 182.1
click at [464, 175] on div "Дорівнює" at bounding box center [495, 176] width 216 height 18
click at [662, 153] on div "Оберіть значення" at bounding box center [651, 156] width 54 height 6
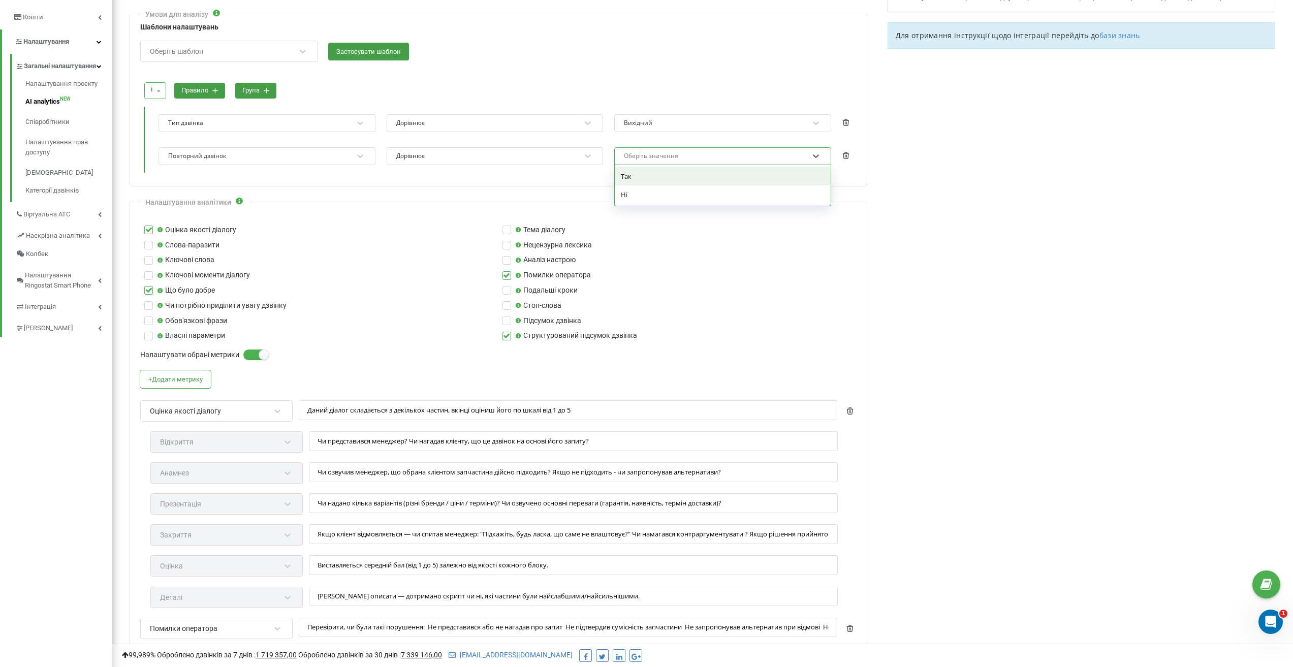
click at [663, 173] on div "Так" at bounding box center [723, 176] width 216 height 18
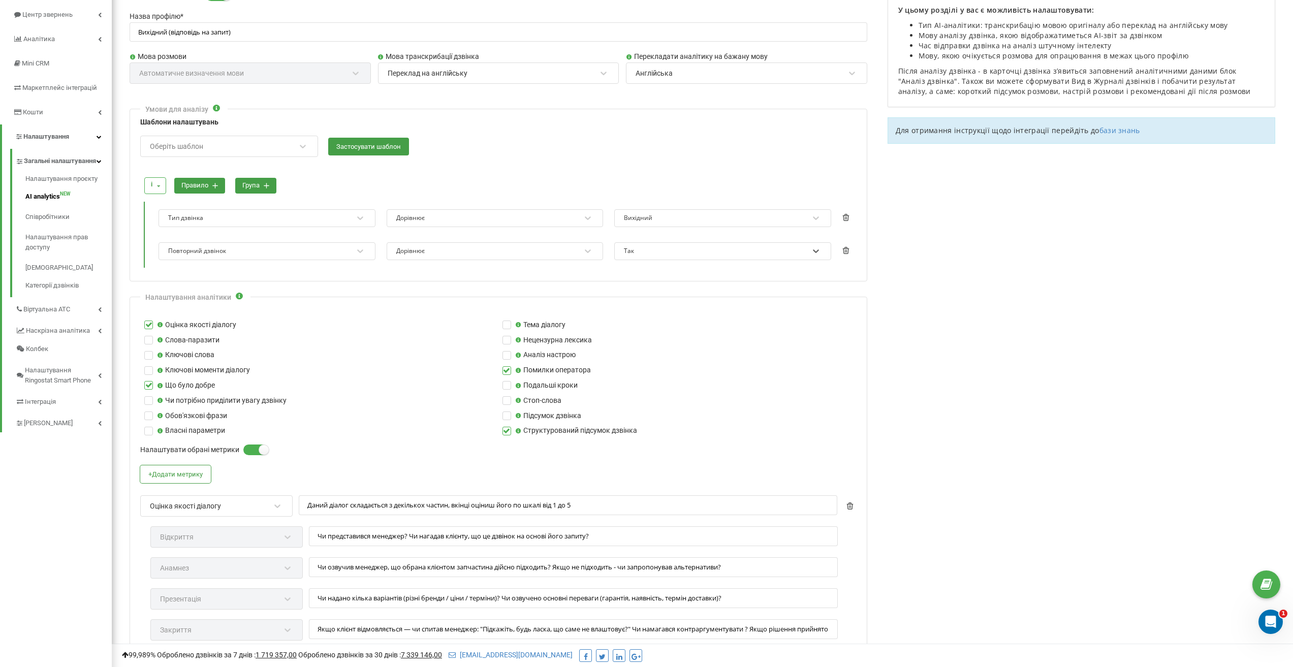
scroll to position [102, 0]
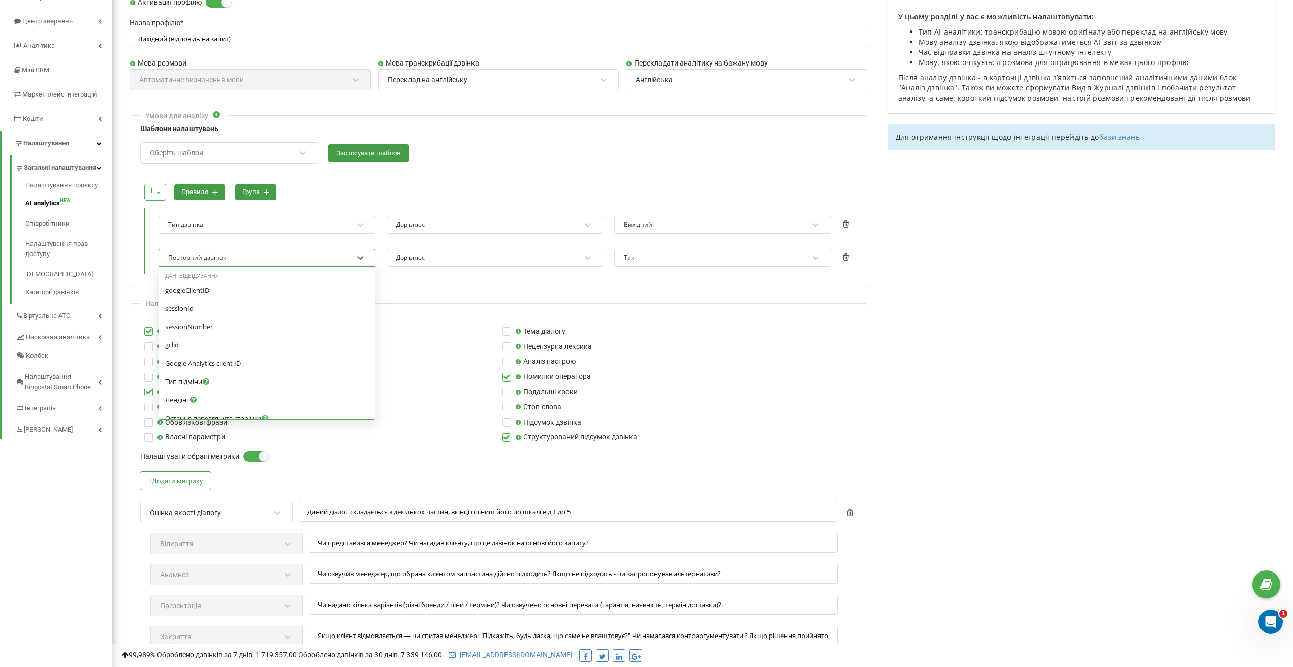
click at [306, 257] on div "Повторний дзвінок" at bounding box center [260, 258] width 186 height 14
click at [325, 261] on div "Повторний дзвінок" at bounding box center [260, 258] width 186 height 14
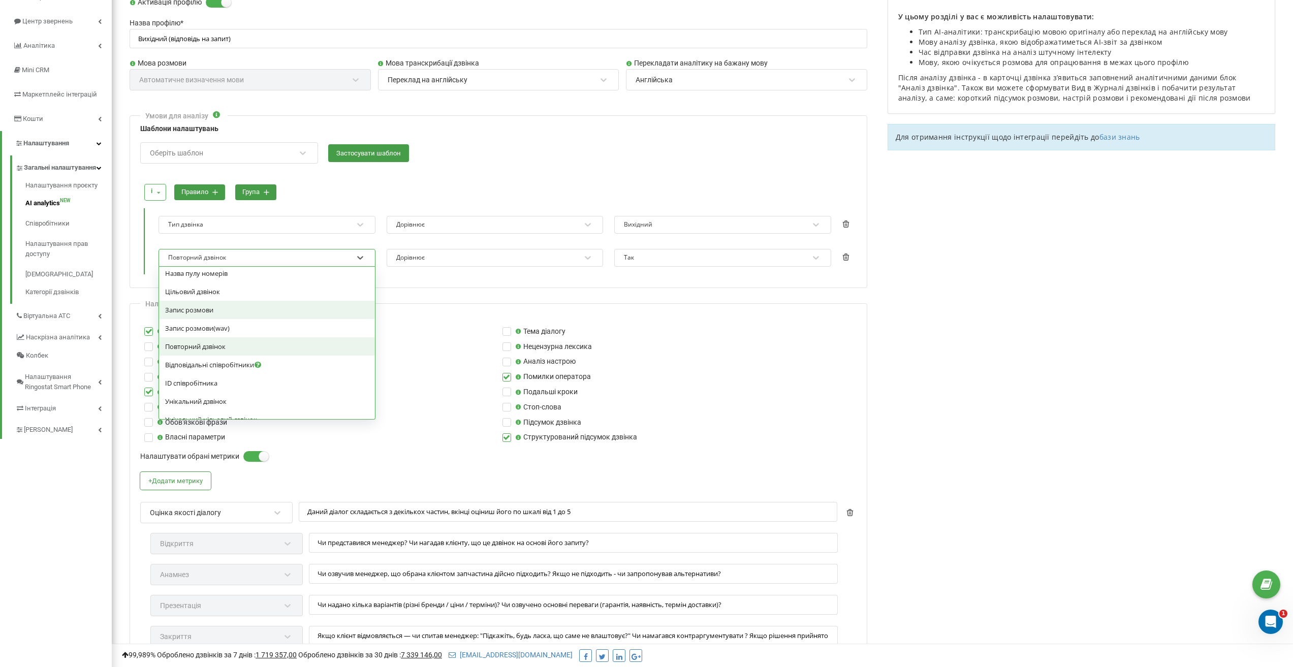
click at [261, 314] on div "Запис розмови" at bounding box center [267, 309] width 204 height 9
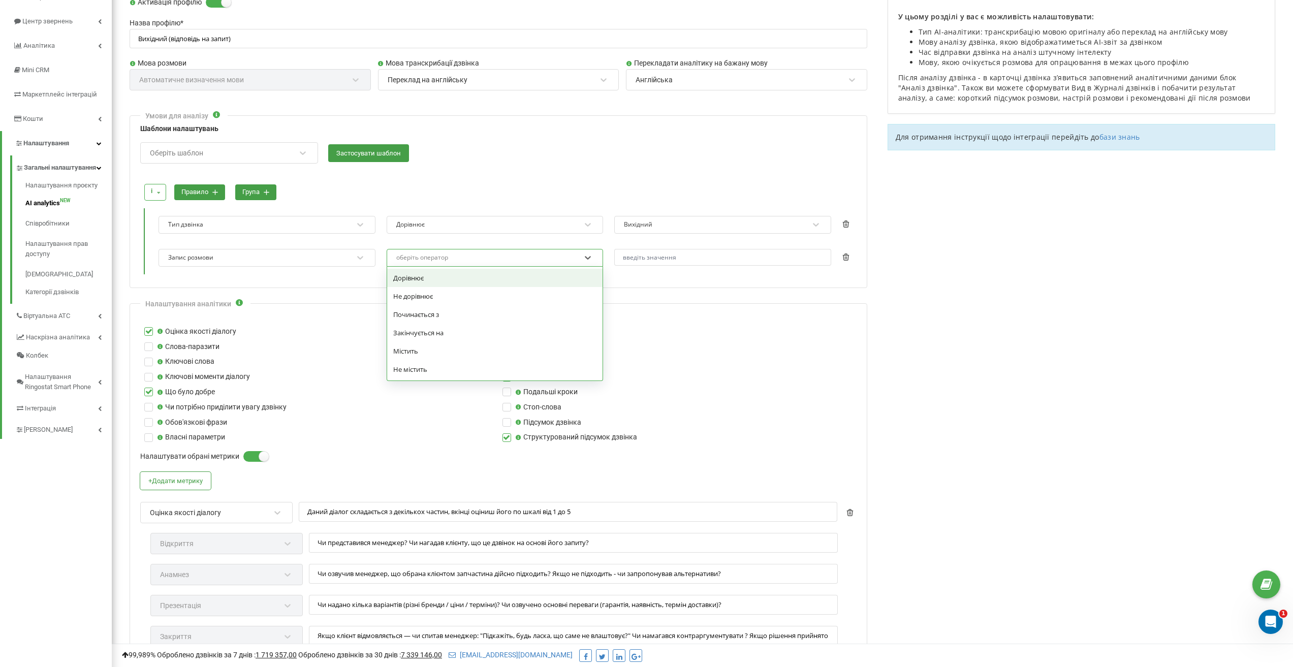
click at [457, 261] on div "оберіть оператор" at bounding box center [488, 258] width 186 height 14
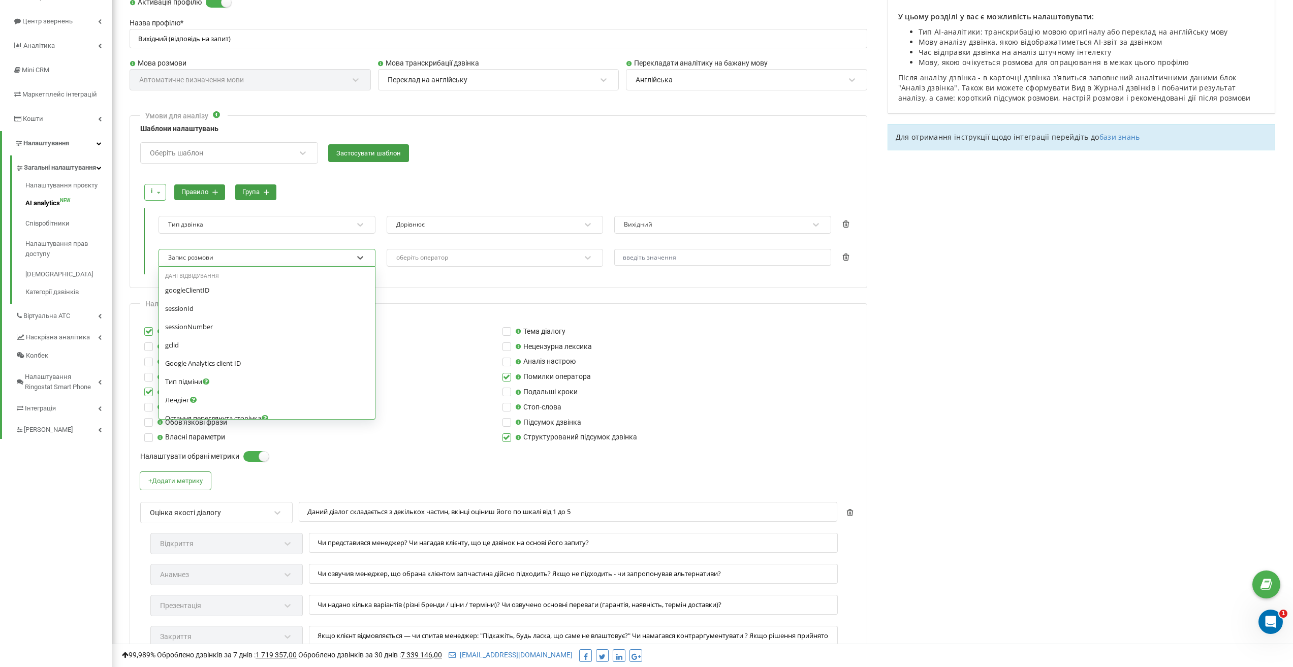
click at [342, 253] on div "Запис розмови" at bounding box center [260, 258] width 186 height 14
click at [272, 301] on div "Тип дзвінка" at bounding box center [267, 296] width 216 height 18
click at [464, 266] on div "оберіть оператор" at bounding box center [495, 258] width 217 height 18
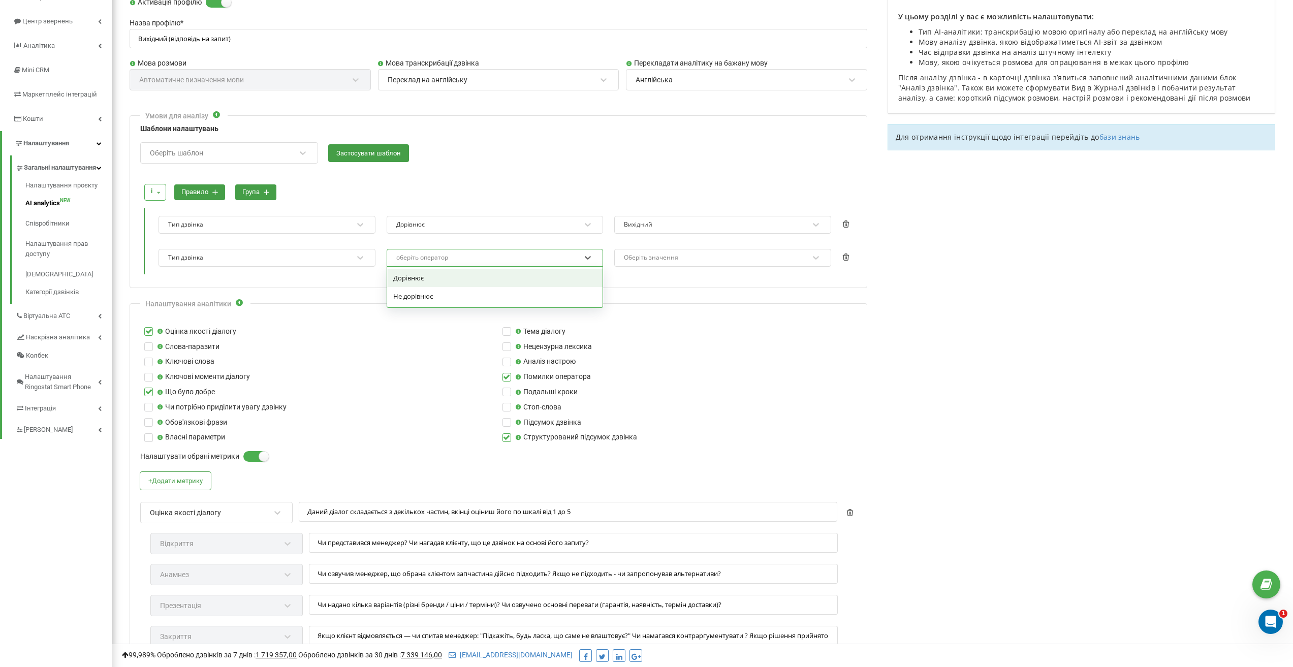
drag, startPoint x: 533, startPoint y: 277, endPoint x: 605, endPoint y: 283, distance: 72.3
click at [536, 277] on div "Дорівнює" at bounding box center [495, 278] width 216 height 18
click at [678, 259] on div "Оберіть значення" at bounding box center [716, 258] width 186 height 14
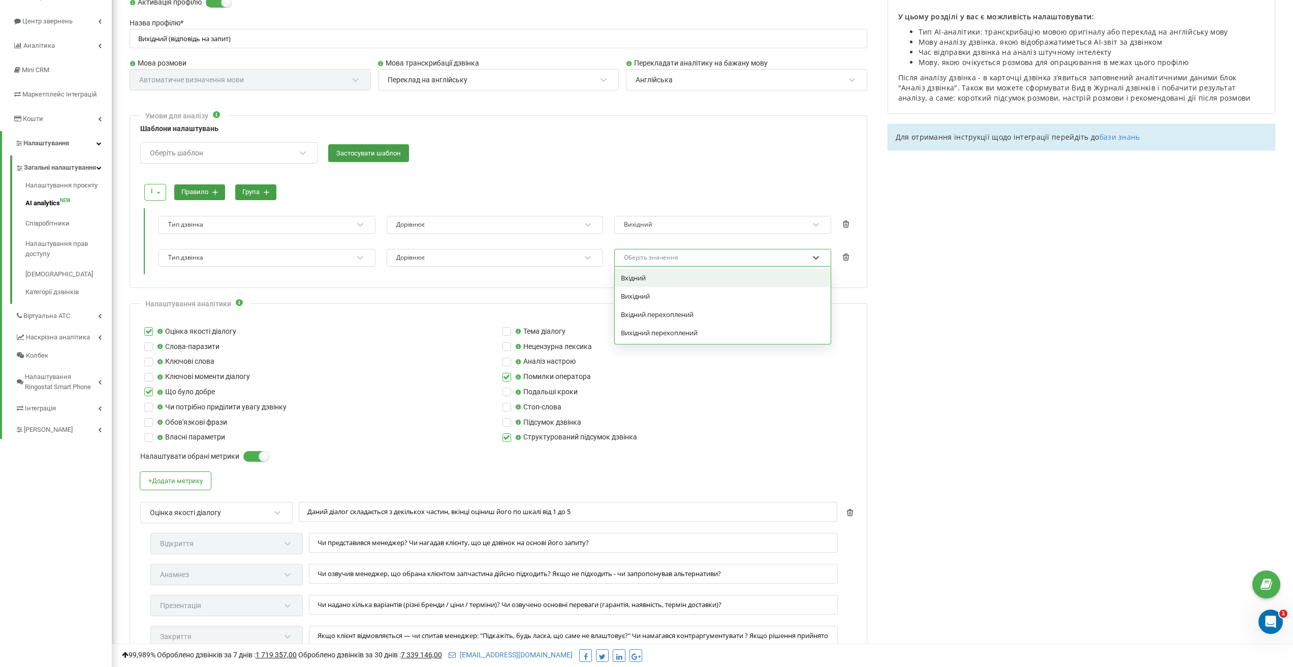
click at [294, 255] on div "Тип дзвінка" at bounding box center [260, 258] width 186 height 14
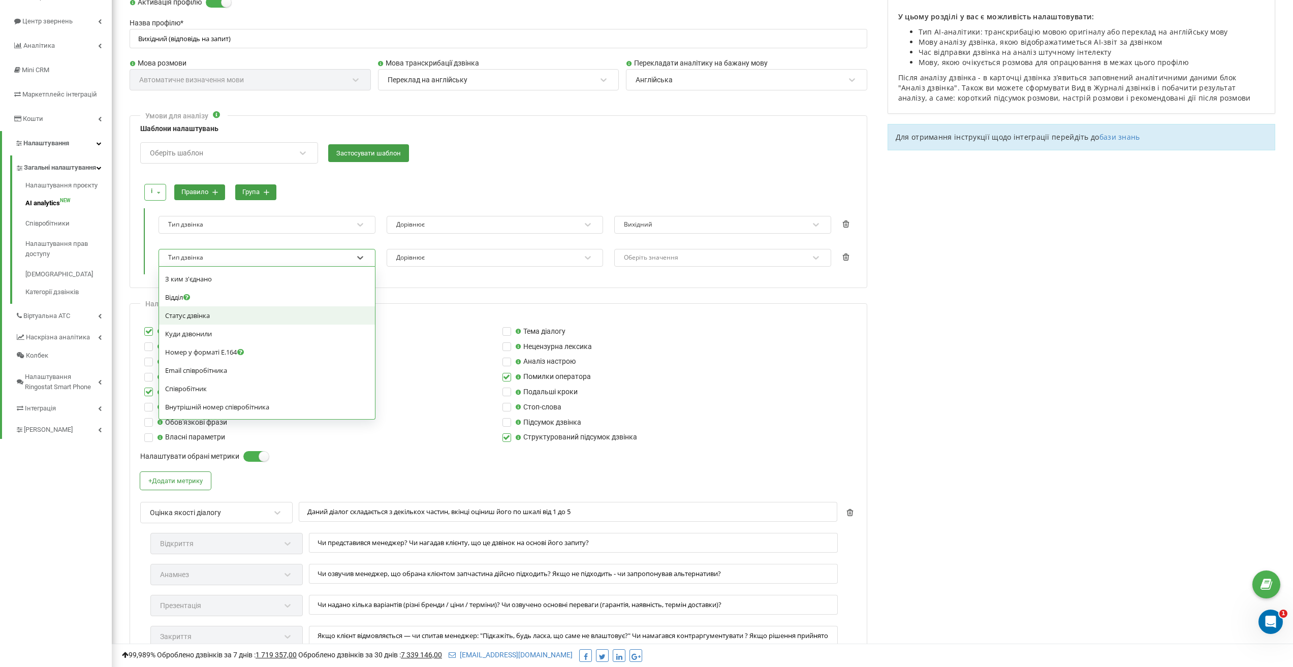
scroll to position [559, 0]
click at [234, 311] on div "Статус дзвінка" at bounding box center [267, 311] width 204 height 9
click at [657, 261] on div "Оберіть значення" at bounding box center [651, 258] width 54 height 6
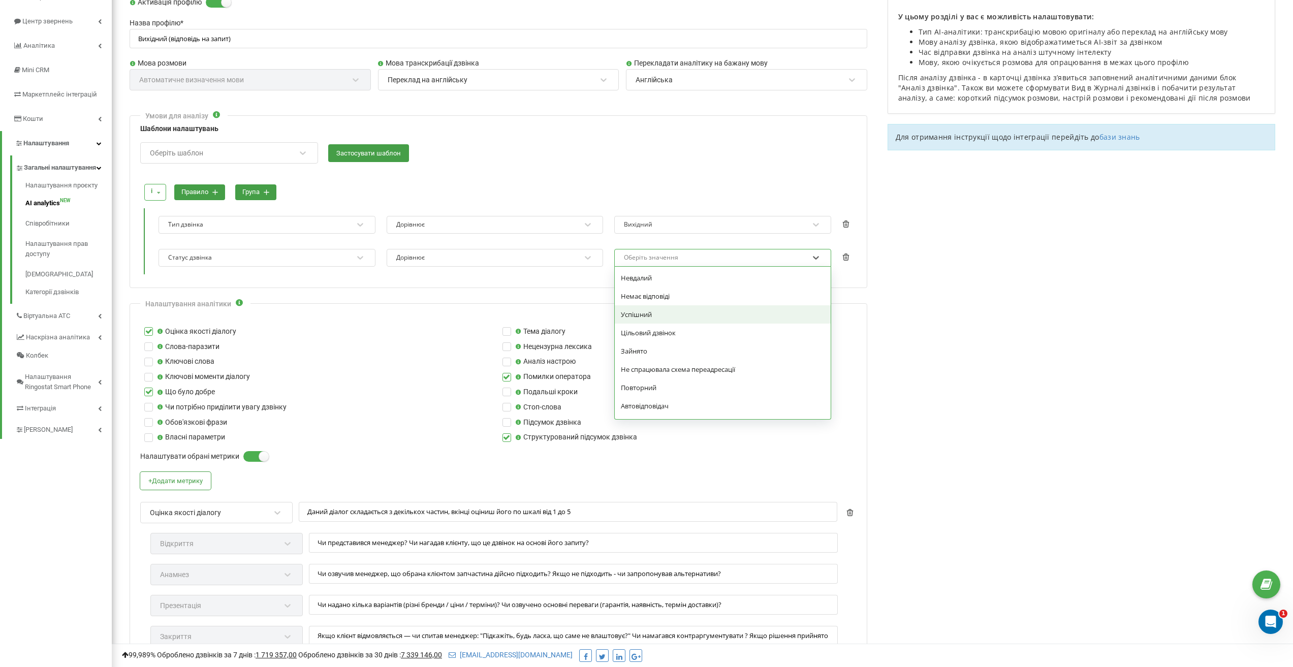
click at [668, 313] on div "Успішний" at bounding box center [723, 314] width 216 height 18
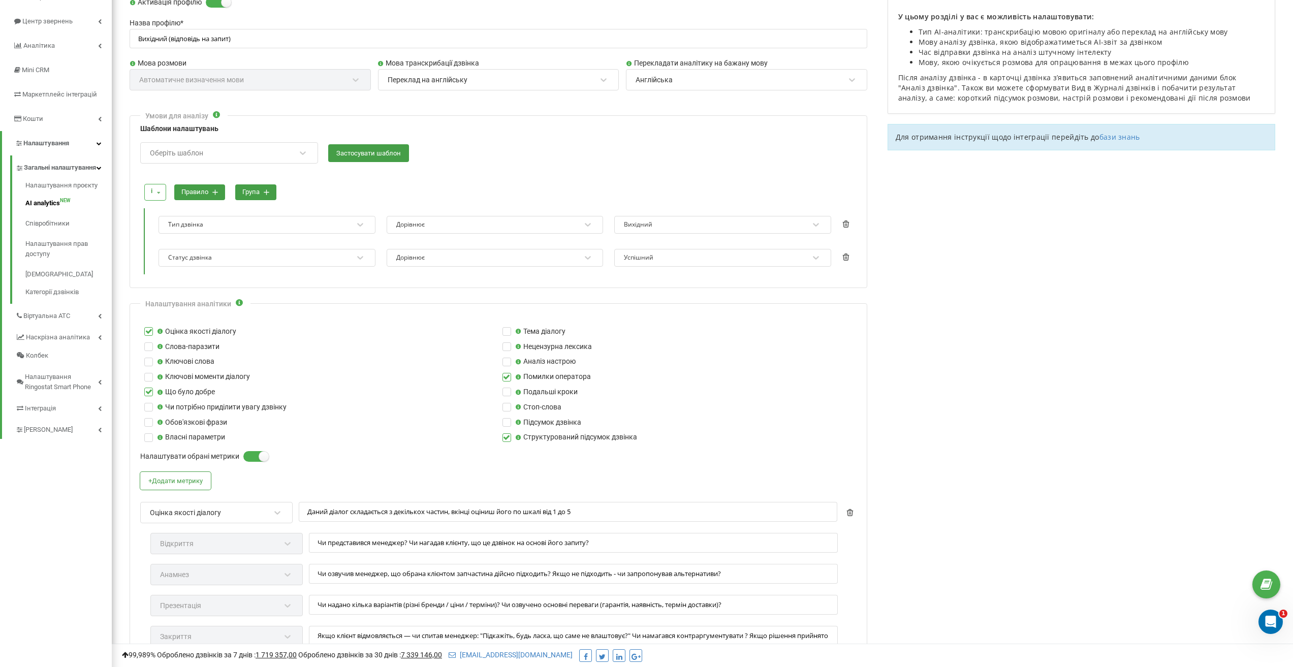
click at [213, 190] on icon at bounding box center [215, 193] width 6 height 6
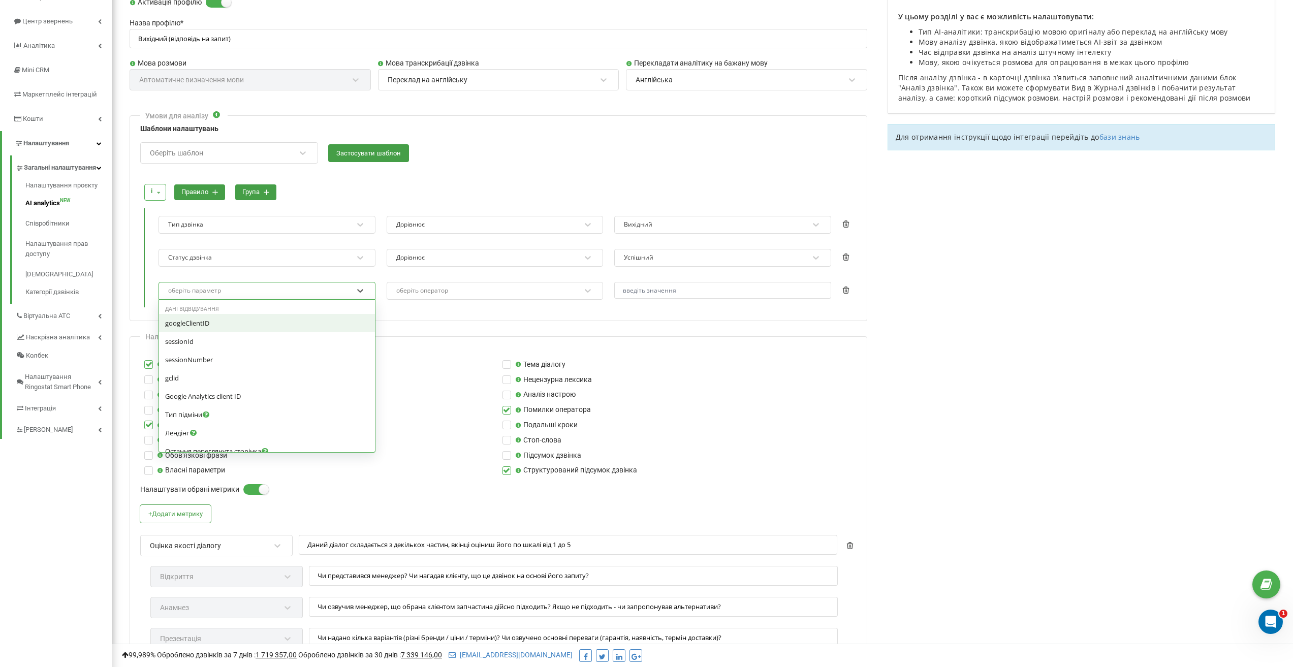
click at [264, 285] on div "оберіть параметр" at bounding box center [260, 291] width 186 height 14
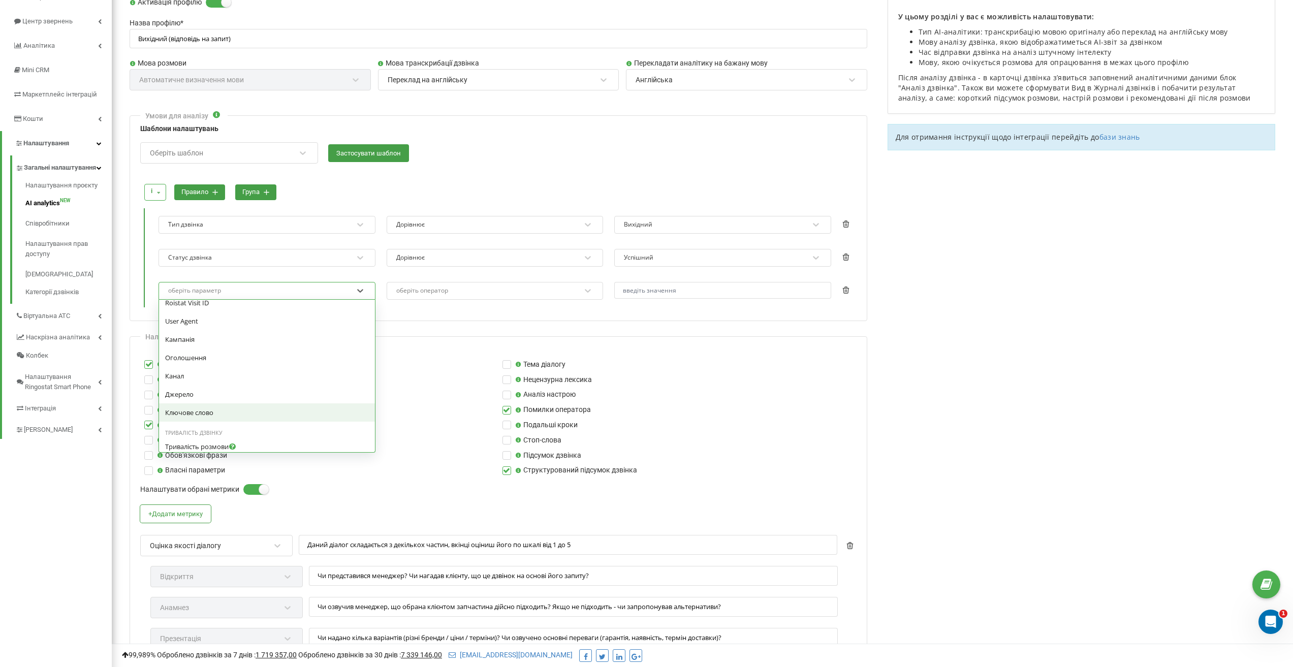
click at [222, 414] on div "Ключове слово" at bounding box center [267, 412] width 204 height 9
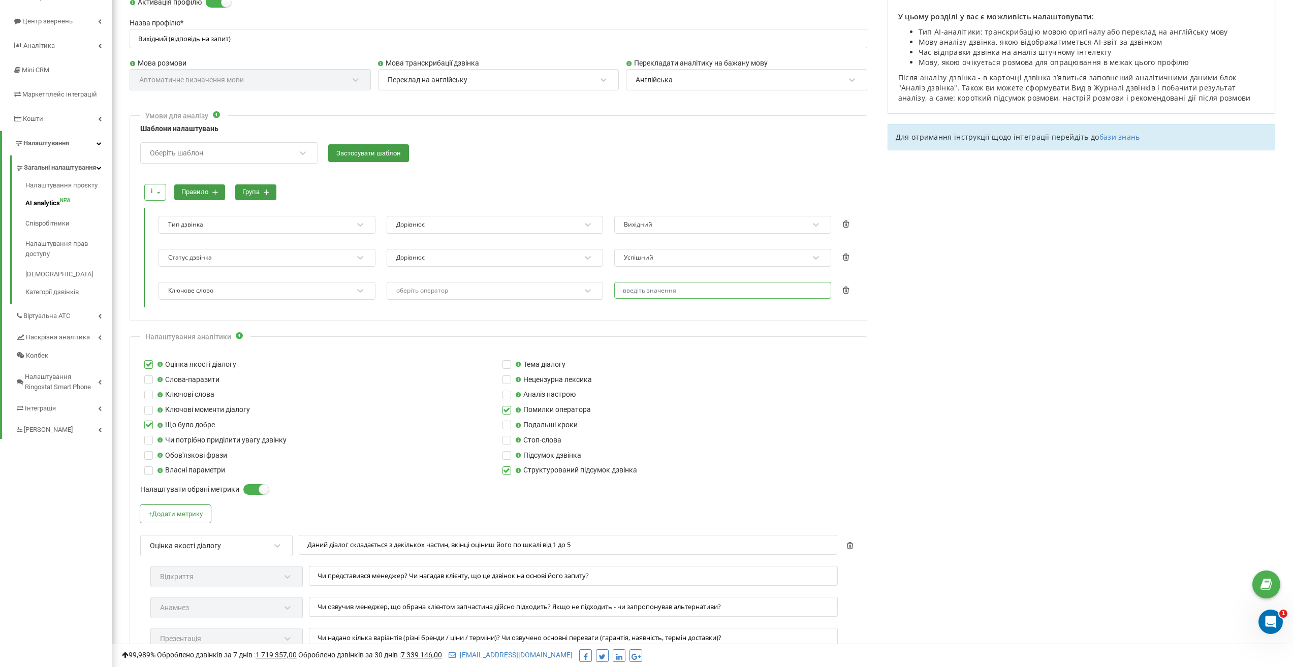
click at [692, 289] on input "text" at bounding box center [722, 290] width 217 height 17
click at [545, 293] on div "оберіть оператор" at bounding box center [488, 291] width 186 height 14
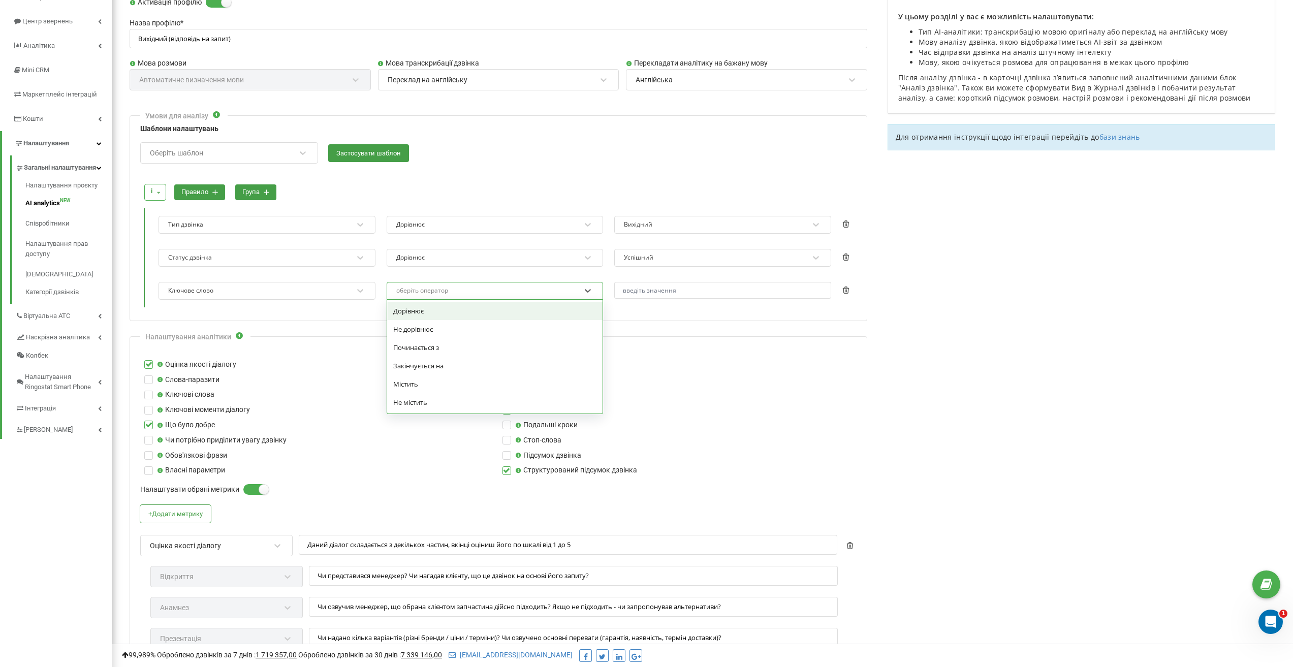
click at [463, 292] on div "оберіть оператор" at bounding box center [488, 291] width 186 height 14
click at [464, 384] on div "Містить" at bounding box center [495, 384] width 216 height 18
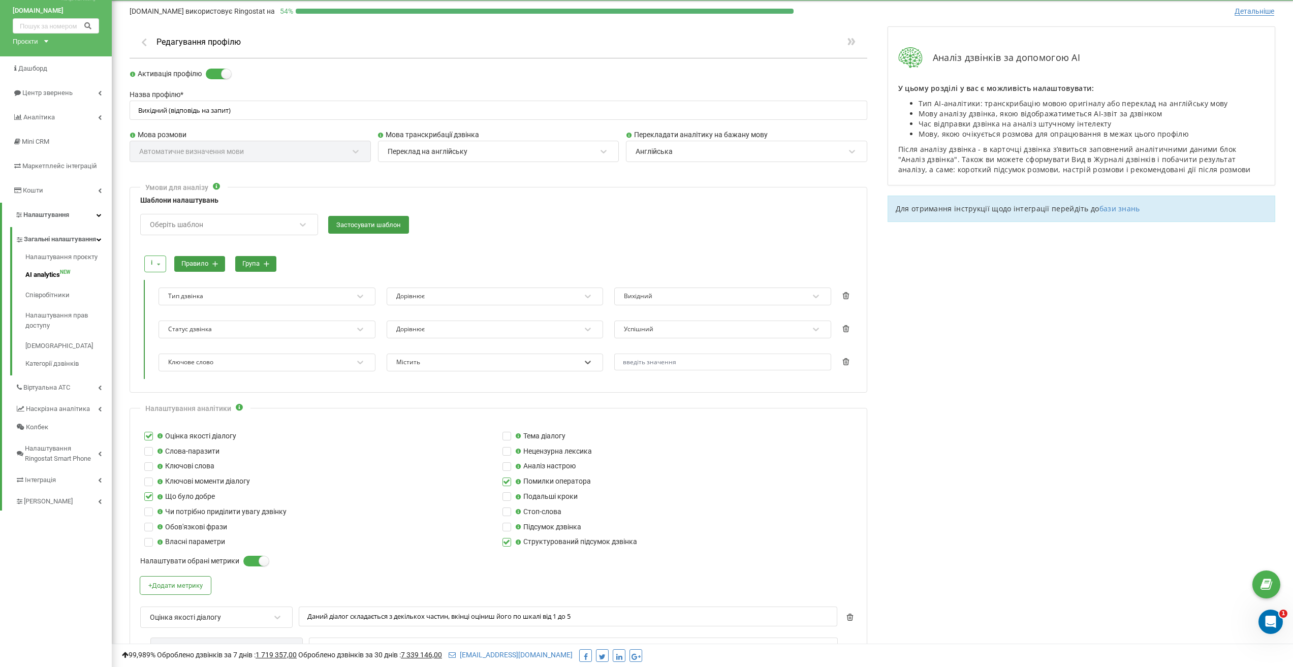
scroll to position [0, 0]
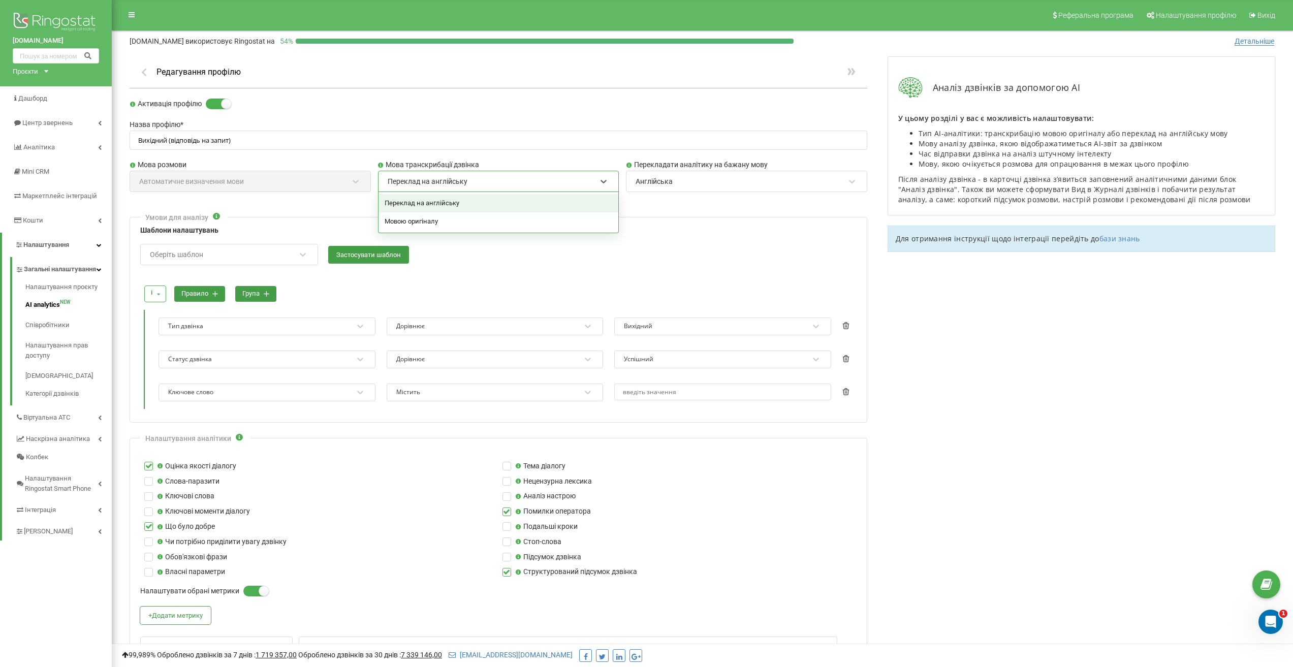
click at [498, 183] on div "Переклад на англійську" at bounding box center [492, 181] width 211 height 17
click at [501, 217] on div "Мовою оригіналу" at bounding box center [499, 221] width 240 height 18
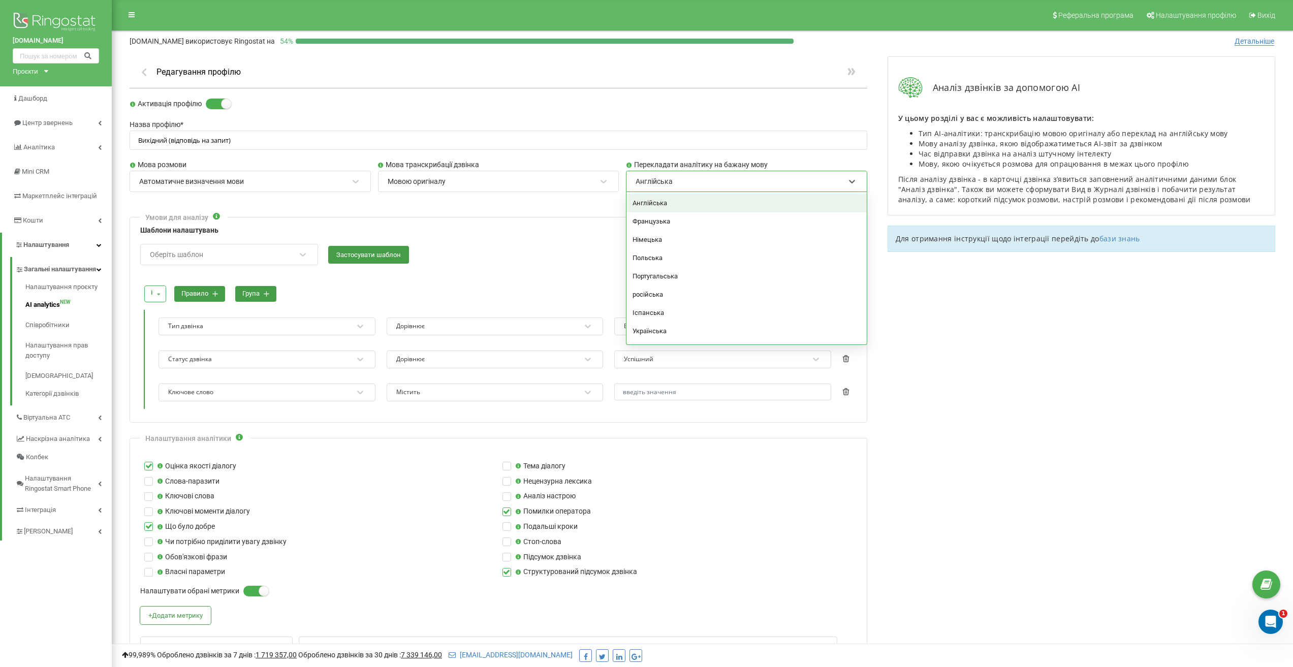
click at [644, 177] on div "Англійська" at bounding box center [654, 181] width 37 height 9
click at [658, 331] on div "Українська" at bounding box center [747, 331] width 240 height 18
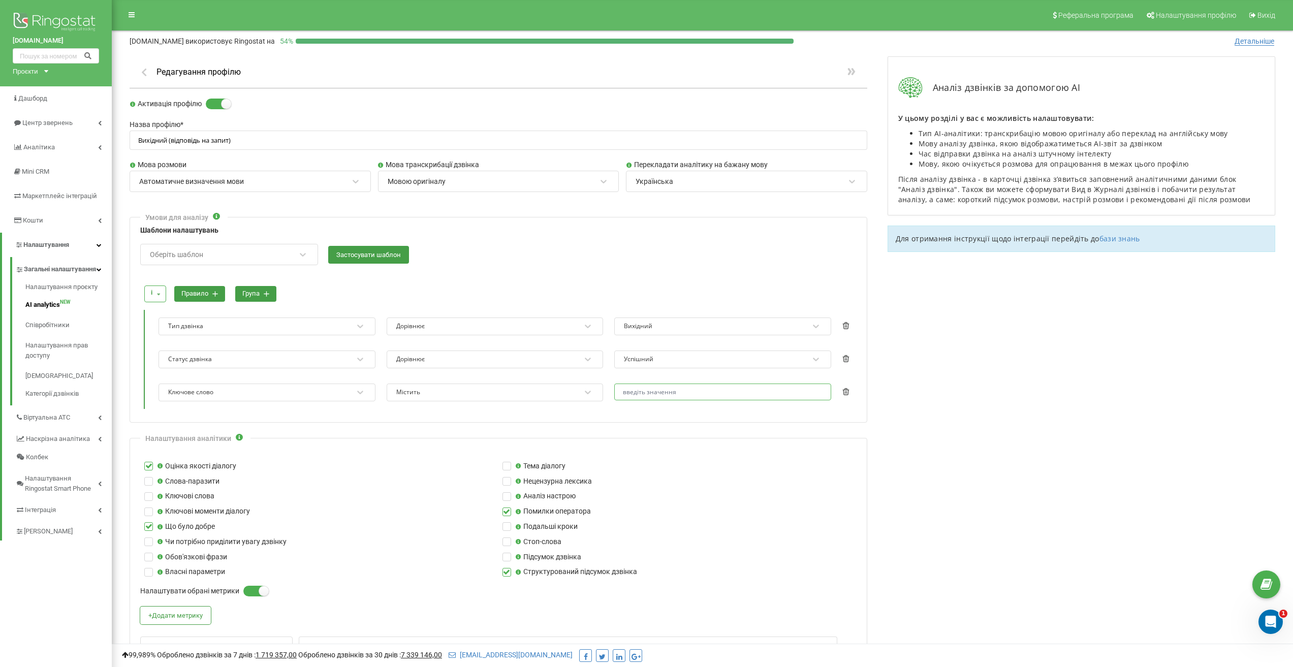
click at [689, 396] on input "text" at bounding box center [722, 392] width 217 height 17
type input "p"
type input "ч"
type input "стосовно"
drag, startPoint x: 663, startPoint y: 389, endPoint x: 597, endPoint y: 391, distance: 66.6
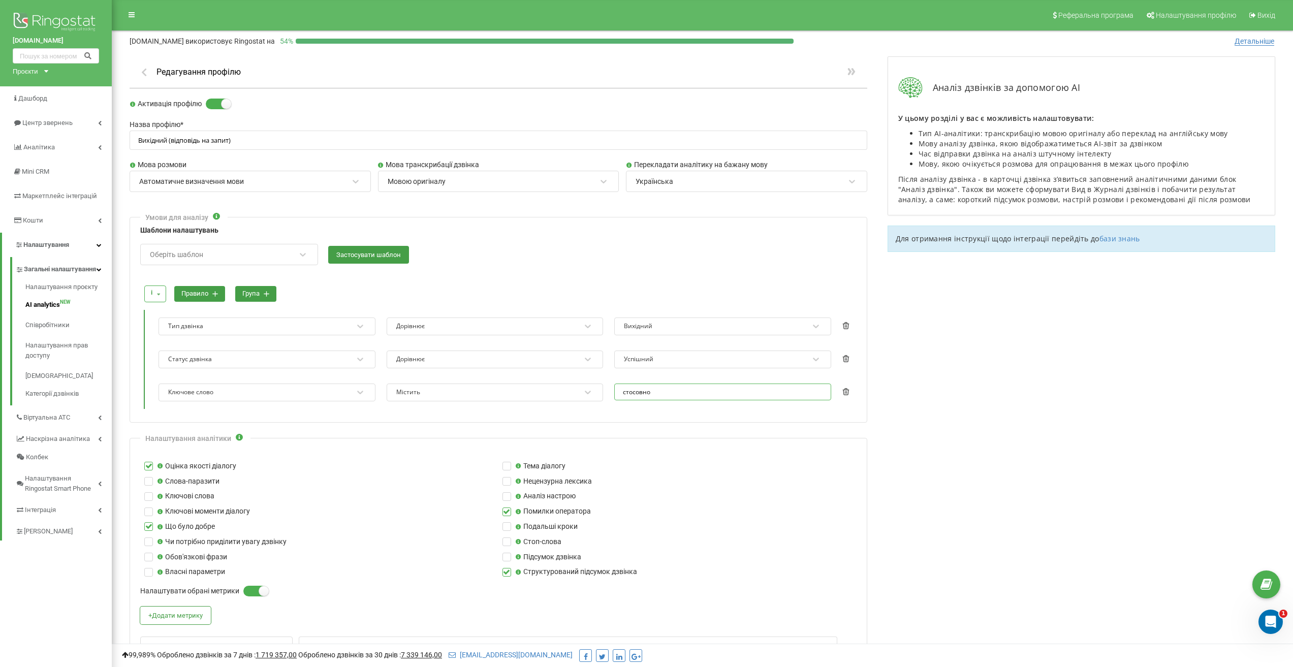
click at [597, 391] on div "Ключове слово Містить стосовно" at bounding box center [503, 392] width 705 height 33
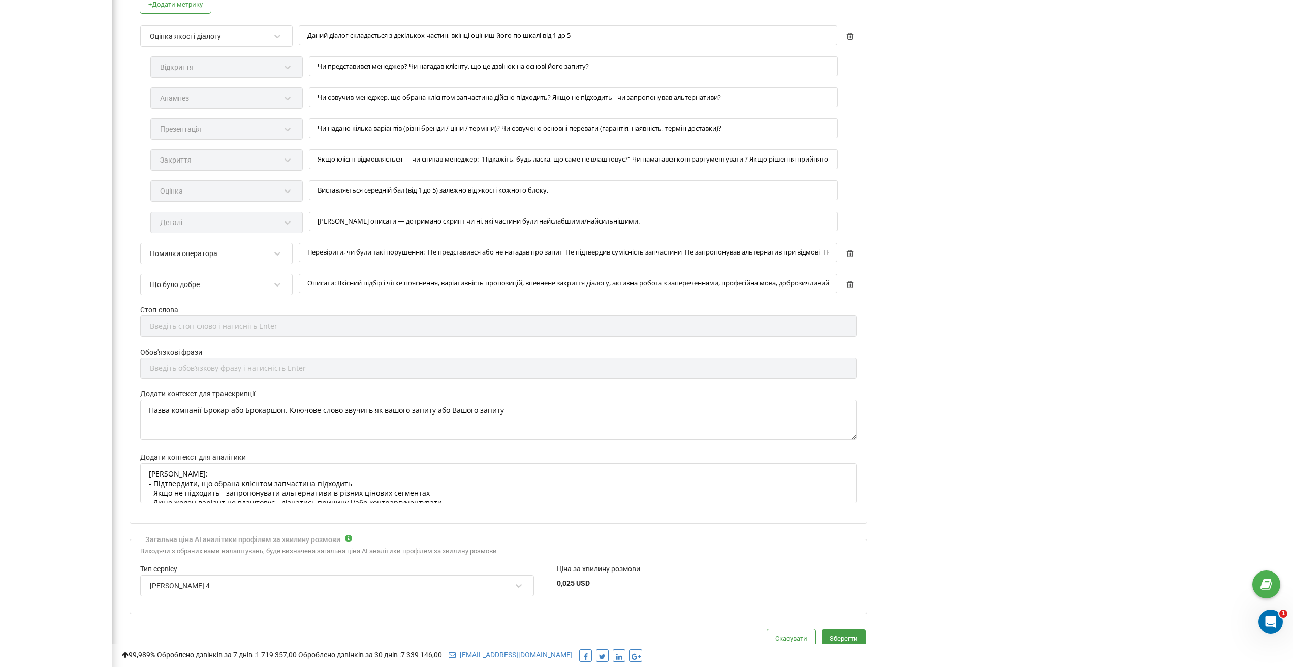
scroll to position [680, 0]
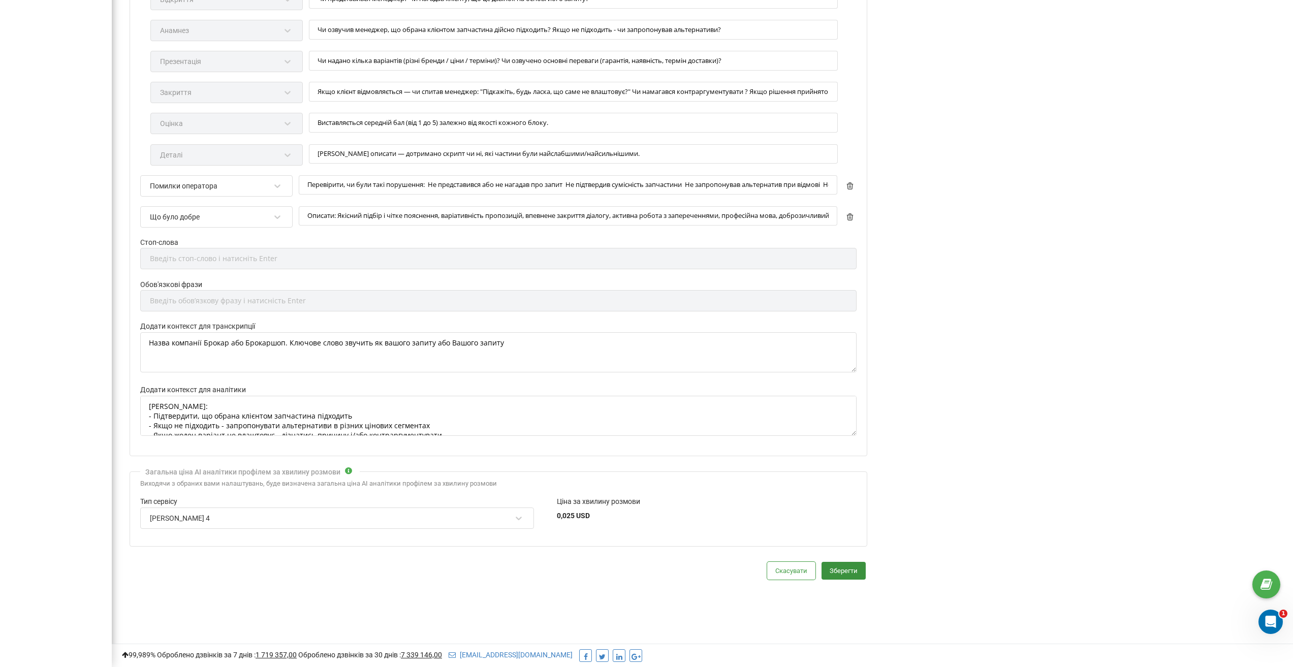
type input "Вашого запиту"
click at [846, 571] on button "Зберегти" at bounding box center [844, 571] width 44 height 18
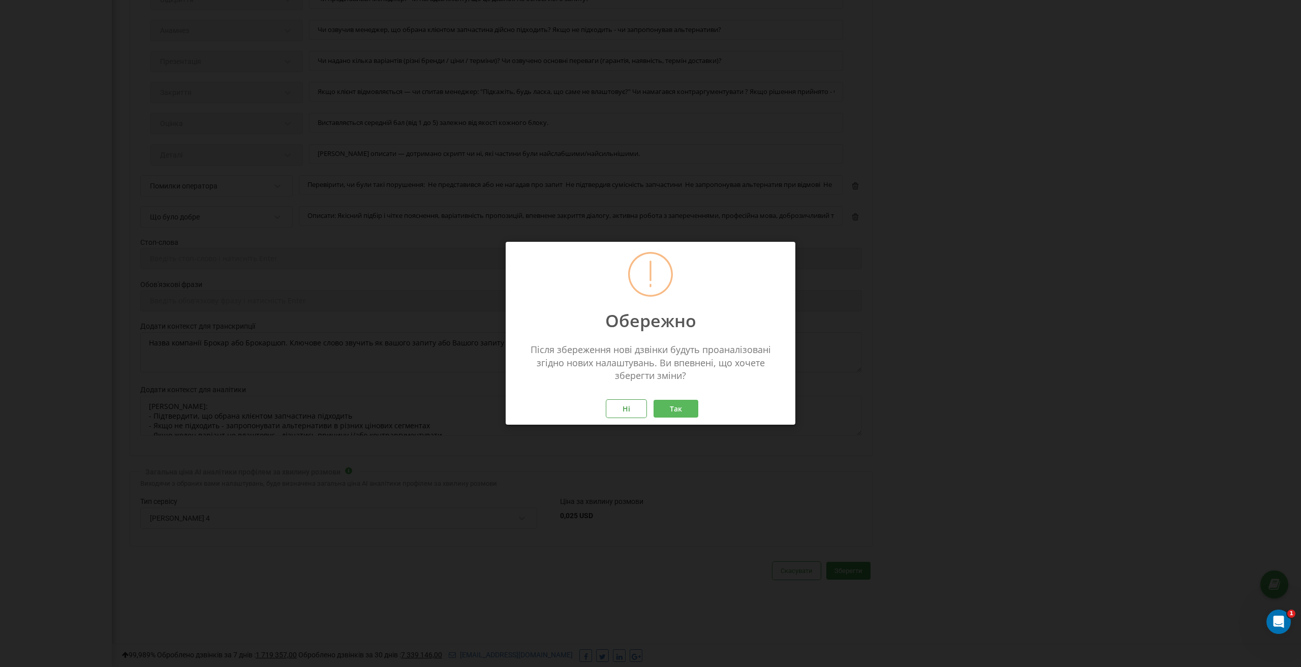
click at [681, 413] on button "Так" at bounding box center [675, 409] width 45 height 18
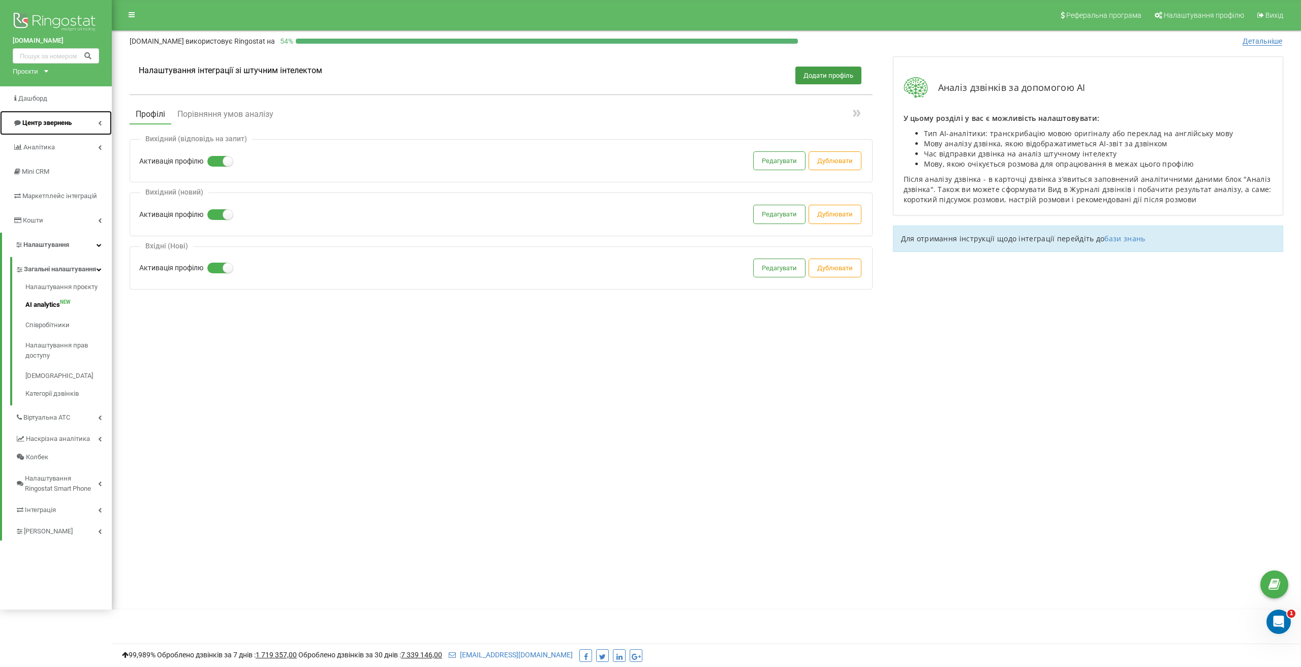
click at [75, 130] on link "Центр звернень" at bounding box center [56, 123] width 112 height 24
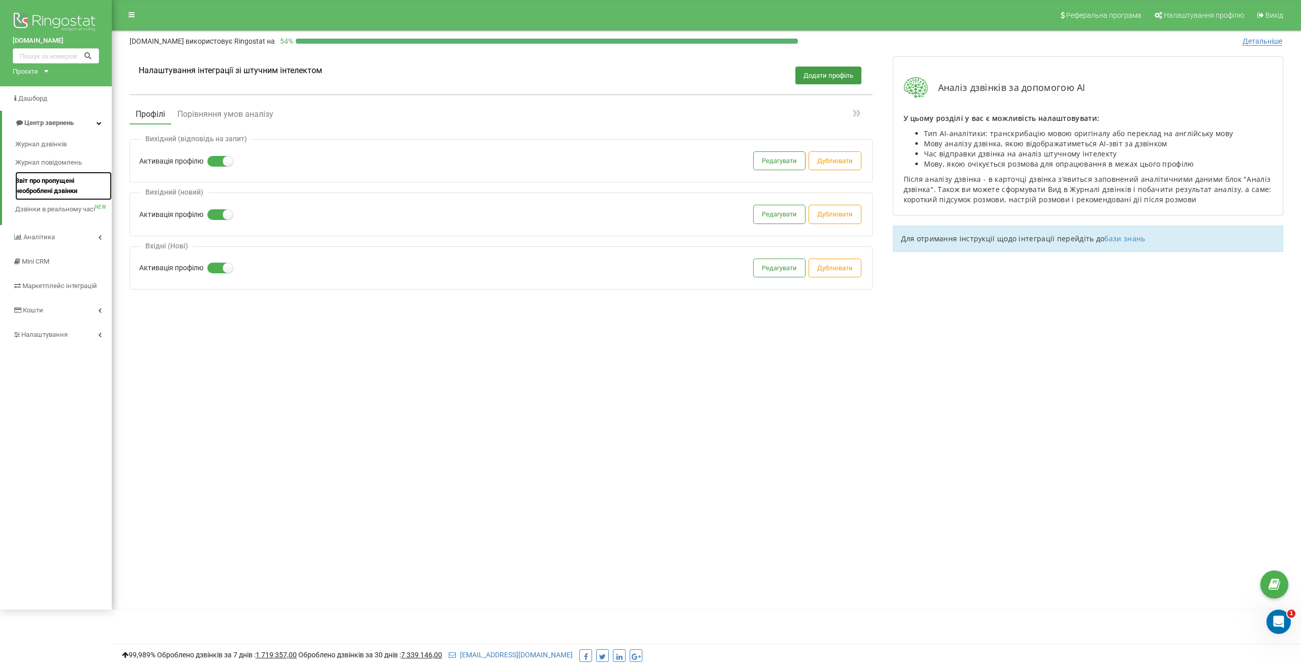
click at [64, 190] on span "Звіт про пропущені необроблені дзвінки" at bounding box center [60, 186] width 91 height 20
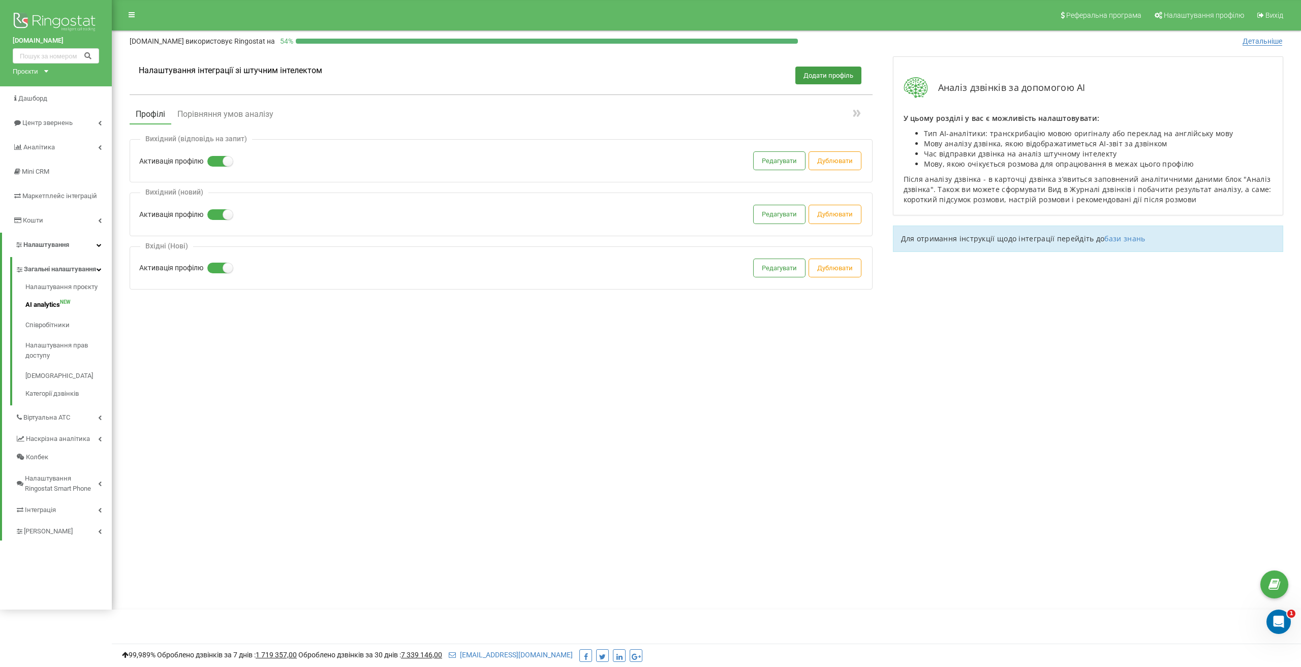
click at [216, 210] on label at bounding box center [211, 209] width 9 height 1
click at [0, 0] on input "Активація профілю" at bounding box center [0, 0] width 0 height 0
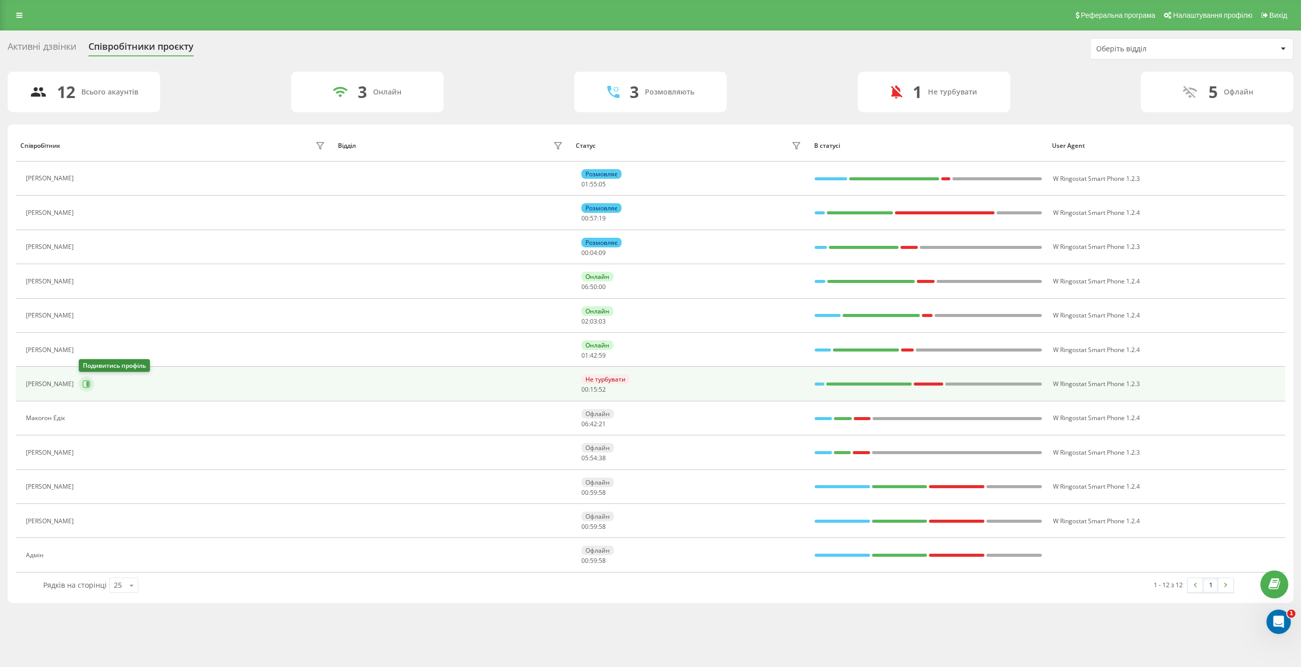
click at [86, 387] on icon at bounding box center [86, 384] width 8 height 8
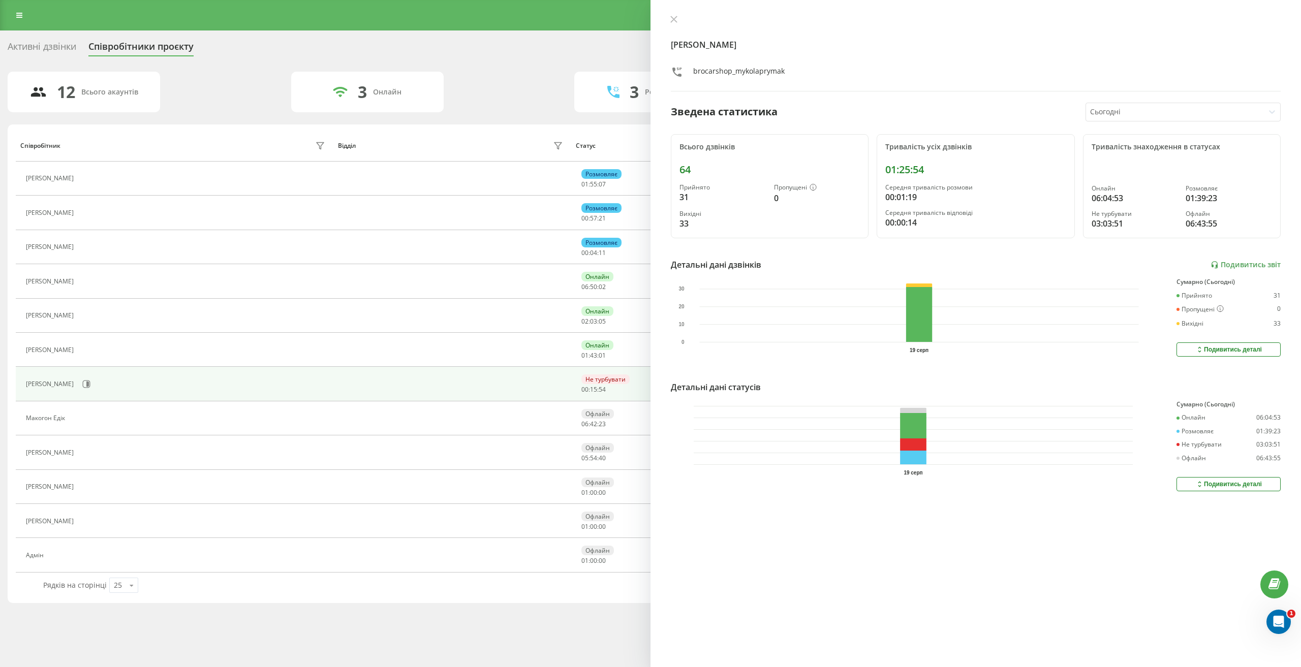
click at [1135, 117] on div at bounding box center [1175, 112] width 170 height 12
click at [1131, 161] on div "Останні 7 днів" at bounding box center [1183, 163] width 194 height 16
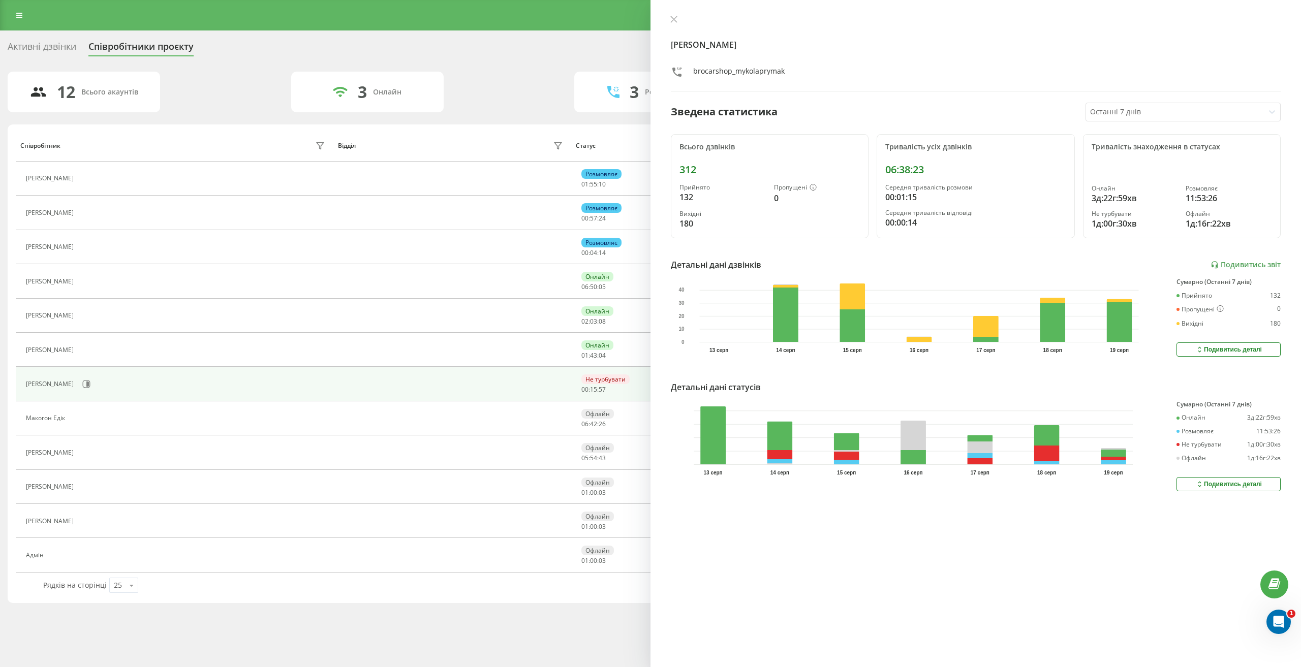
click at [1240, 482] on div "Подивитись деталі" at bounding box center [1228, 484] width 67 height 8
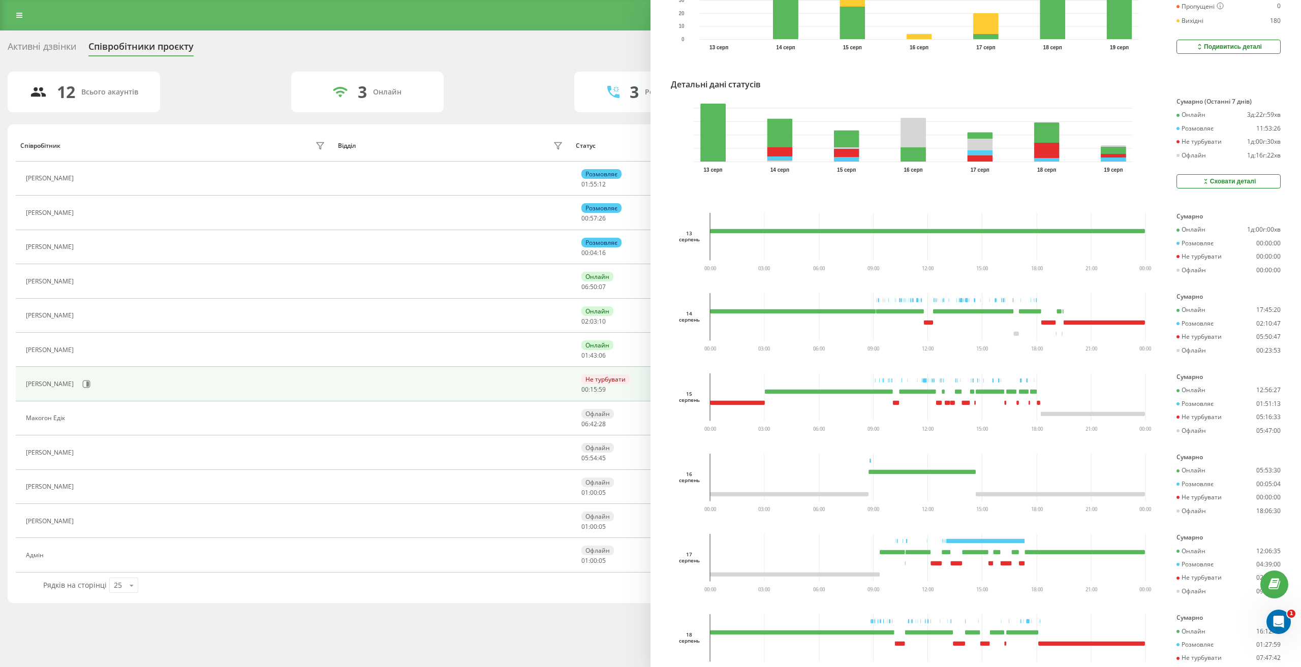
scroll to position [305, 0]
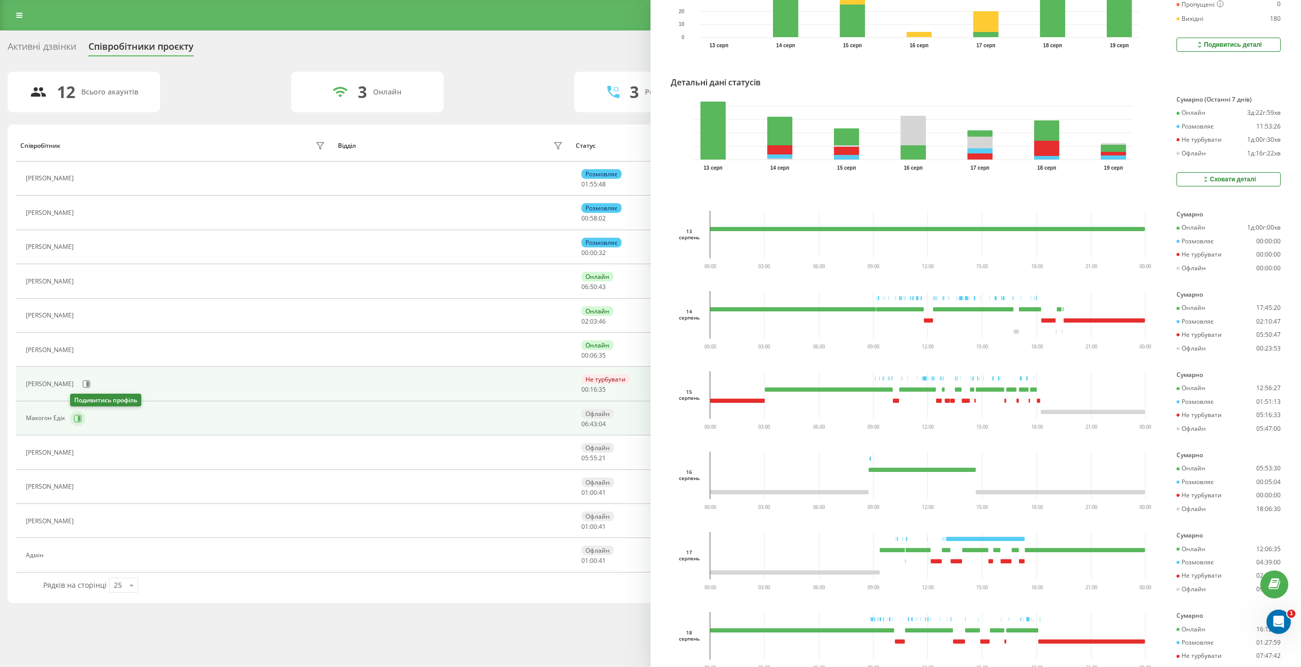
click at [75, 418] on icon at bounding box center [78, 419] width 8 height 8
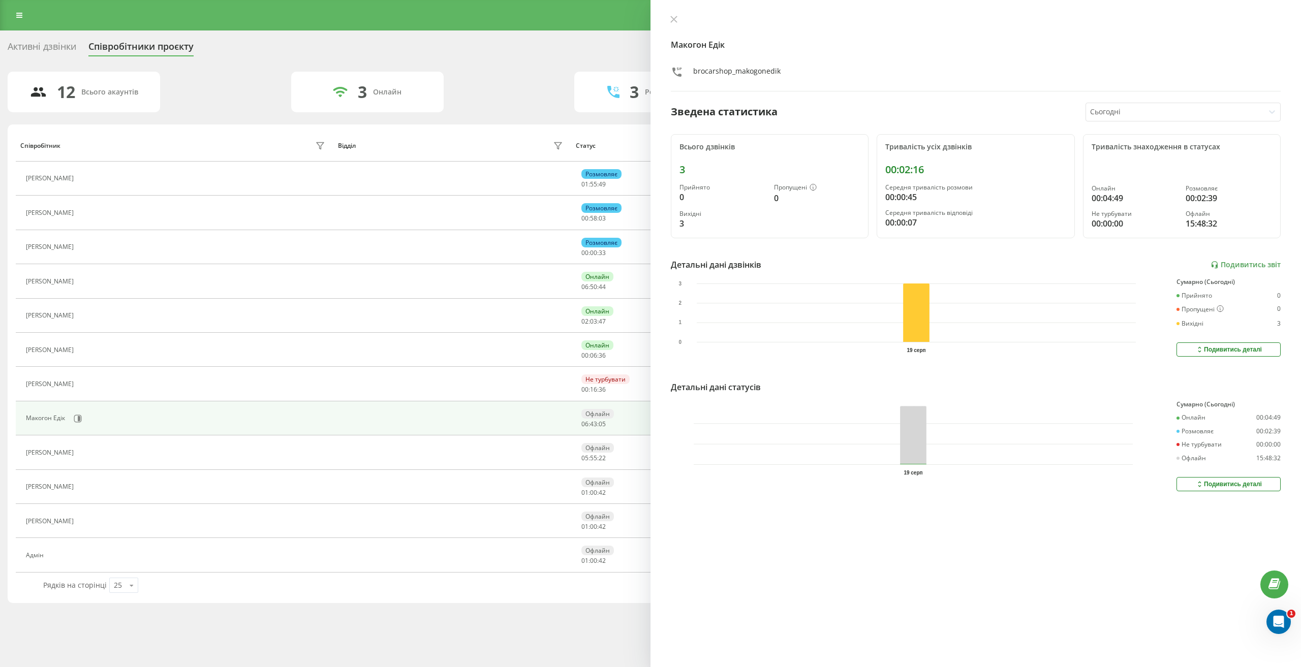
click at [1164, 97] on div "Макогон Едік brocarshop_makogonedik Зведена статистика Сьогодні Всього дзвінків…" at bounding box center [975, 333] width 650 height 667
click at [1163, 108] on div at bounding box center [1175, 112] width 170 height 12
click at [1145, 164] on div "Останні 7 днів" at bounding box center [1183, 163] width 194 height 16
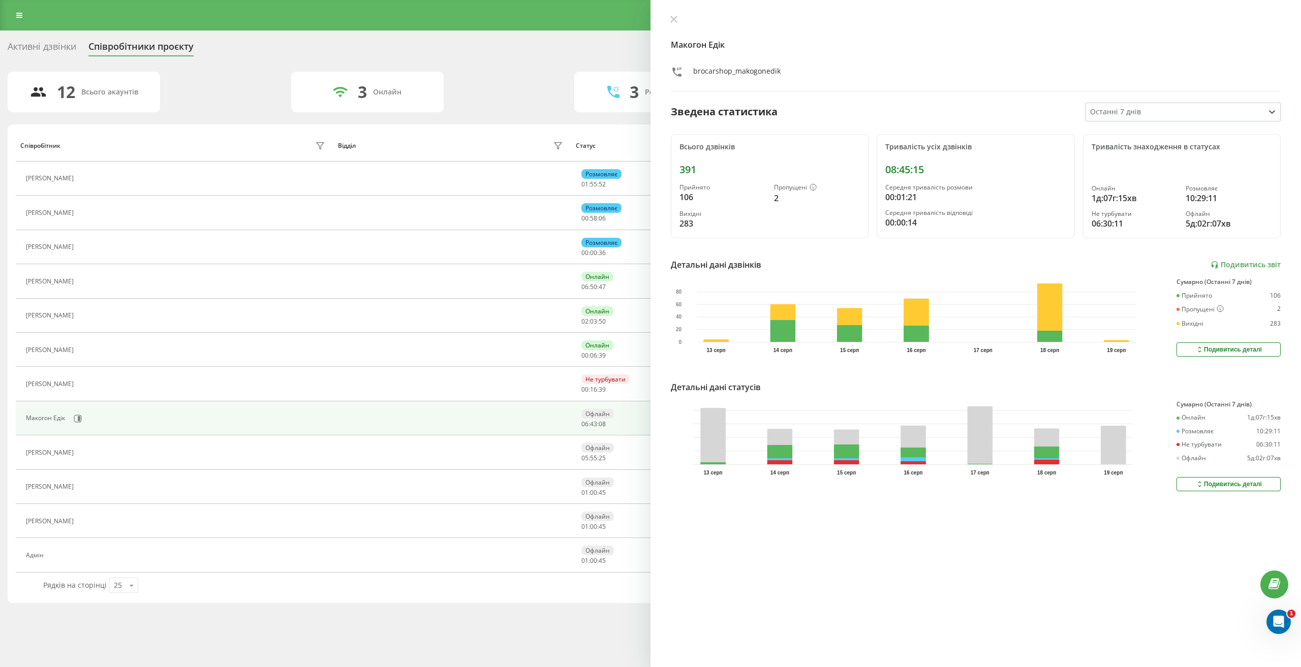
drag, startPoint x: 1238, startPoint y: 486, endPoint x: 1232, endPoint y: 486, distance: 6.1
click at [1238, 486] on div "Подивитись деталі" at bounding box center [1228, 484] width 67 height 8
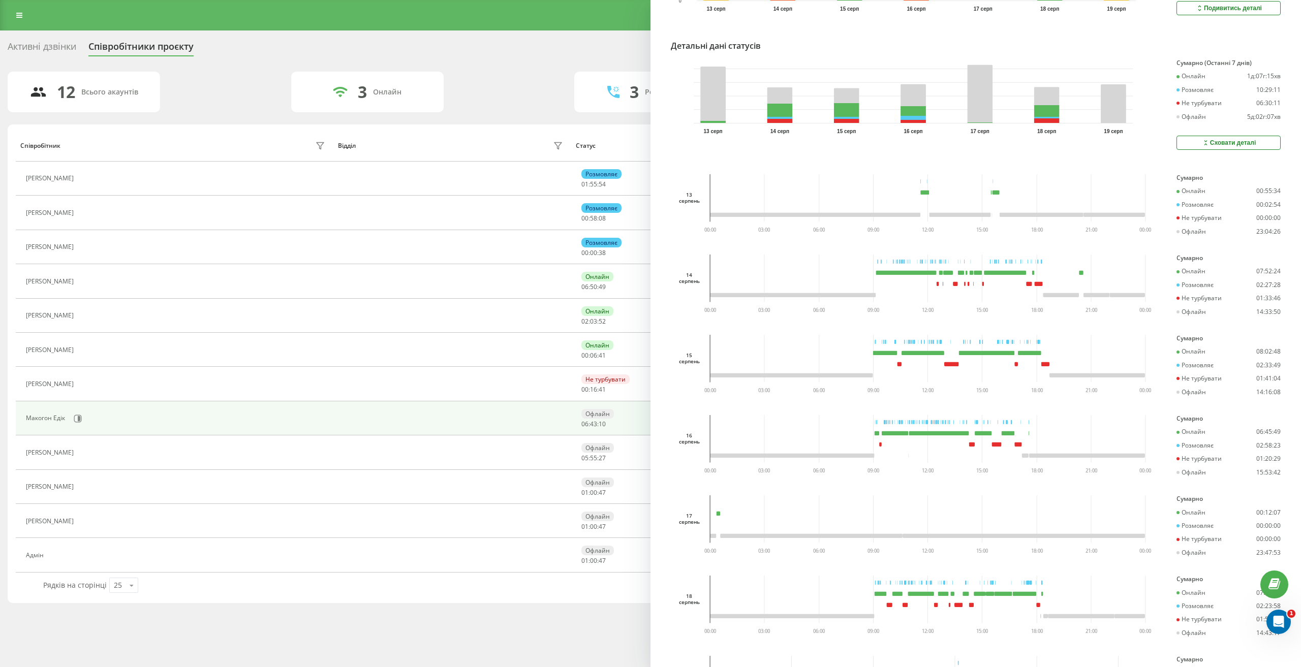
scroll to position [356, 0]
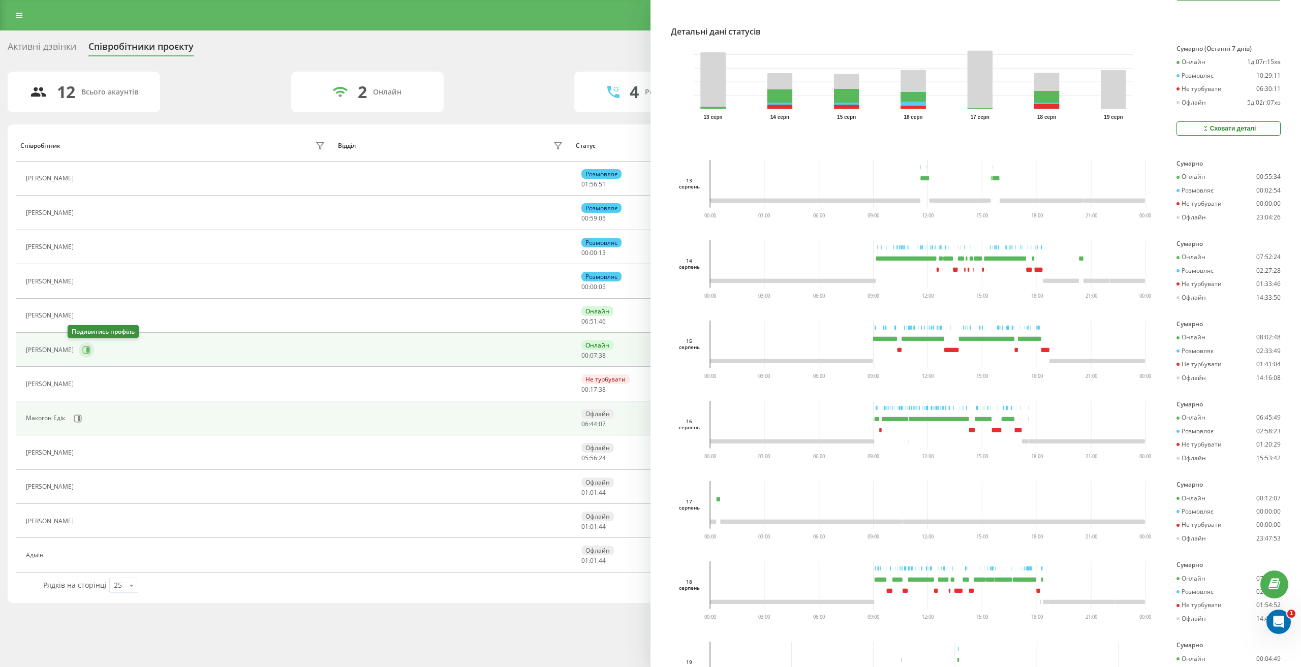
click at [82, 350] on icon at bounding box center [86, 350] width 8 height 8
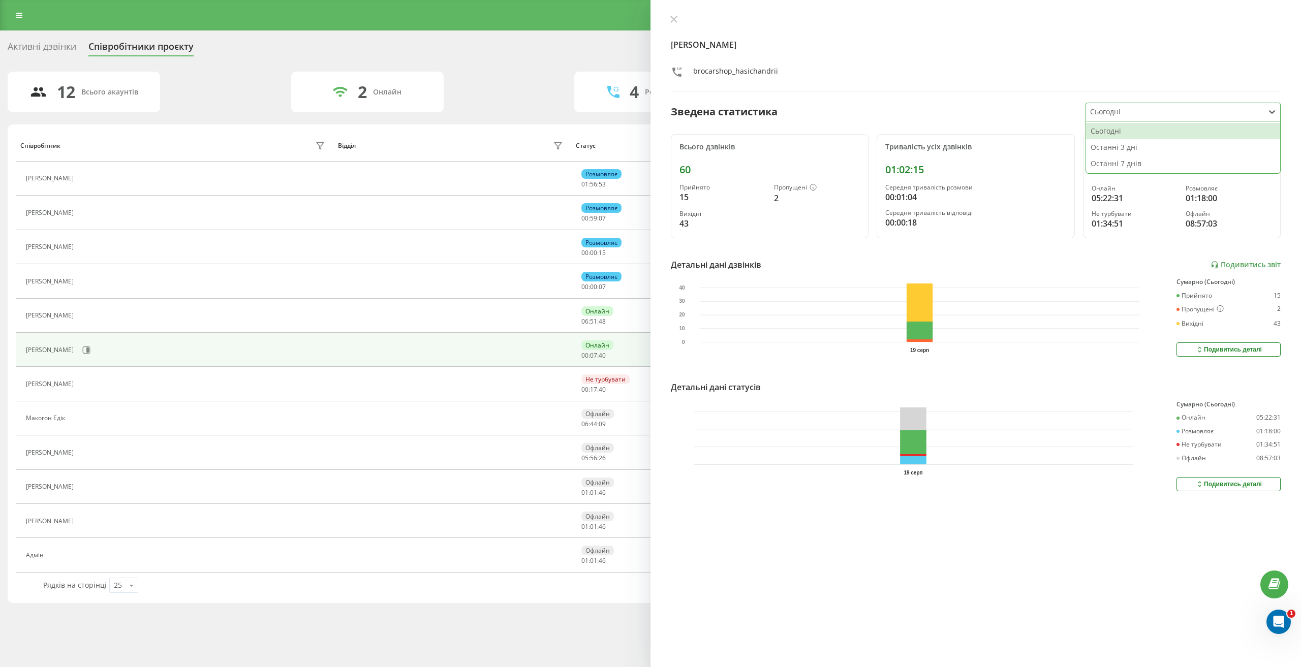
click at [1111, 109] on div at bounding box center [1175, 112] width 170 height 12
click at [1133, 169] on div "Останні 7 днів" at bounding box center [1183, 163] width 194 height 16
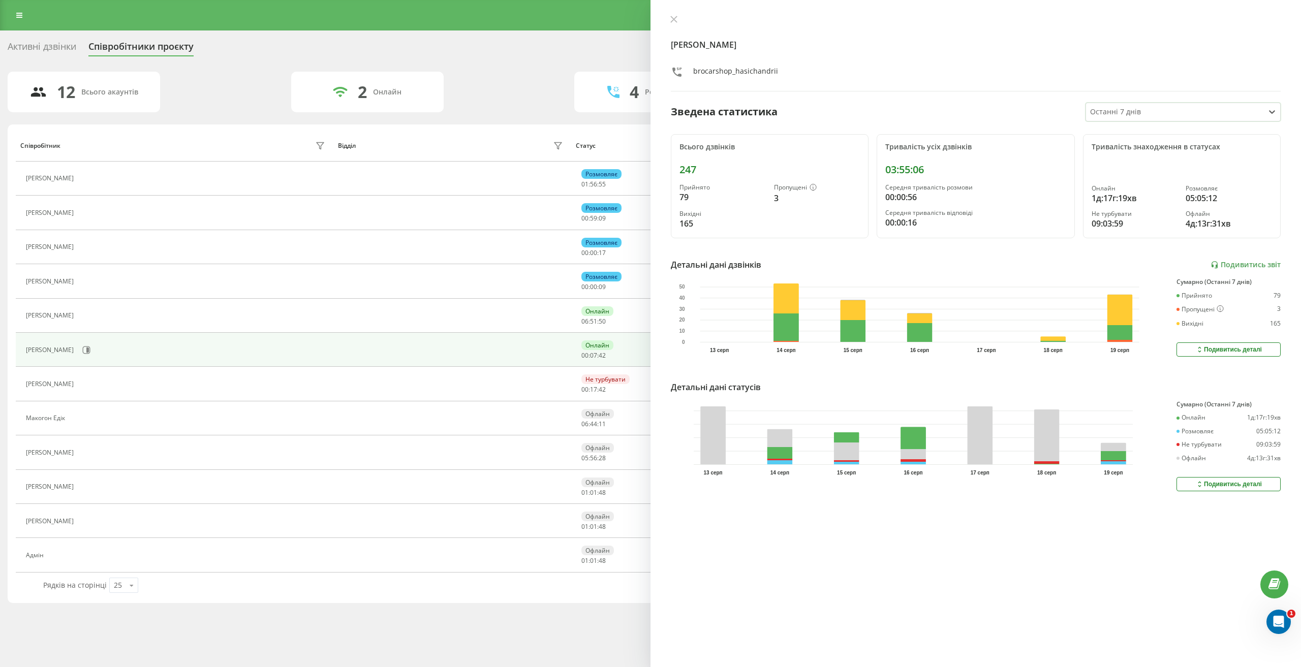
drag, startPoint x: 1215, startPoint y: 482, endPoint x: 1206, endPoint y: 484, distance: 8.8
click at [1215, 483] on div "Подивитись деталі" at bounding box center [1228, 484] width 67 height 8
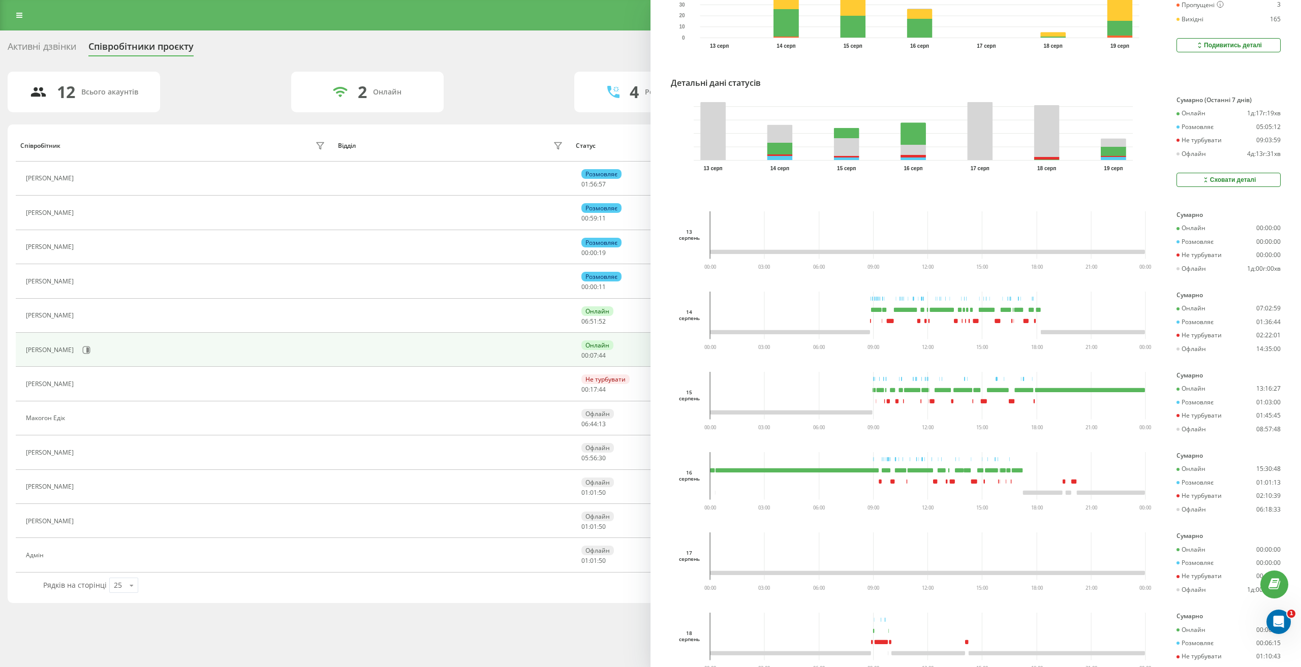
scroll to position [305, 0]
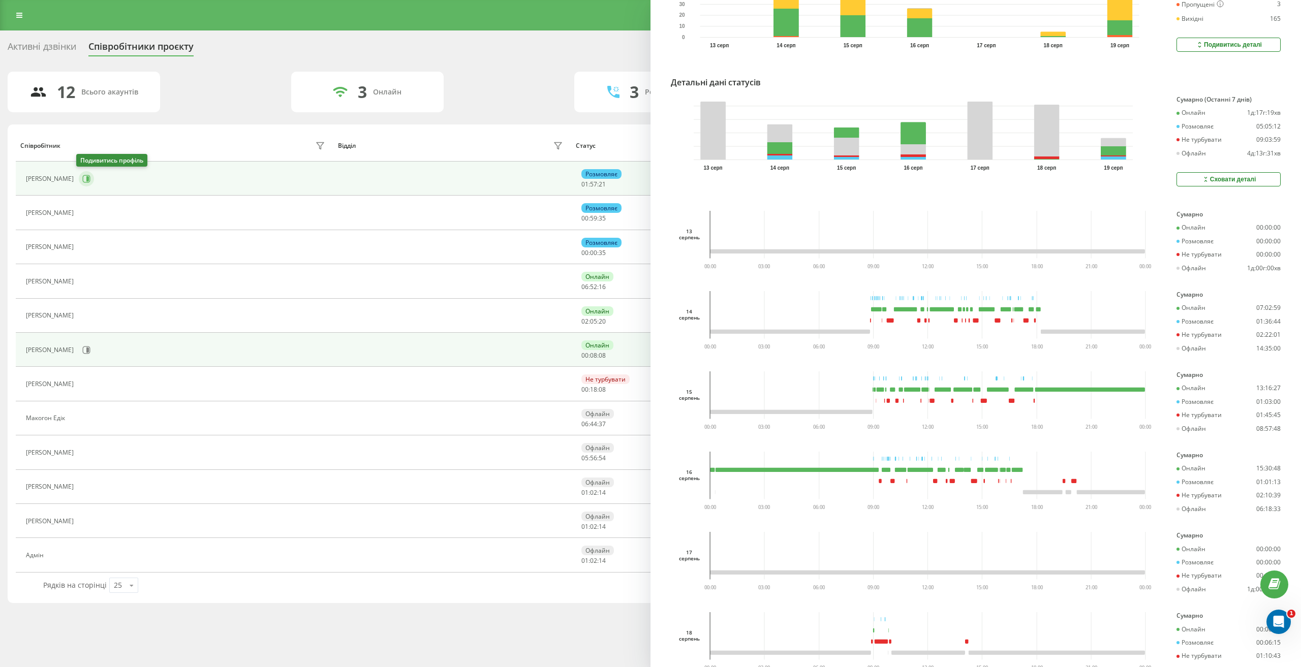
click at [86, 181] on icon at bounding box center [87, 178] width 3 height 5
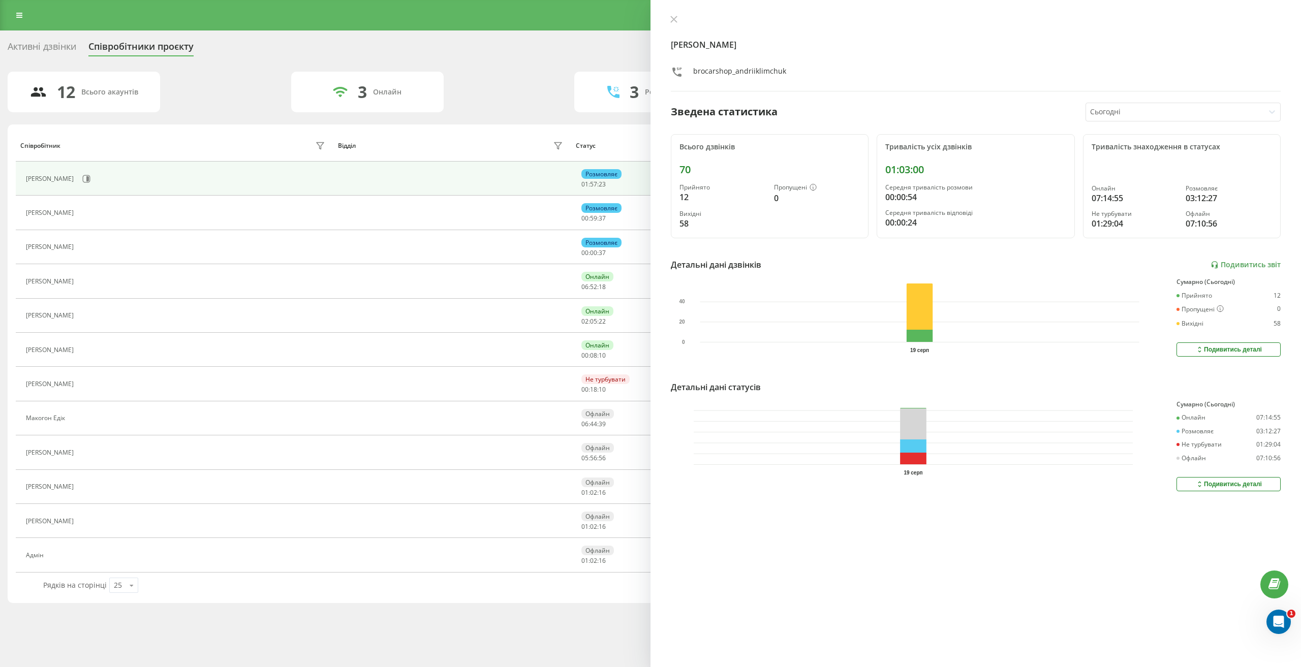
drag, startPoint x: 1119, startPoint y: 102, endPoint x: 1123, endPoint y: 112, distance: 11.1
click at [1119, 104] on div "Андрій Клімчук brocarshop_andriiklimchuk Зведена статистика Сьогодні Всього дзв…" at bounding box center [975, 333] width 650 height 667
click at [1123, 112] on div at bounding box center [1175, 112] width 170 height 12
click at [1129, 167] on div "Останні 7 днів" at bounding box center [1183, 163] width 194 height 16
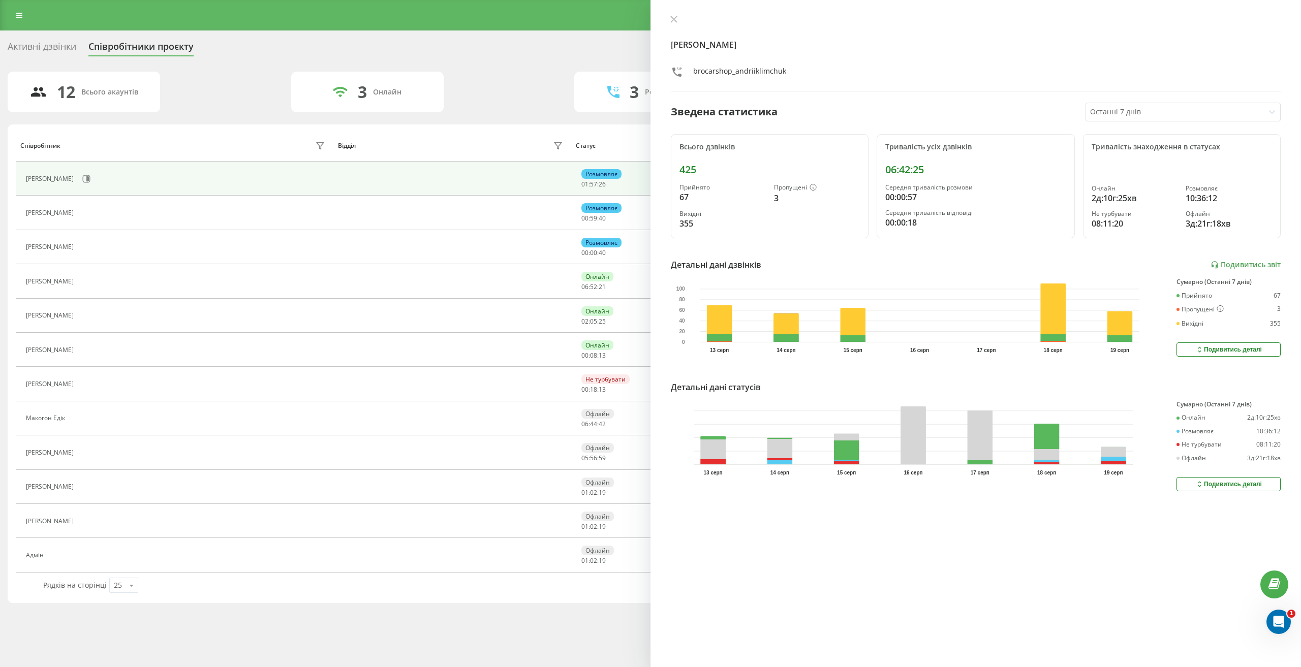
click at [1220, 481] on div "Подивитись деталі" at bounding box center [1228, 484] width 67 height 8
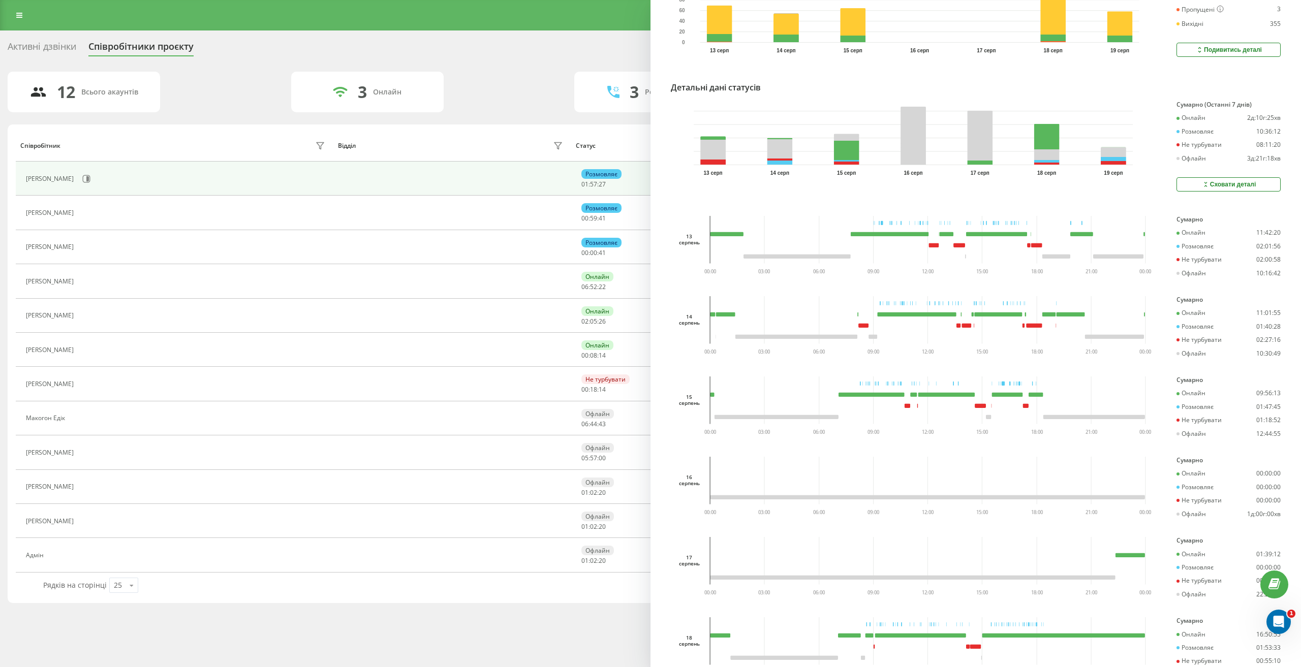
scroll to position [305, 0]
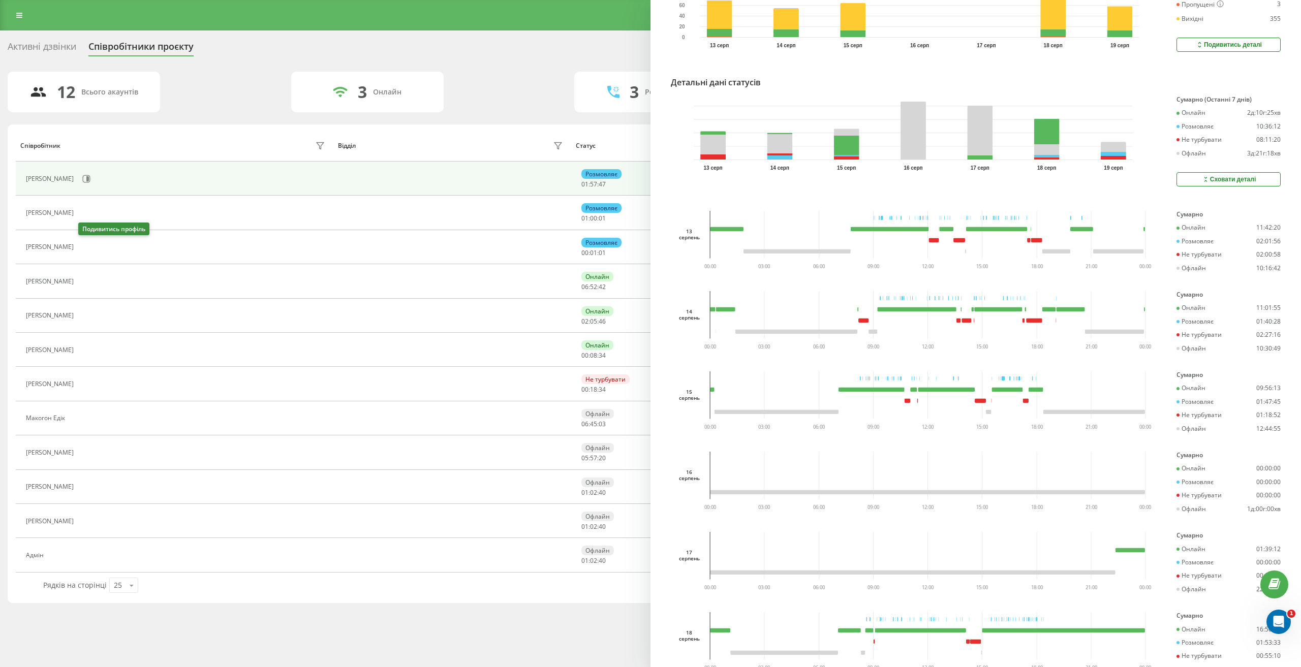
click at [84, 246] on icon at bounding box center [85, 247] width 8 height 8
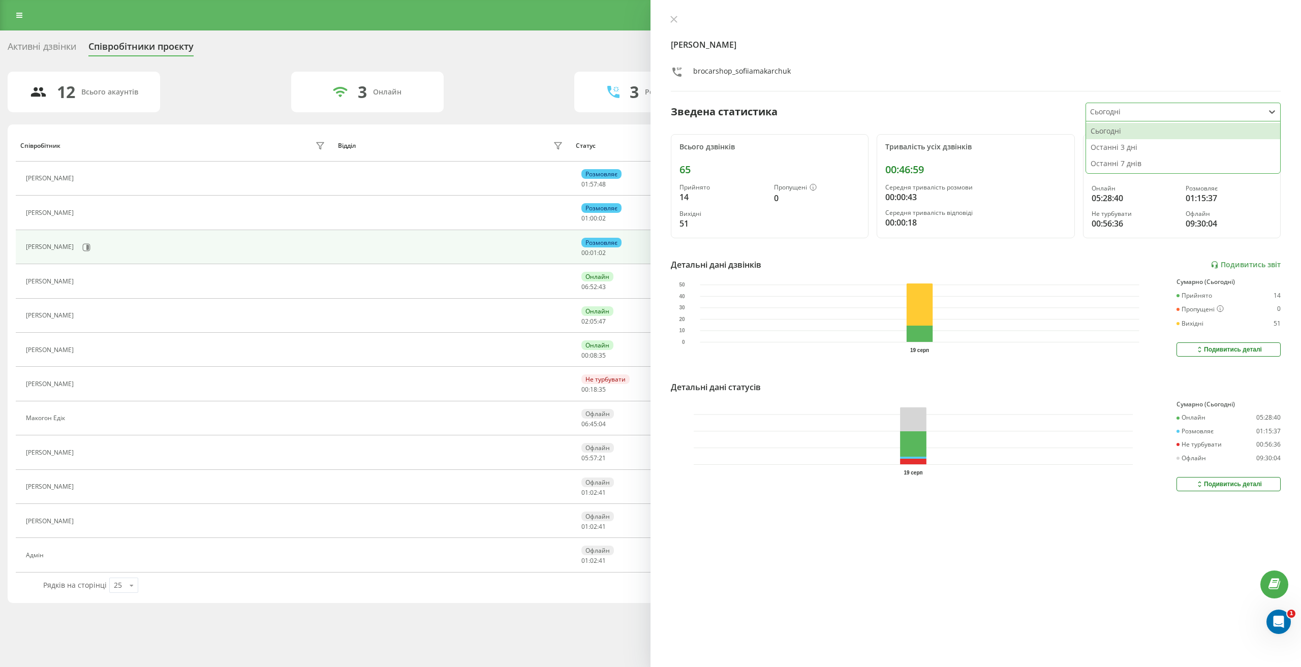
drag, startPoint x: 1103, startPoint y: 110, endPoint x: 1115, endPoint y: 152, distance: 43.4
click at [1104, 110] on div at bounding box center [1175, 112] width 170 height 12
click at [1123, 167] on div "Останні 7 днів" at bounding box center [1183, 163] width 194 height 16
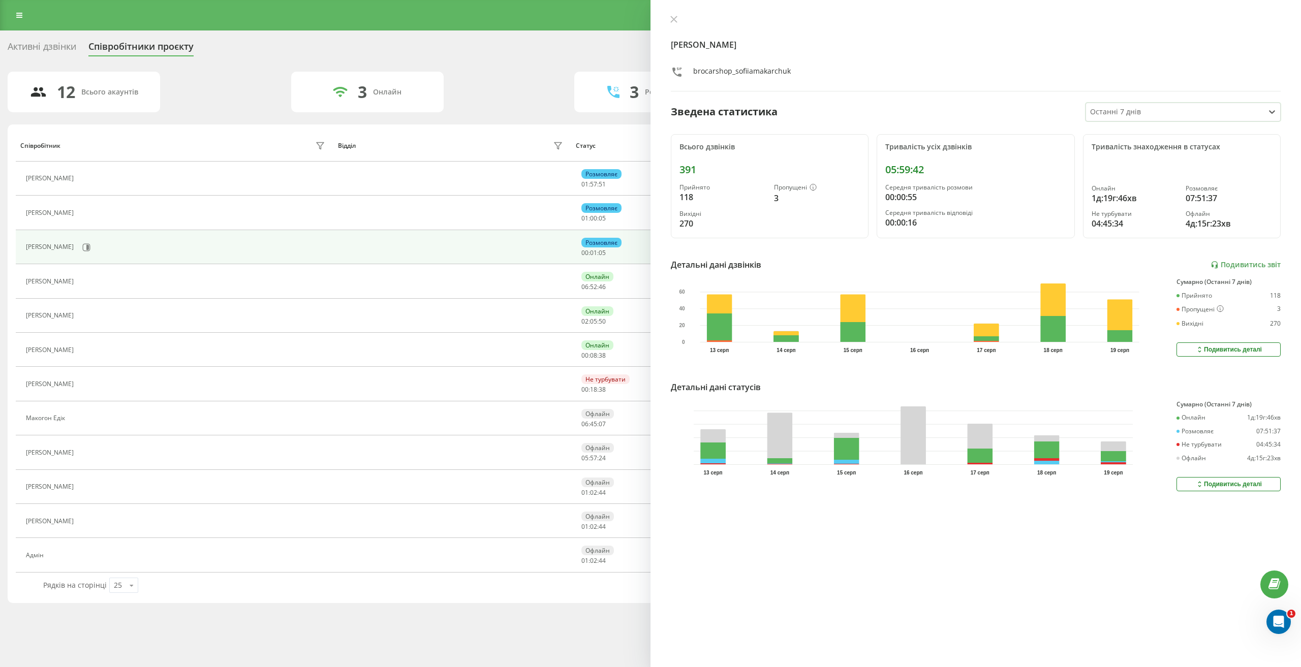
click at [1222, 483] on div "Подивитись деталі" at bounding box center [1228, 484] width 67 height 8
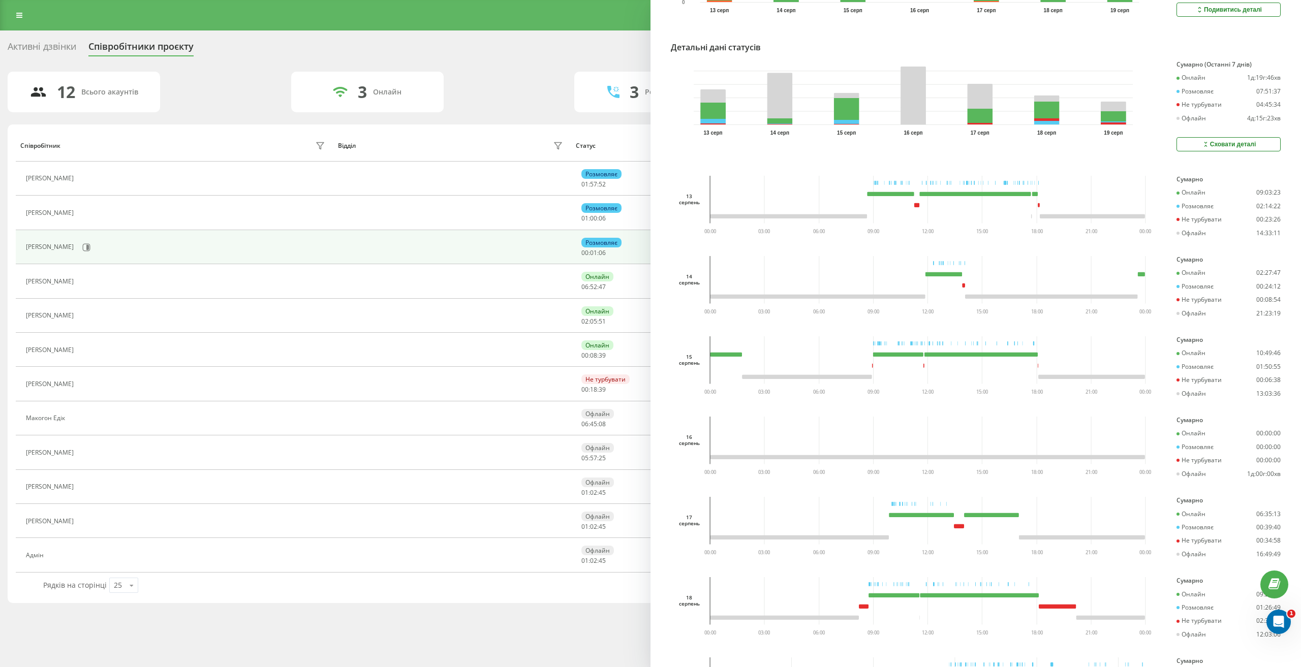
scroll to position [356, 0]
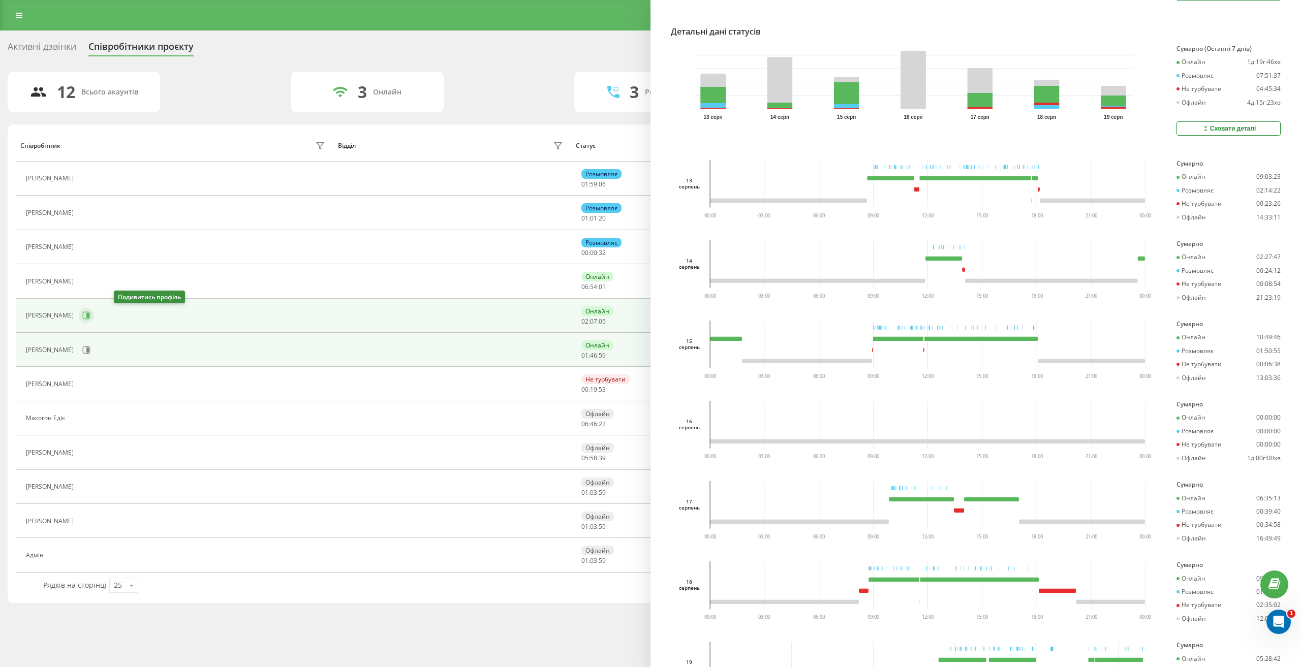
click at [90, 313] on icon at bounding box center [87, 316] width 8 height 8
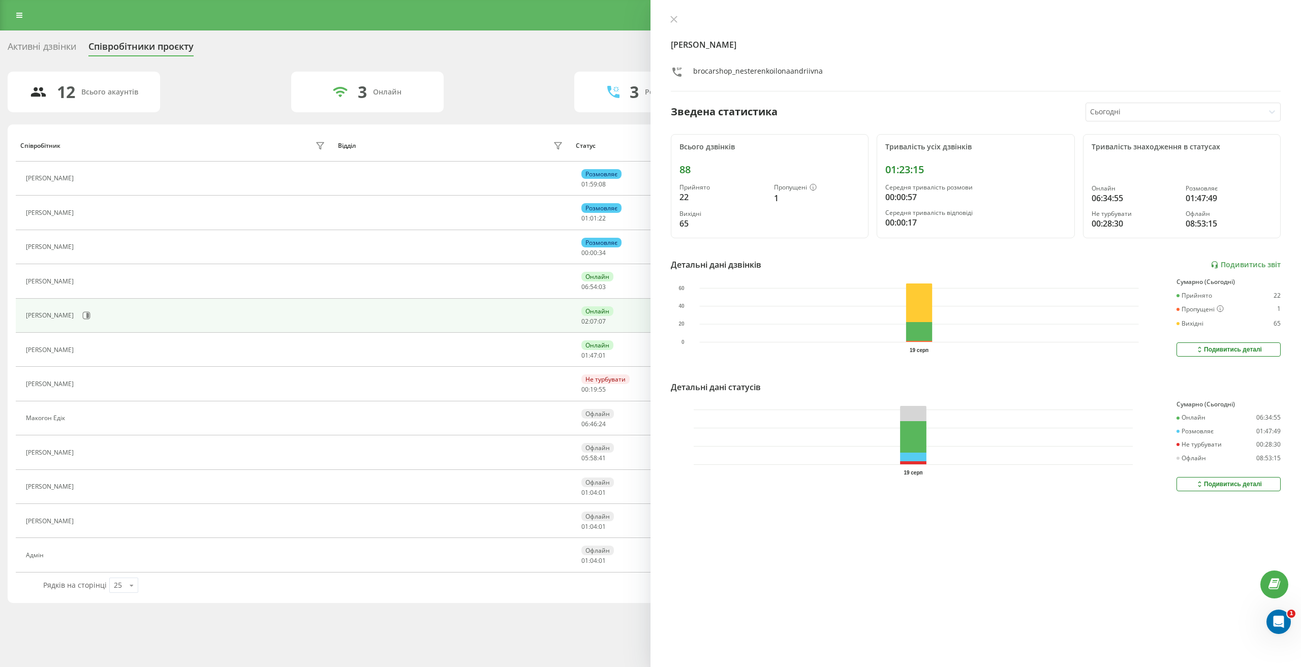
click at [1226, 481] on div "Подивитись деталі" at bounding box center [1228, 484] width 67 height 8
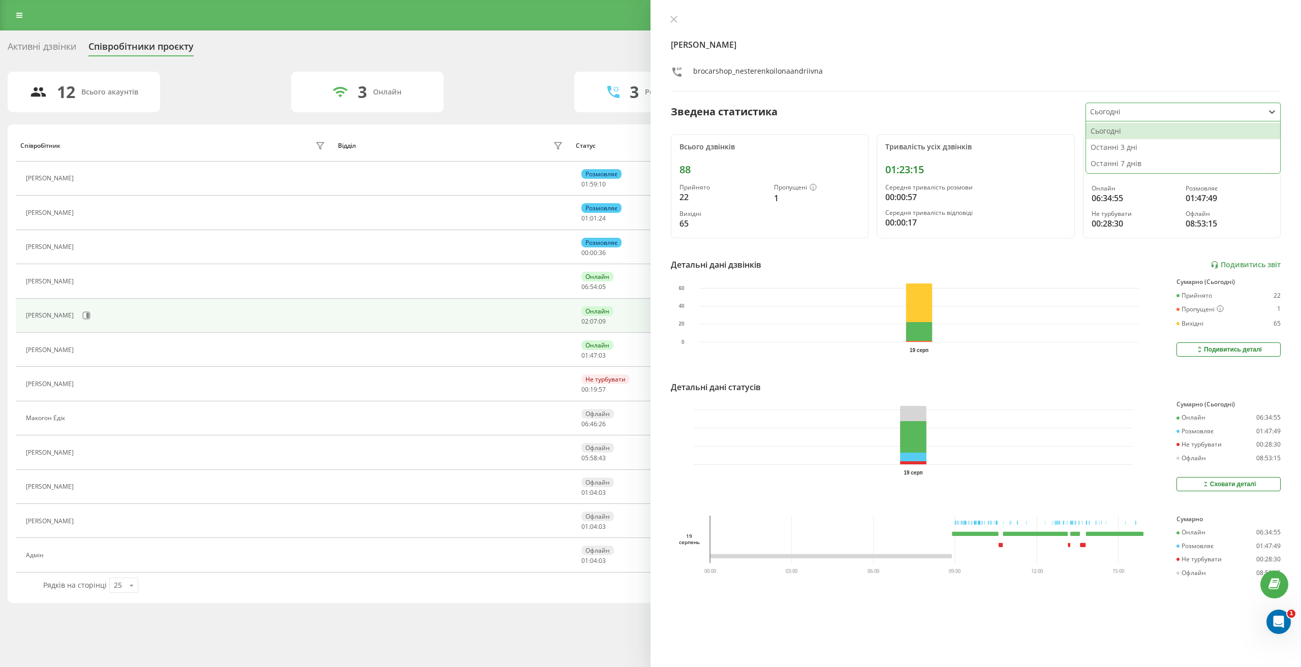
click at [1118, 115] on div at bounding box center [1175, 112] width 170 height 12
click at [1127, 162] on div "Останні 7 днів" at bounding box center [1183, 163] width 194 height 16
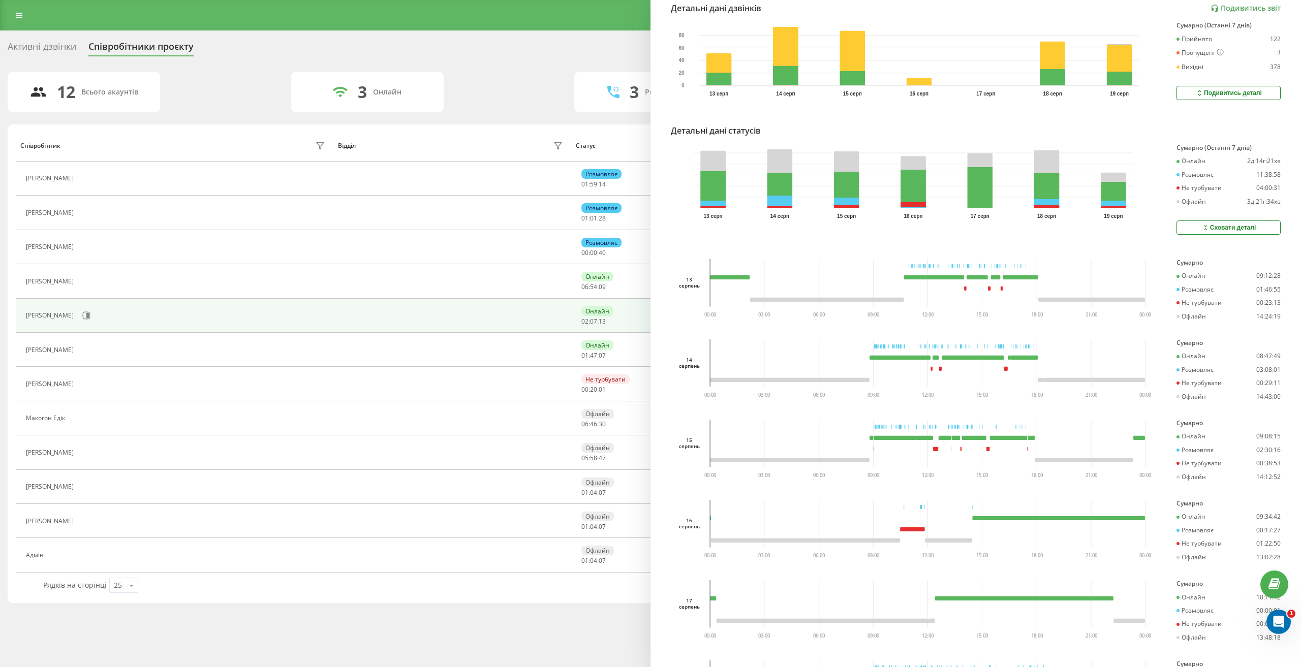
scroll to position [356, 0]
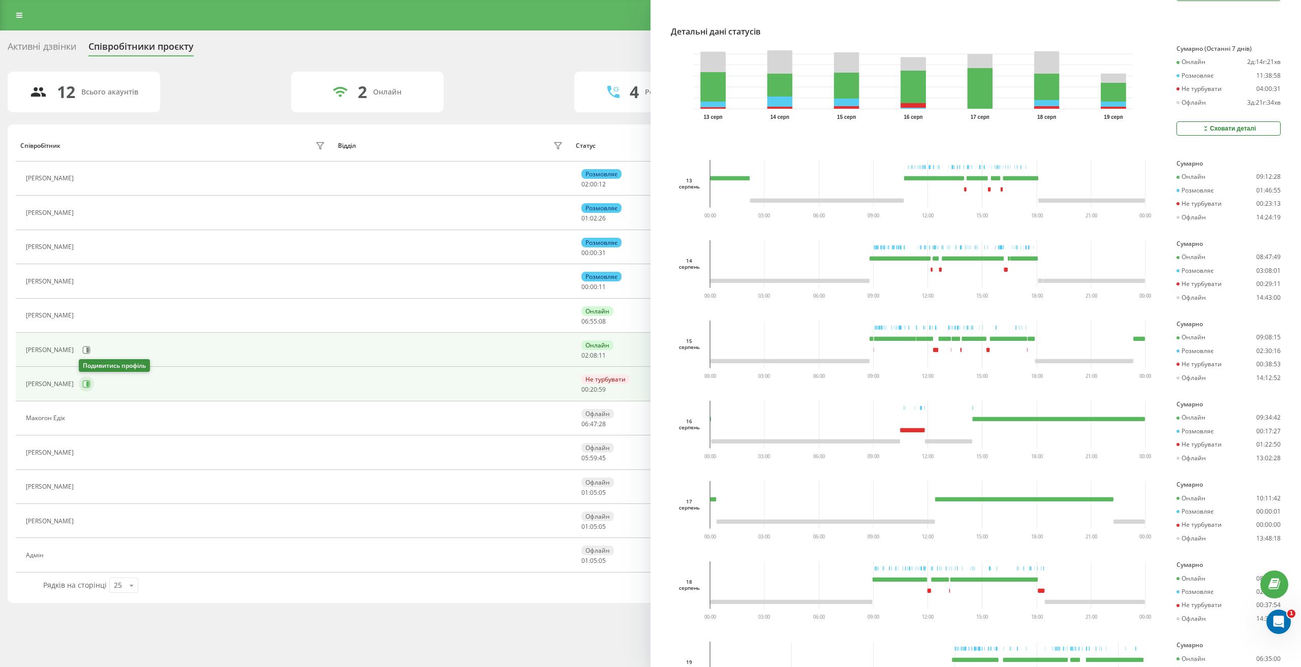
click at [81, 386] on button at bounding box center [86, 384] width 15 height 15
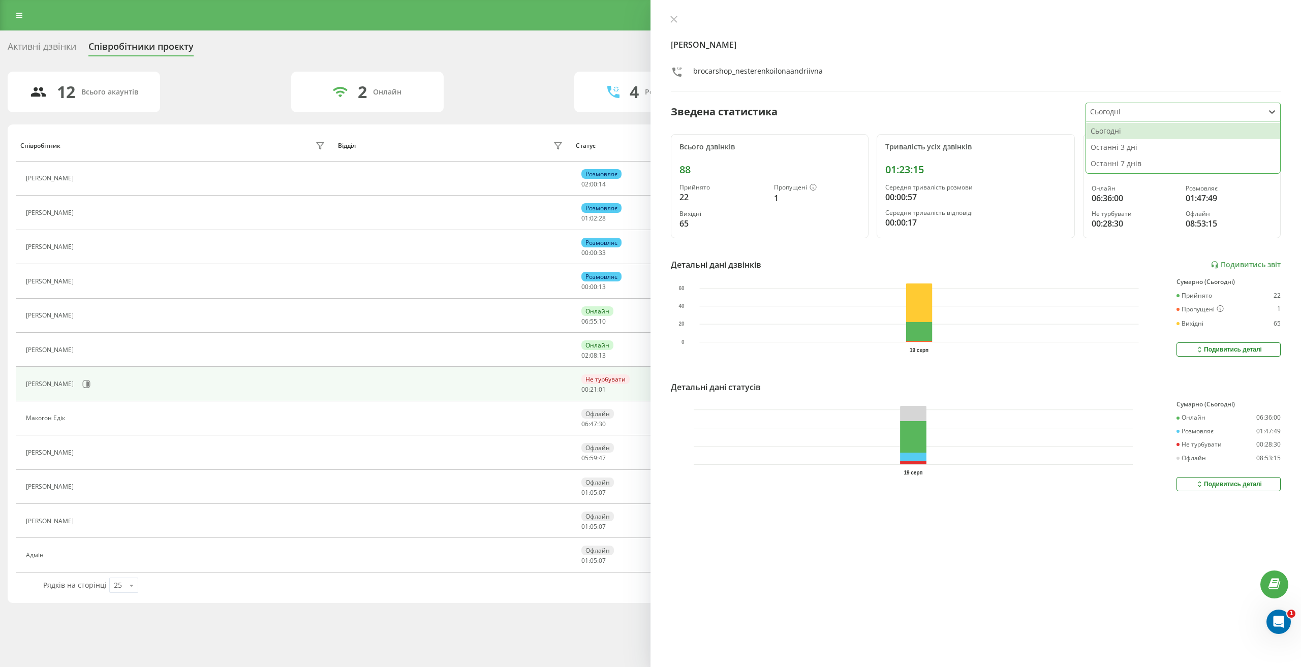
click at [1159, 106] on div at bounding box center [1175, 112] width 170 height 12
click at [1155, 155] on div "Останні 7 днів" at bounding box center [1183, 163] width 194 height 16
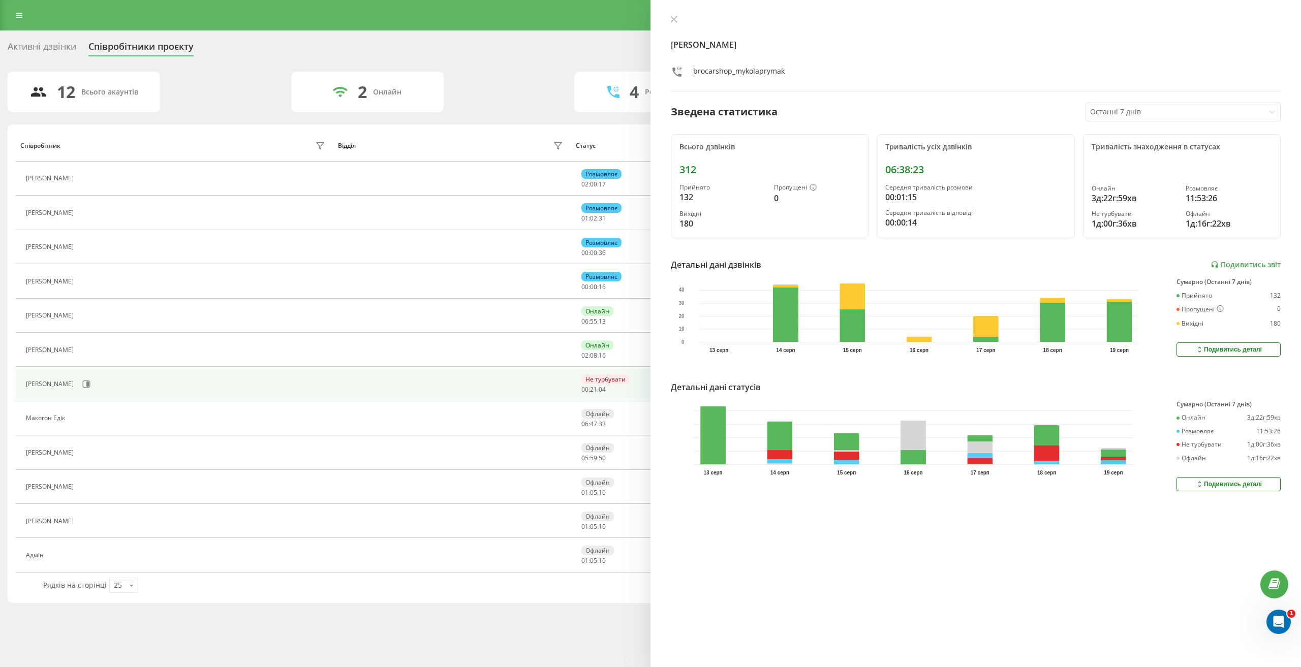
click at [1205, 484] on div "Подивитись деталі" at bounding box center [1228, 484] width 67 height 8
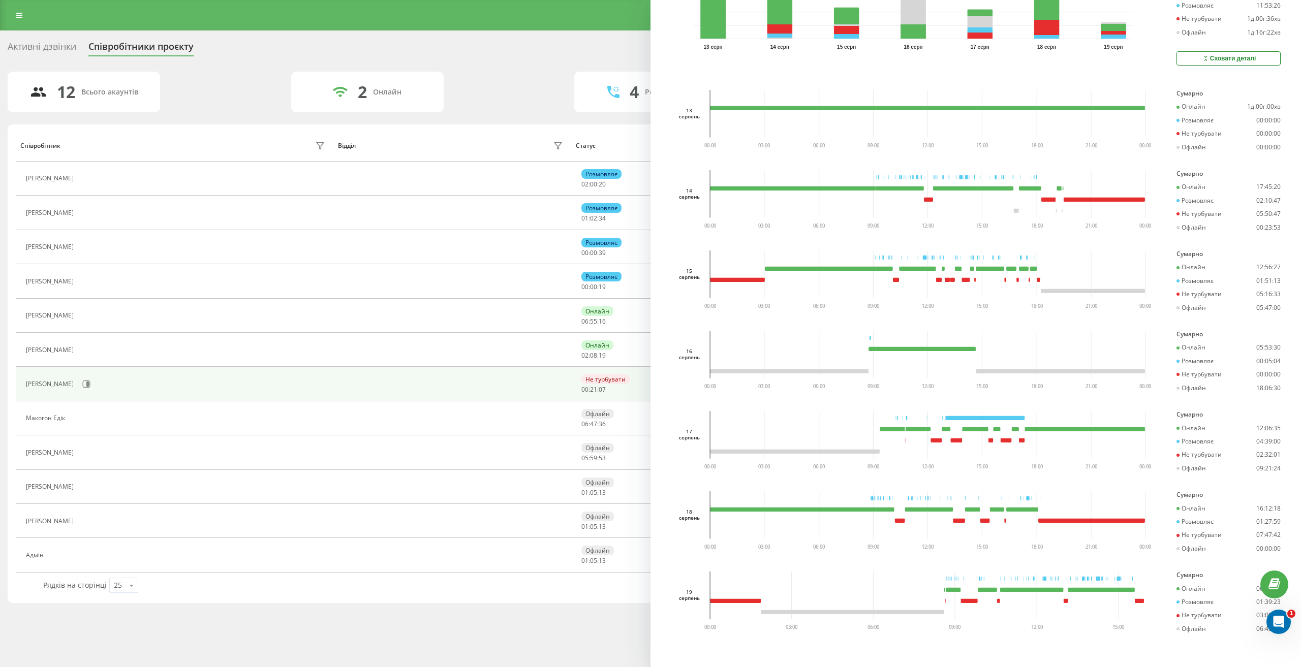
scroll to position [433, 0]
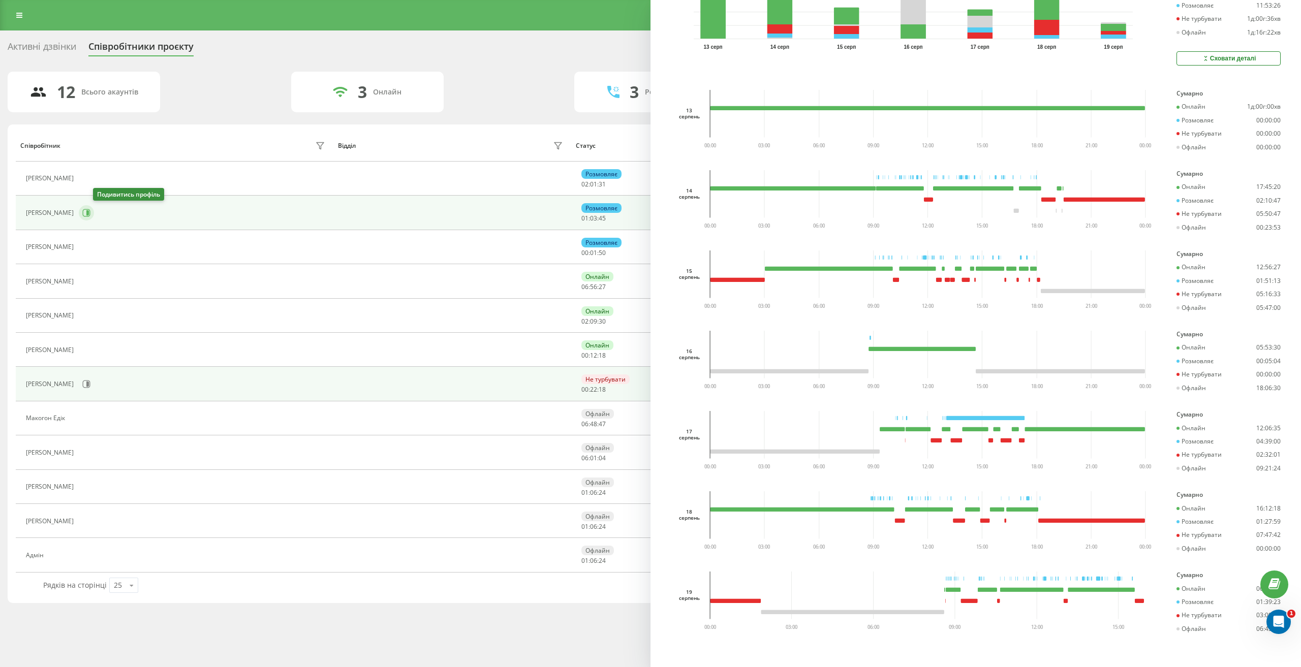
click at [90, 216] on icon at bounding box center [87, 213] width 8 height 8
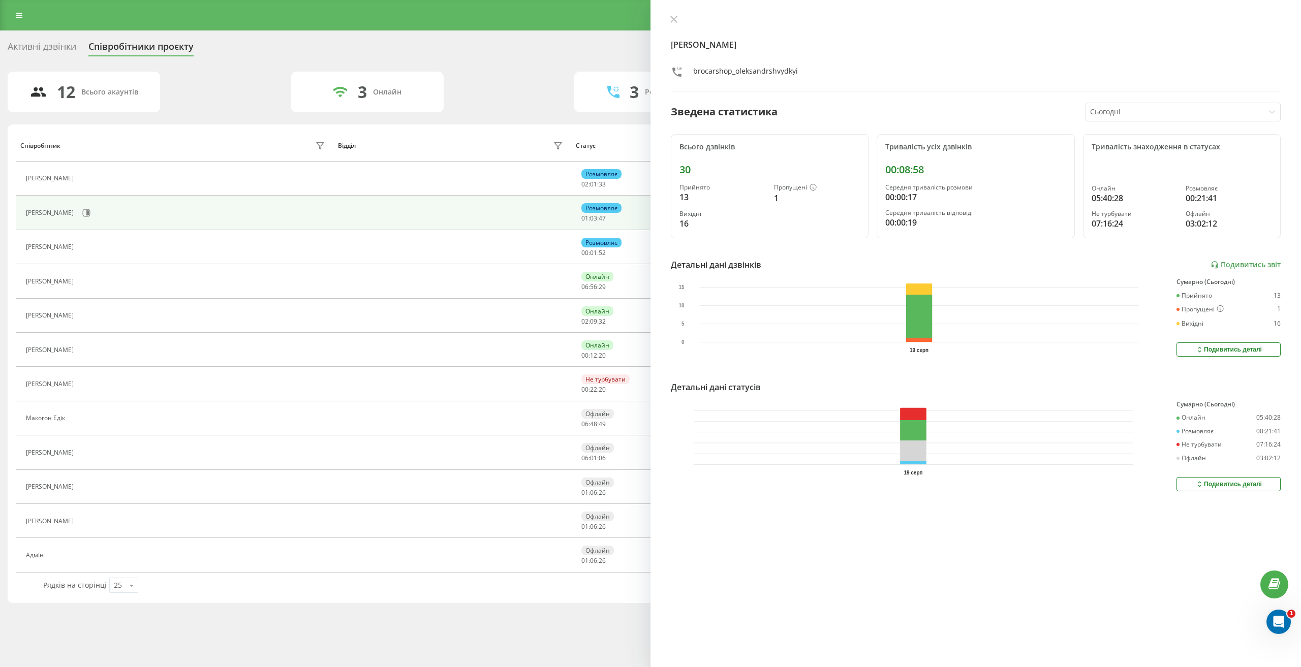
click at [1203, 480] on div "Подивитись деталі" at bounding box center [1228, 484] width 67 height 8
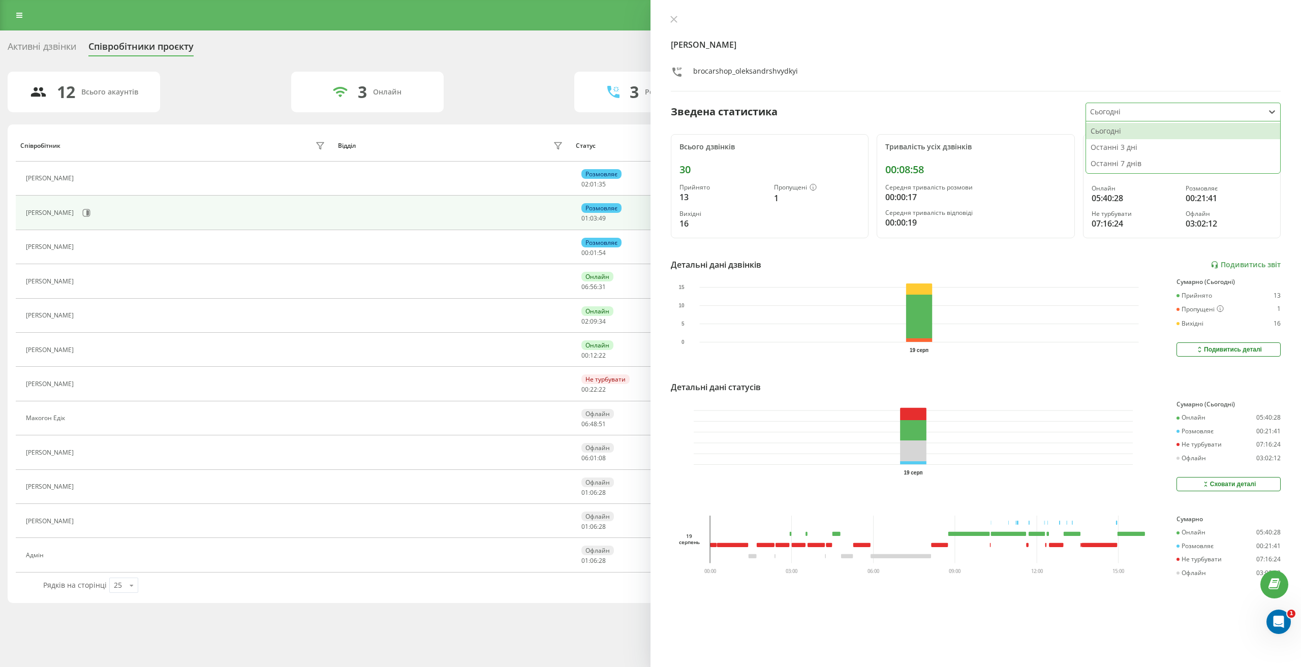
click at [1112, 113] on div at bounding box center [1175, 112] width 170 height 12
click at [1112, 146] on div "Останні 3 дні" at bounding box center [1183, 147] width 194 height 16
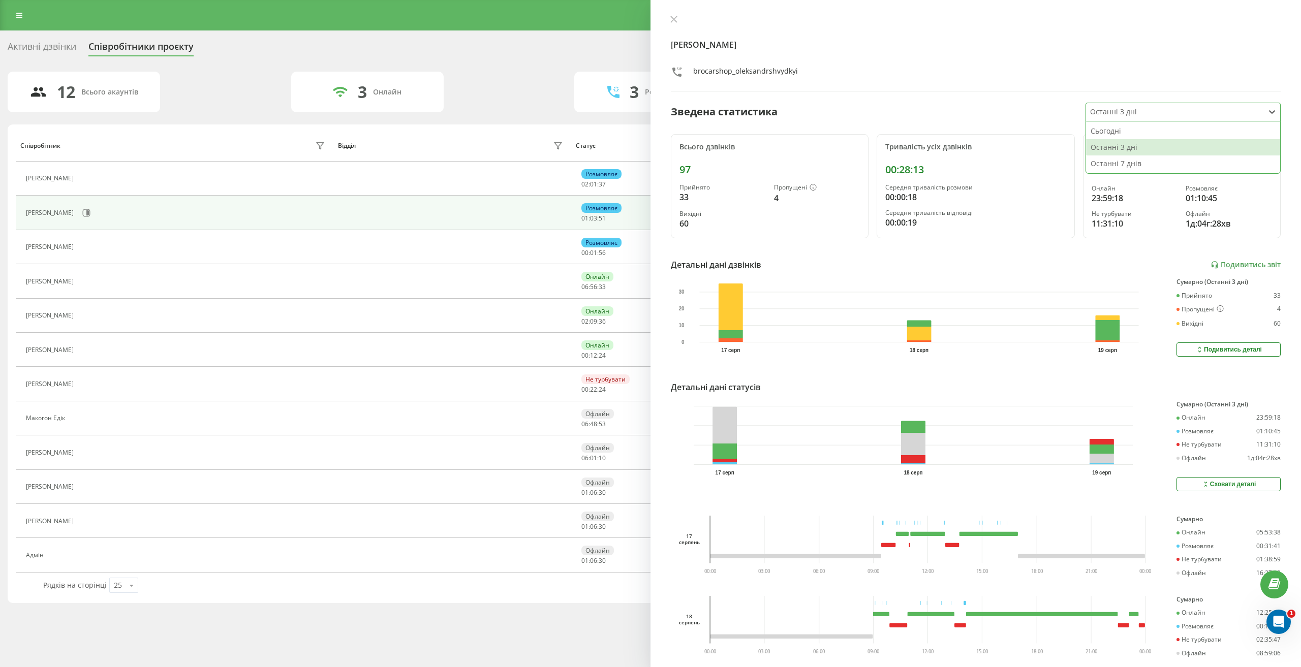
click at [1159, 113] on div at bounding box center [1175, 112] width 170 height 12
click at [1145, 161] on div "Останні 7 днів" at bounding box center [1183, 163] width 194 height 16
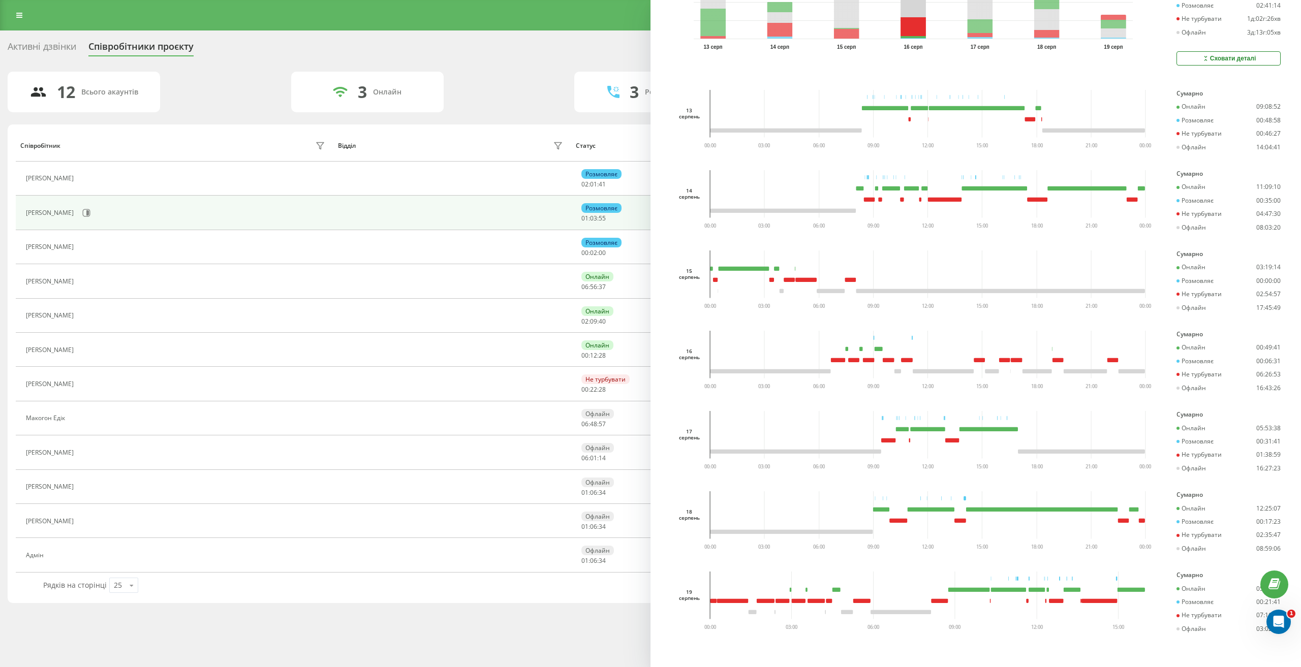
scroll to position [433, 0]
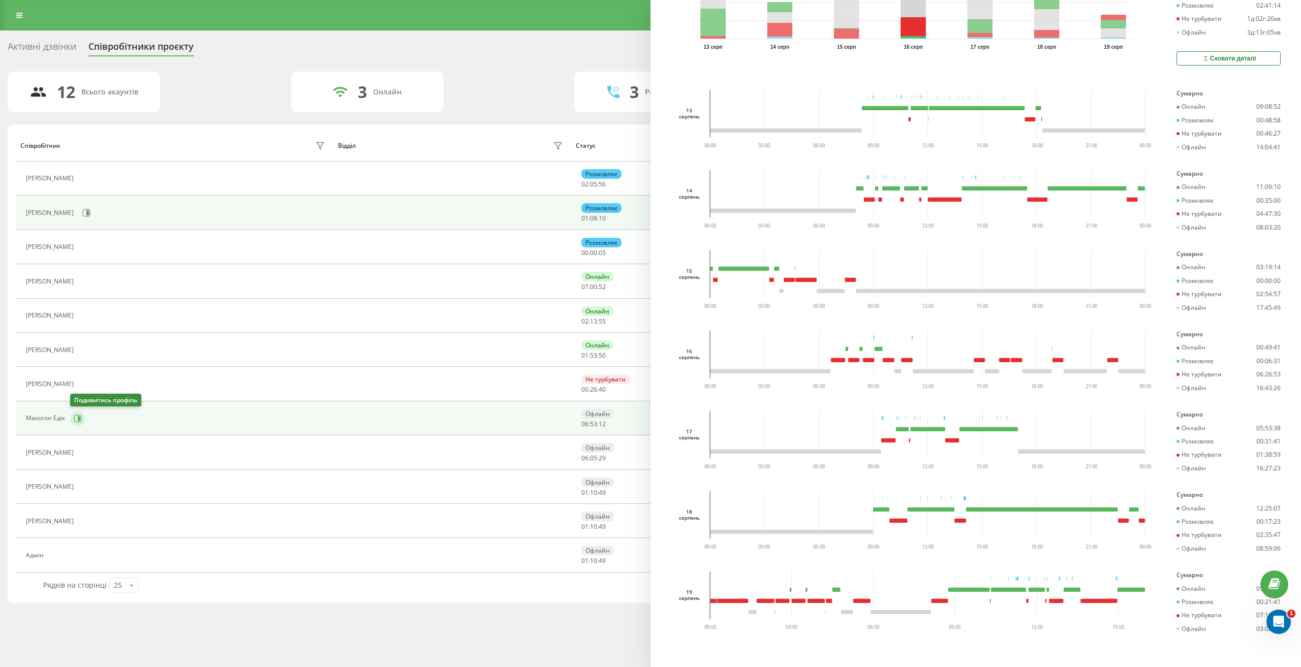
click at [76, 419] on icon at bounding box center [78, 419] width 8 height 8
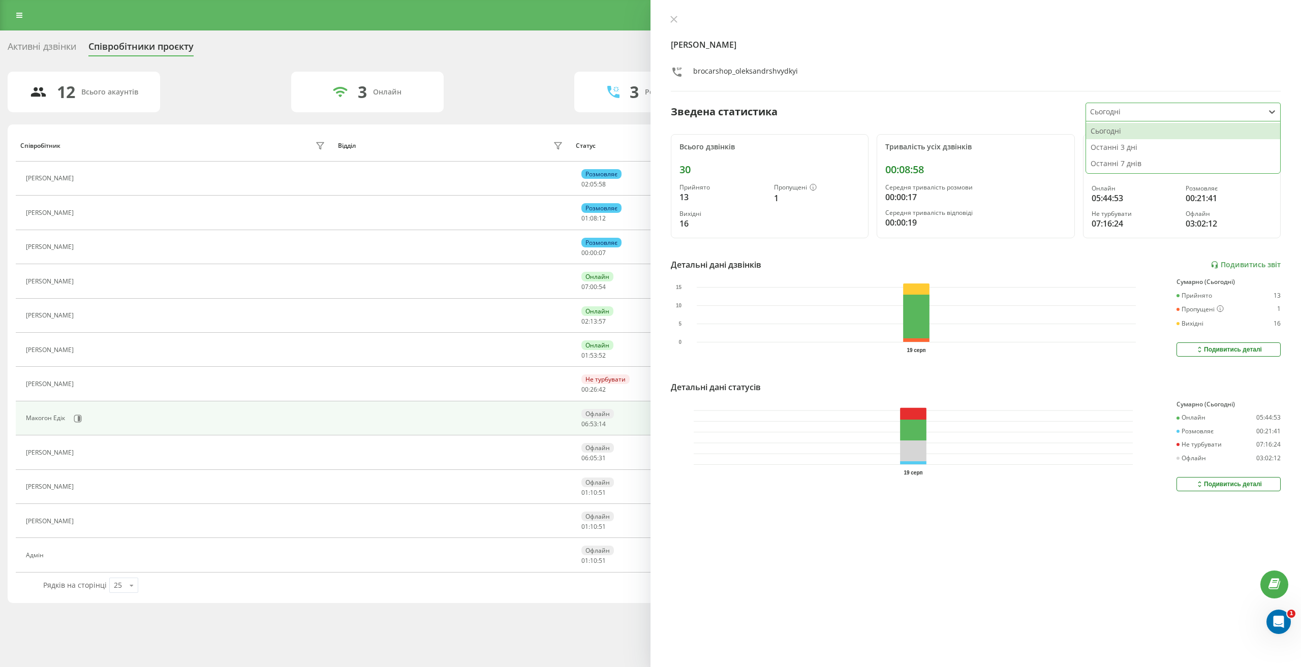
click at [1126, 113] on div at bounding box center [1175, 112] width 170 height 12
click at [1126, 163] on div "Останні 7 днів" at bounding box center [1183, 163] width 194 height 16
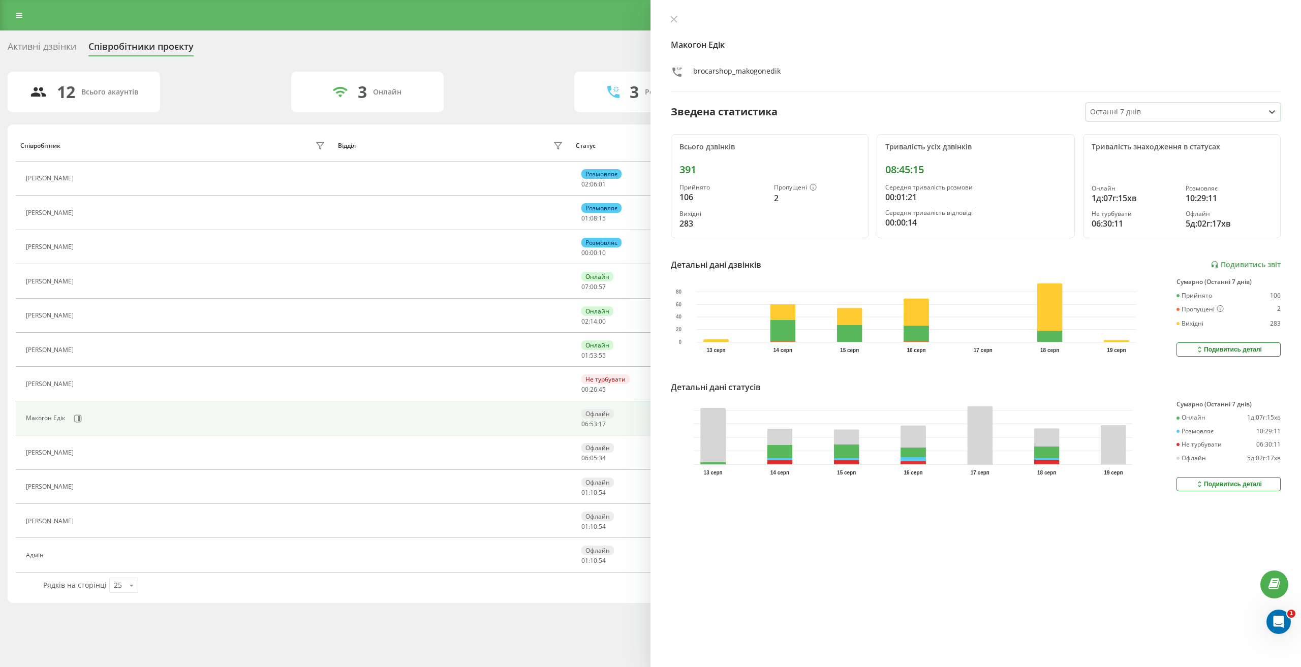
click at [1226, 484] on div "Подивитись деталі" at bounding box center [1228, 484] width 67 height 8
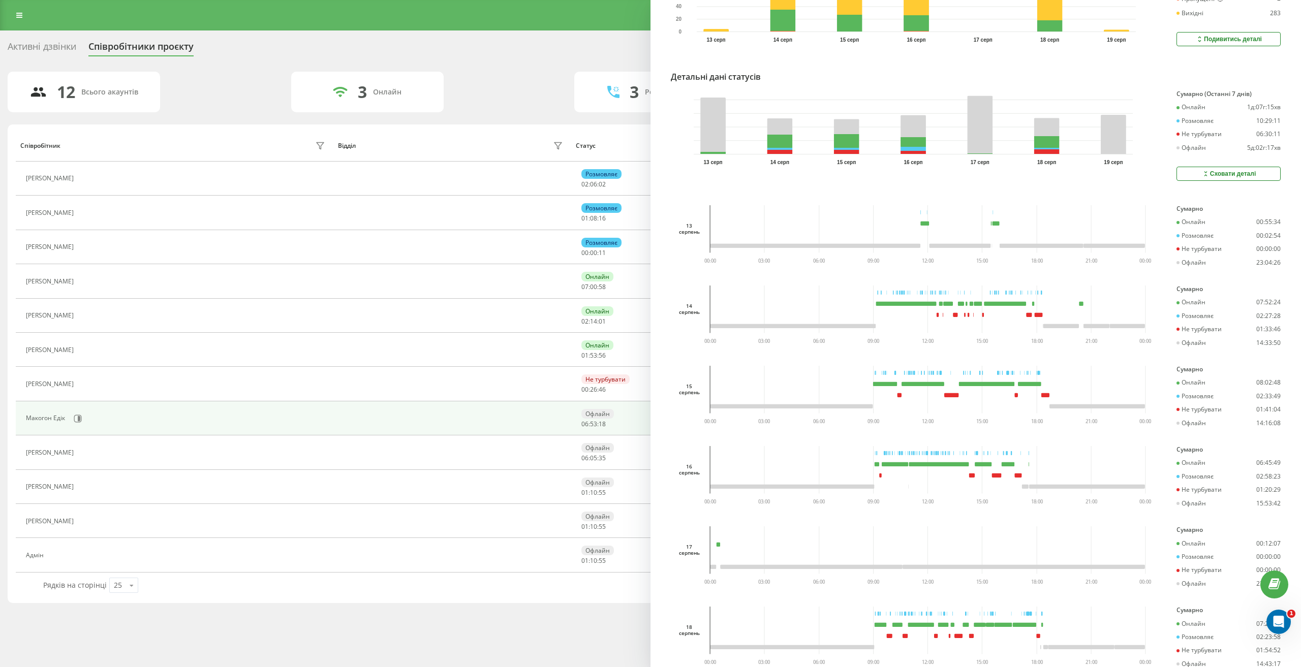
scroll to position [356, 0]
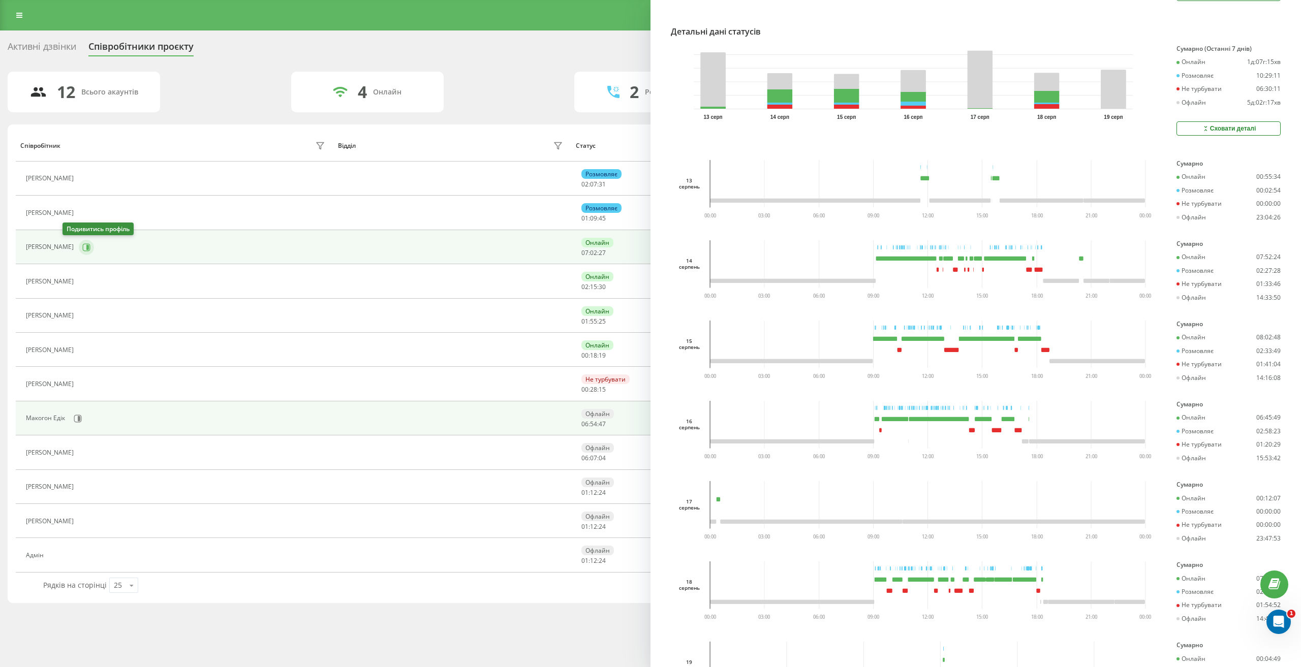
click at [82, 250] on icon at bounding box center [86, 247] width 8 height 8
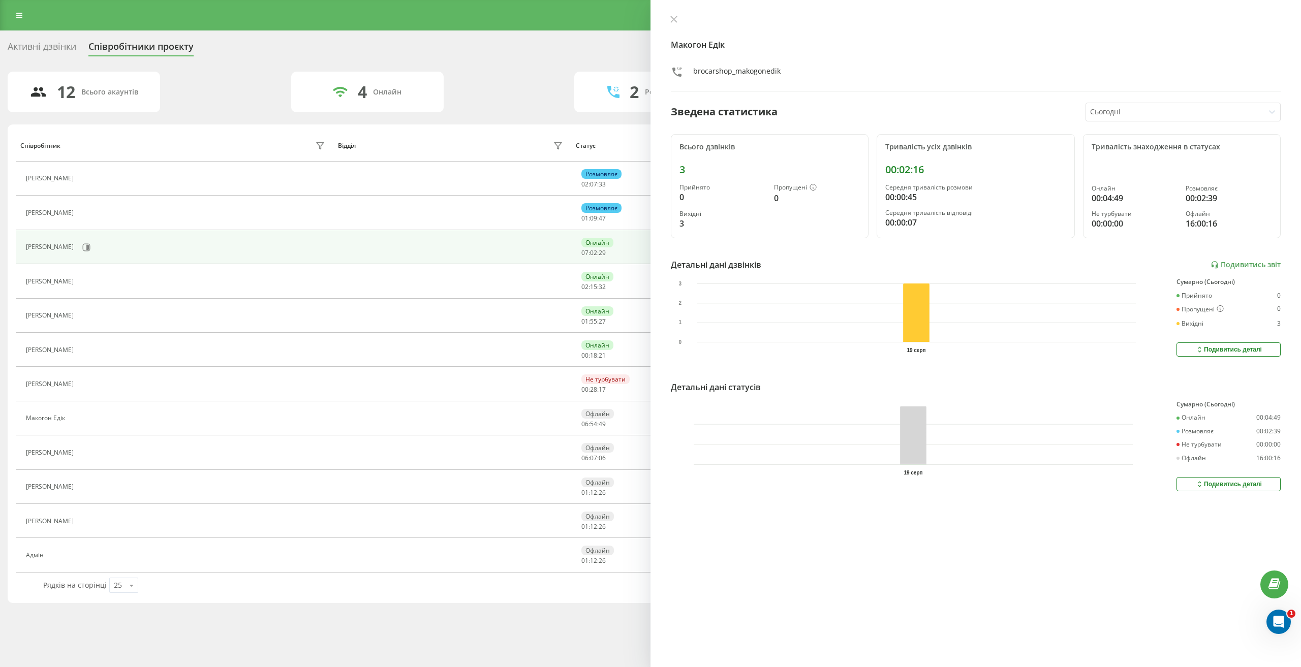
click at [1141, 118] on div "Сьогодні" at bounding box center [1175, 112] width 178 height 18
click at [1132, 161] on div "Останні 7 днів" at bounding box center [1183, 163] width 194 height 16
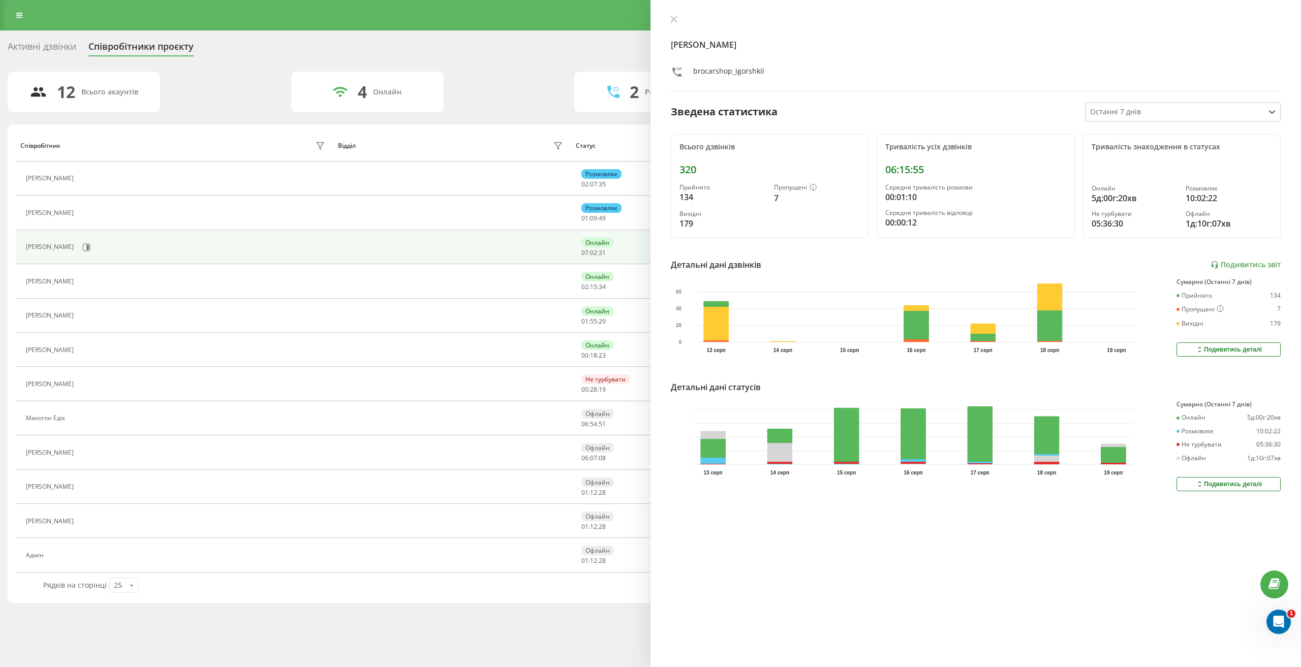
click at [1204, 485] on div "Подивитись деталі" at bounding box center [1228, 484] width 67 height 8
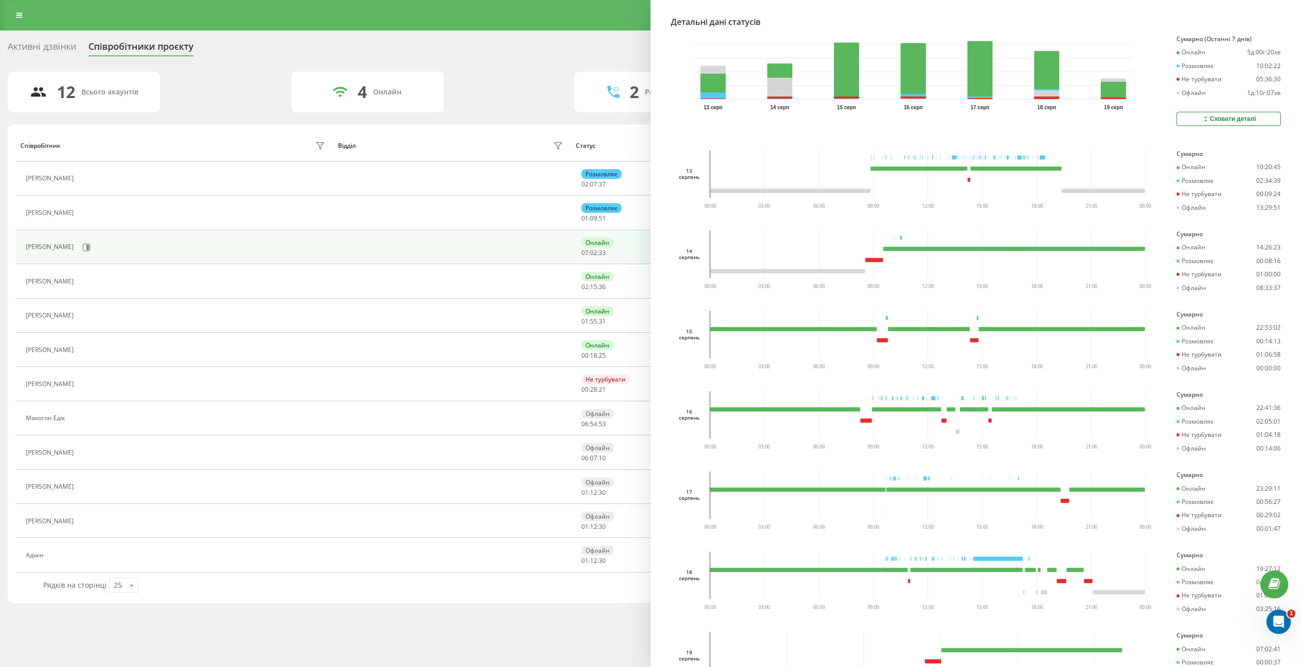
scroll to position [407, 0]
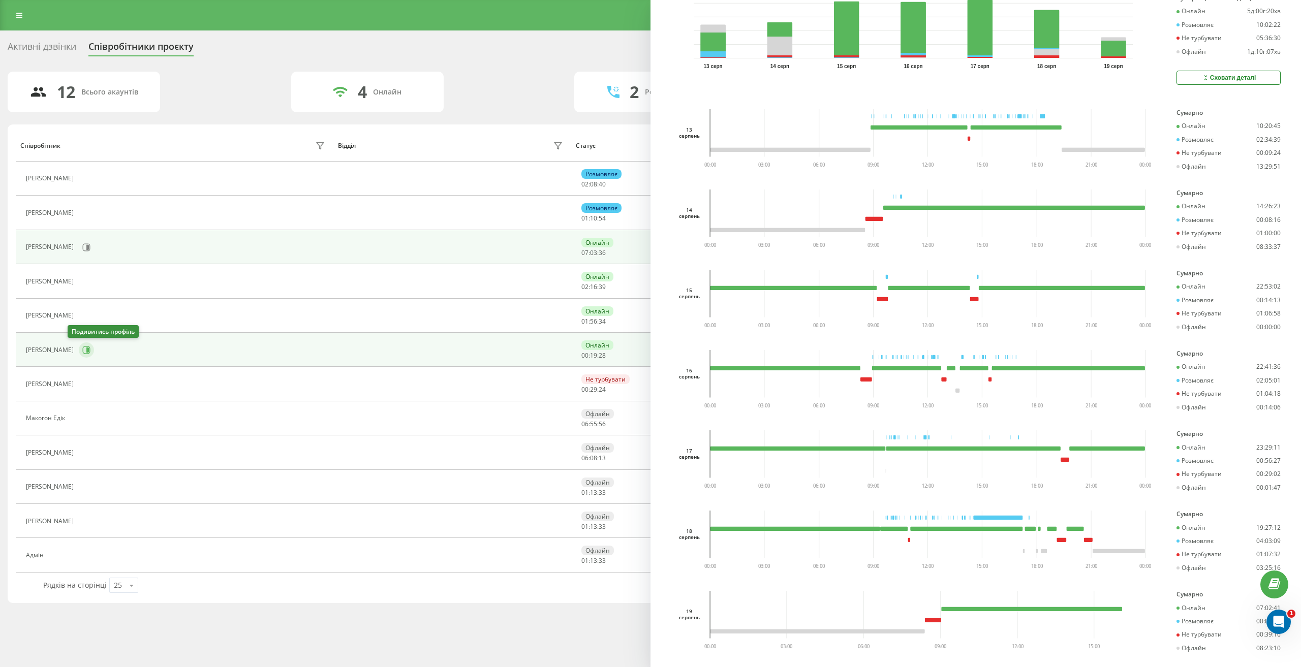
click at [83, 353] on icon at bounding box center [87, 350] width 8 height 8
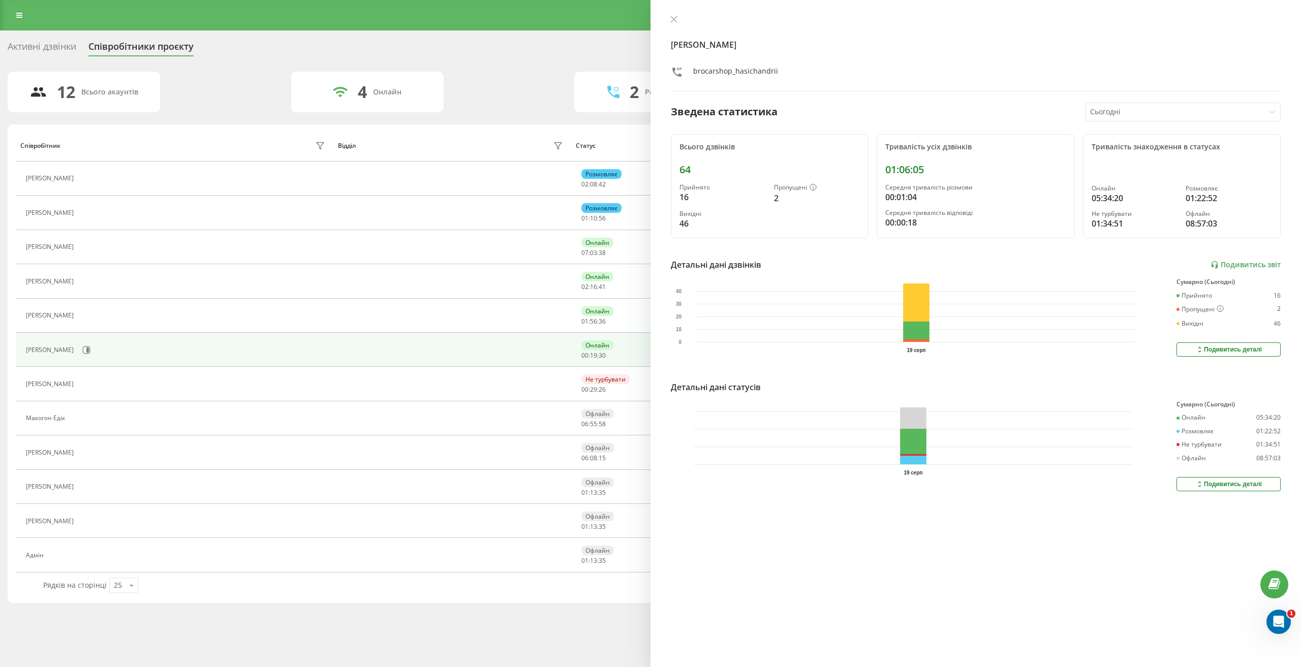
click at [1138, 111] on div at bounding box center [1175, 112] width 170 height 12
click at [1136, 170] on div "Останні 7 днів" at bounding box center [1183, 163] width 194 height 16
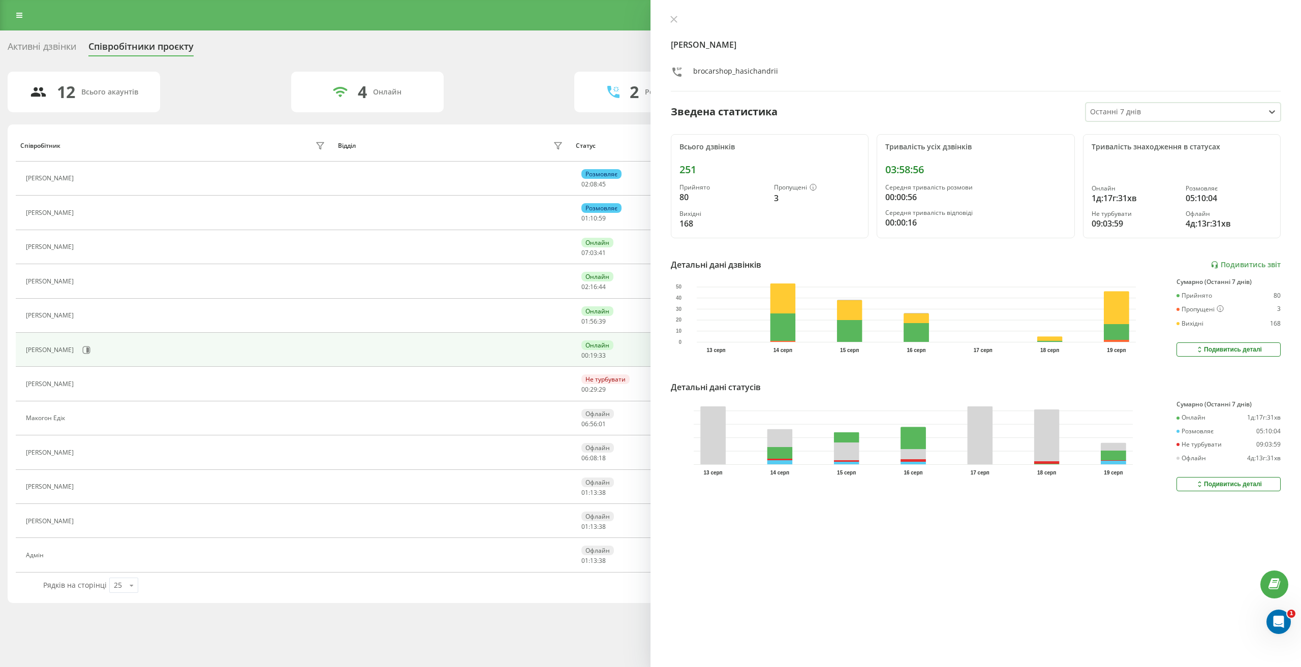
click at [1230, 482] on div "Подивитись деталі" at bounding box center [1228, 484] width 67 height 8
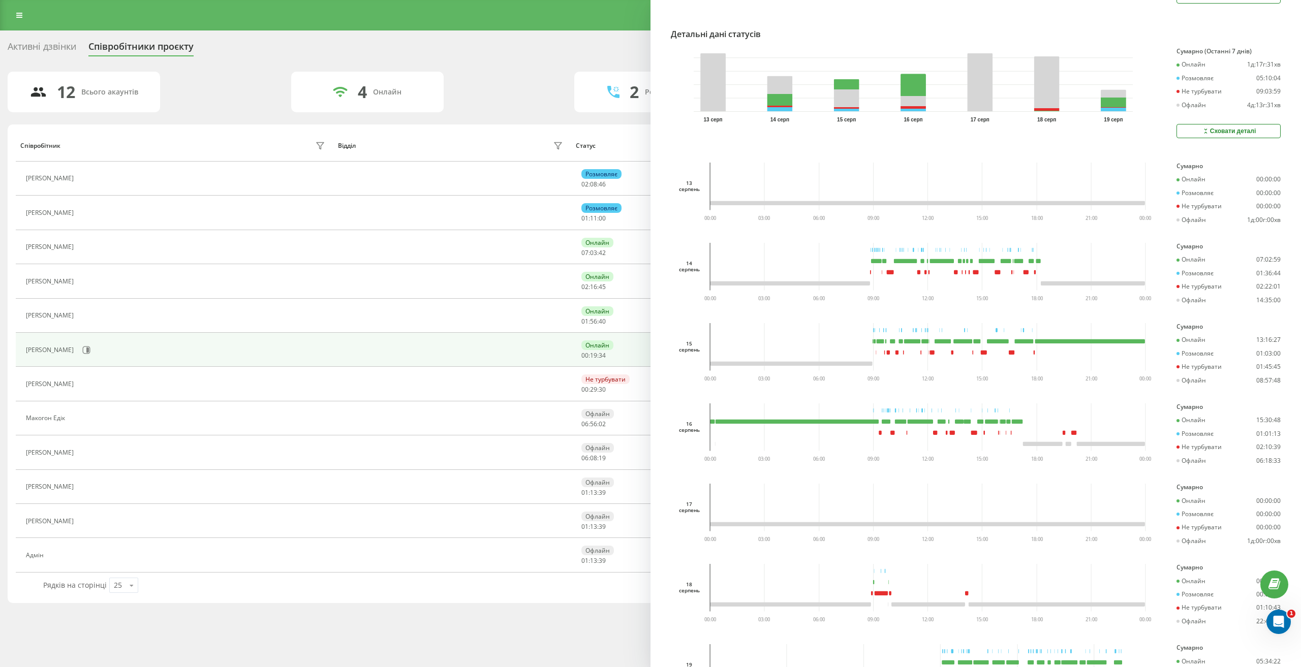
scroll to position [356, 0]
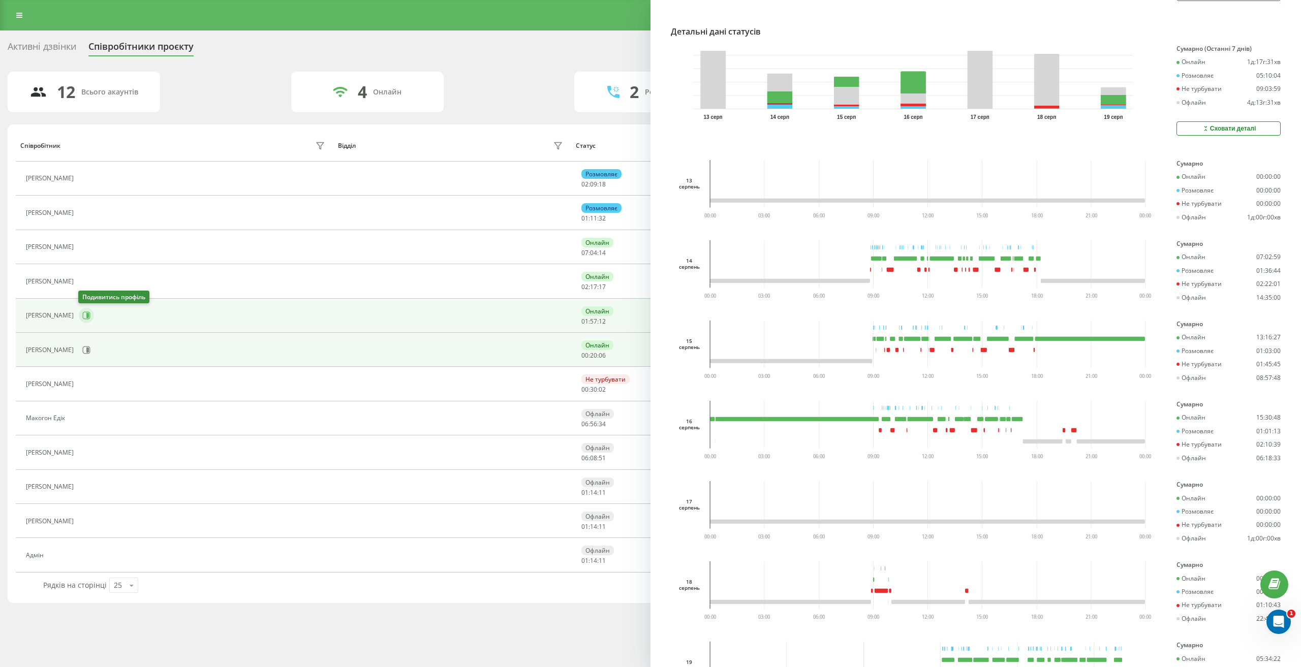
click at [87, 317] on icon at bounding box center [87, 315] width 3 height 5
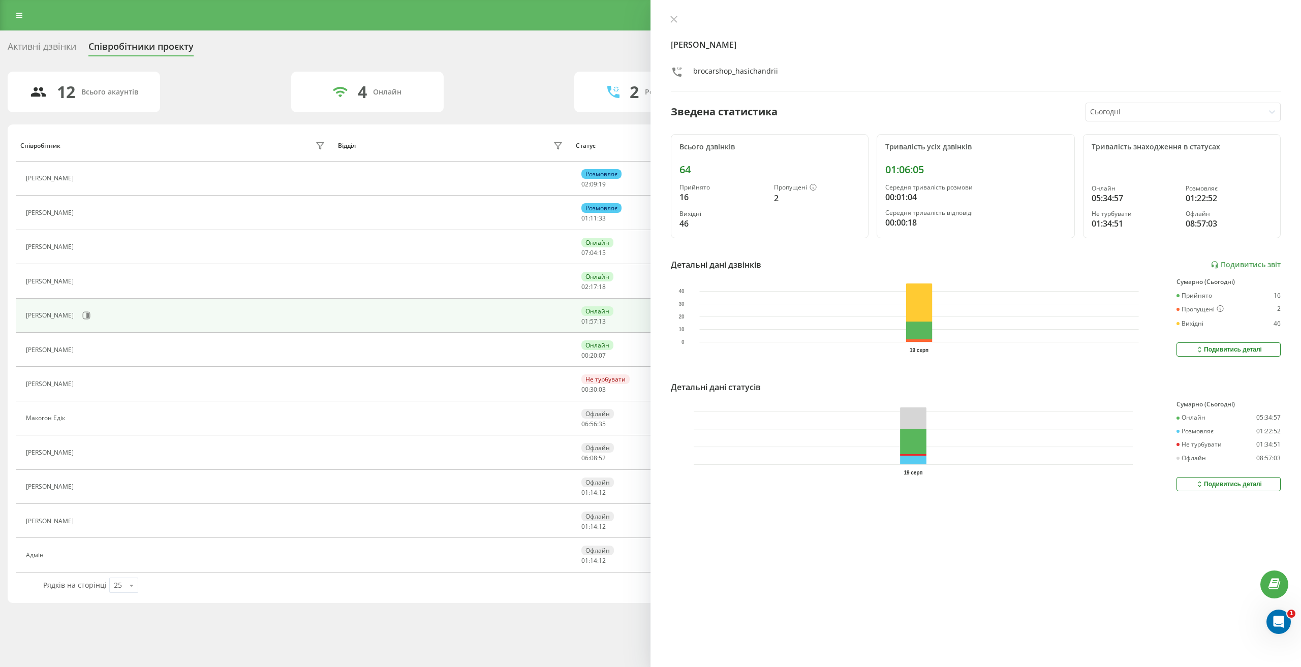
click at [1160, 121] on div "Сьогодні" at bounding box center [1182, 112] width 195 height 19
click at [1142, 162] on div "Останні 7 днів" at bounding box center [1183, 163] width 194 height 16
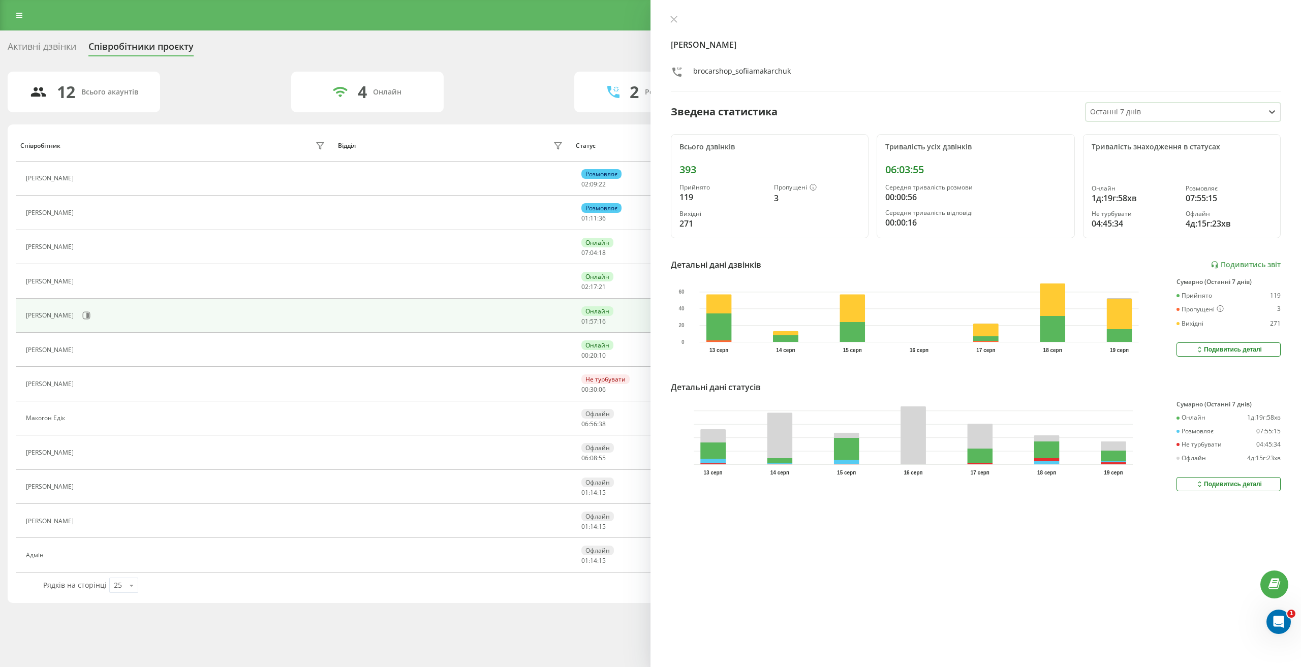
click at [1237, 481] on div "Подивитись деталі" at bounding box center [1228, 484] width 67 height 8
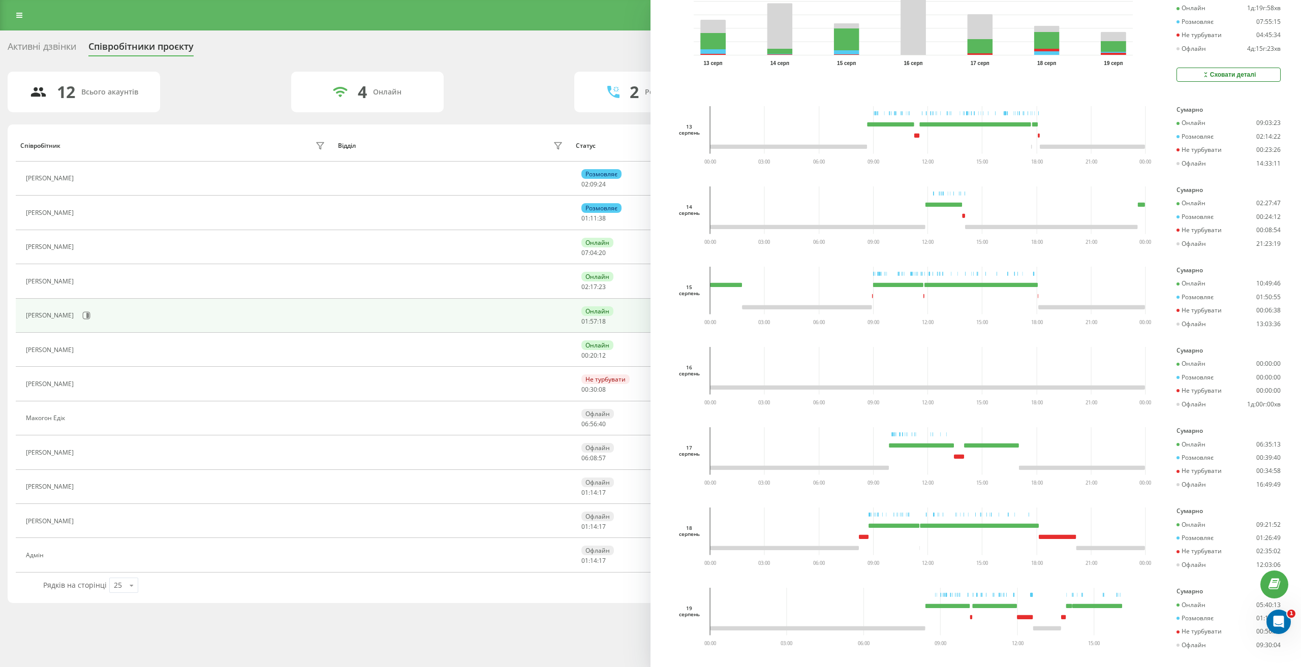
scroll to position [433, 0]
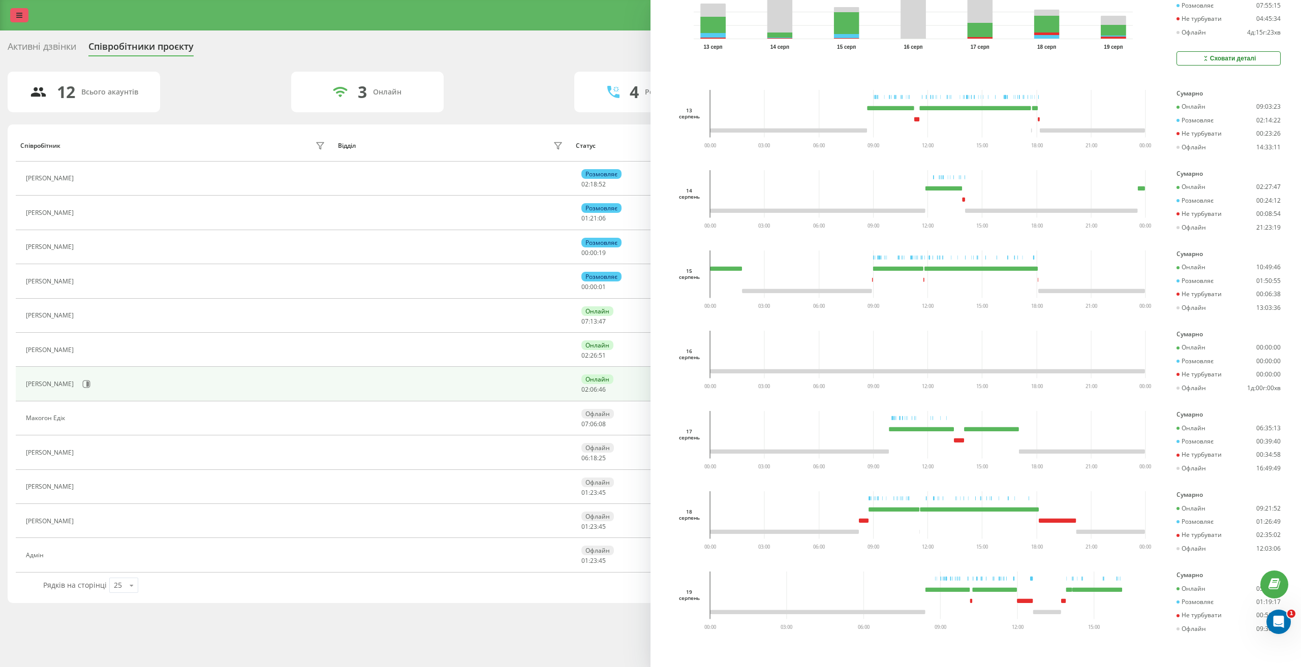
click at [16, 18] on icon at bounding box center [19, 15] width 6 height 7
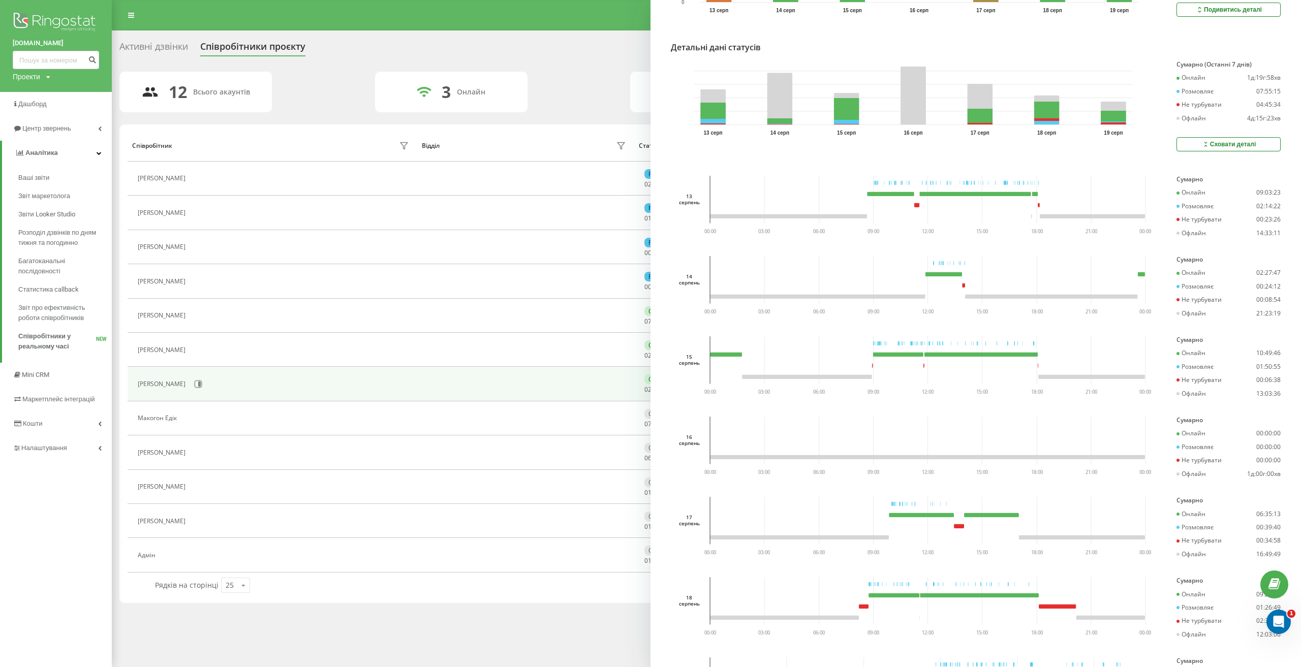
scroll to position [332, 0]
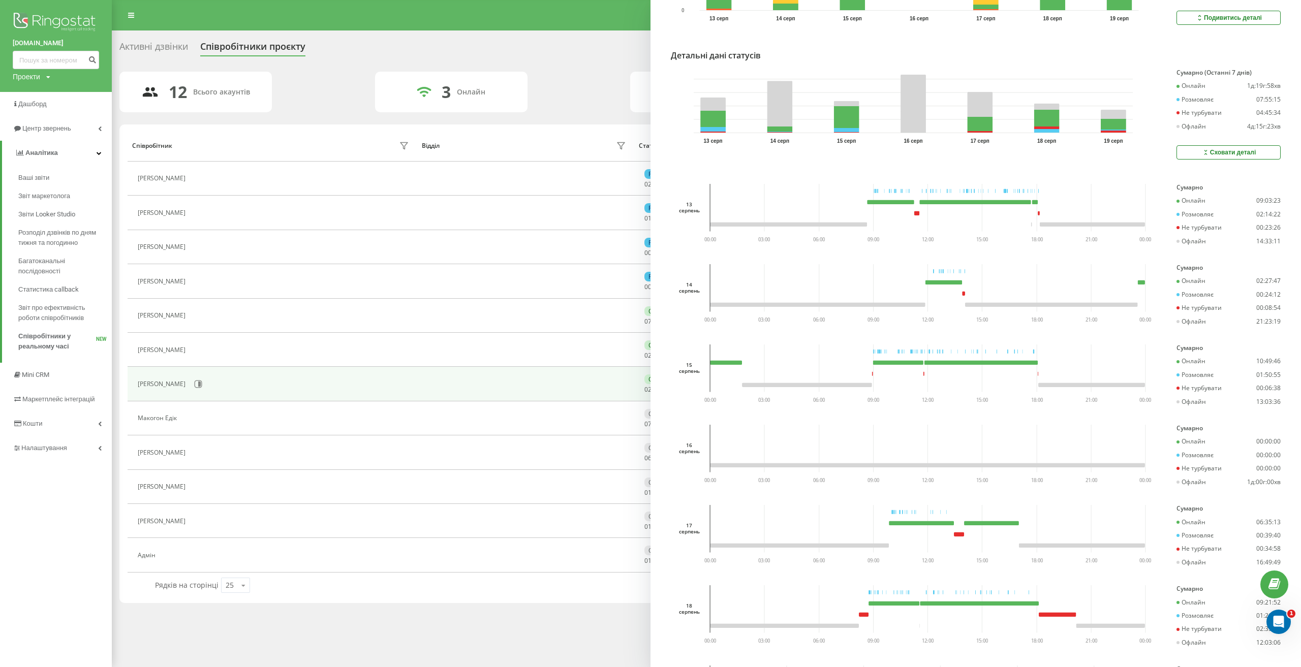
click at [352, 118] on div "12 Всього акаунтів 3 Онлайн 4 Розмовляють 0 Не турбувати 5 Офлайн Співробітник …" at bounding box center [706, 338] width 1174 height 532
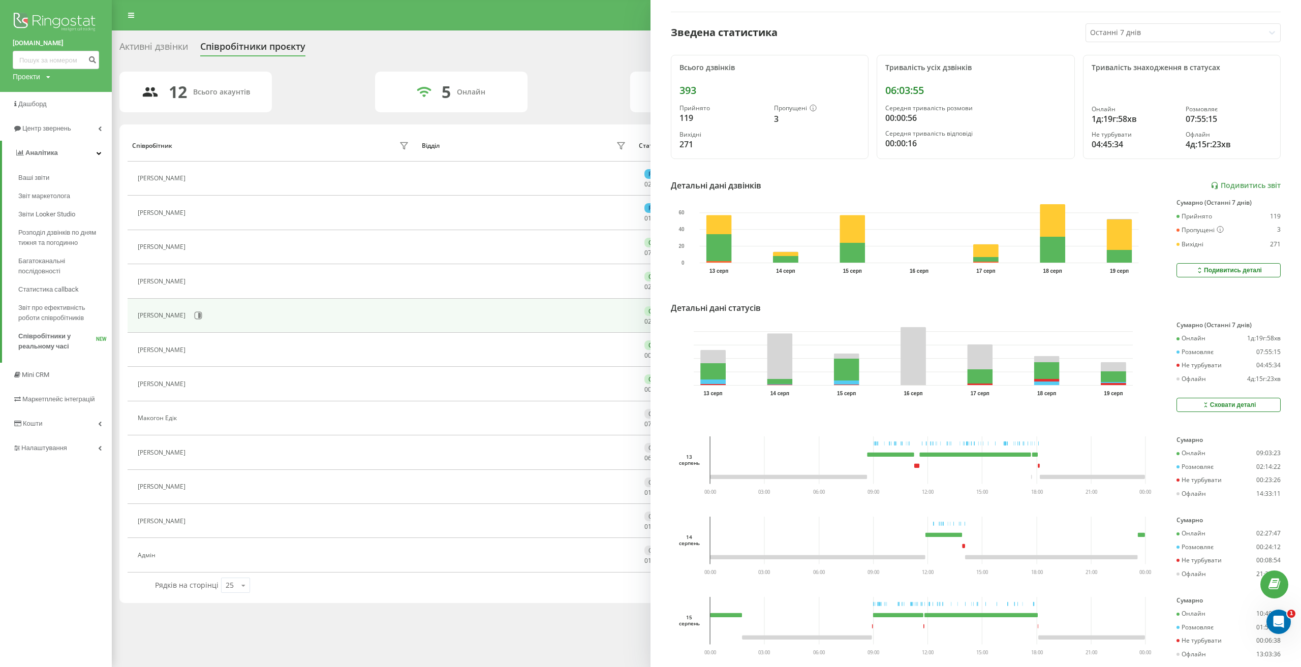
scroll to position [0, 0]
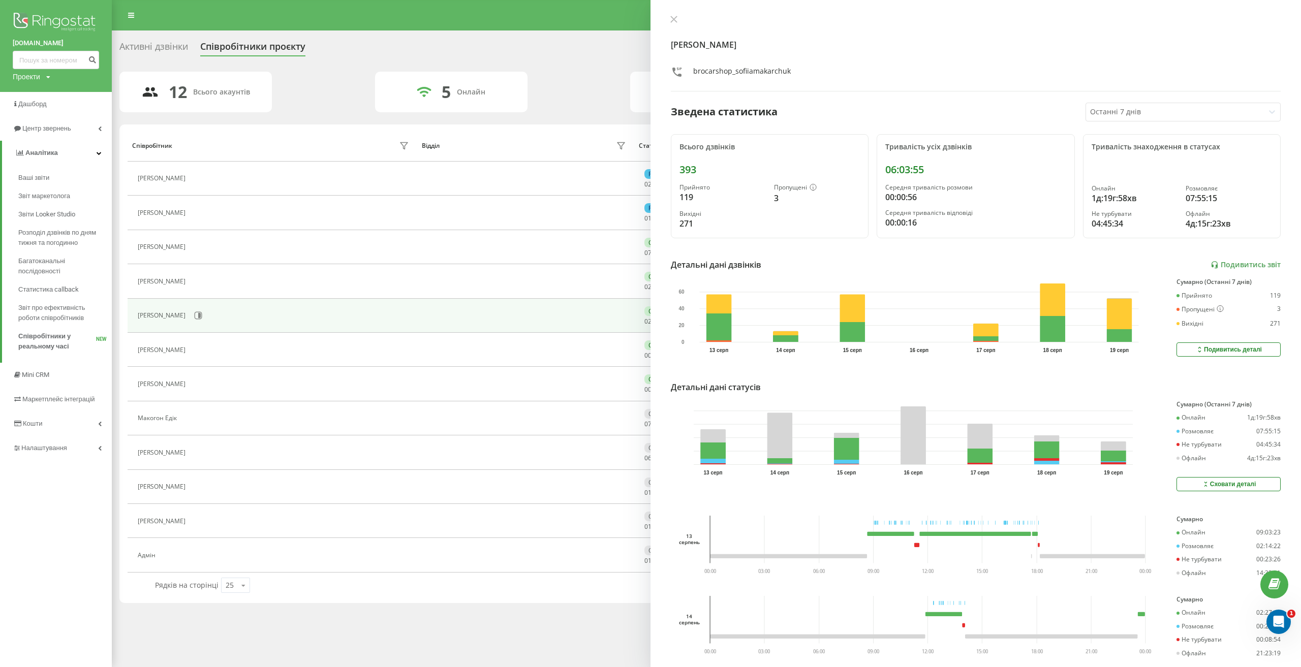
drag, startPoint x: 673, startPoint y: 23, endPoint x: 664, endPoint y: 23, distance: 9.2
click at [673, 23] on button at bounding box center [673, 20] width 13 height 10
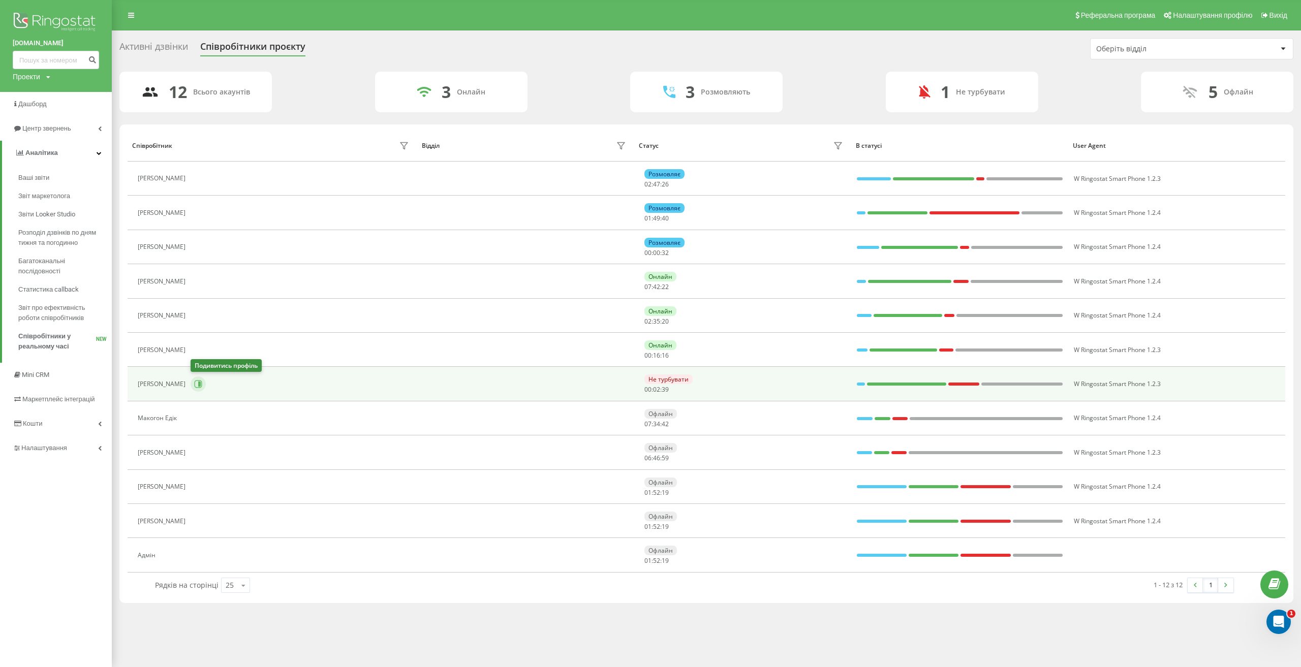
click at [202, 384] on icon at bounding box center [199, 385] width 8 height 8
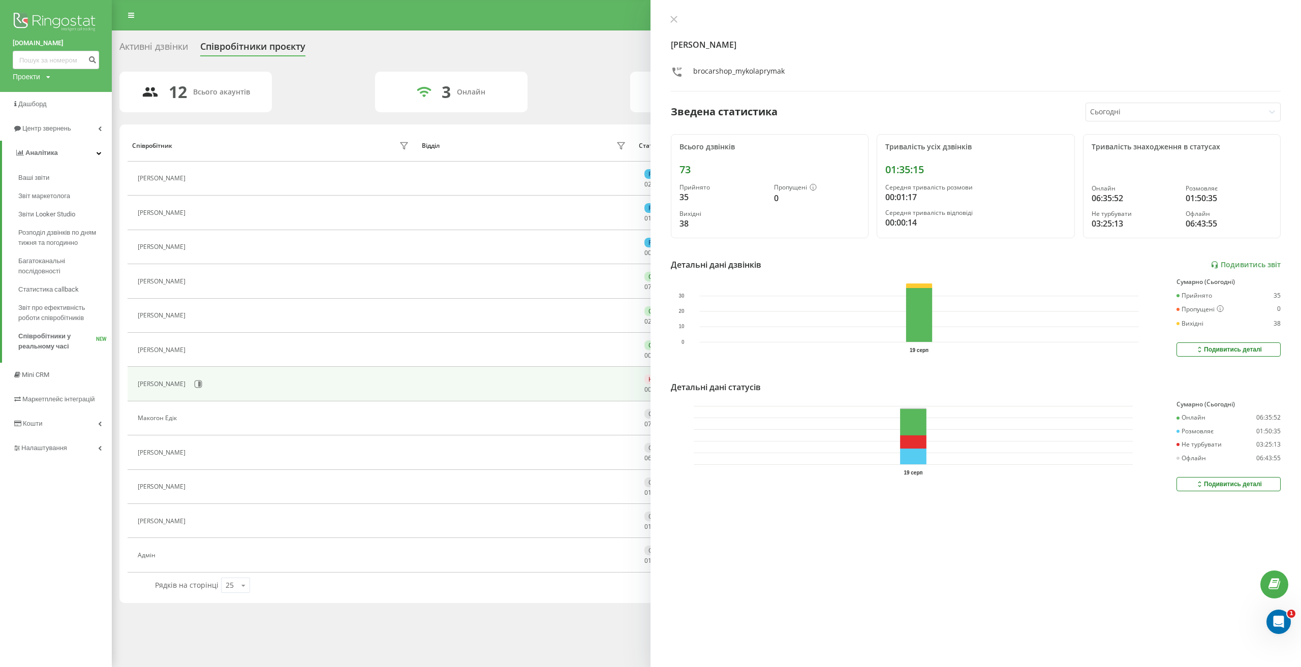
click at [1136, 121] on div "Сьогодні" at bounding box center [1182, 112] width 195 height 19
click at [1139, 145] on div "Останні 3 дні" at bounding box center [1183, 147] width 194 height 16
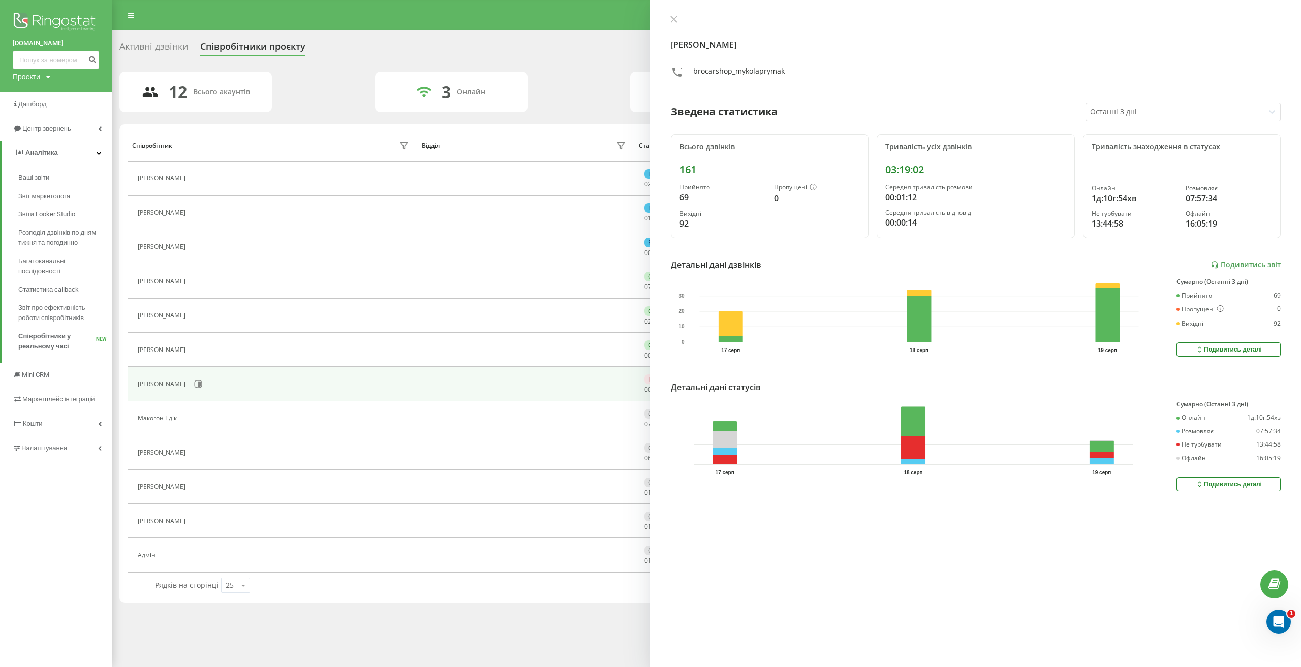
click at [1205, 486] on div "Подивитись деталі" at bounding box center [1228, 484] width 67 height 8
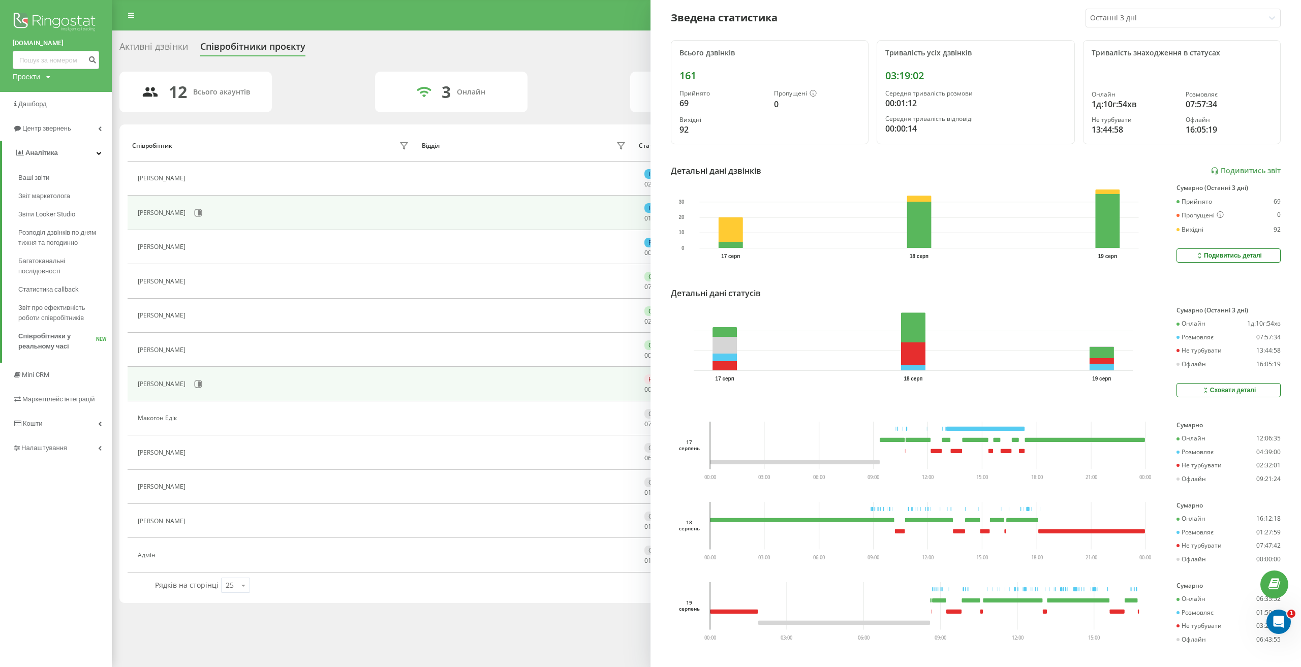
scroll to position [61, 0]
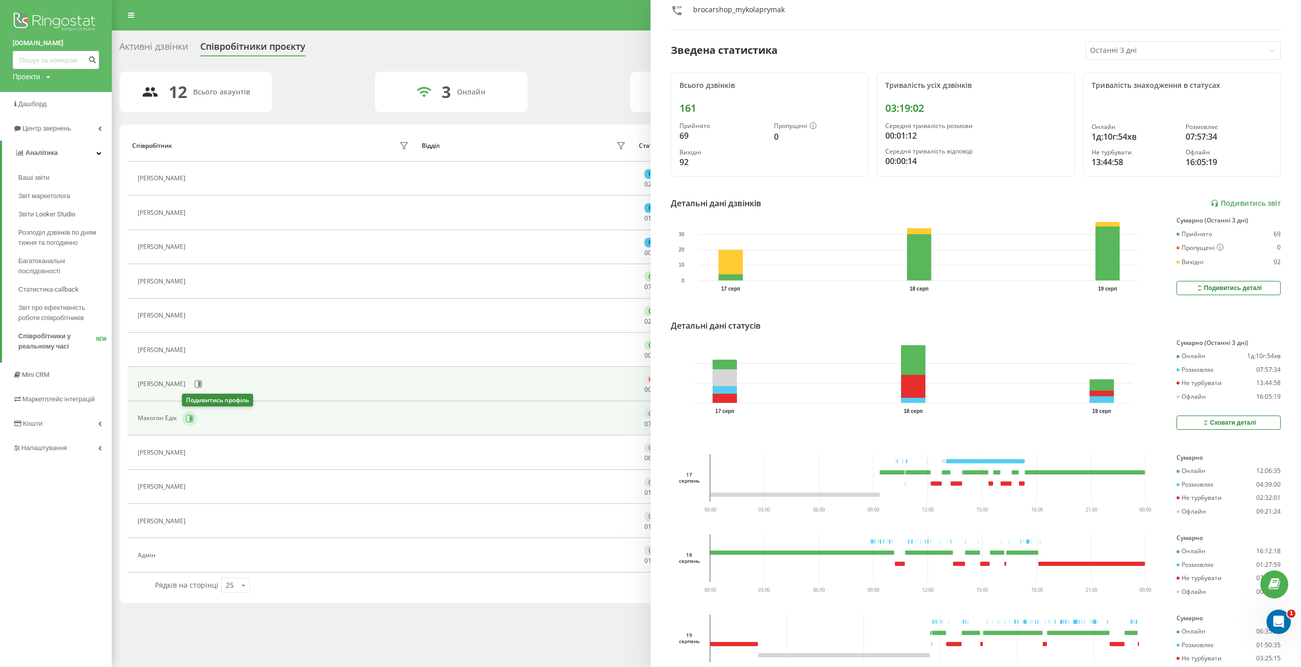
click at [193, 417] on icon at bounding box center [190, 419] width 8 height 8
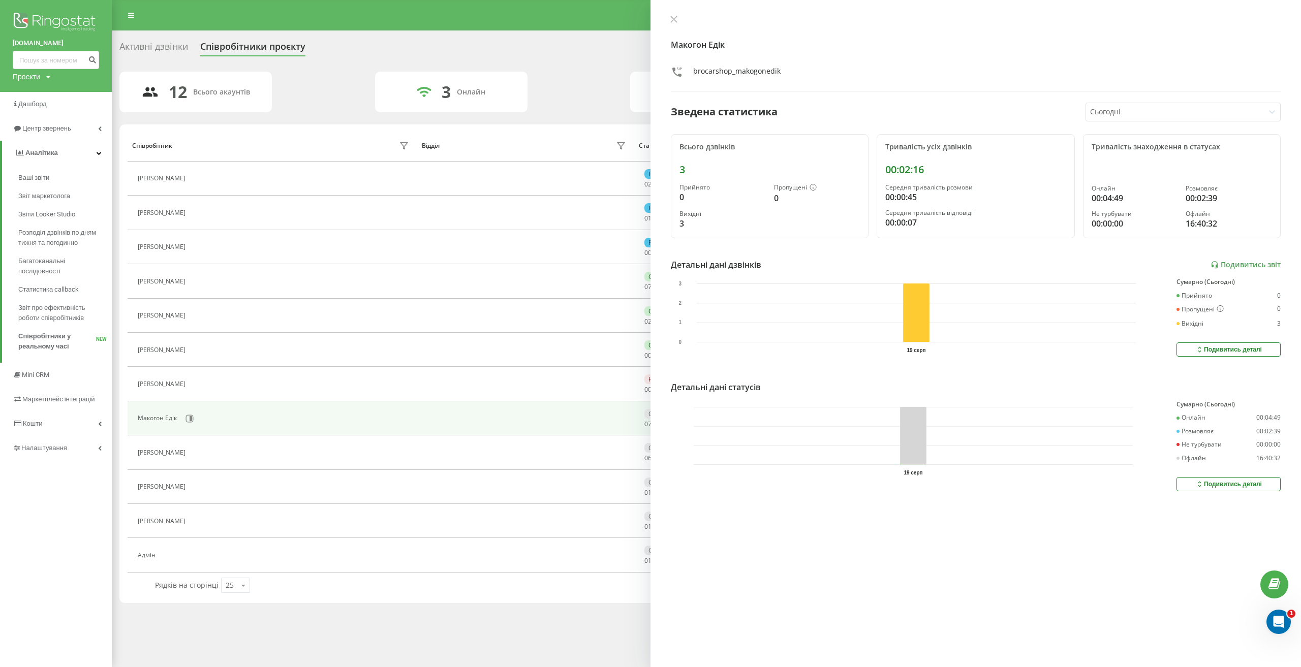
drag, startPoint x: 1180, startPoint y: 106, endPoint x: 1180, endPoint y: 113, distance: 7.6
click at [1180, 108] on div "Сьогодні" at bounding box center [1175, 112] width 178 height 18
click at [1163, 148] on div "Останні 3 дні" at bounding box center [1183, 147] width 194 height 16
click at [1205, 484] on div "Подивитись деталі" at bounding box center [1228, 484] width 67 height 8
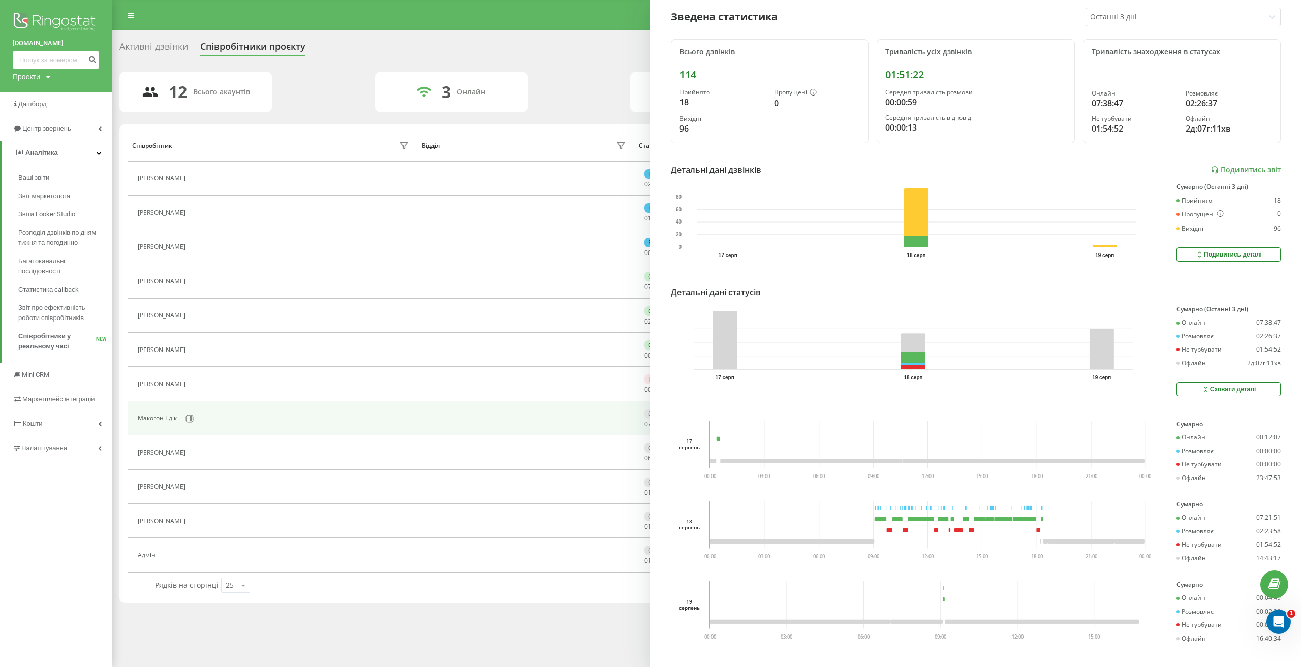
scroll to position [102, 0]
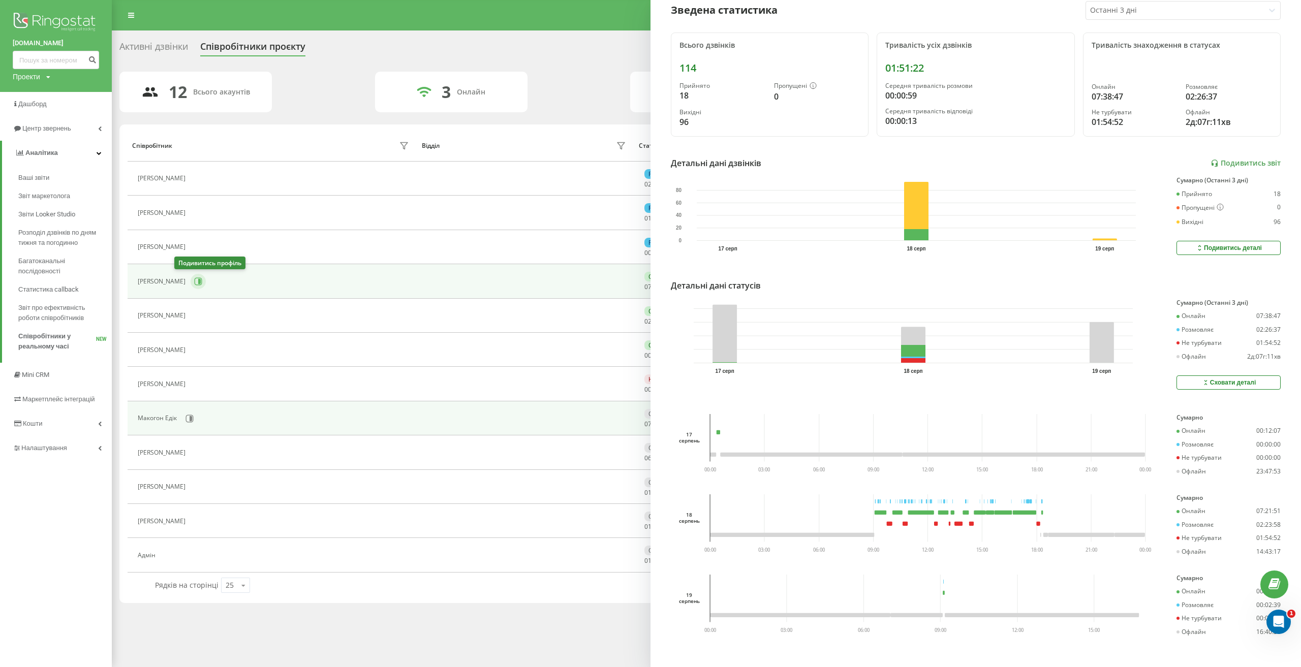
click at [191, 279] on button at bounding box center [198, 281] width 15 height 15
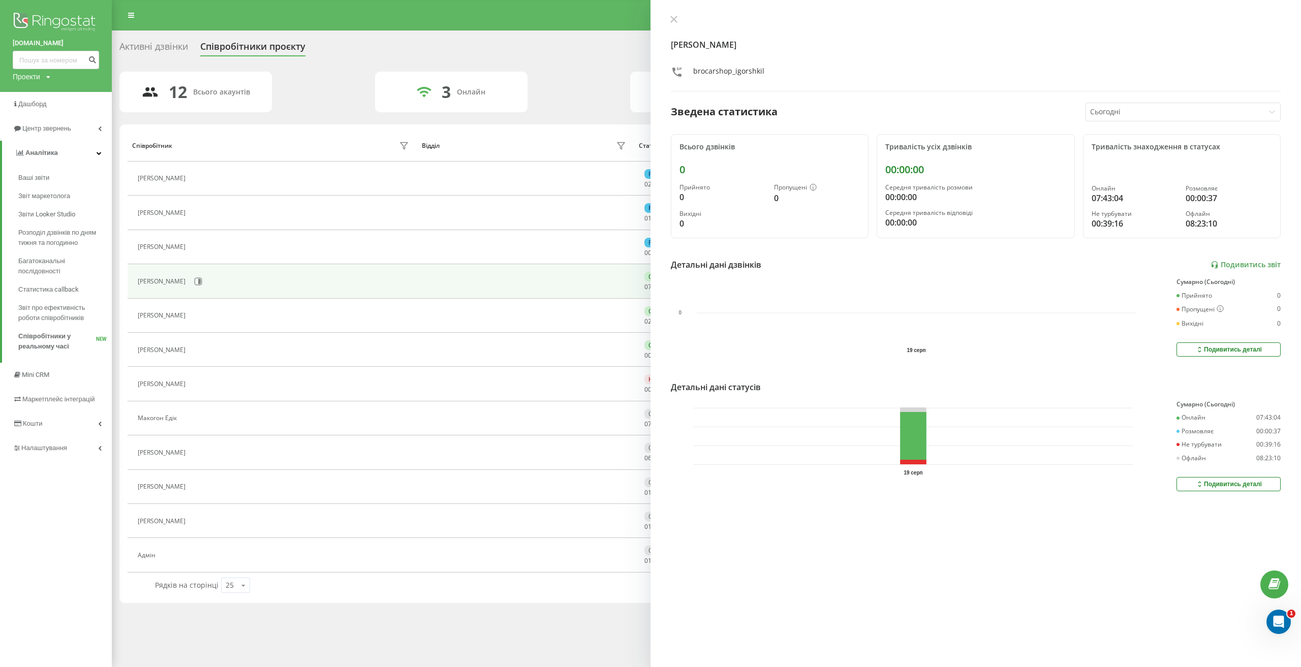
click at [1153, 119] on div "Сьогодні" at bounding box center [1175, 112] width 178 height 18
click at [1142, 151] on div "Останні 3 дні" at bounding box center [1183, 147] width 194 height 16
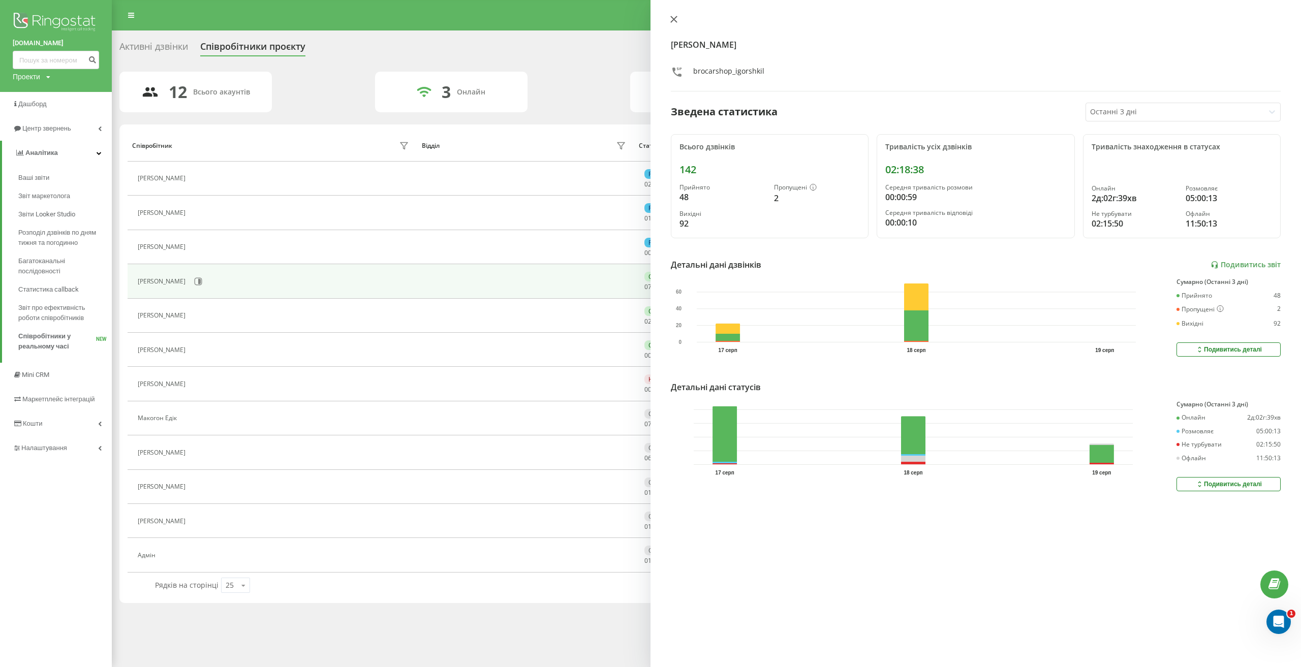
click at [671, 22] on icon at bounding box center [674, 19] width 6 height 6
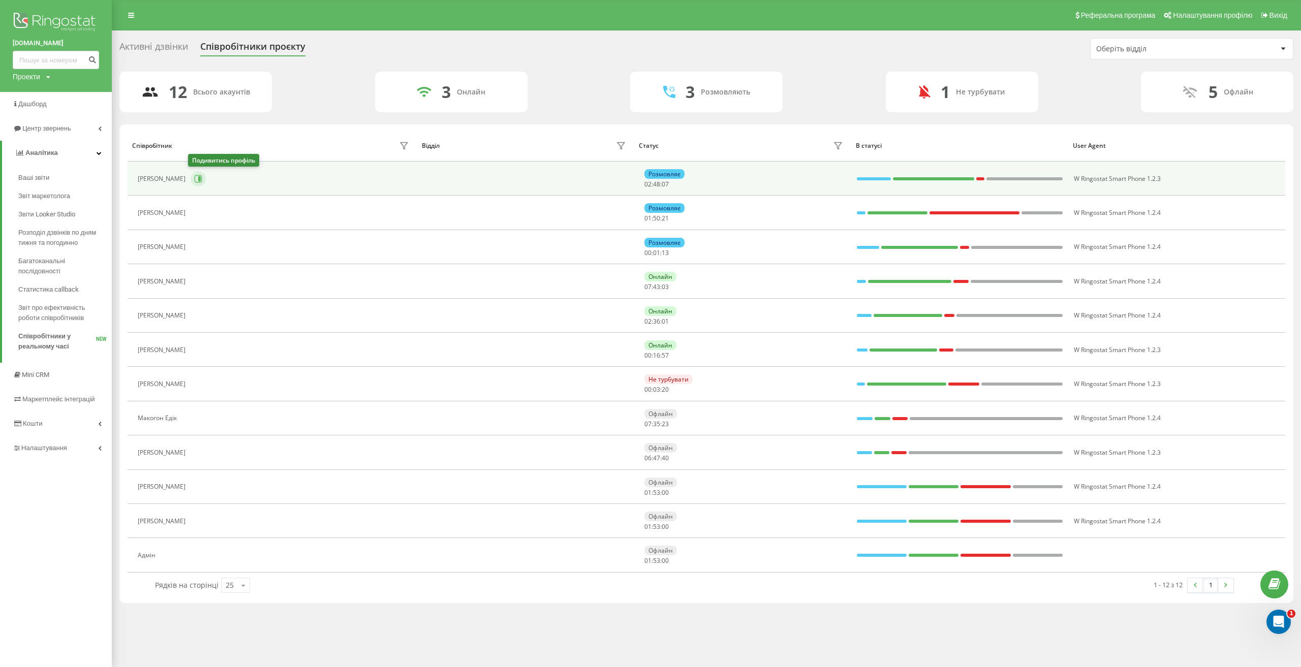
click at [198, 180] on icon at bounding box center [199, 178] width 3 height 5
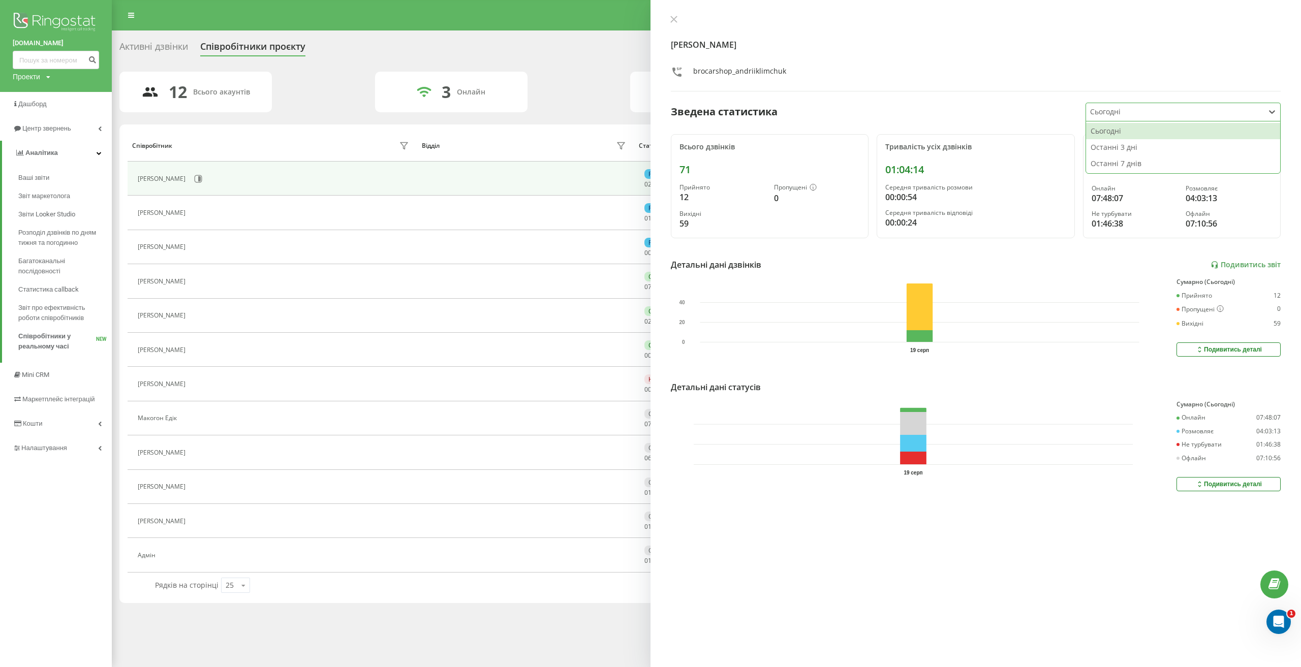
click at [1159, 110] on div at bounding box center [1175, 112] width 170 height 12
click at [1144, 151] on div "Останні 3 дні" at bounding box center [1183, 147] width 194 height 16
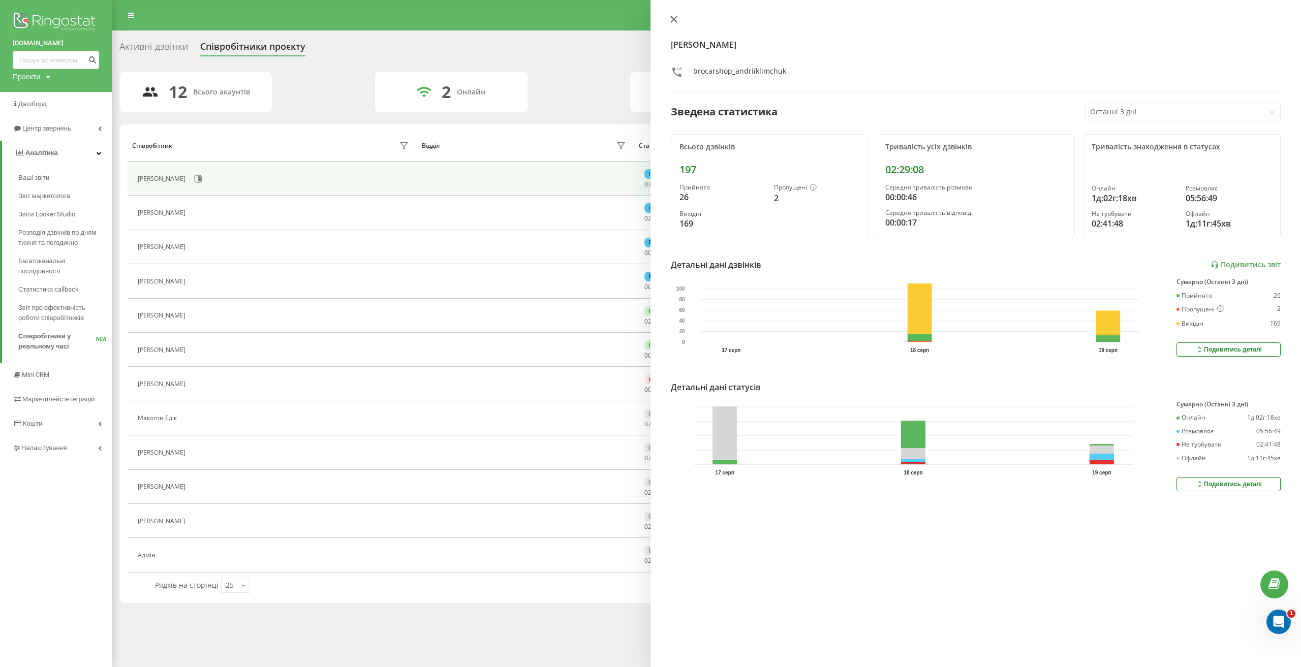
click at [671, 17] on icon at bounding box center [674, 19] width 6 height 6
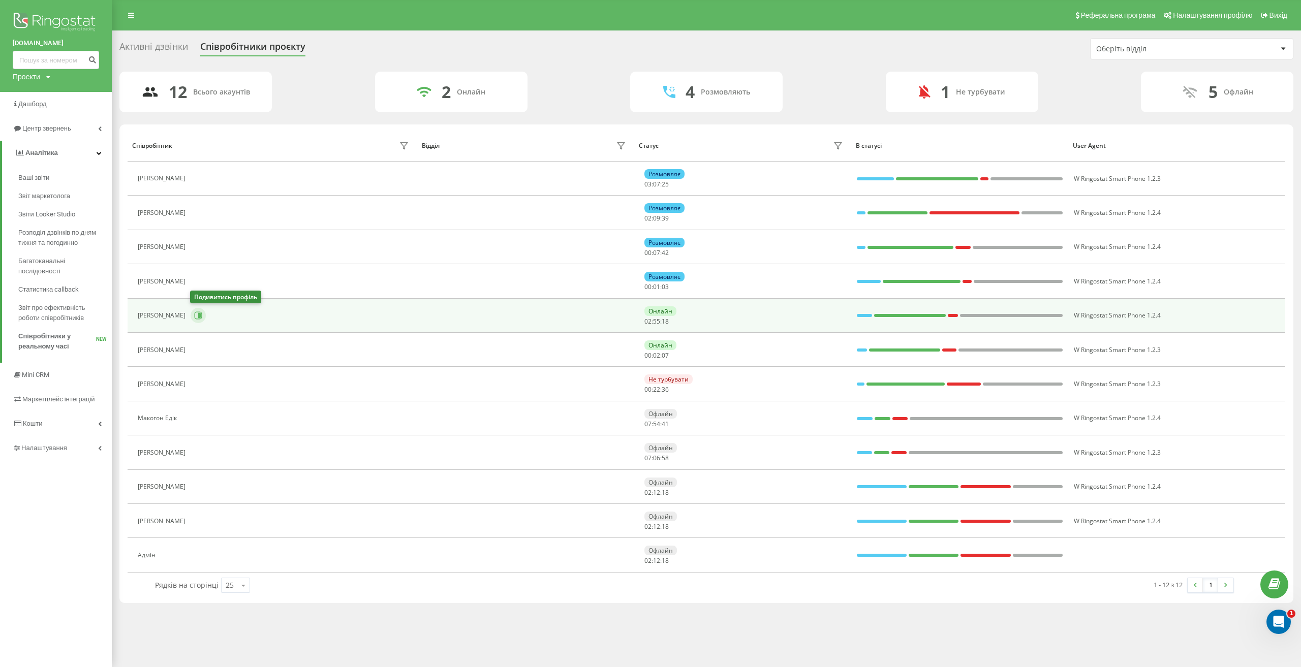
click at [199, 310] on button at bounding box center [198, 315] width 15 height 15
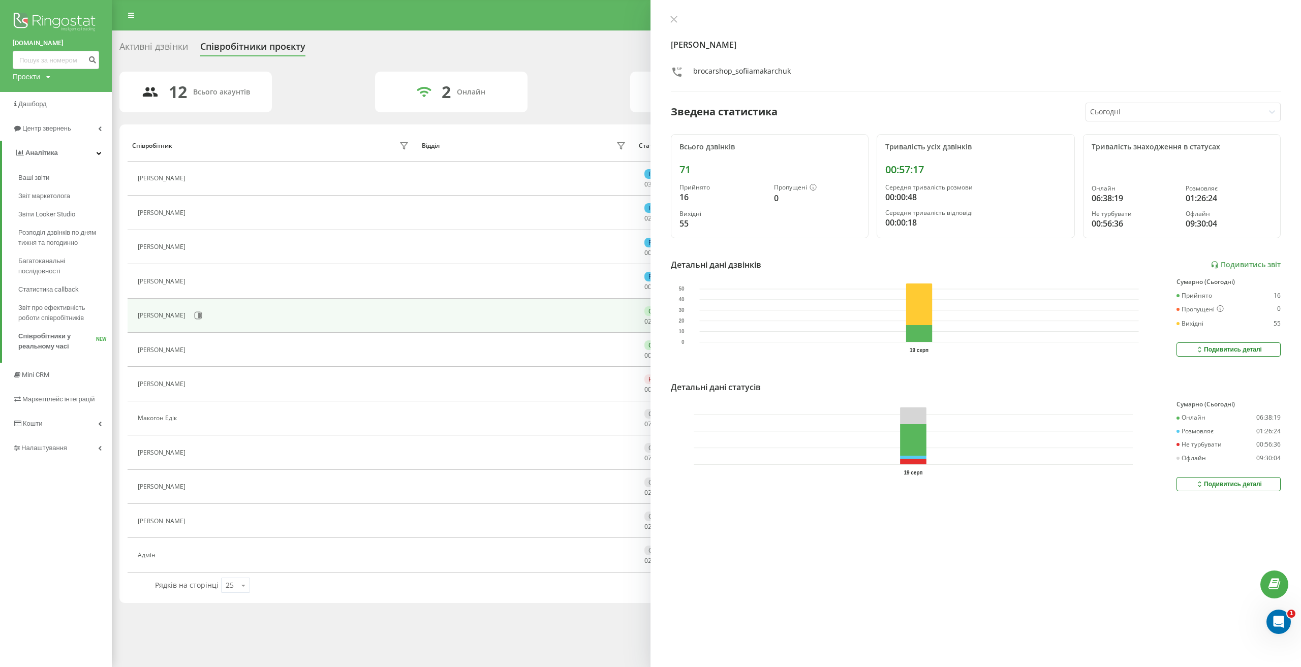
drag, startPoint x: 1175, startPoint y: 109, endPoint x: 1174, endPoint y: 117, distance: 8.1
click at [1174, 110] on div at bounding box center [1175, 112] width 170 height 12
click at [1150, 148] on div "Останні 3 дні" at bounding box center [1183, 147] width 194 height 16
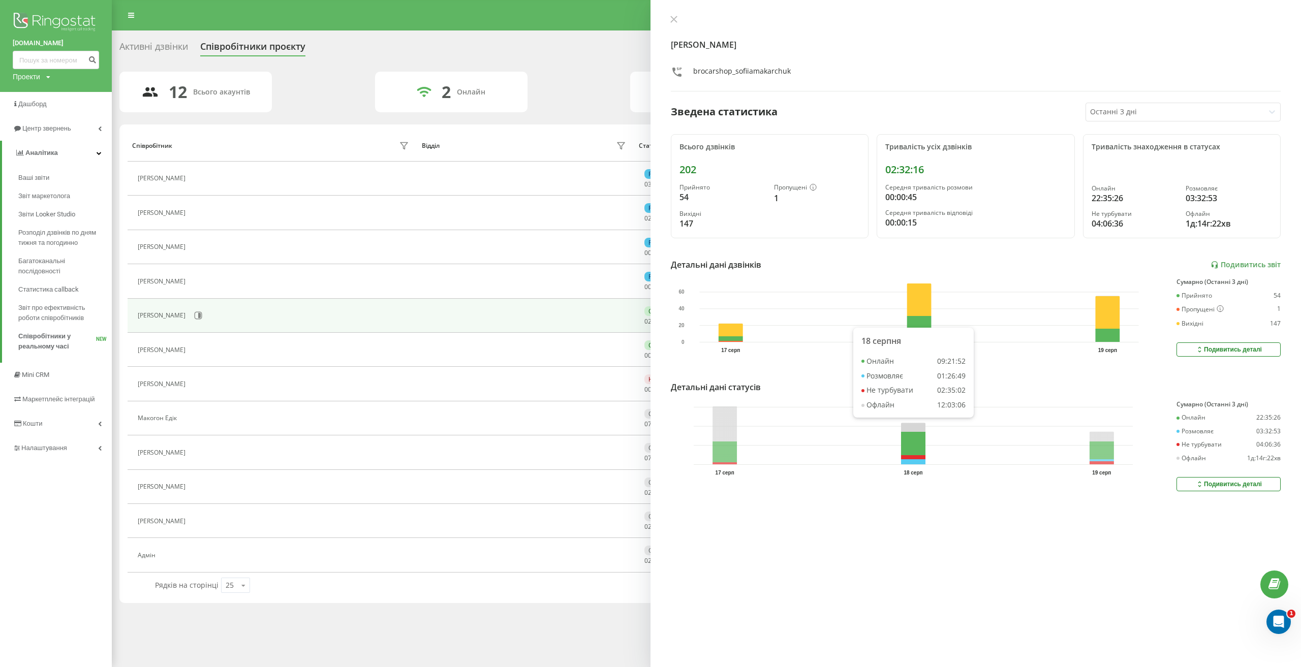
click at [915, 454] on rect at bounding box center [913, 444] width 24 height 42
click at [1240, 489] on button "Подивитись деталі" at bounding box center [1228, 484] width 104 height 14
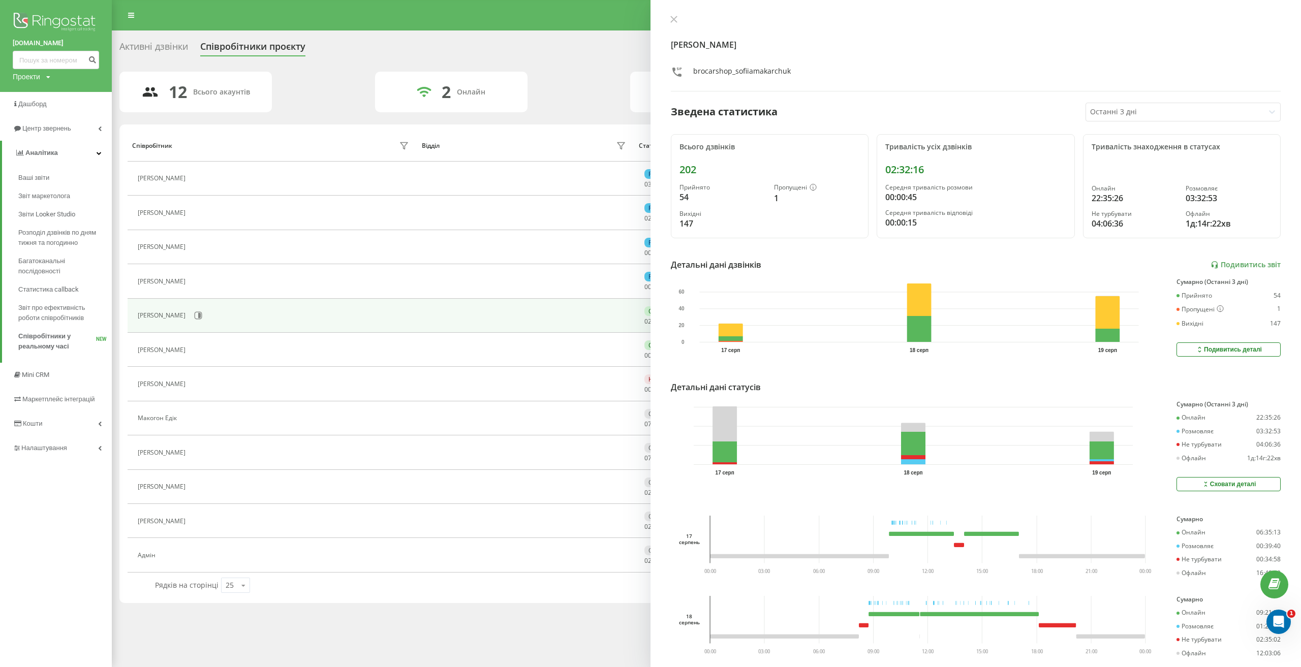
click at [666, 19] on div "Софія Макарчук brocarshop_sofiiamakarchuk Зведена статистика Останні 3 дні Всьо…" at bounding box center [975, 333] width 650 height 667
click at [669, 19] on button at bounding box center [673, 20] width 13 height 10
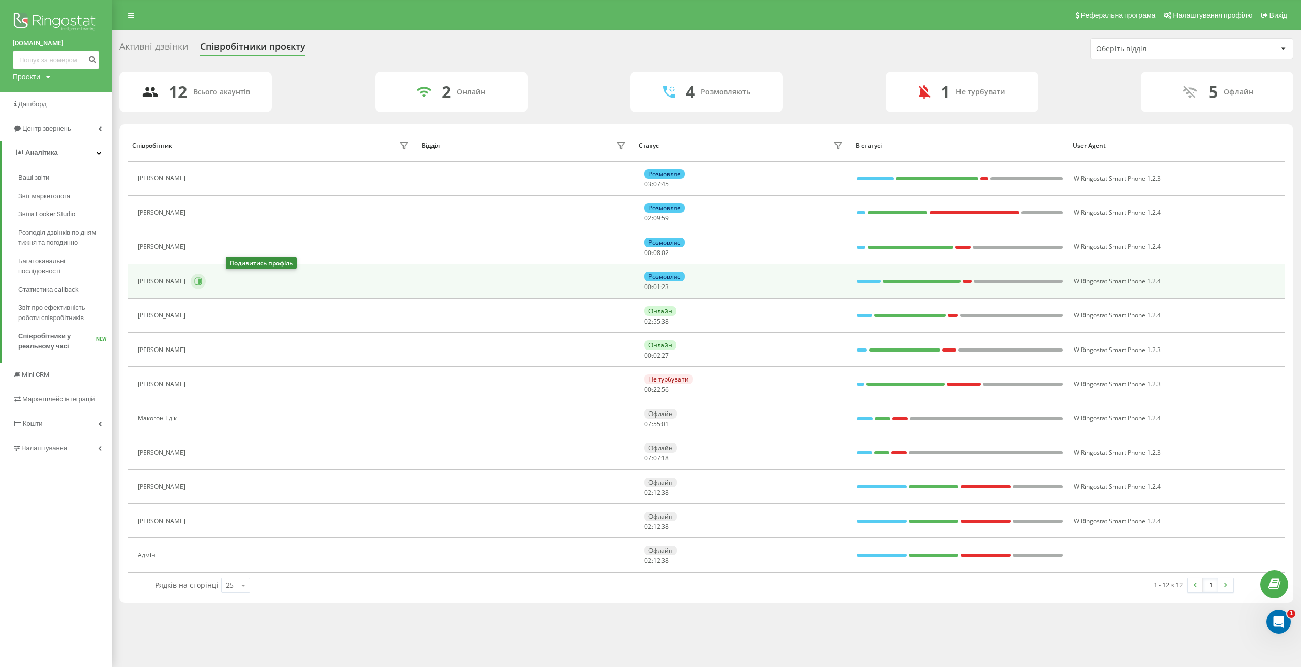
click at [202, 280] on icon at bounding box center [198, 281] width 8 height 8
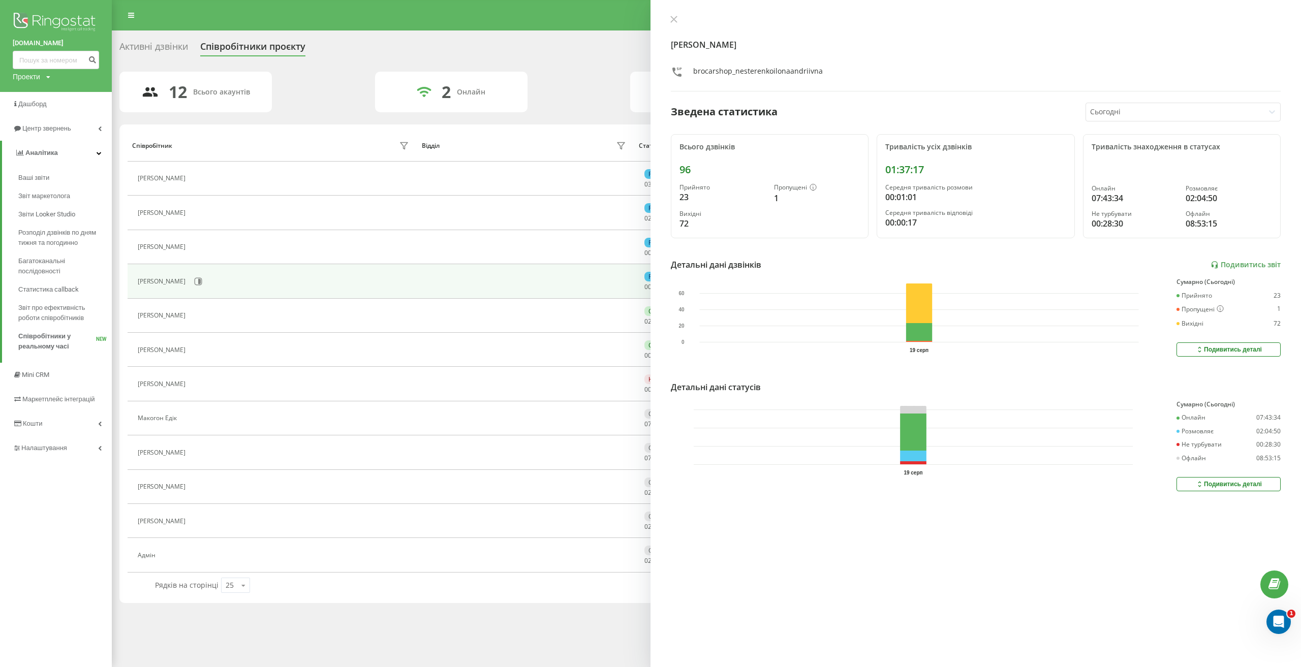
click at [1123, 103] on div "Сьогодні" at bounding box center [1182, 112] width 195 height 19
click at [1126, 112] on div at bounding box center [1175, 112] width 170 height 12
drag, startPoint x: 1128, startPoint y: 108, endPoint x: 1130, endPoint y: 118, distance: 10.3
click at [1128, 109] on div at bounding box center [1175, 112] width 170 height 12
click at [1128, 147] on div "Останні 3 дні" at bounding box center [1183, 147] width 194 height 16
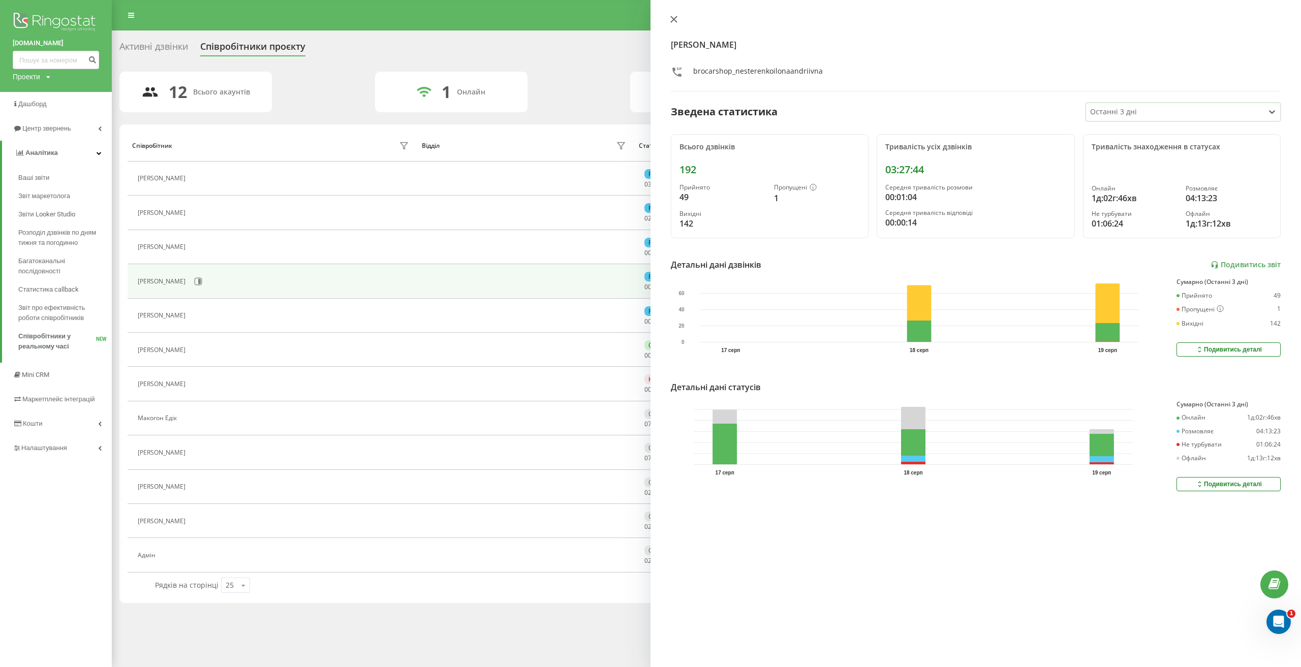
click at [674, 20] on icon at bounding box center [674, 19] width 6 height 6
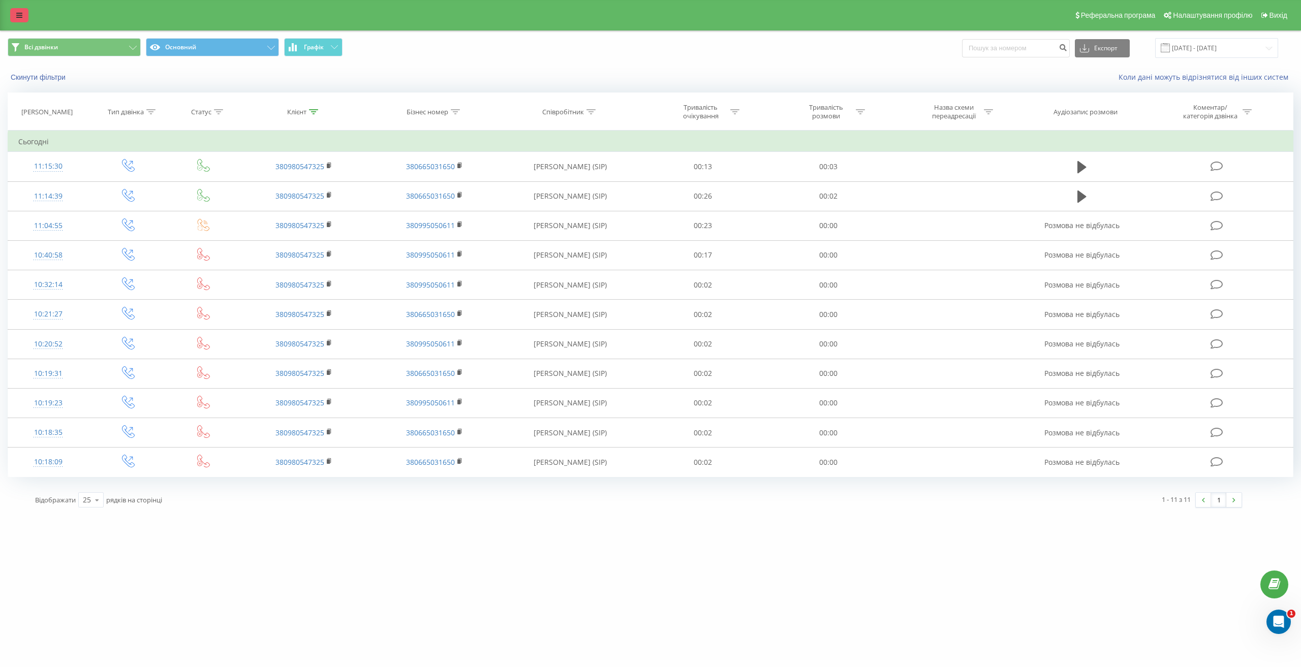
click at [27, 16] on link at bounding box center [19, 15] width 18 height 14
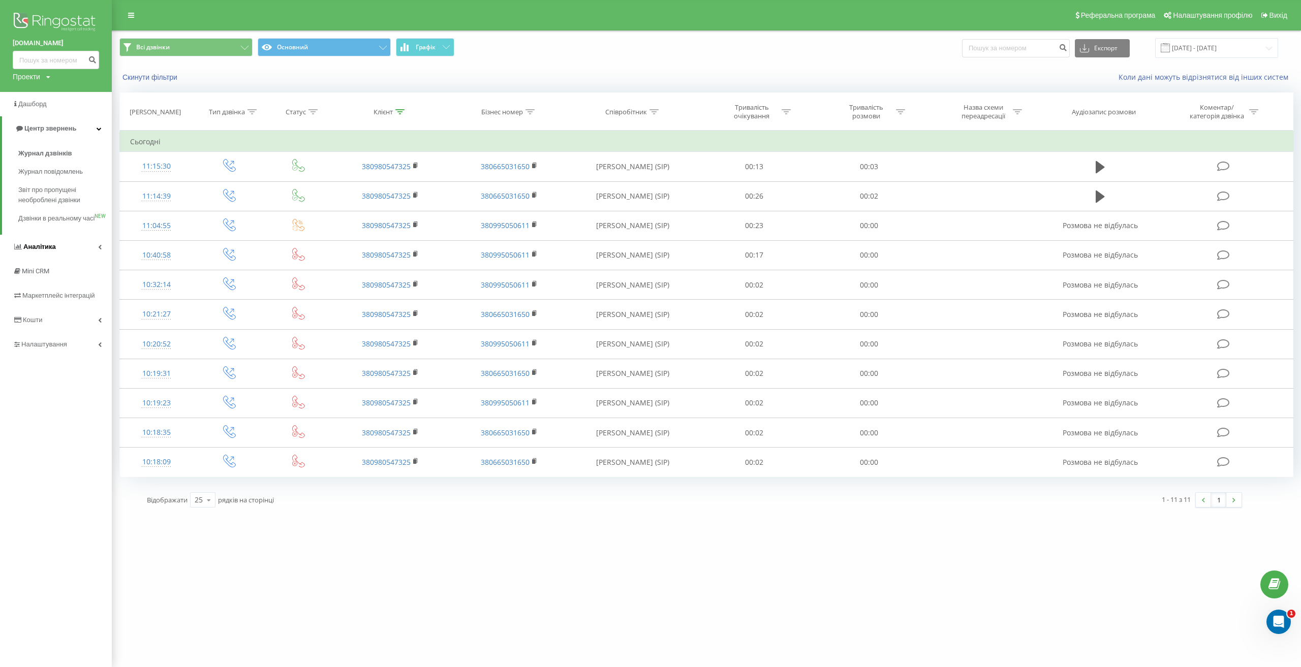
click at [74, 259] on link "Аналiтика" at bounding box center [56, 247] width 112 height 24
click at [56, 125] on span "Центр звернень" at bounding box center [48, 128] width 52 height 8
click at [58, 154] on span "Журнал дзвінків" at bounding box center [45, 153] width 54 height 10
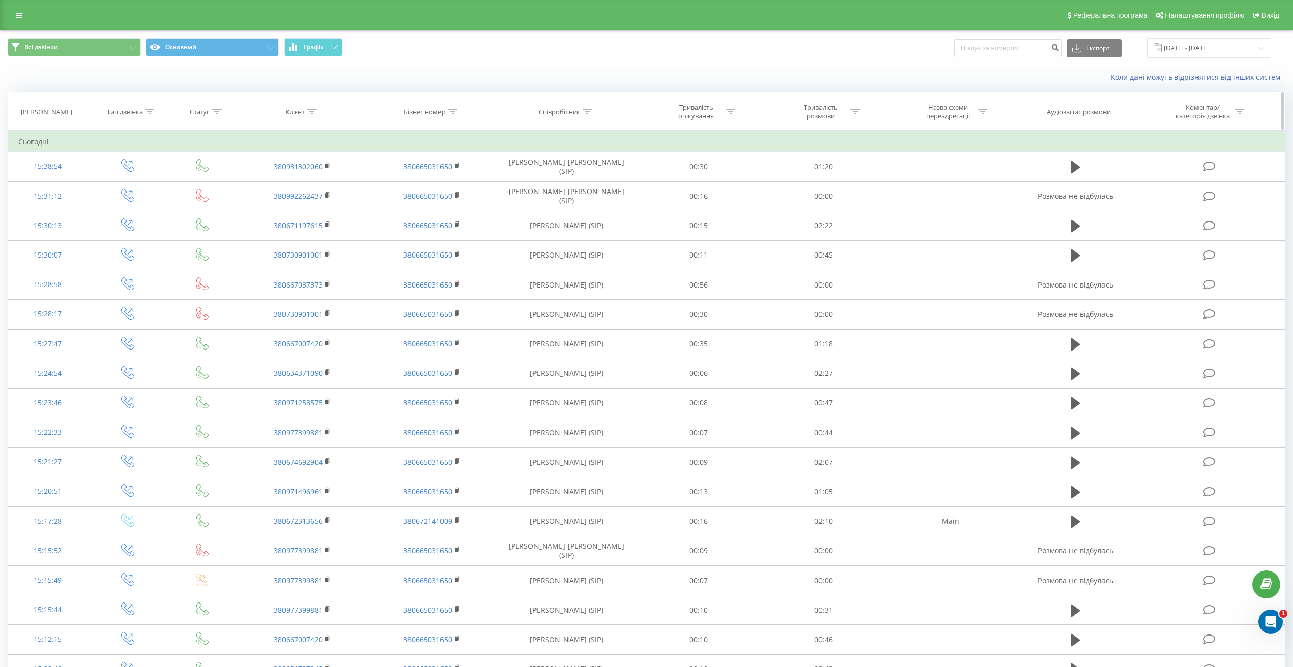
click at [215, 112] on icon at bounding box center [216, 111] width 9 height 5
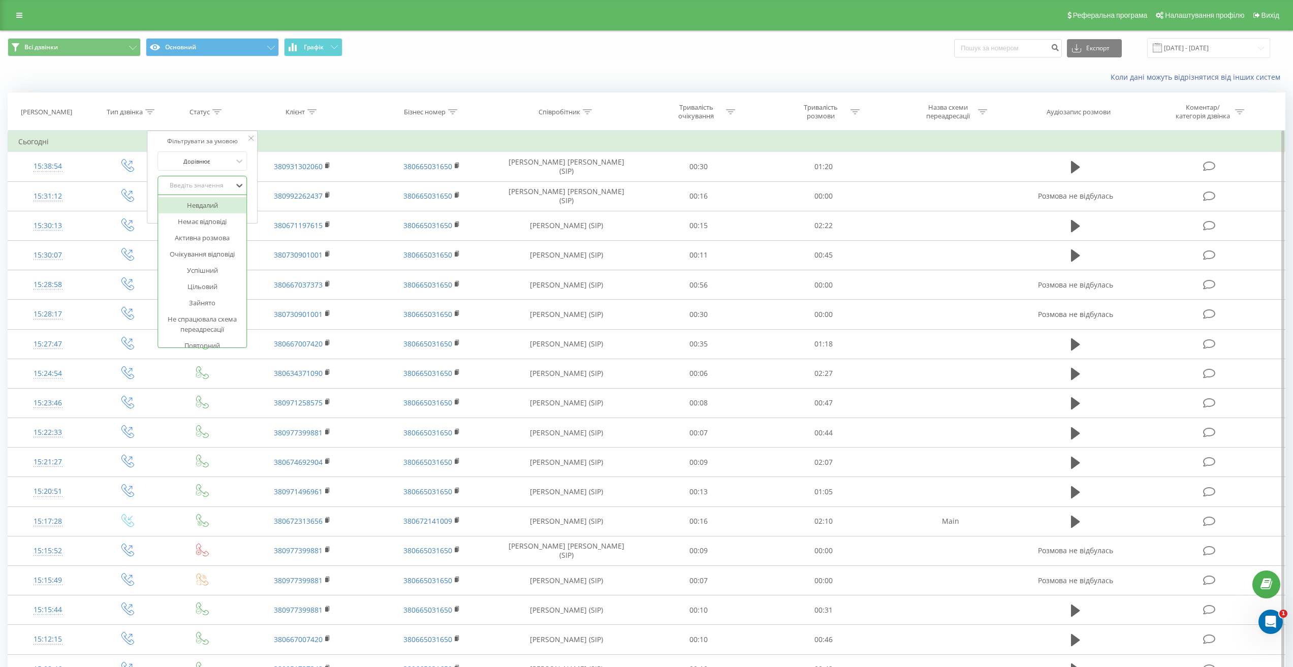
click at [211, 179] on div "Введіть значення" at bounding box center [197, 185] width 74 height 15
click at [215, 242] on div "Повторний" at bounding box center [203, 244] width 88 height 16
click at [240, 203] on button "OK" at bounding box center [223, 206] width 43 height 13
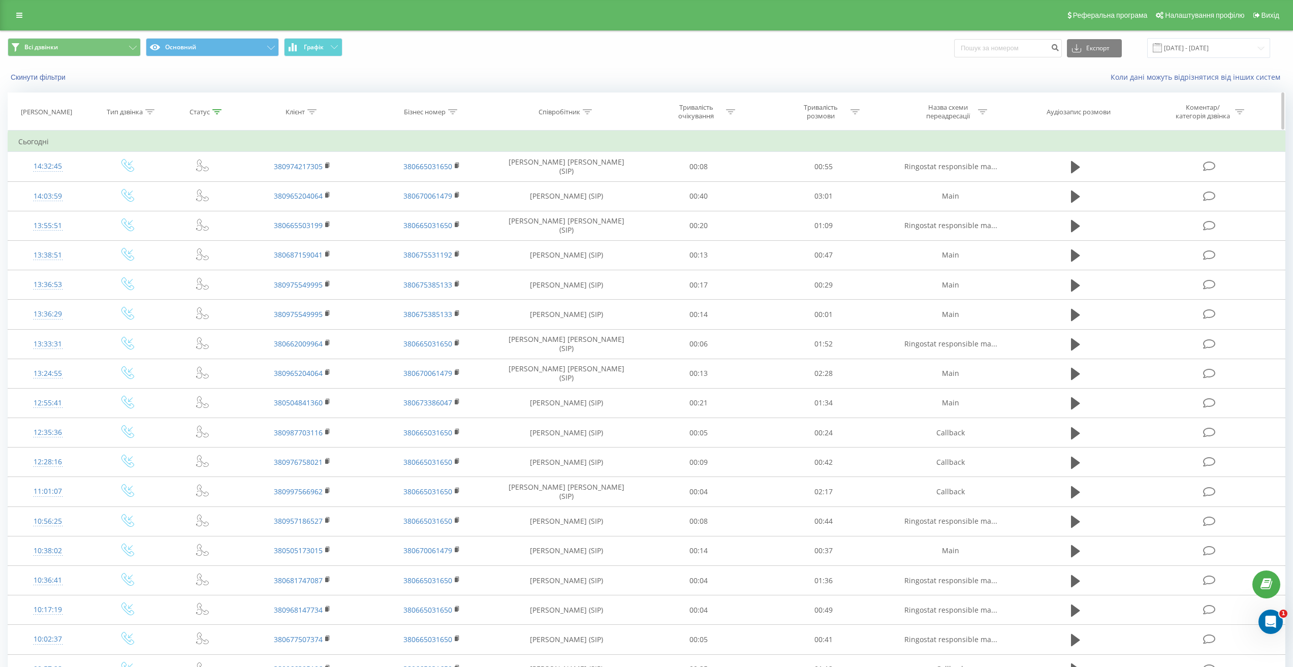
click at [208, 115] on div "Статус" at bounding box center [200, 112] width 20 height 9
click at [211, 176] on div "Повторний" at bounding box center [202, 185] width 89 height 19
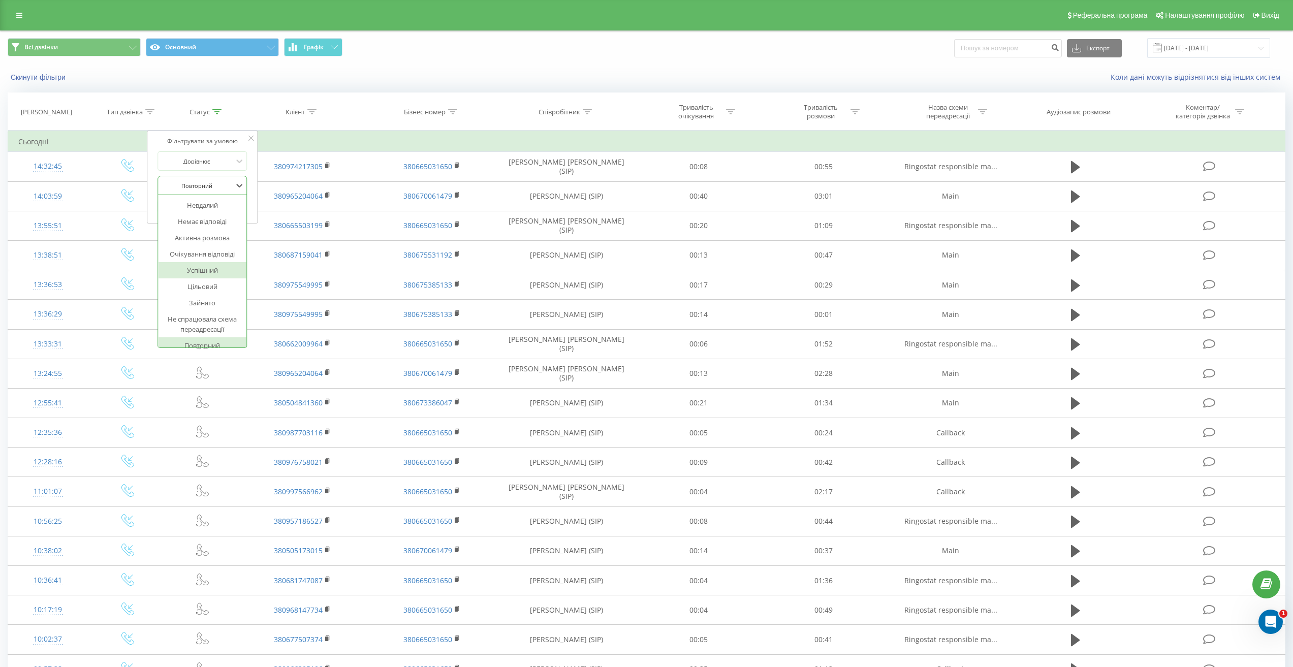
click at [211, 268] on div "Успішний" at bounding box center [203, 270] width 88 height 16
click at [231, 205] on span "OK" at bounding box center [224, 206] width 28 height 16
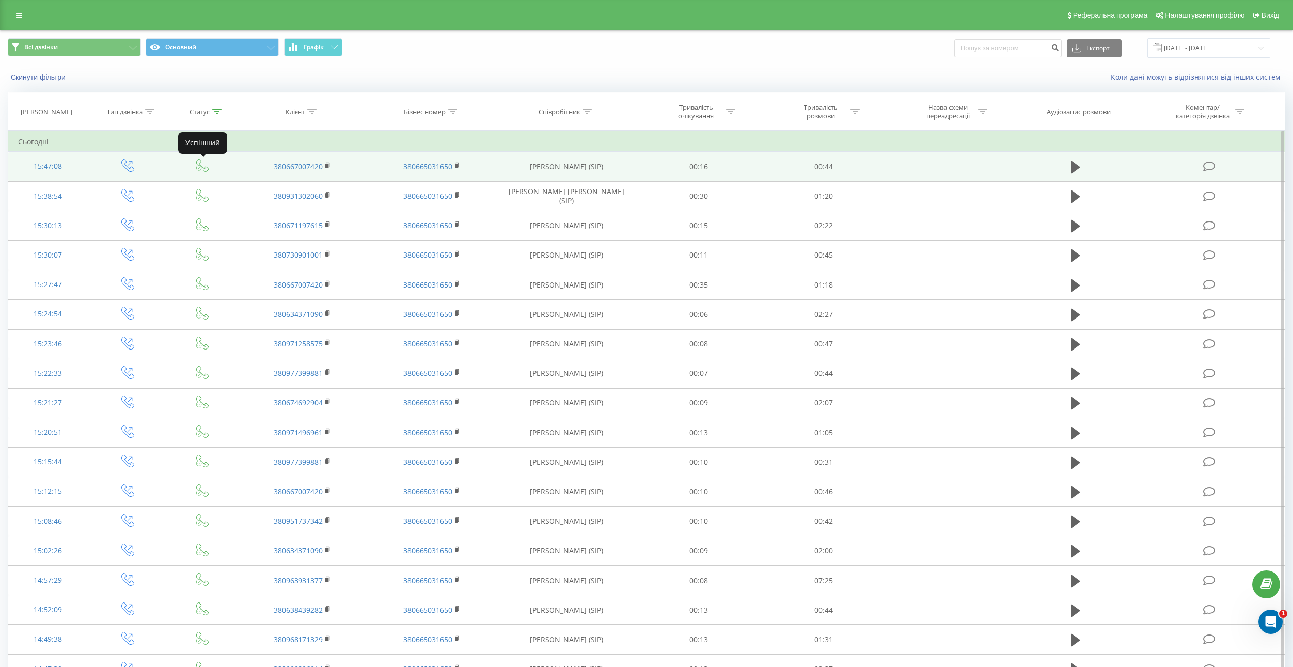
click at [201, 167] on icon at bounding box center [202, 165] width 13 height 13
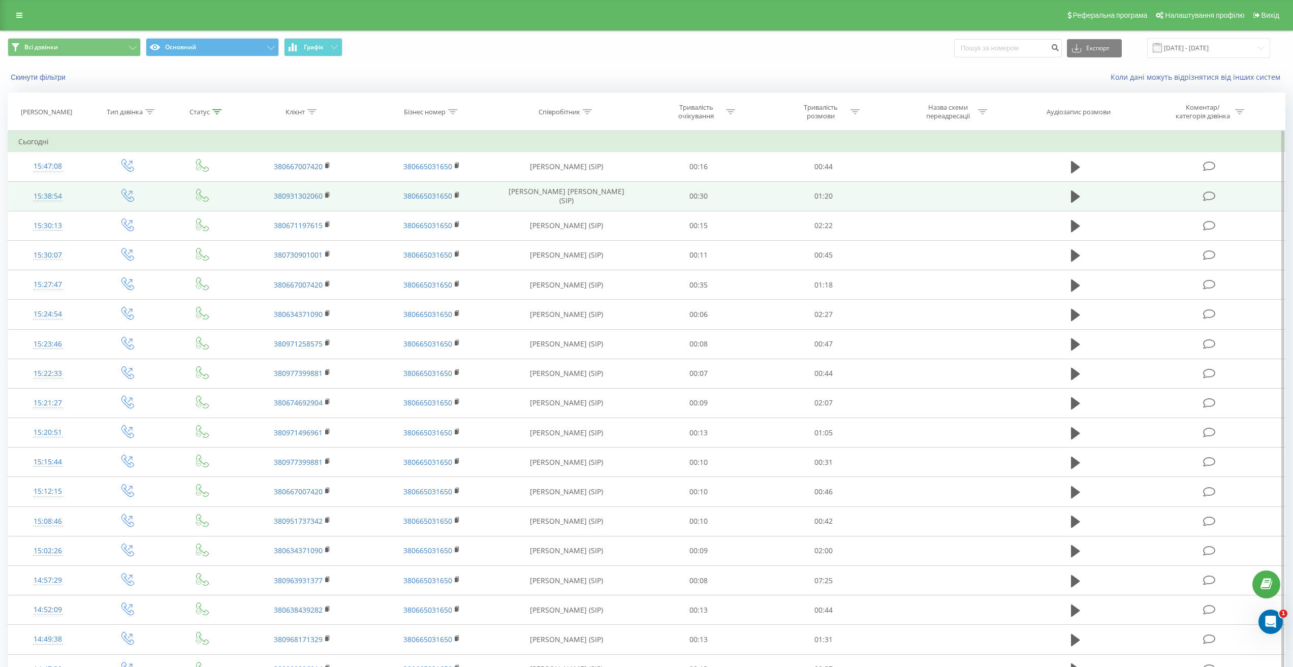
click at [201, 196] on icon at bounding box center [202, 195] width 13 height 13
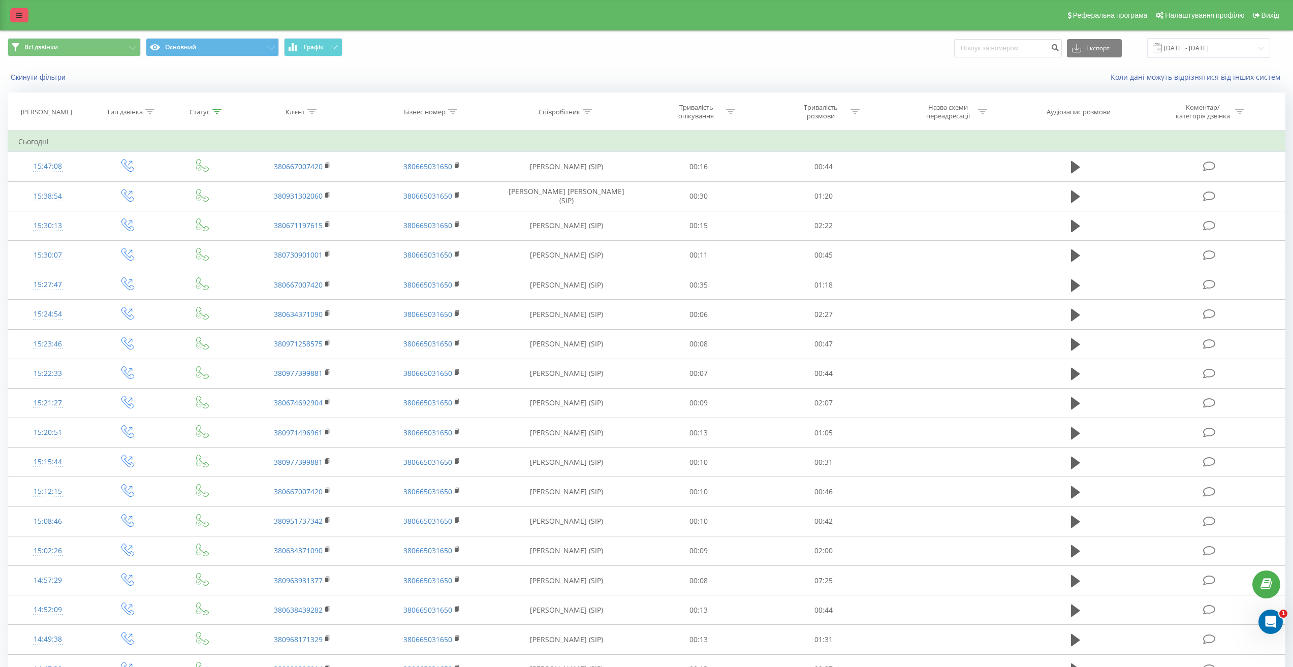
click at [22, 17] on link at bounding box center [19, 15] width 18 height 14
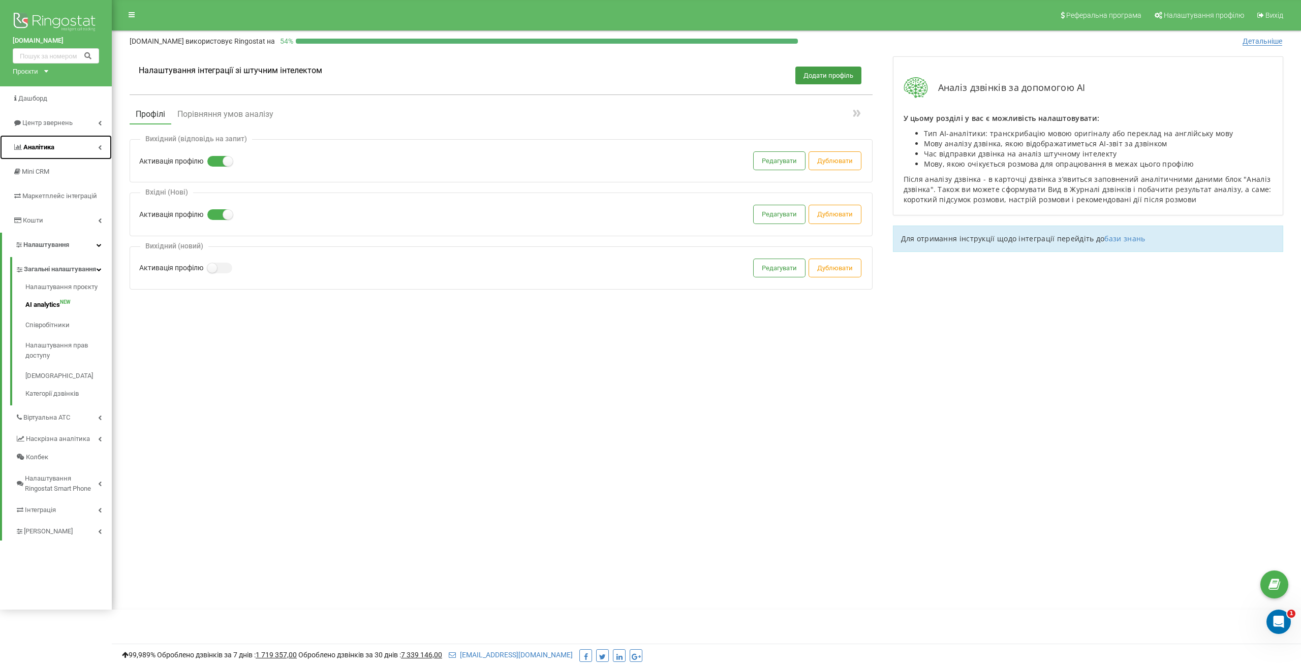
click at [72, 136] on link "Аналiтика" at bounding box center [56, 147] width 112 height 24
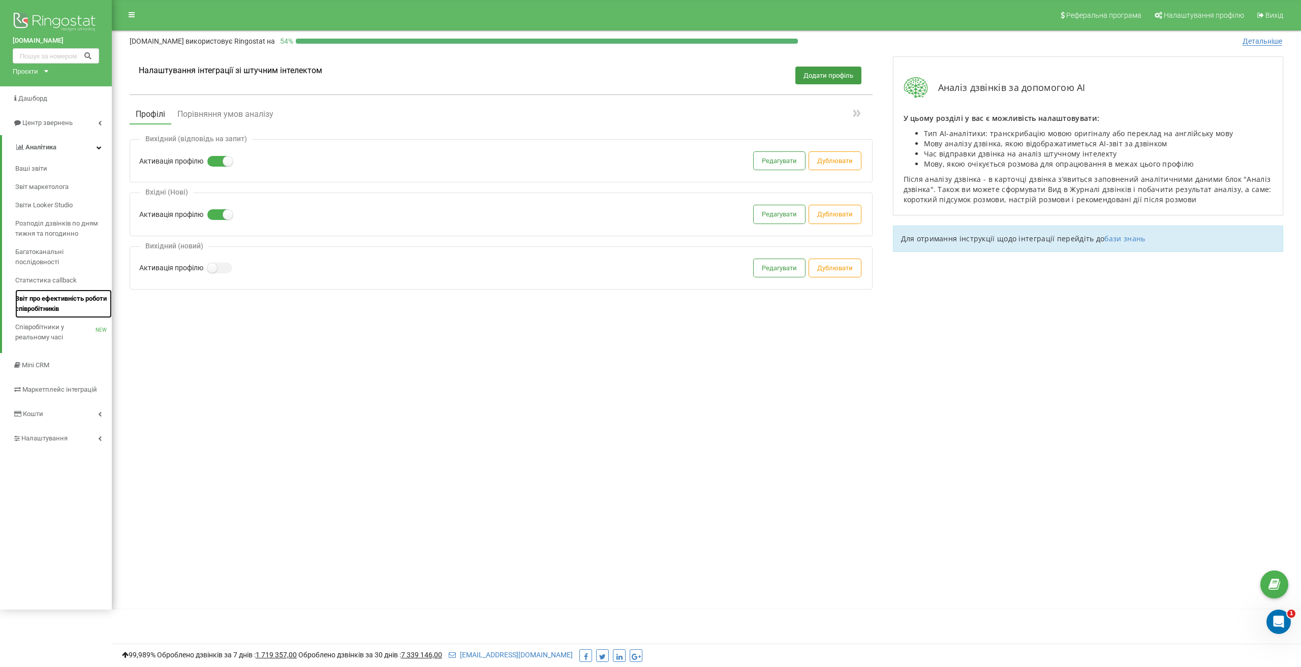
click at [68, 303] on span "Звіт про ефективність роботи співробітників" at bounding box center [60, 304] width 91 height 20
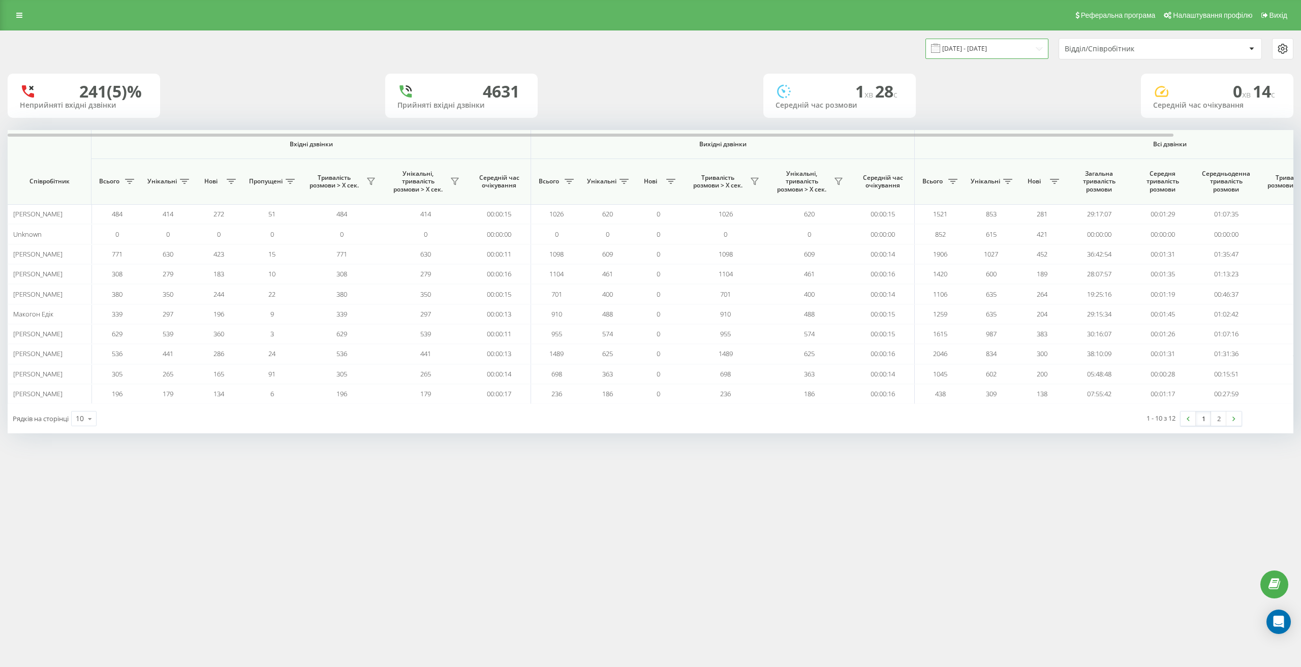
click at [1025, 49] on input "[DATE] - [DATE]" at bounding box center [986, 49] width 123 height 20
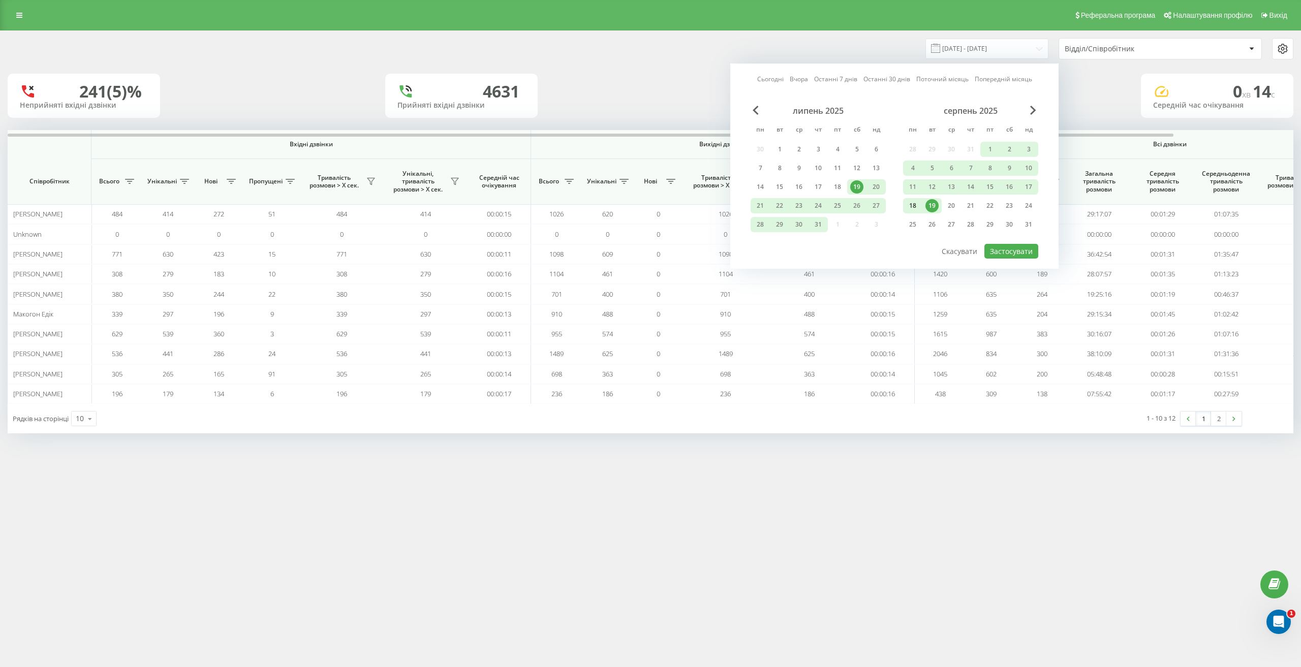
click at [911, 206] on div "18" at bounding box center [912, 205] width 13 height 13
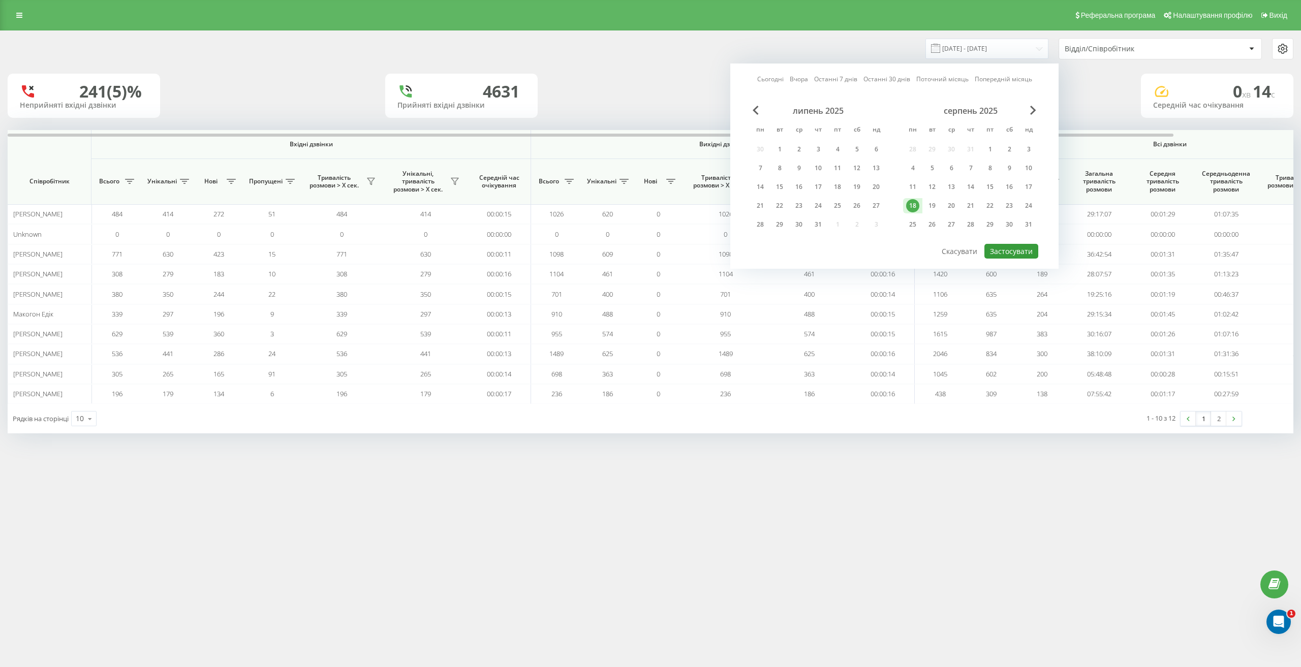
click at [1021, 250] on button "Застосувати" at bounding box center [1011, 251] width 54 height 15
type input "[DATE] - [DATE]"
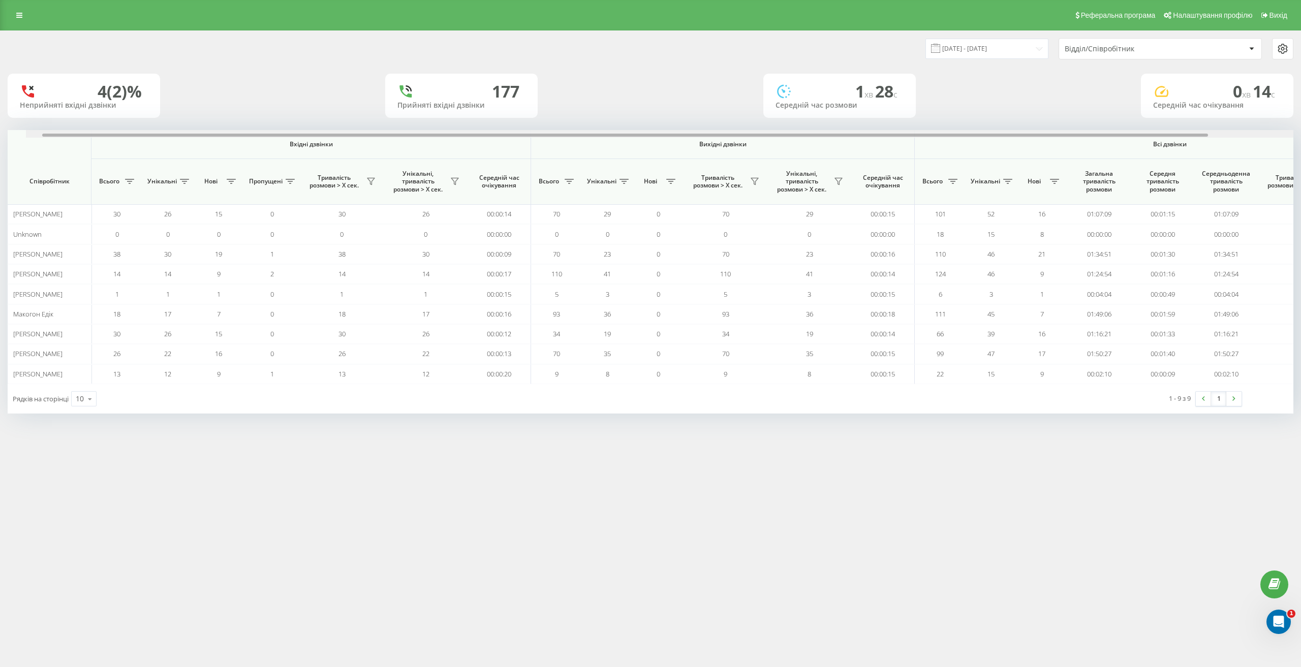
scroll to position [0, 132]
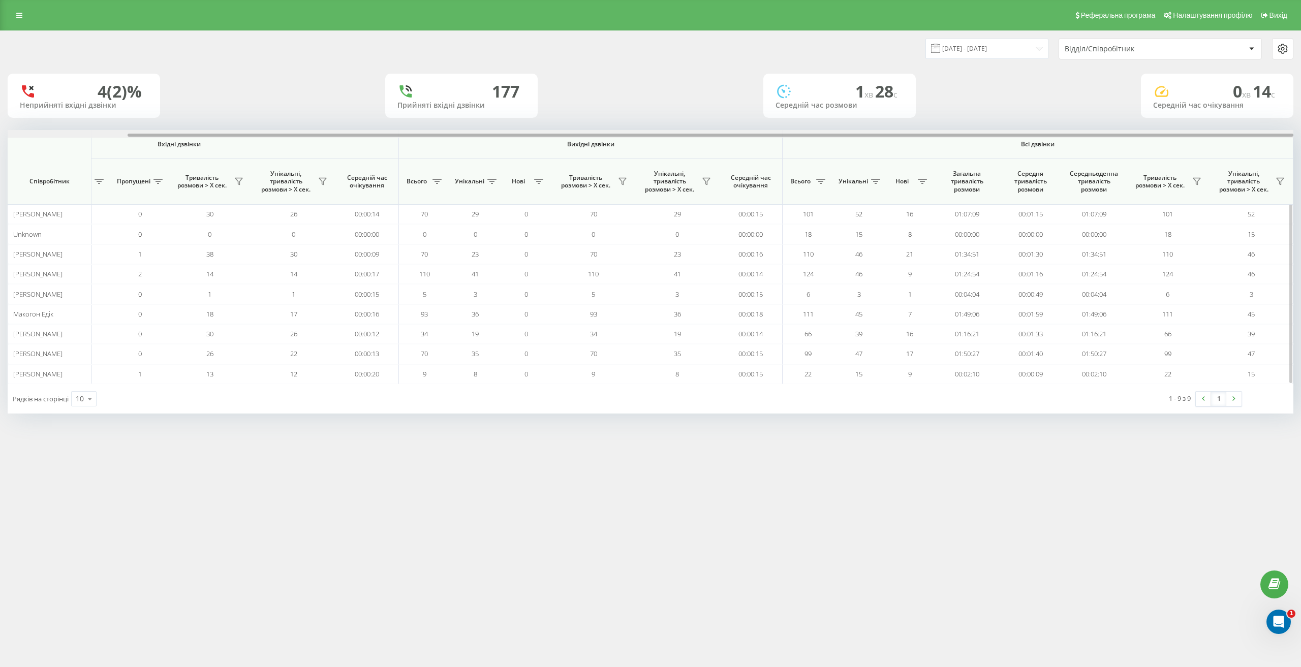
drag, startPoint x: 256, startPoint y: 135, endPoint x: 807, endPoint y: 165, distance: 552.7
click at [772, 160] on div "Вхідні дзвінки Вихідні дзвінки Всі дзвінки Співробітник Всього Унікальні Нові П…" at bounding box center [651, 257] width 1286 height 254
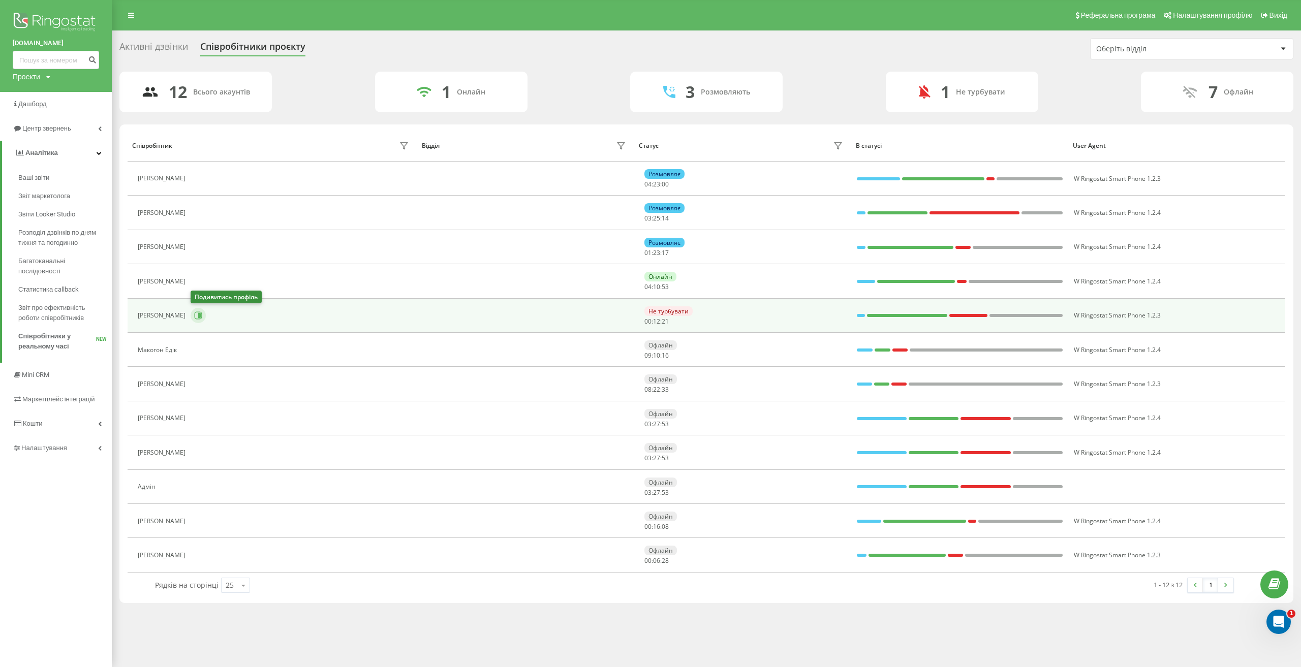
click at [199, 319] on icon at bounding box center [198, 315] width 8 height 8
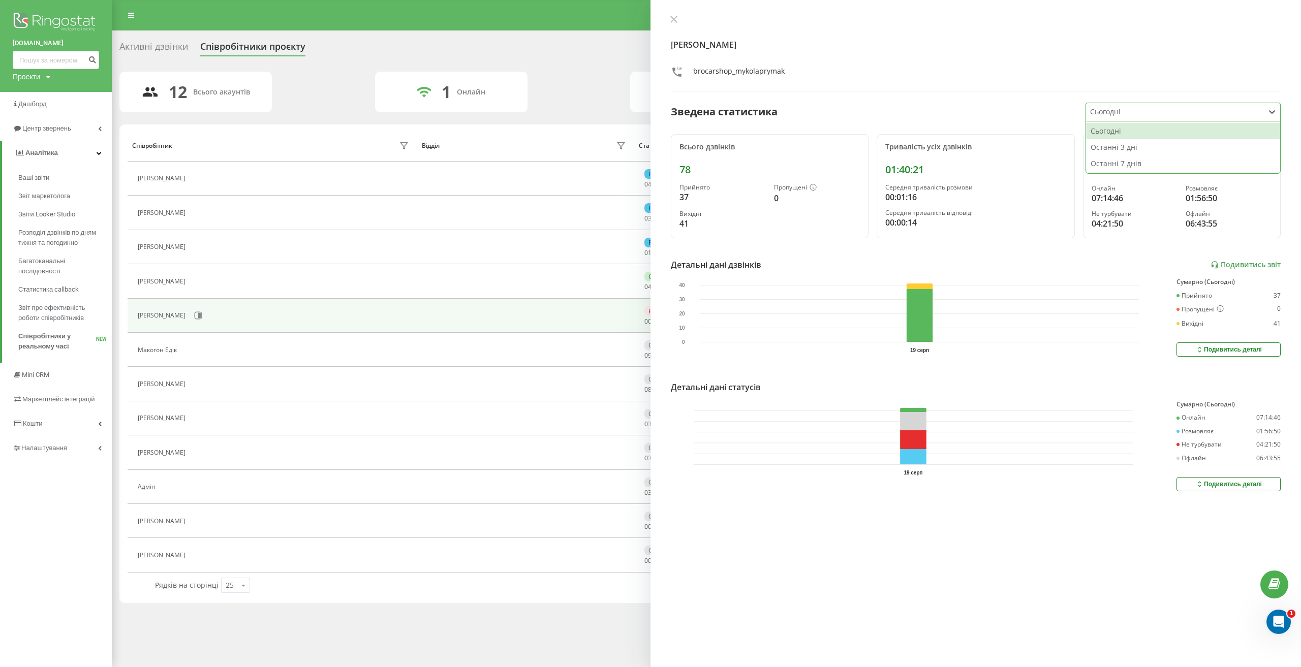
click at [1144, 112] on div at bounding box center [1175, 112] width 170 height 12
click at [1141, 148] on div "Останні 3 дні" at bounding box center [1183, 147] width 194 height 16
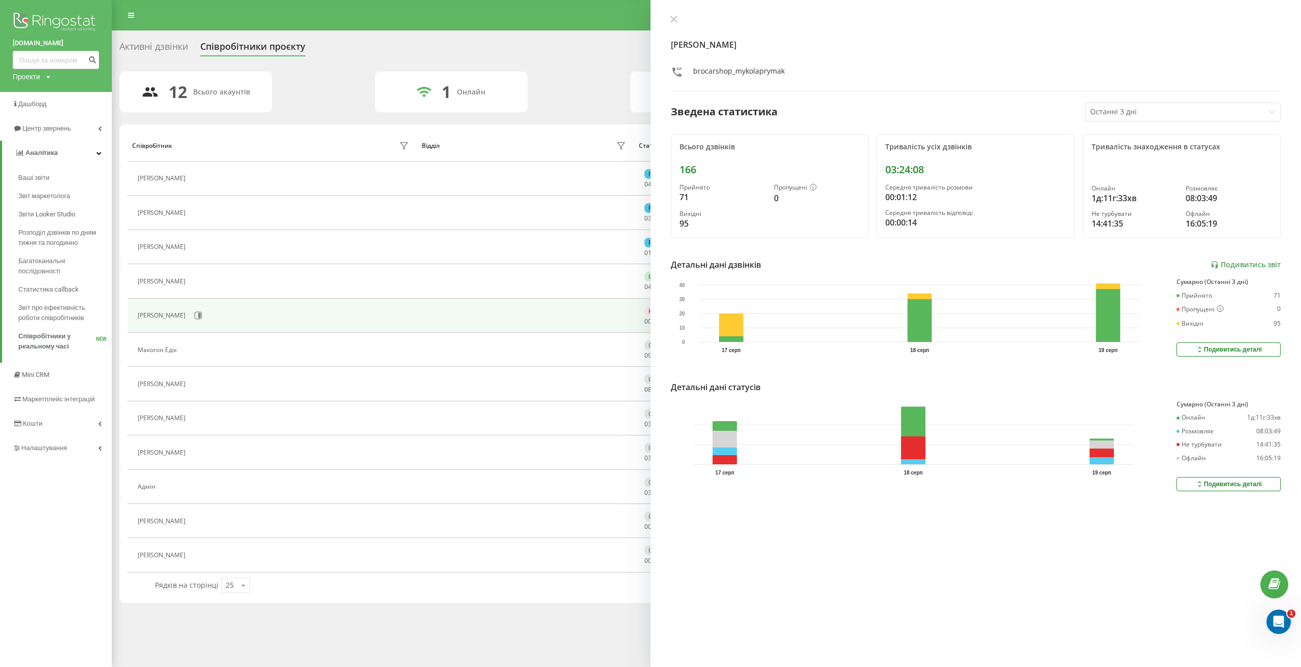
click at [1190, 475] on div "Сумарно (Останні 3 дні) [PERSON_NAME] 1д:11г:33хв Розмовляє 08:03:49 Не турбува…" at bounding box center [1228, 439] width 104 height 76
click at [1200, 485] on div "Подивитись деталі" at bounding box center [1228, 484] width 67 height 8
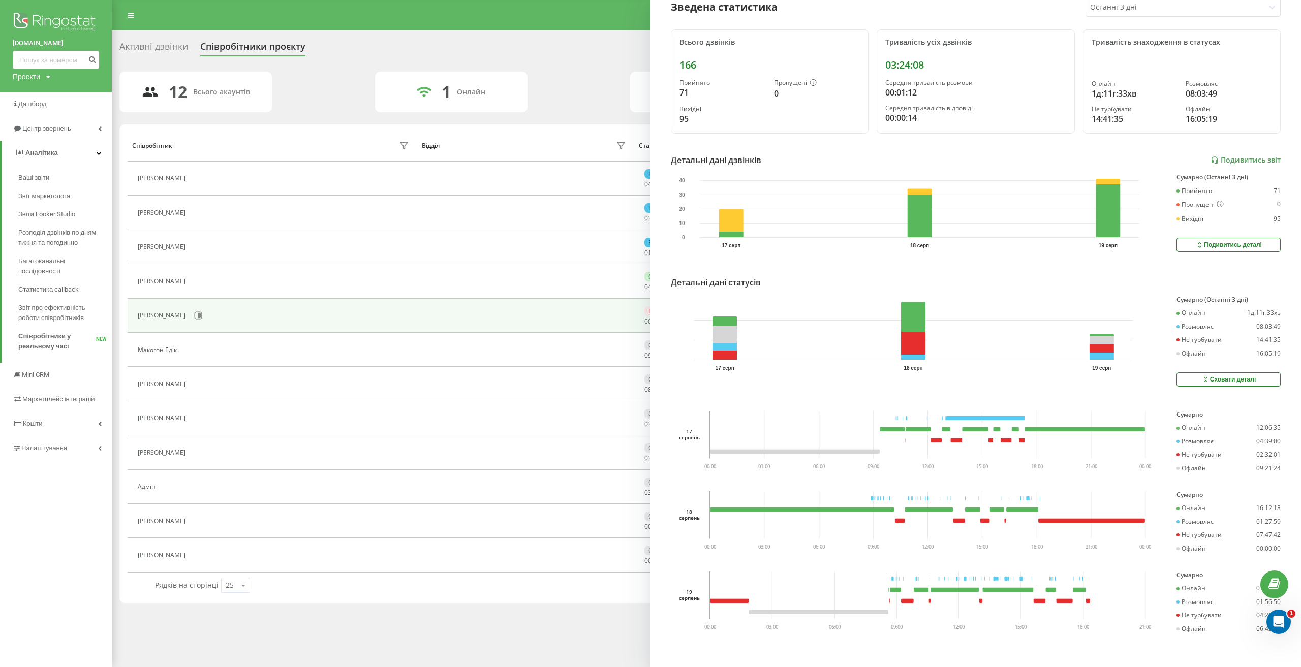
scroll to position [112, 0]
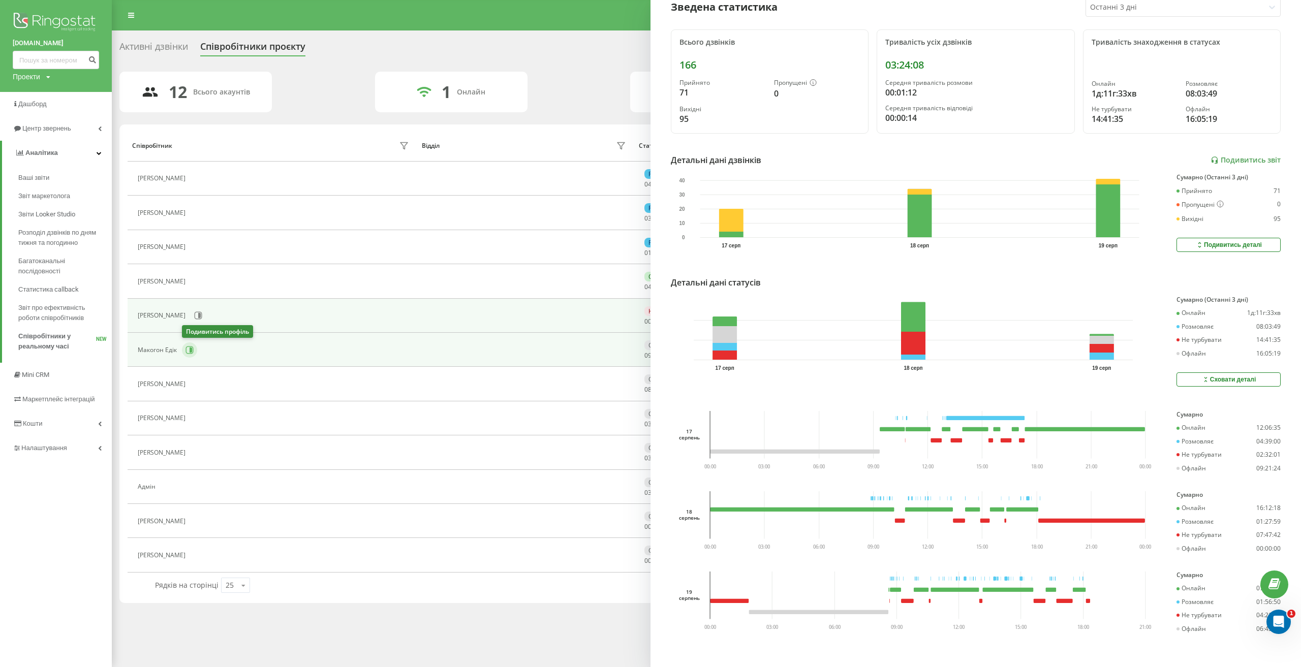
click at [185, 353] on icon at bounding box center [189, 350] width 8 height 8
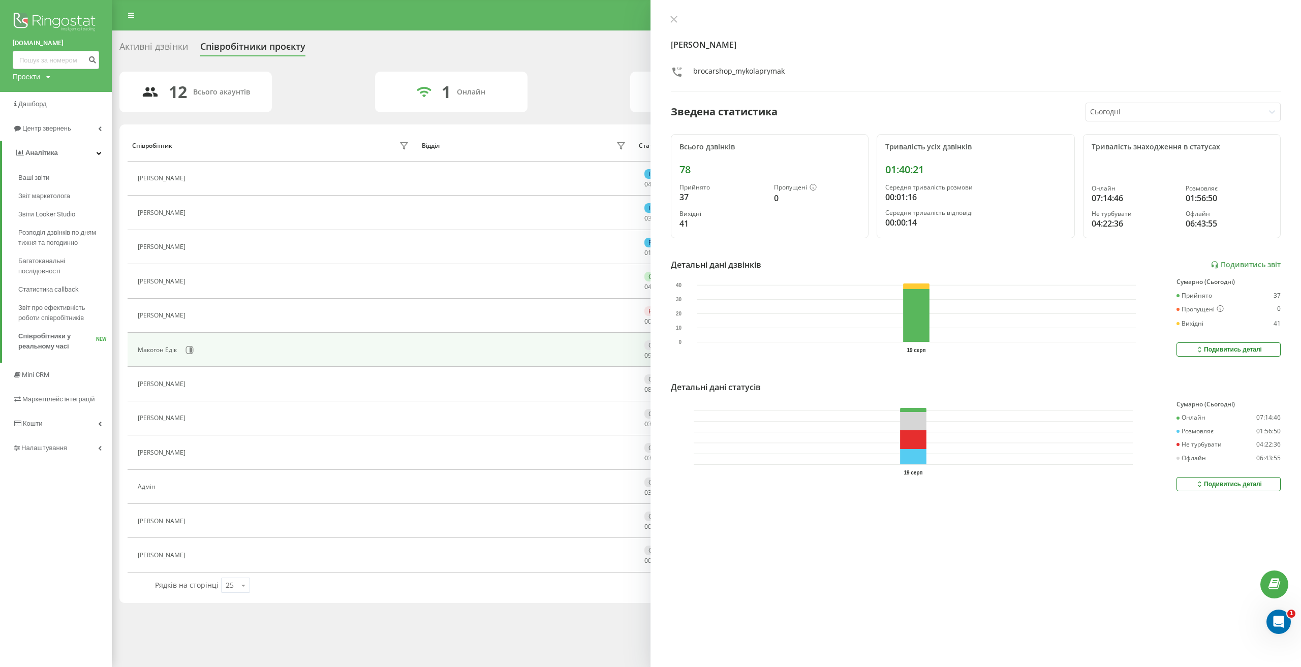
click at [1135, 110] on div at bounding box center [1175, 112] width 170 height 12
click at [1133, 150] on div "Останні 3 дні" at bounding box center [1183, 147] width 194 height 16
click at [1198, 485] on div "Подивитись деталі" at bounding box center [1228, 484] width 67 height 8
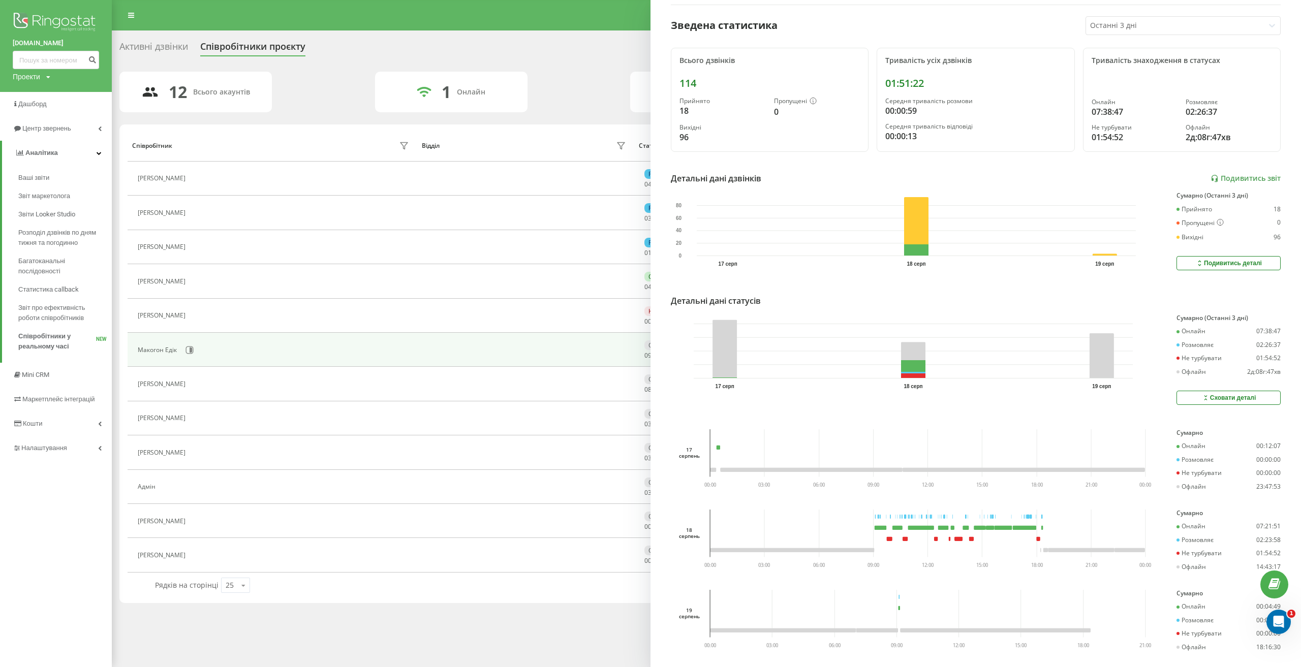
scroll to position [112, 0]
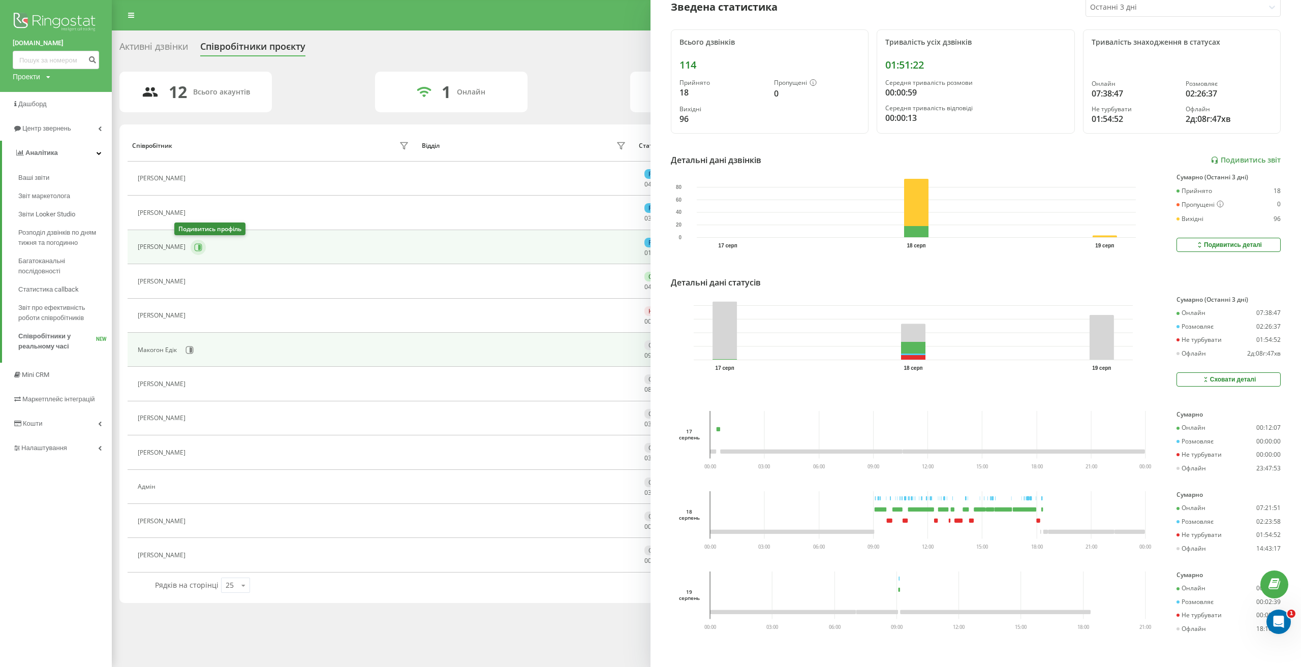
click at [191, 247] on button at bounding box center [198, 247] width 15 height 15
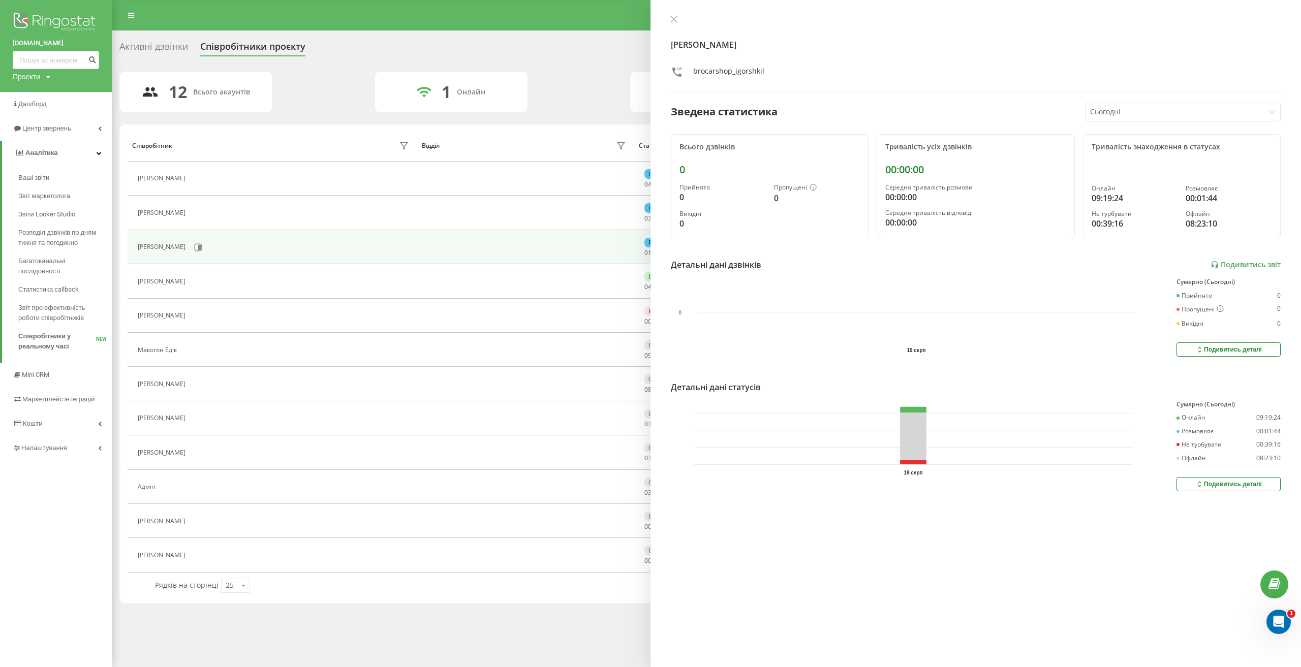
click at [1128, 114] on div at bounding box center [1175, 112] width 170 height 12
click at [1135, 151] on div "Останні 3 дні" at bounding box center [1183, 147] width 194 height 16
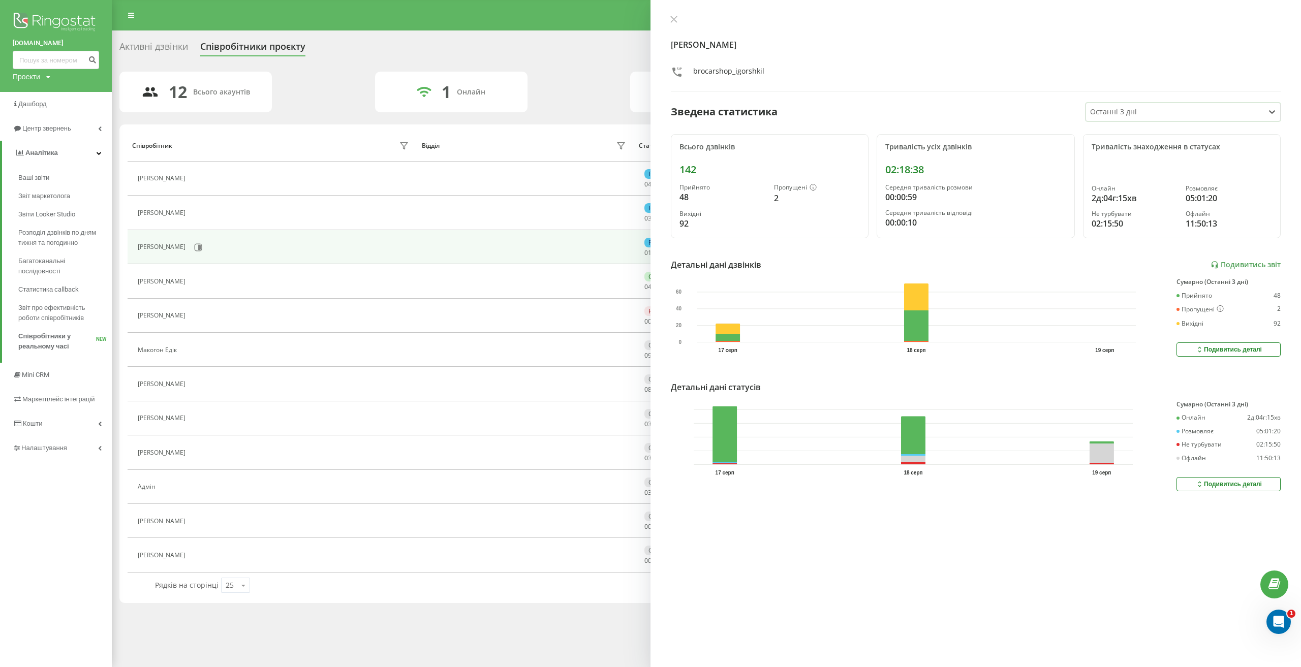
click at [1224, 485] on div "Подивитись деталі" at bounding box center [1228, 484] width 67 height 8
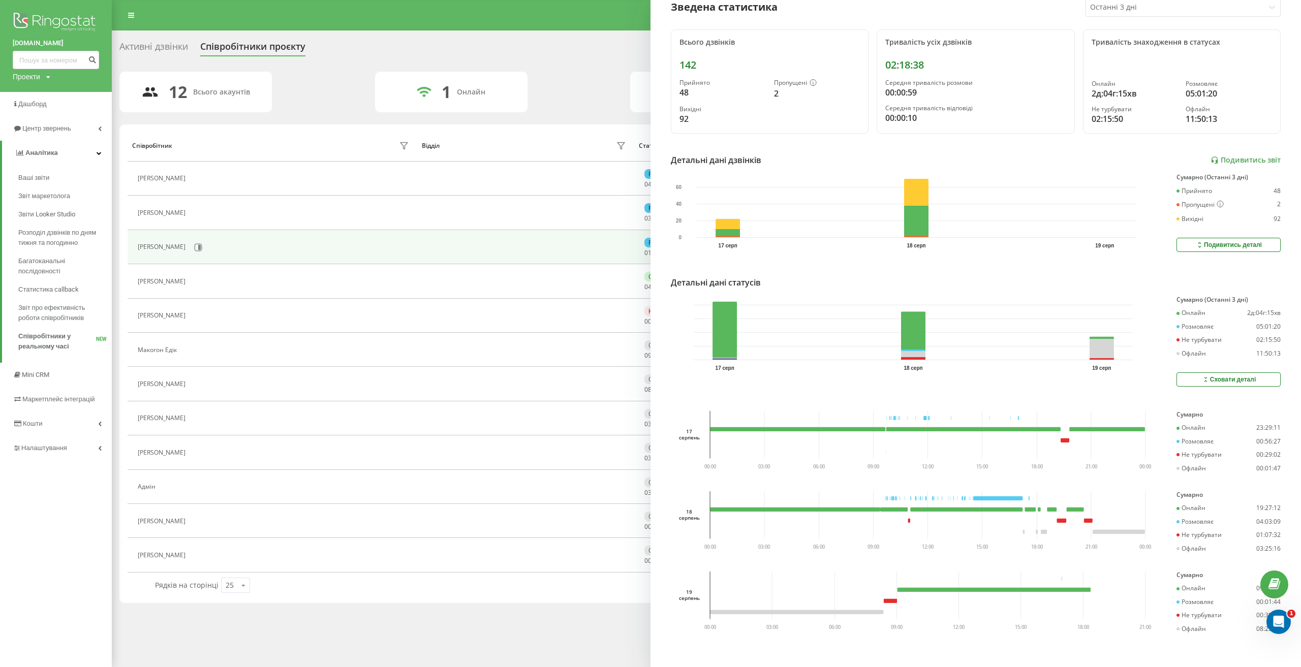
scroll to position [112, 0]
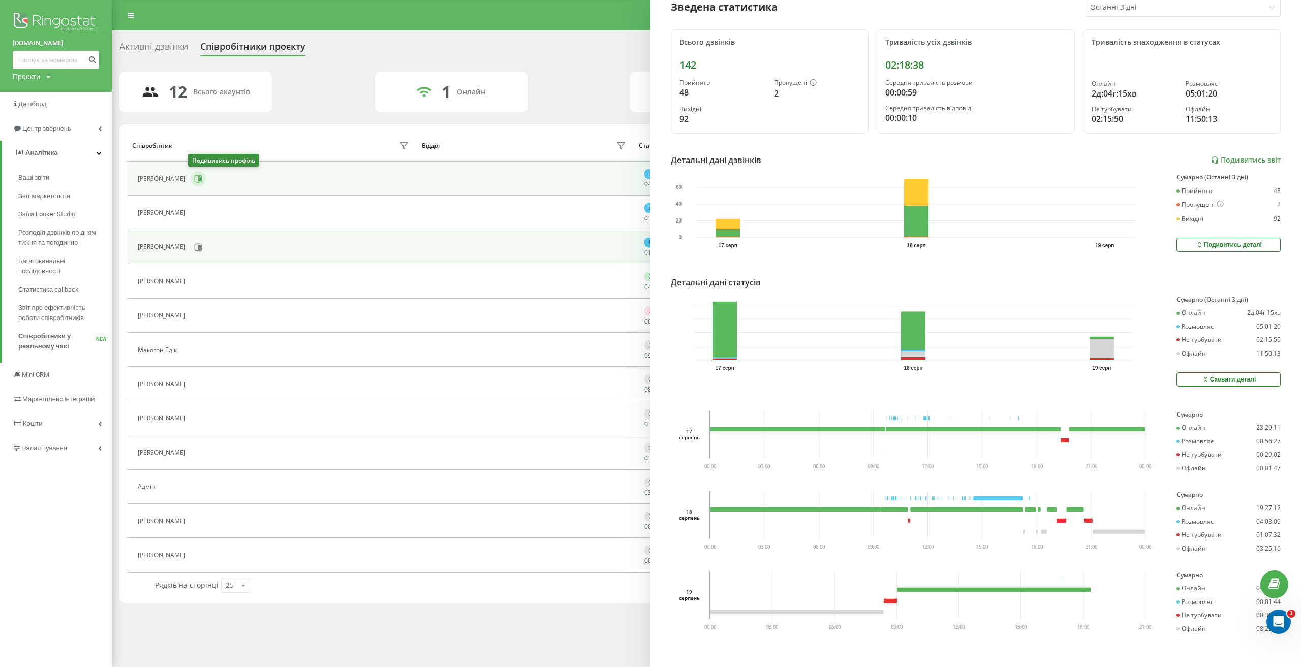
click at [195, 181] on icon at bounding box center [198, 179] width 8 height 8
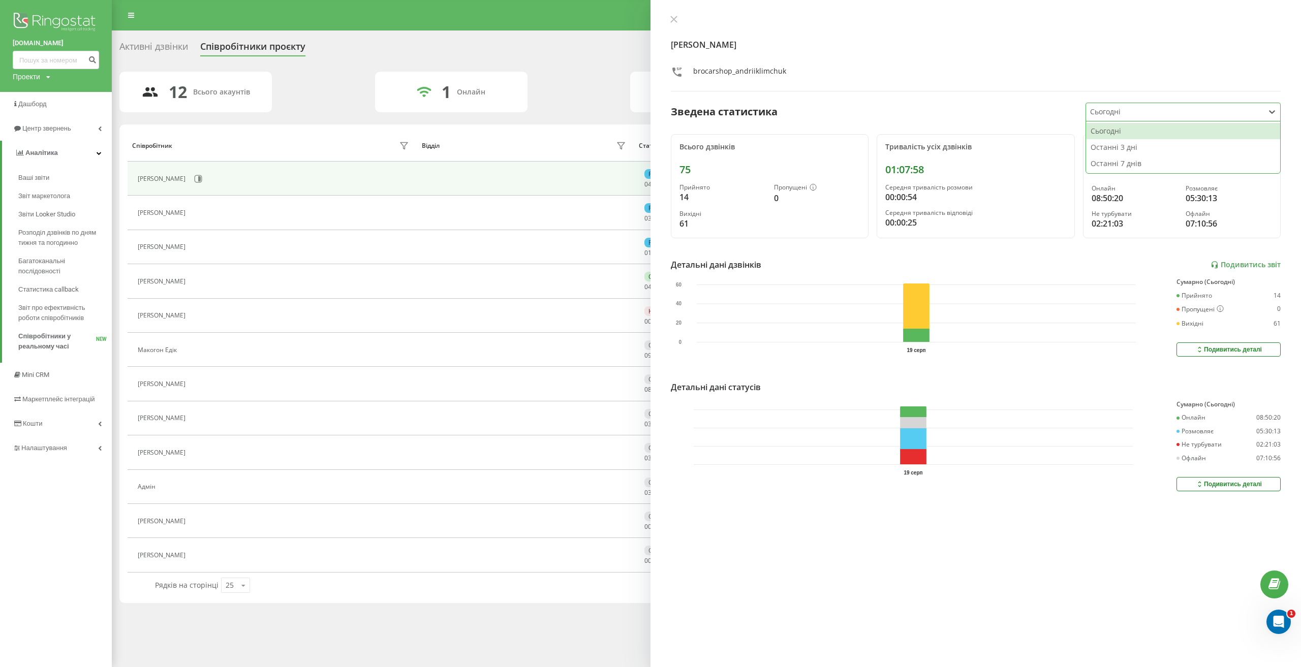
click at [1117, 112] on div at bounding box center [1175, 112] width 170 height 12
click at [1118, 149] on div "Останні 3 дні" at bounding box center [1183, 147] width 194 height 16
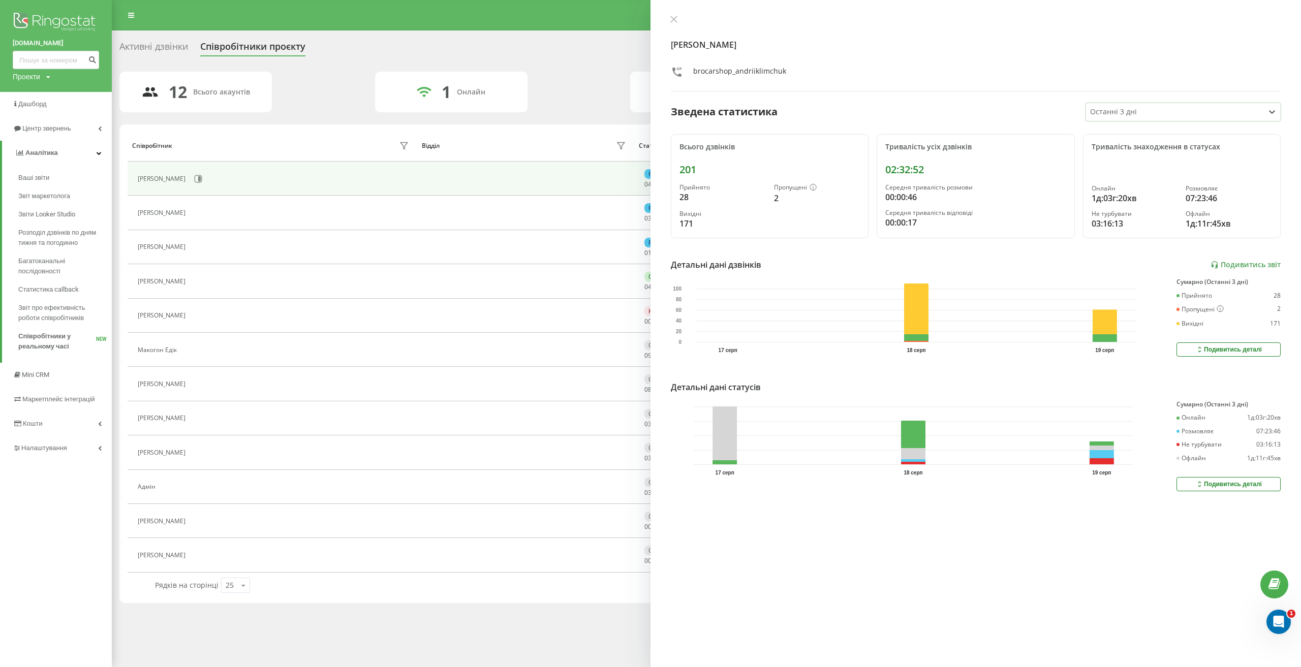
click at [1218, 482] on div "Подивитись деталі" at bounding box center [1228, 484] width 67 height 8
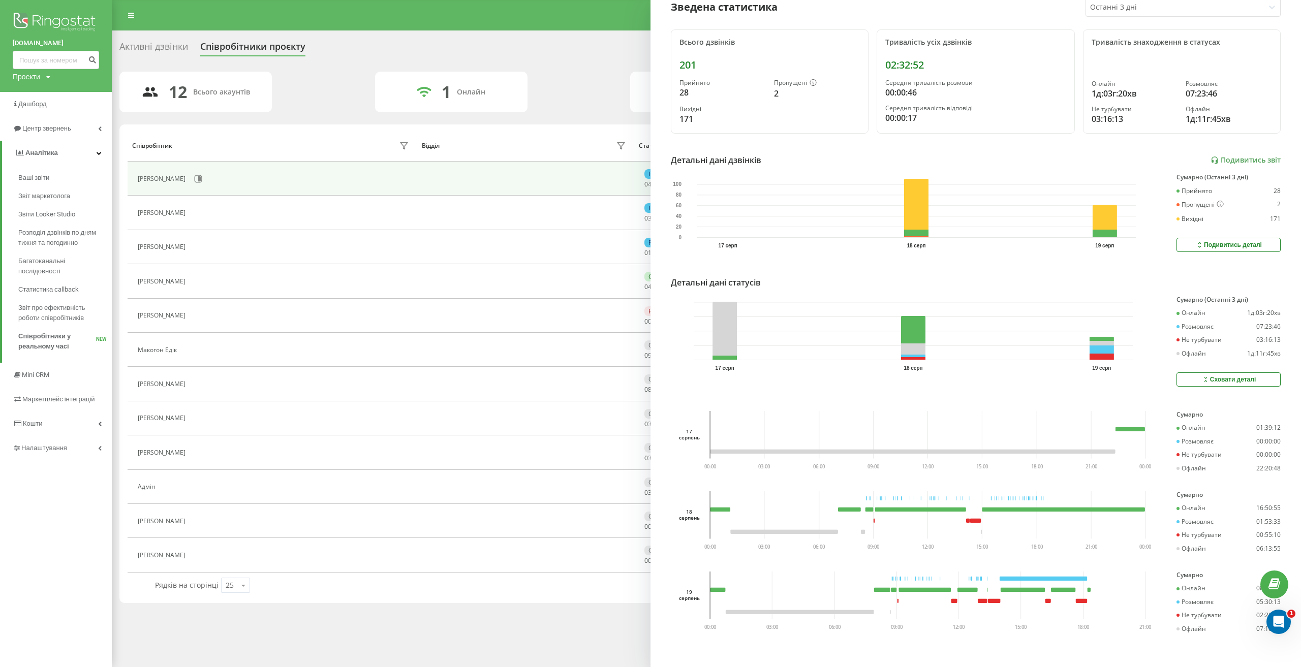
scroll to position [112, 0]
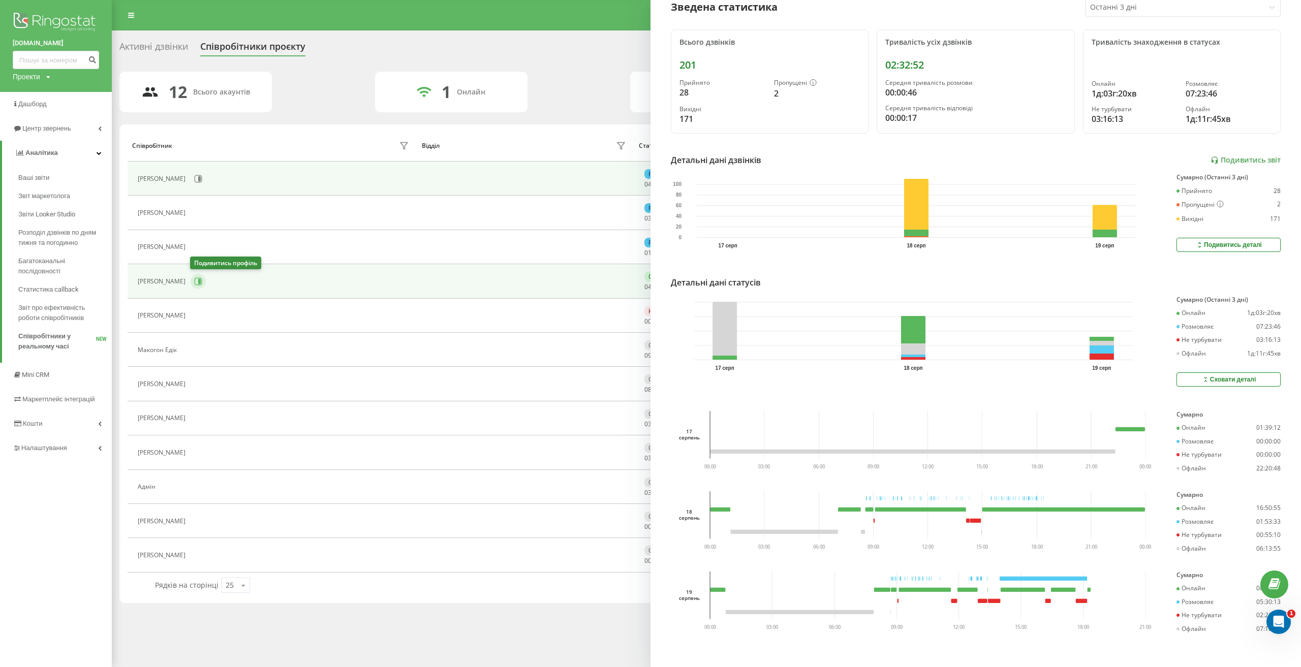
click at [195, 279] on icon at bounding box center [199, 281] width 8 height 8
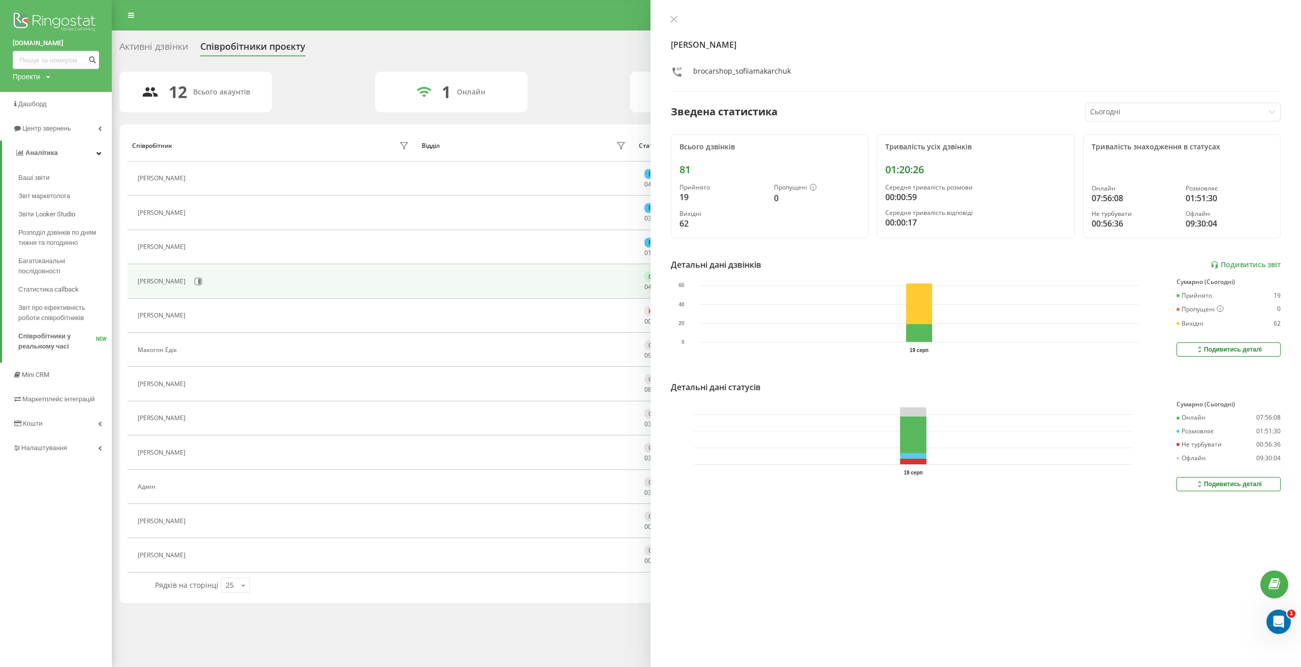
click at [1091, 107] on div at bounding box center [1175, 112] width 170 height 12
click at [1118, 146] on div "Останні 3 дні" at bounding box center [1183, 147] width 194 height 16
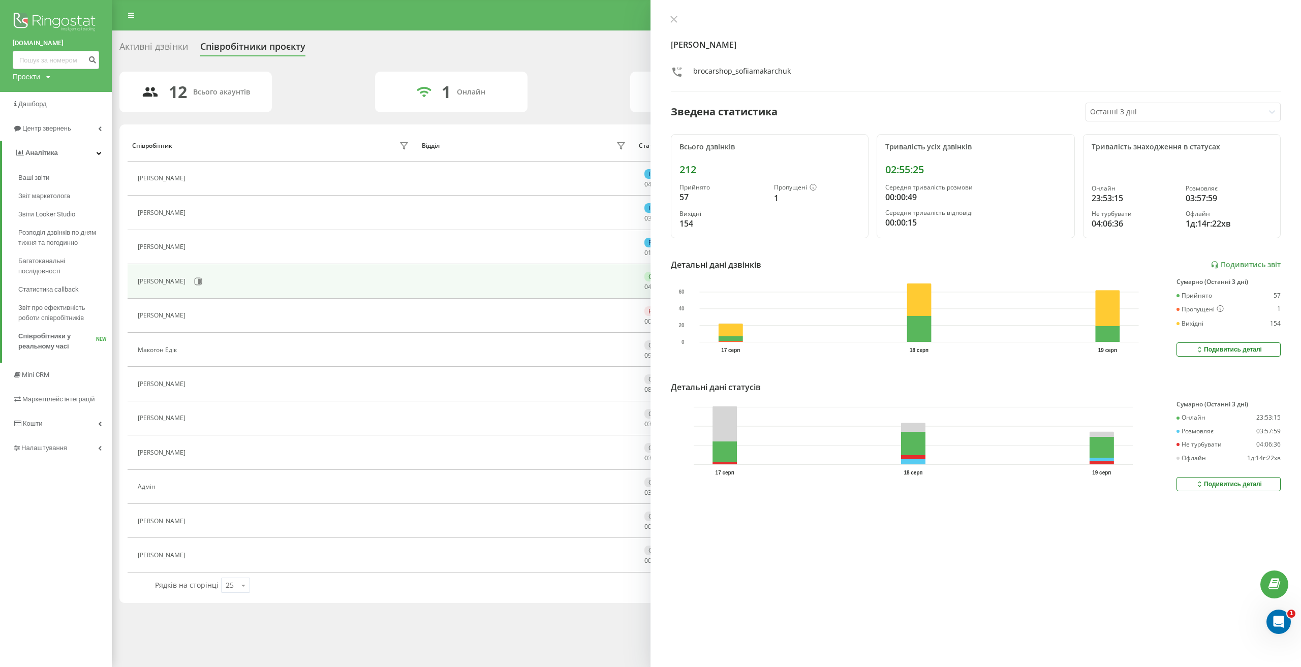
click at [1228, 481] on div "Подивитись деталі" at bounding box center [1228, 484] width 67 height 8
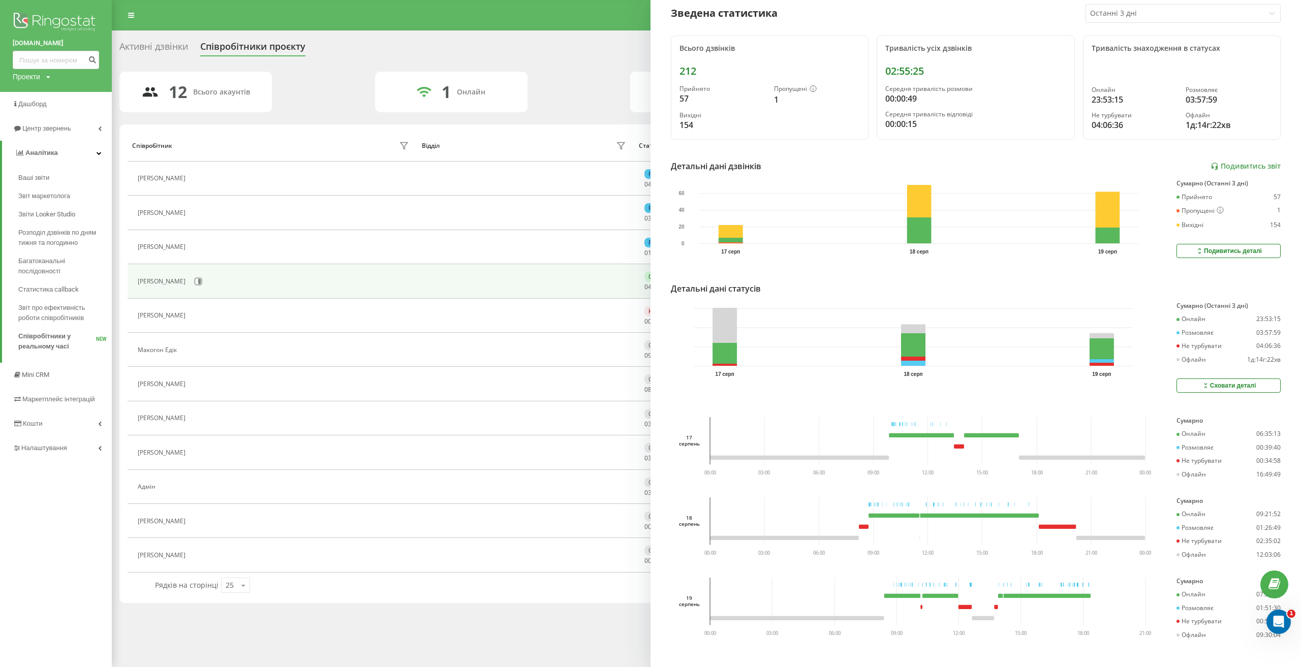
scroll to position [112, 0]
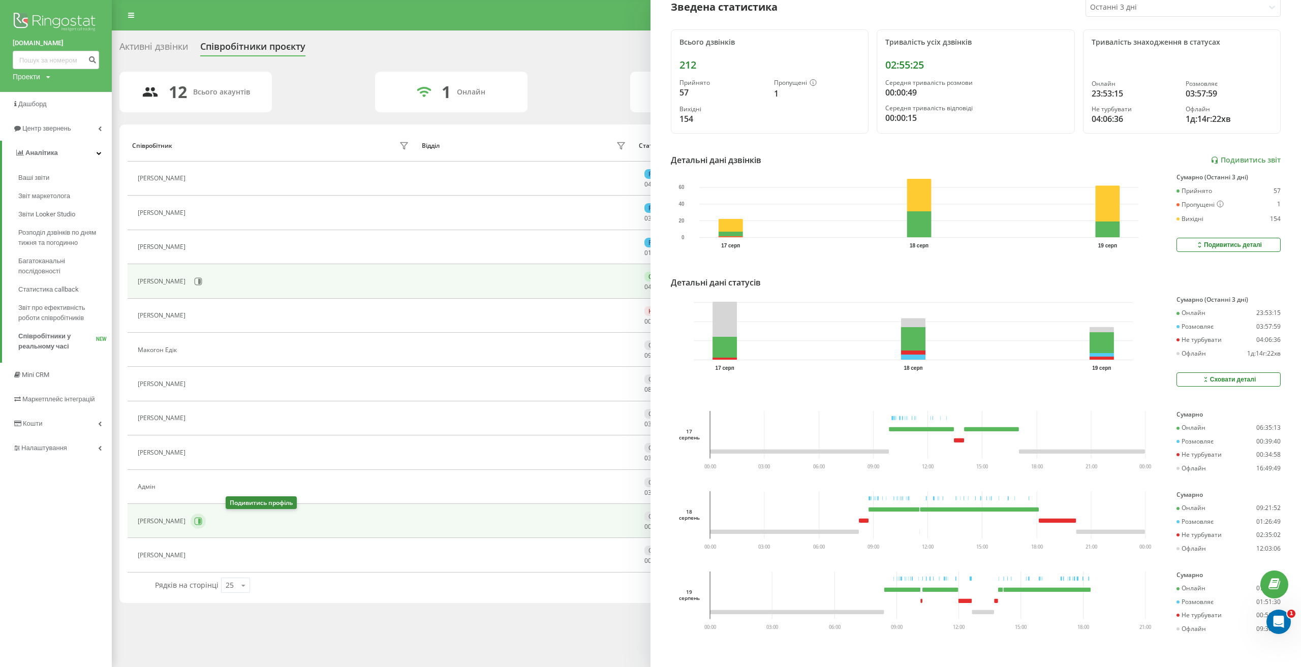
click at [202, 518] on icon at bounding box center [199, 521] width 8 height 8
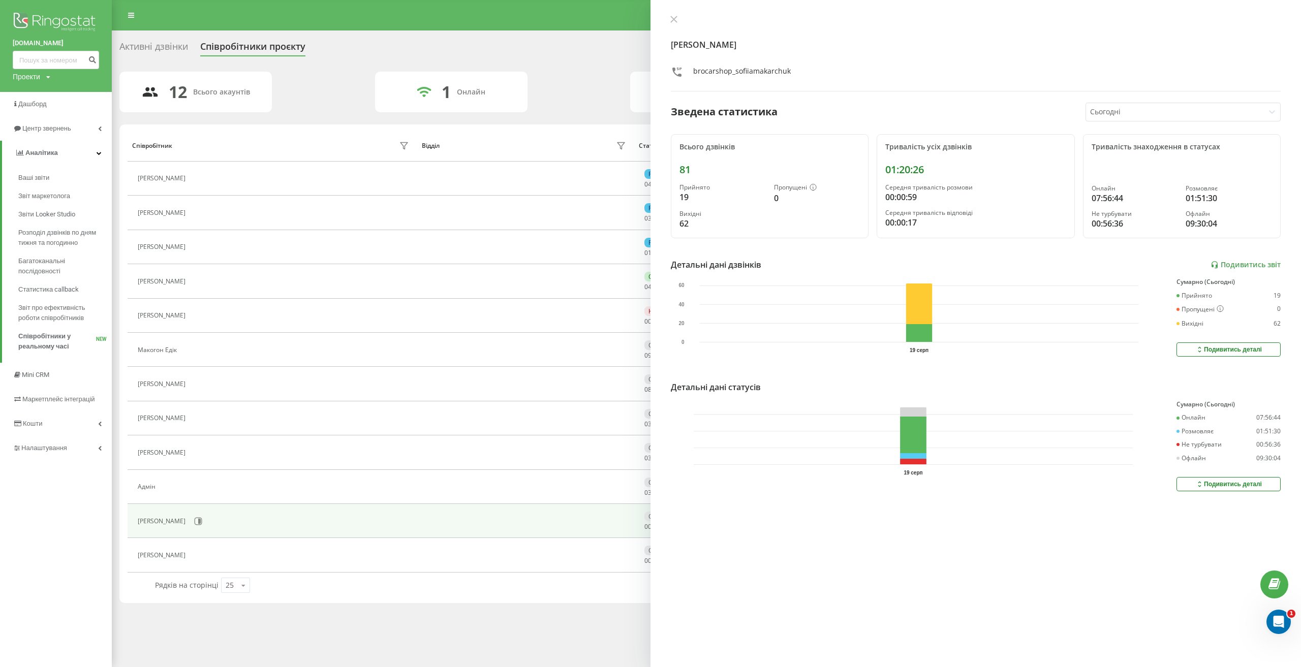
click at [1135, 113] on div at bounding box center [1175, 112] width 170 height 12
click at [1126, 147] on div "Останні 3 дні" at bounding box center [1183, 147] width 194 height 16
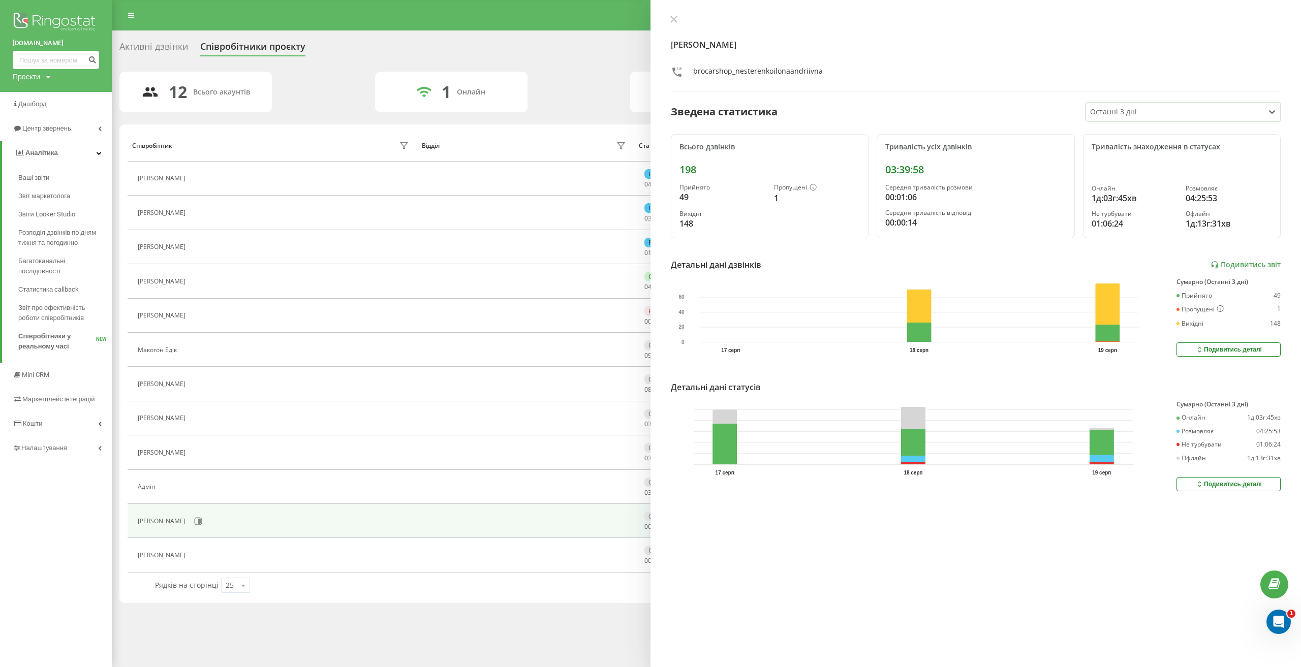
click at [1236, 486] on div "Подивитись деталі" at bounding box center [1228, 484] width 67 height 8
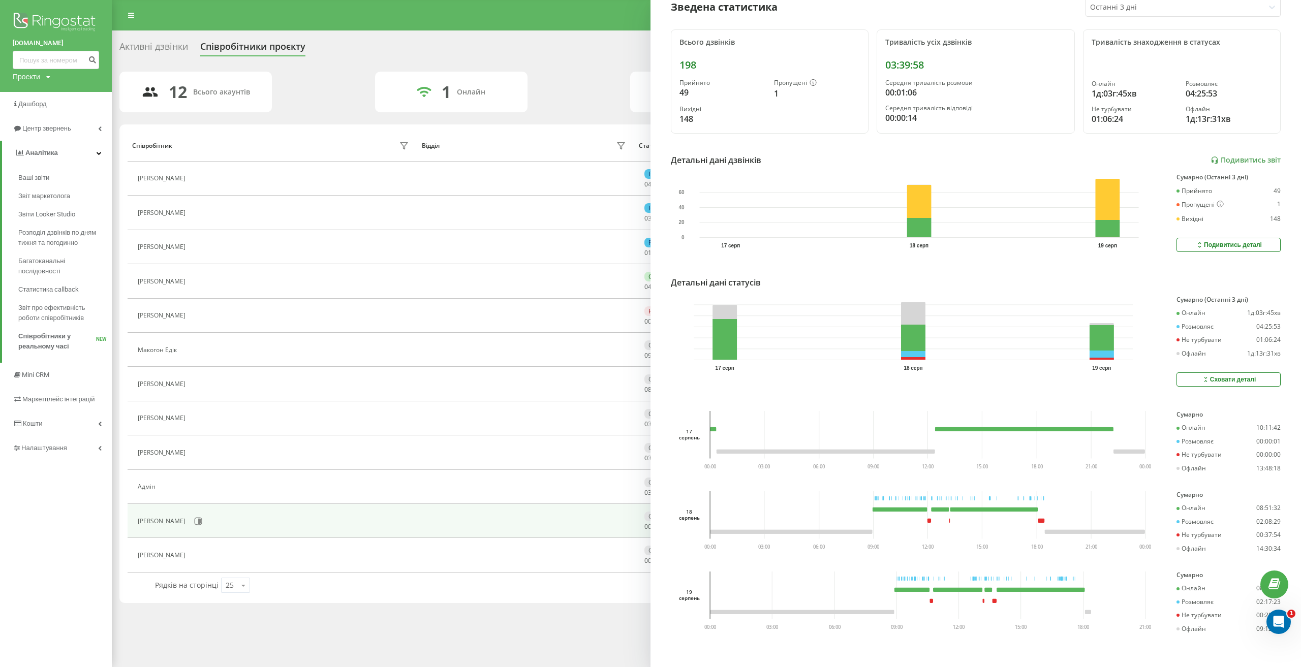
scroll to position [112, 0]
